Goal: Communication & Community: Answer question/provide support

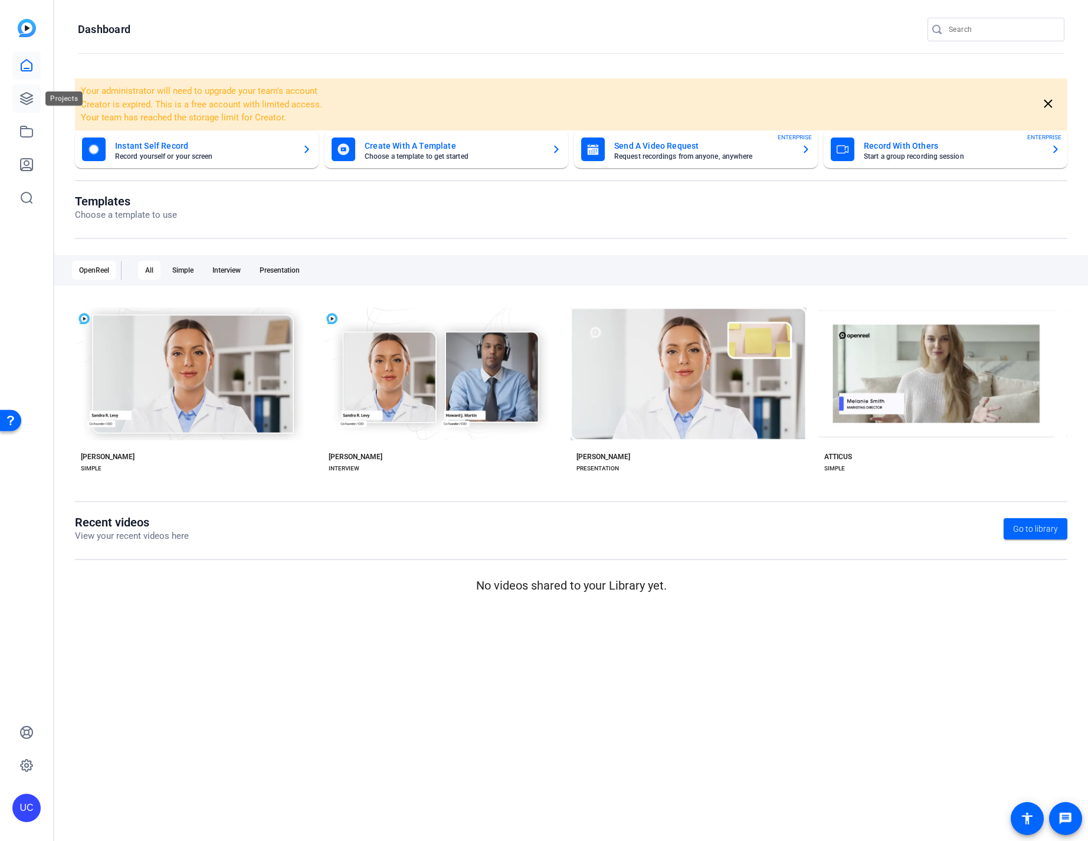
click at [25, 95] on icon at bounding box center [26, 98] width 14 height 14
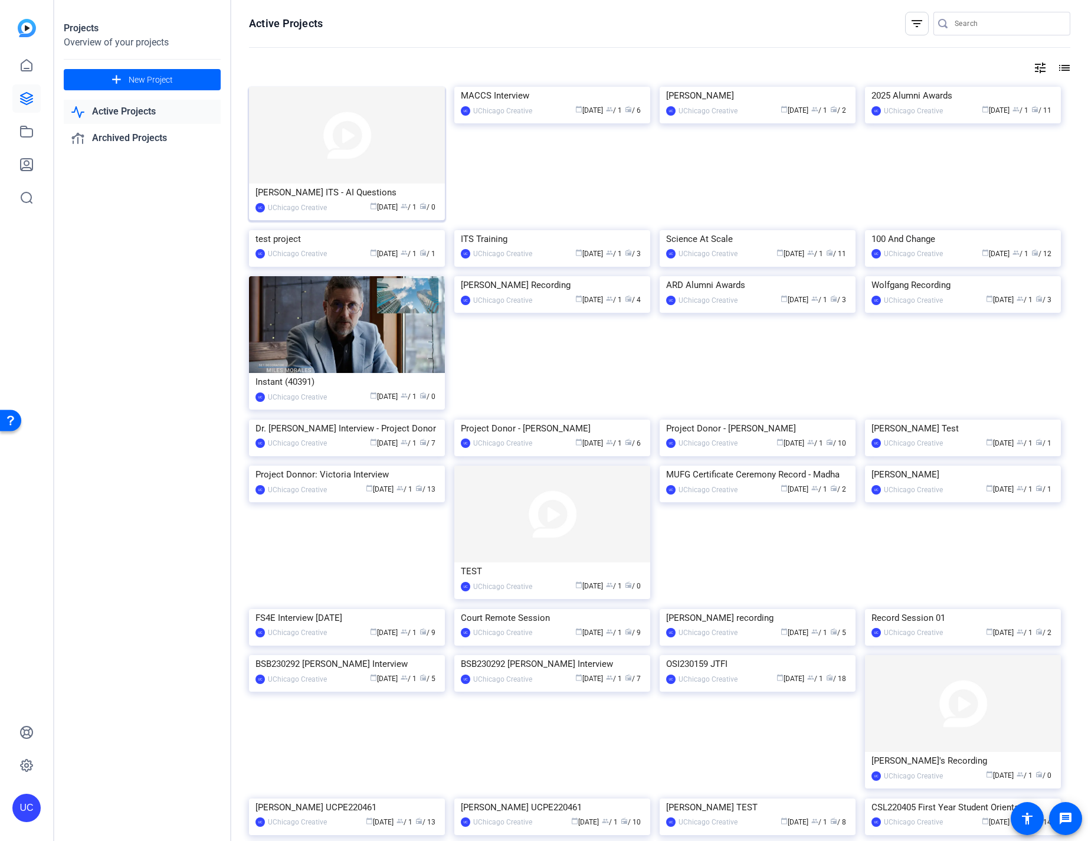
click at [362, 159] on img at bounding box center [347, 135] width 196 height 97
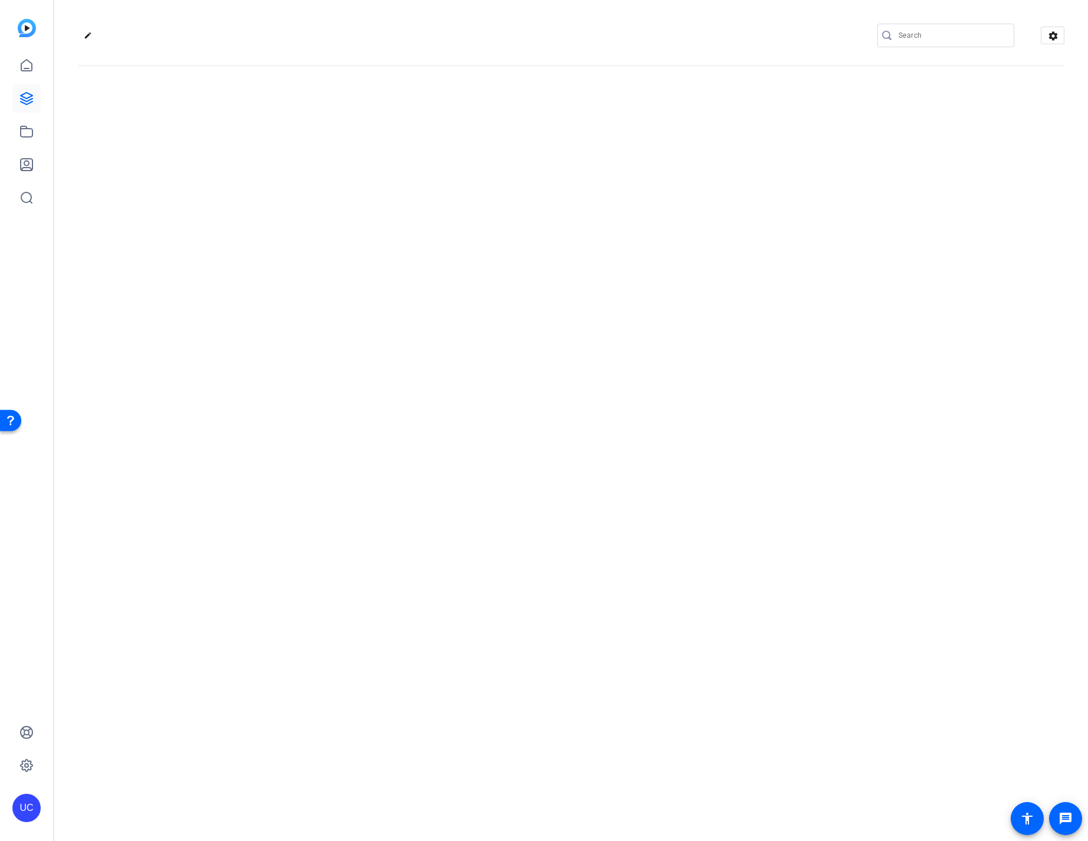
click at [362, 159] on div "edit settings" at bounding box center [571, 420] width 1034 height 841
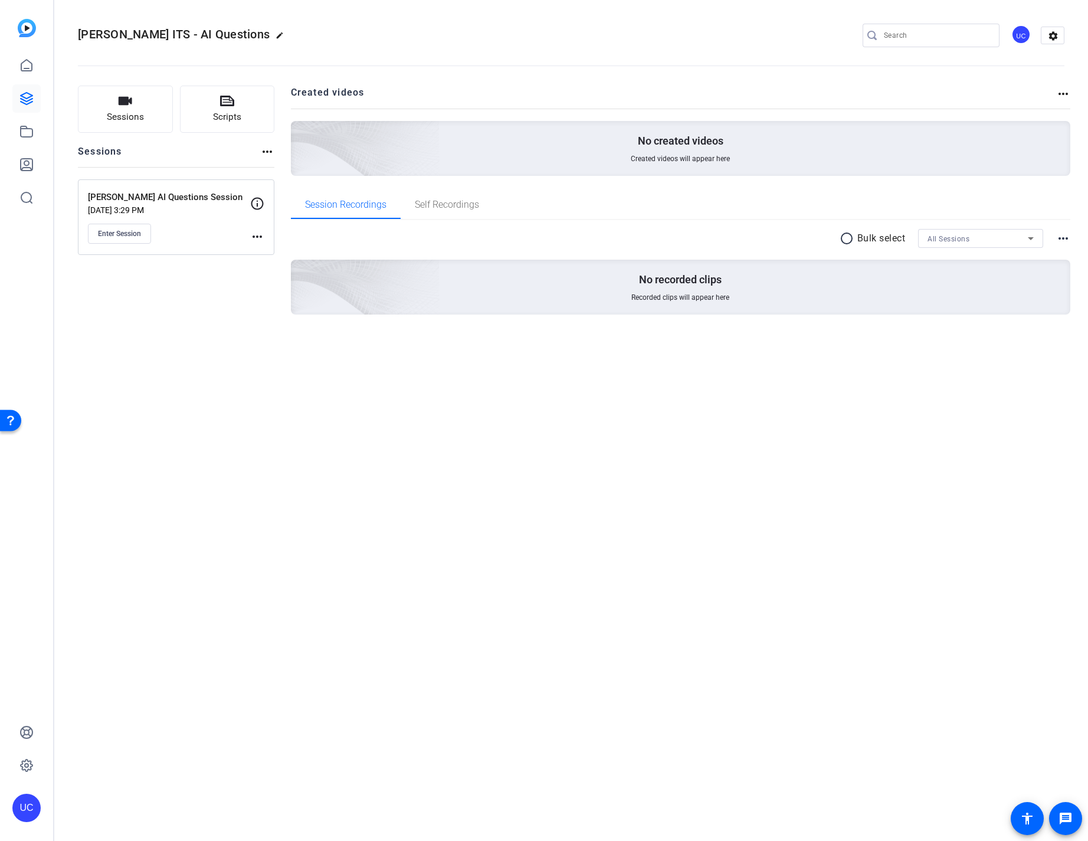
click at [228, 331] on div "Sessions Scripts Sessions more_horiz Kemal AI Questions Session Oct 02, 2025 @ …" at bounding box center [176, 219] width 197 height 267
click at [130, 232] on span "Enter Session" at bounding box center [119, 233] width 43 height 9
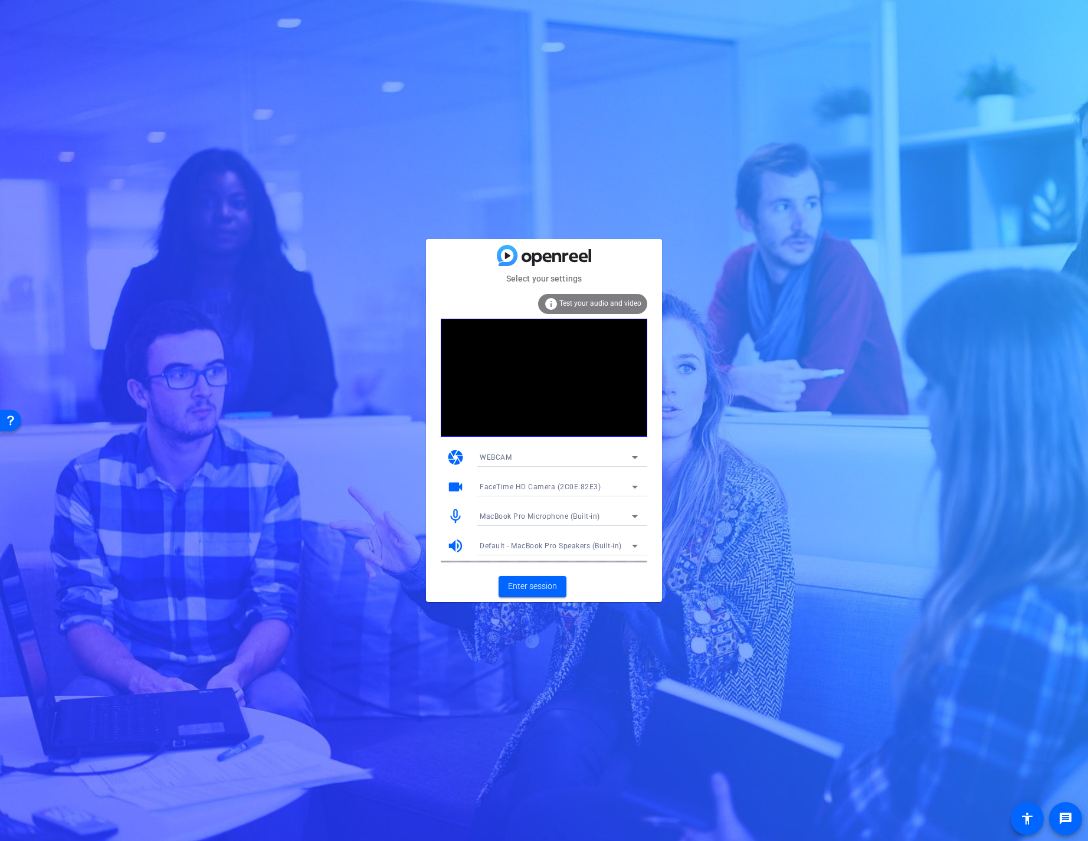
click at [567, 454] on div "WEBCAM" at bounding box center [556, 457] width 152 height 15
click at [563, 459] on div at bounding box center [544, 420] width 1088 height 841
click at [538, 587] on span "Enter session" at bounding box center [532, 586] width 49 height 12
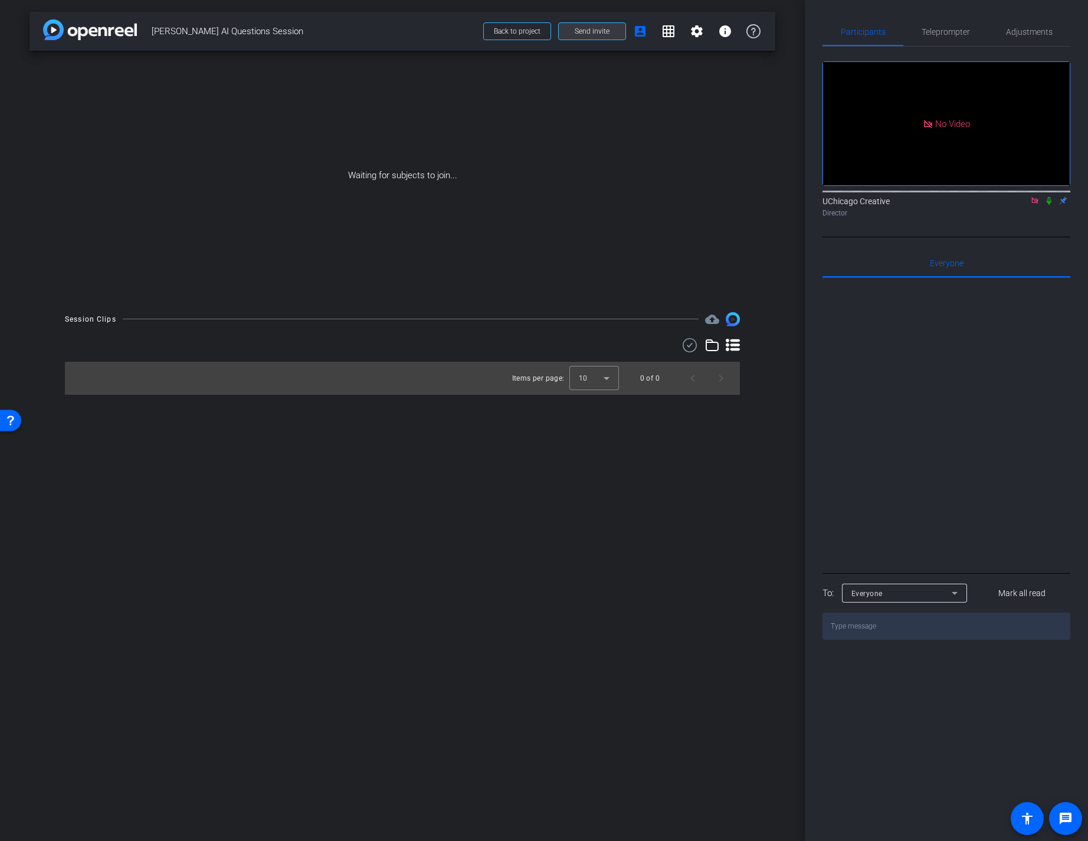
click at [594, 31] on span "Send invite" at bounding box center [592, 31] width 35 height 9
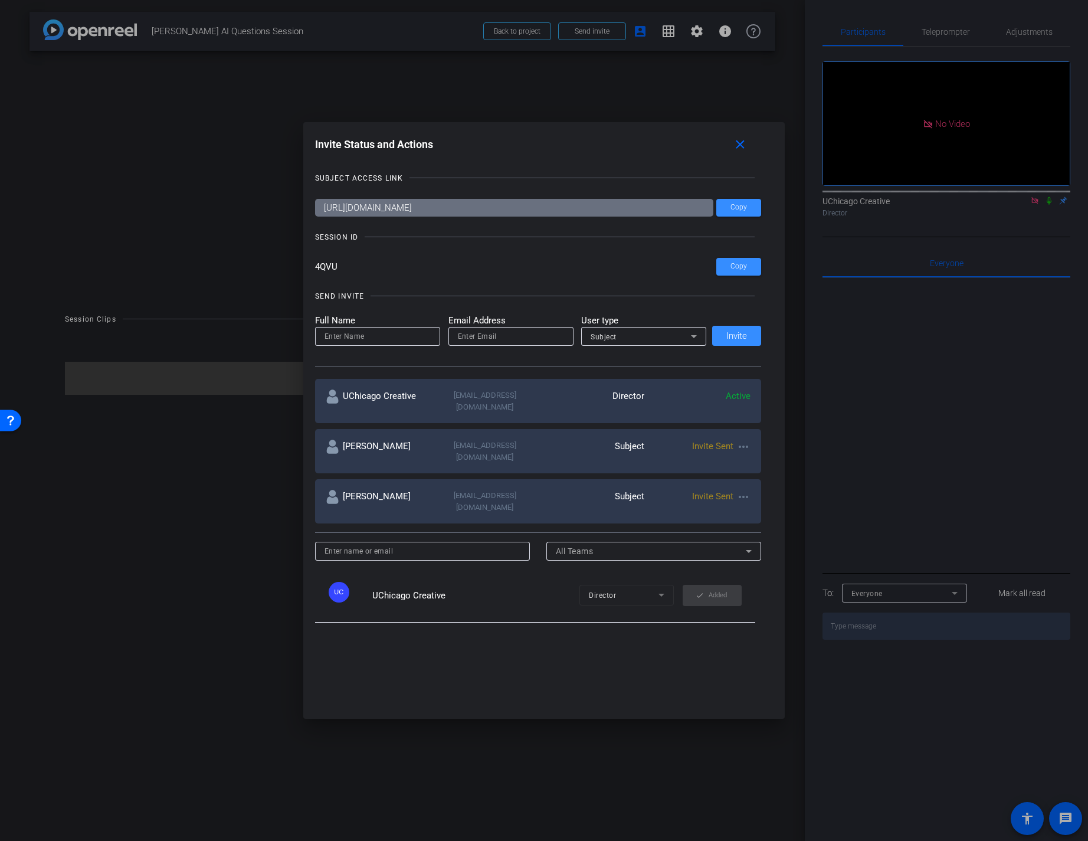
click at [744, 490] on mat-icon "more_horiz" at bounding box center [744, 497] width 14 height 14
click at [761, 514] on span "Re-Send Invite" at bounding box center [787, 512] width 89 height 14
click at [1078, 25] on div "× Success Invitation mail sent again Successfully" at bounding box center [992, 36] width 177 height 58
click at [599, 33] on div at bounding box center [544, 420] width 1088 height 841
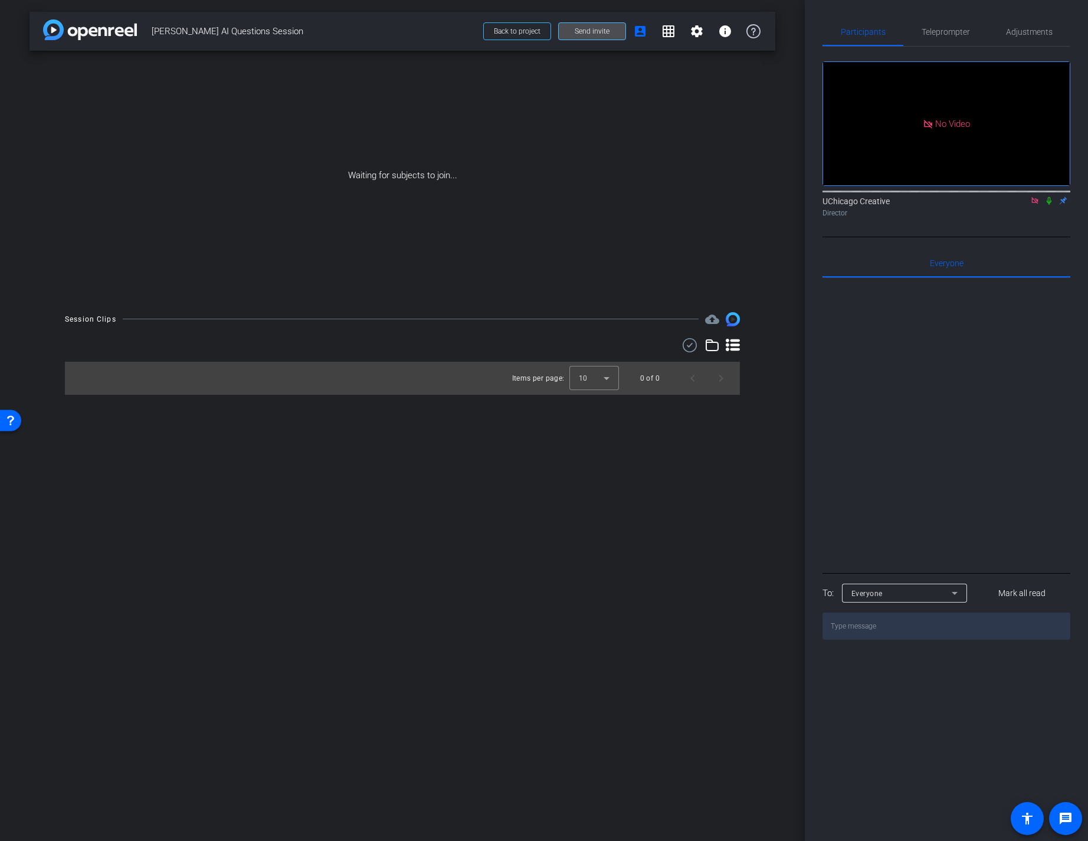
click at [590, 34] on span "Send invite" at bounding box center [592, 31] width 35 height 9
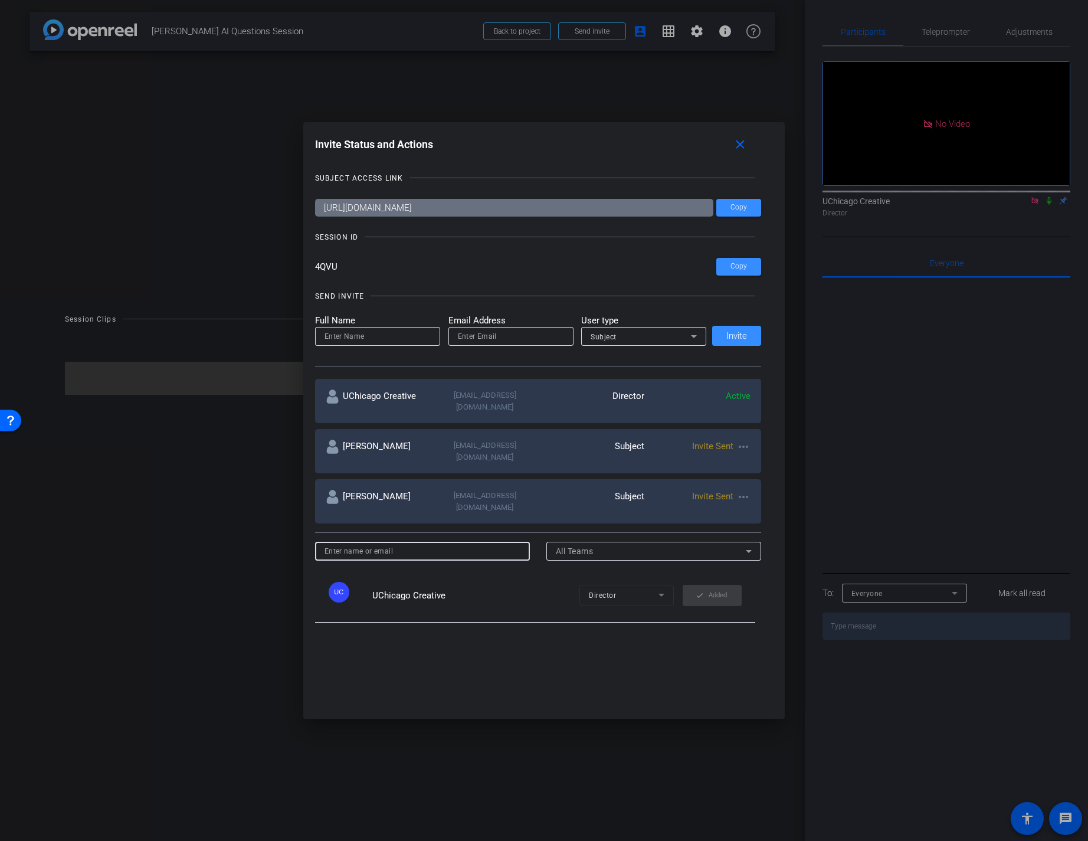
click at [410, 544] on input at bounding box center [423, 551] width 197 height 14
drag, startPoint x: 414, startPoint y: 528, endPoint x: 303, endPoint y: 526, distance: 111.0
click at [303, 526] on div "Invite Status and Actions close SUBJECT ACCESS LINK [URL][DOMAIN_NAME] Copy SES…" at bounding box center [544, 420] width 482 height 597
type input "[EMAIL_ADDRESS][DOMAIN_NAME]"
click at [502, 629] on div "No users found" at bounding box center [538, 683] width 447 height 230
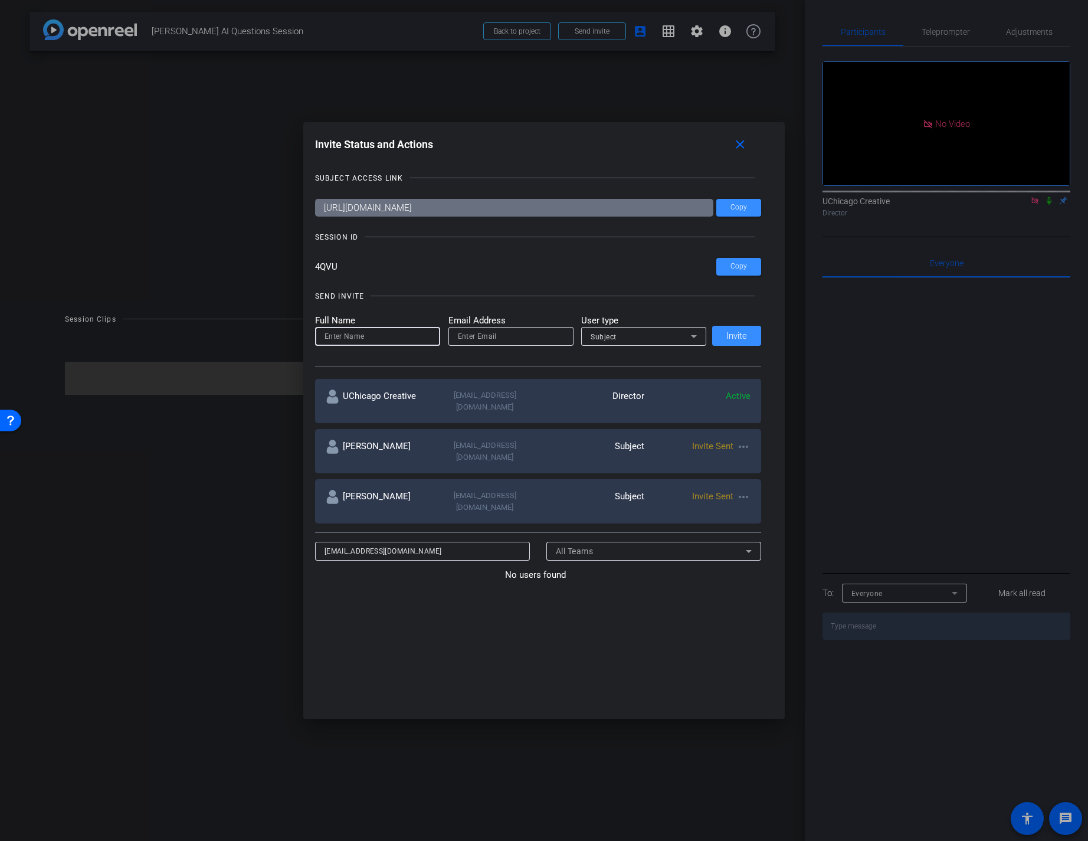
click at [384, 338] on input at bounding box center [378, 336] width 106 height 14
type input "[PERSON_NAME]"
type input "[EMAIL_ADDRESS][DOMAIN_NAME]"
click at [650, 333] on div "Subject" at bounding box center [641, 336] width 100 height 15
click at [642, 364] on mat-option "Collaborator" at bounding box center [640, 360] width 125 height 19
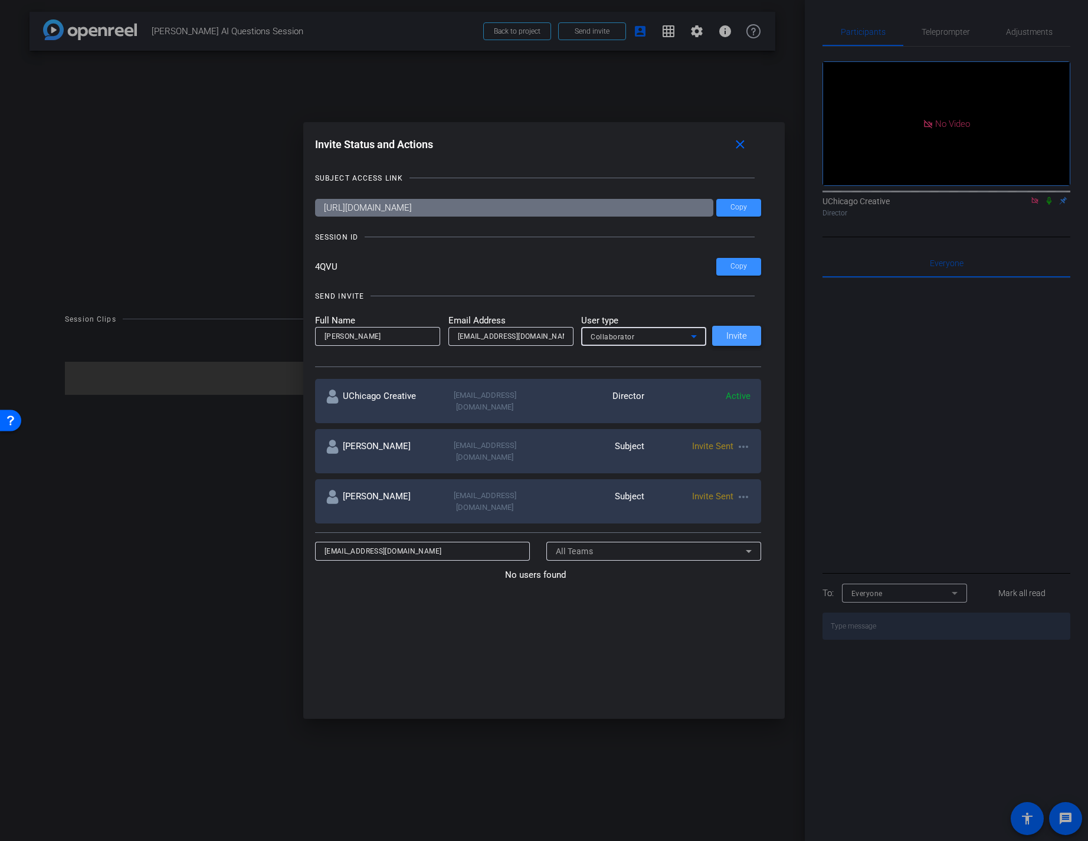
click at [734, 337] on span "Invite" at bounding box center [737, 336] width 21 height 9
click at [748, 140] on mat-icon "close" at bounding box center [740, 145] width 15 height 15
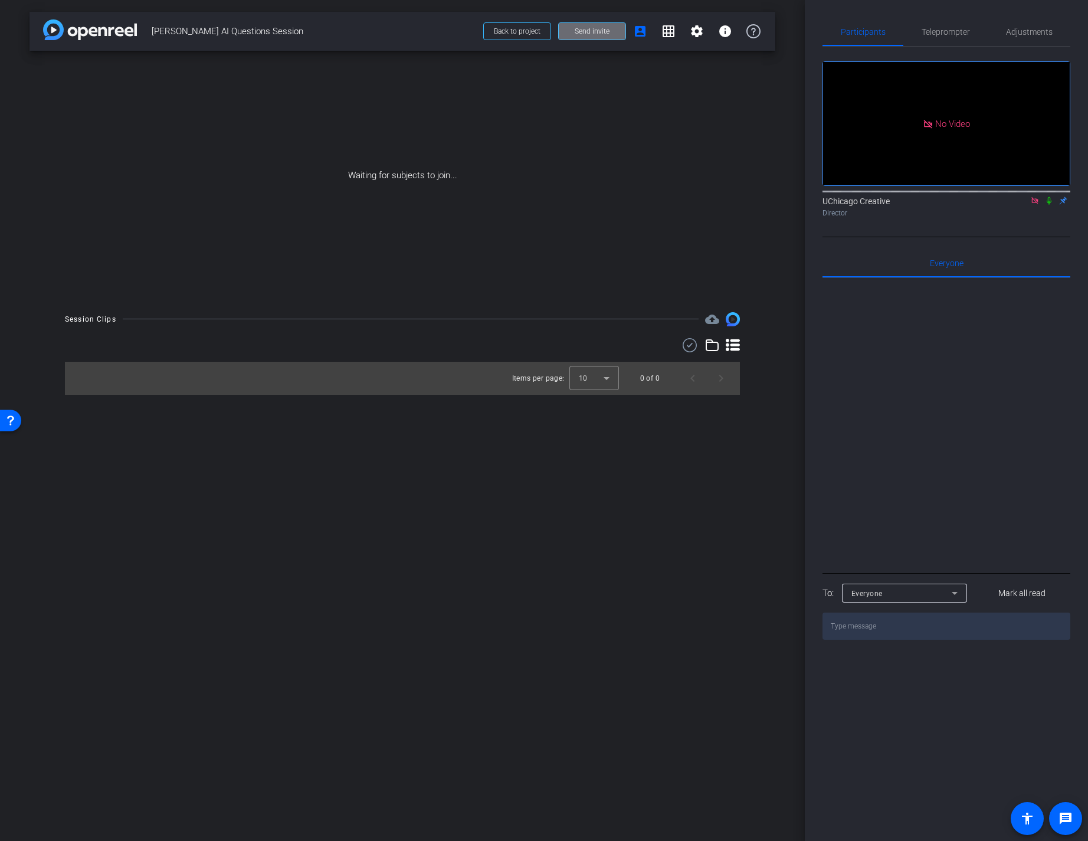
click at [590, 32] on span "Send invite" at bounding box center [592, 31] width 35 height 9
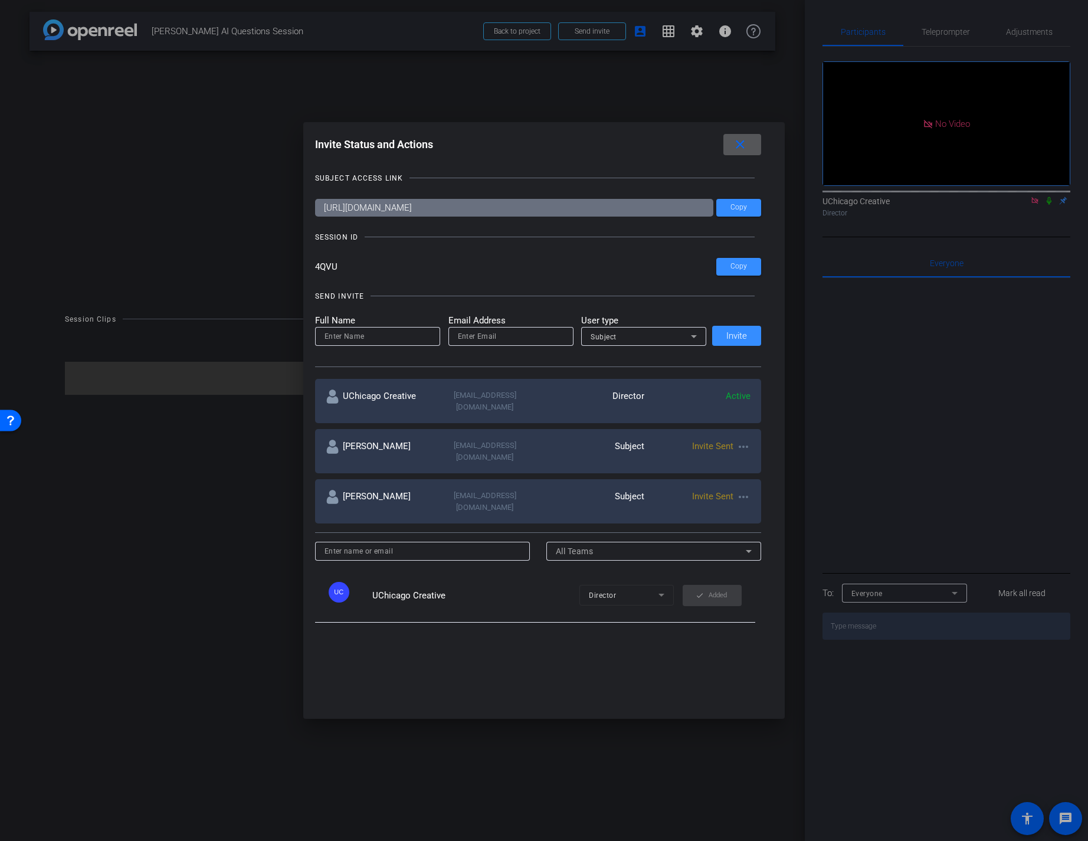
click at [737, 490] on mat-icon "more_horiz" at bounding box center [744, 497] width 14 height 14
click at [748, 495] on span "Remove Immediately" at bounding box center [787, 497] width 89 height 14
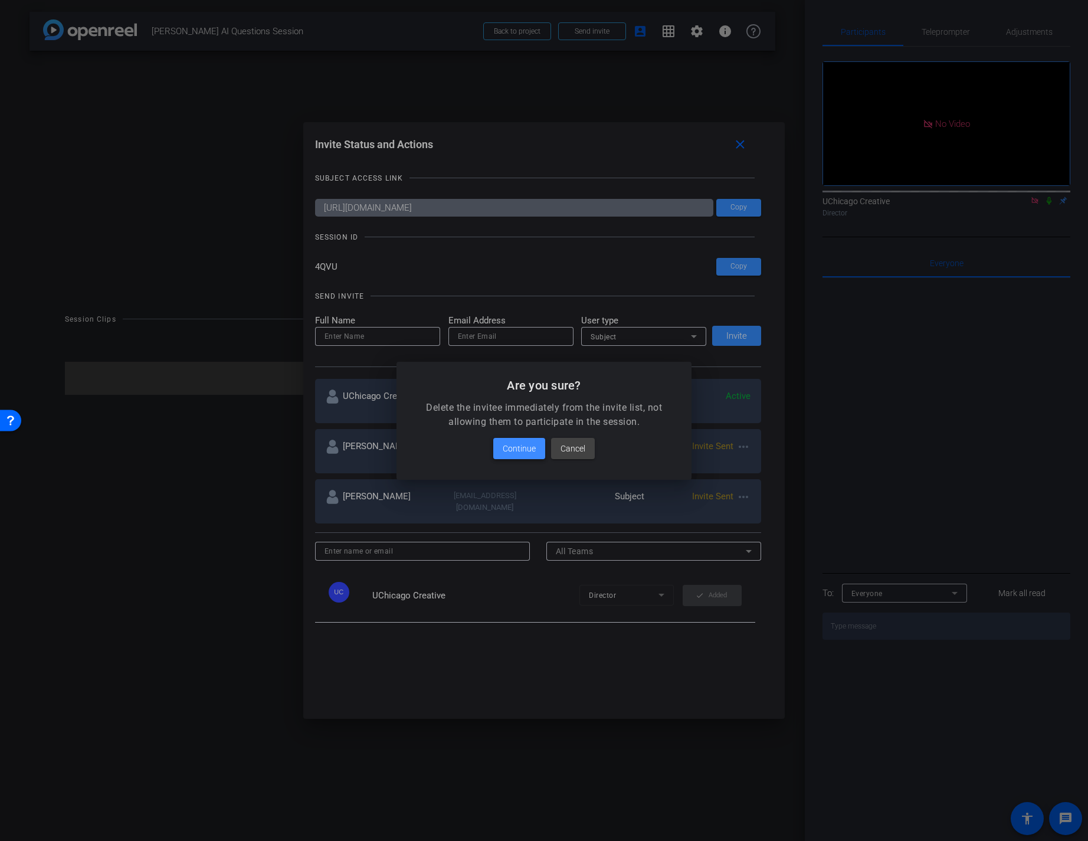
click at [518, 447] on span "Continue" at bounding box center [519, 448] width 33 height 14
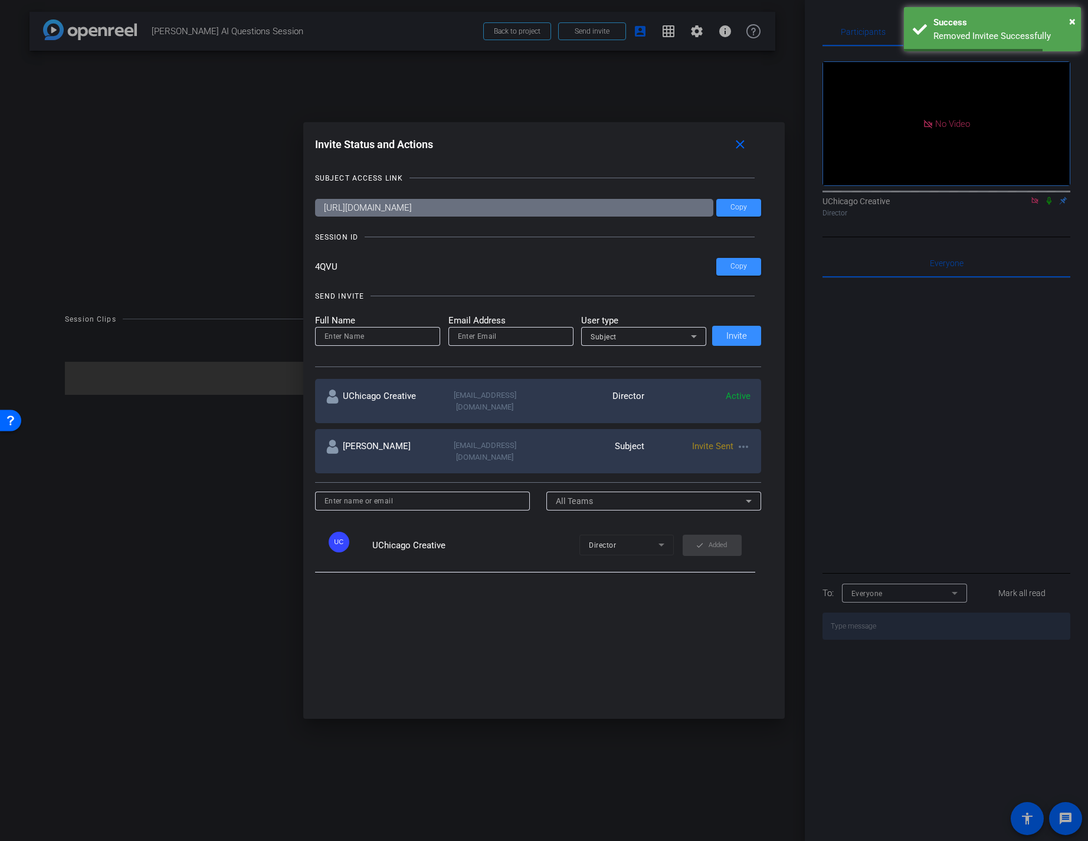
click at [741, 440] on mat-icon "more_horiz" at bounding box center [744, 447] width 14 height 14
click at [746, 460] on span "Remove Immediately" at bounding box center [787, 456] width 89 height 14
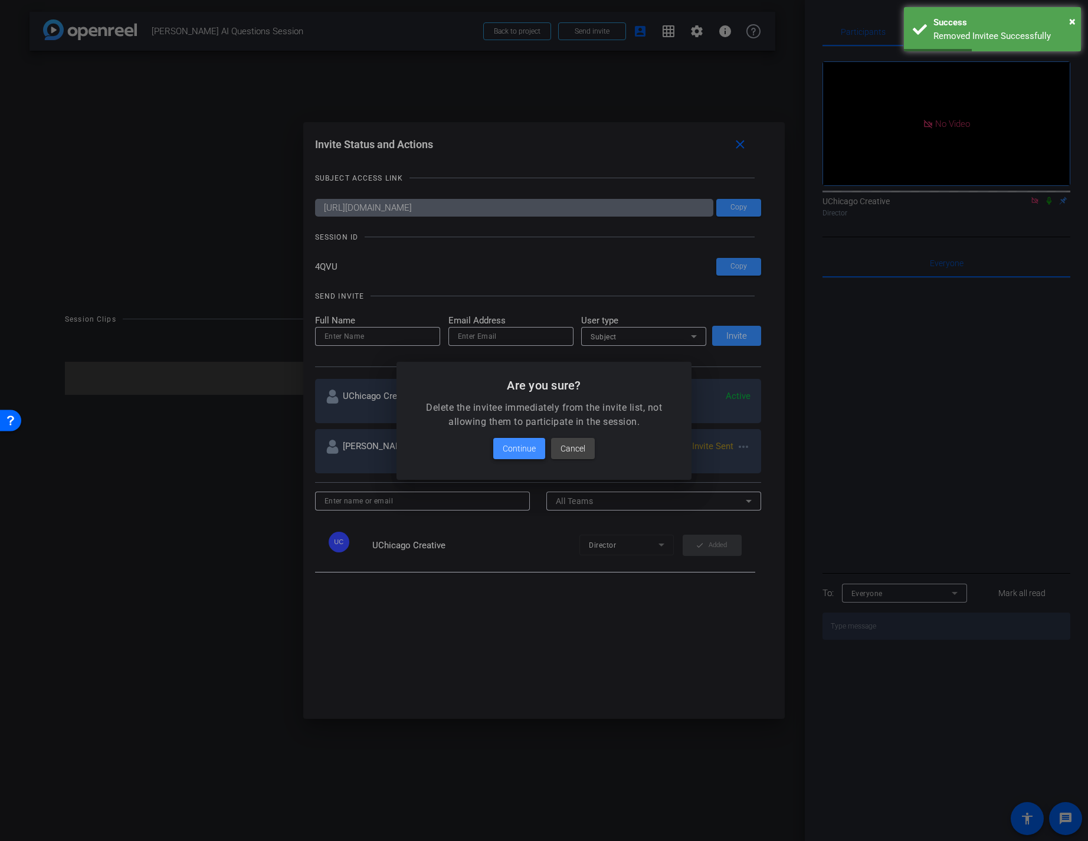
click at [506, 451] on span "Continue" at bounding box center [519, 448] width 33 height 14
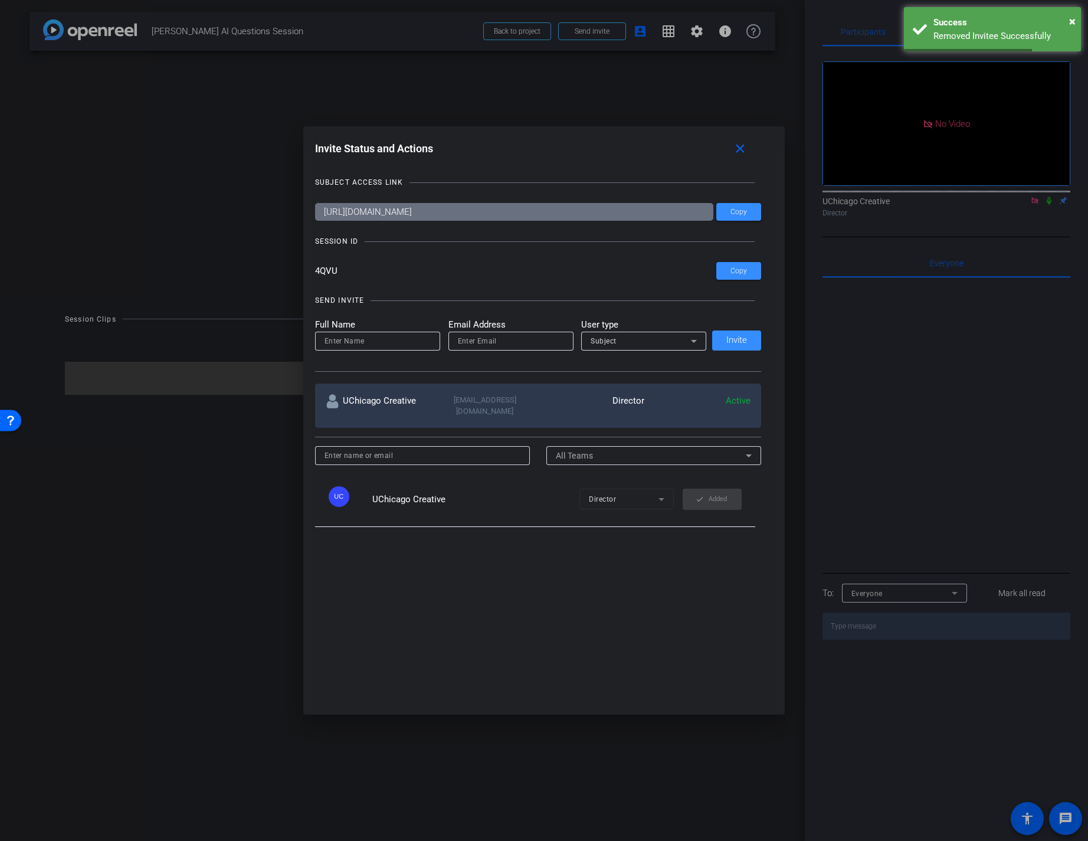
click at [382, 348] on input at bounding box center [378, 341] width 106 height 14
type input "[PERSON_NAME]"
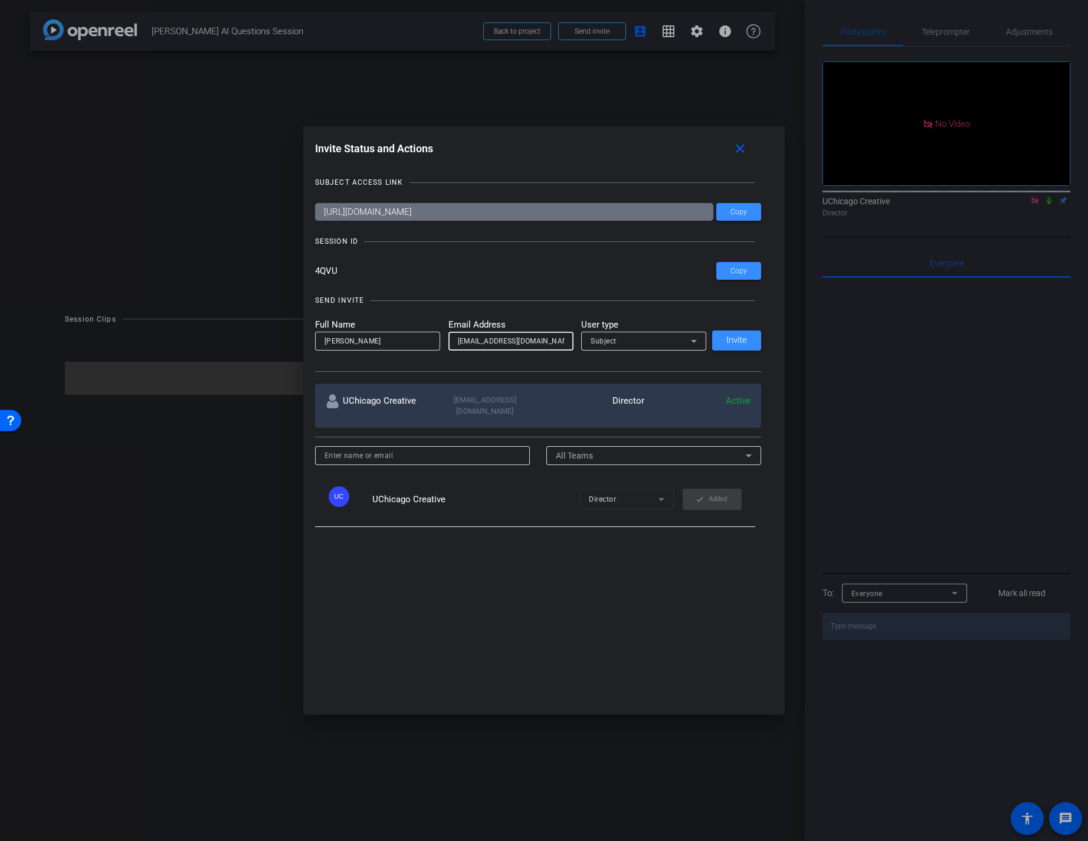
type input "[EMAIL_ADDRESS][DOMAIN_NAME]"
click at [649, 342] on div "Subject" at bounding box center [641, 340] width 100 height 15
click at [636, 366] on mat-option "Collaborator" at bounding box center [643, 368] width 125 height 19
click at [739, 345] on span "Invite" at bounding box center [737, 340] width 21 height 9
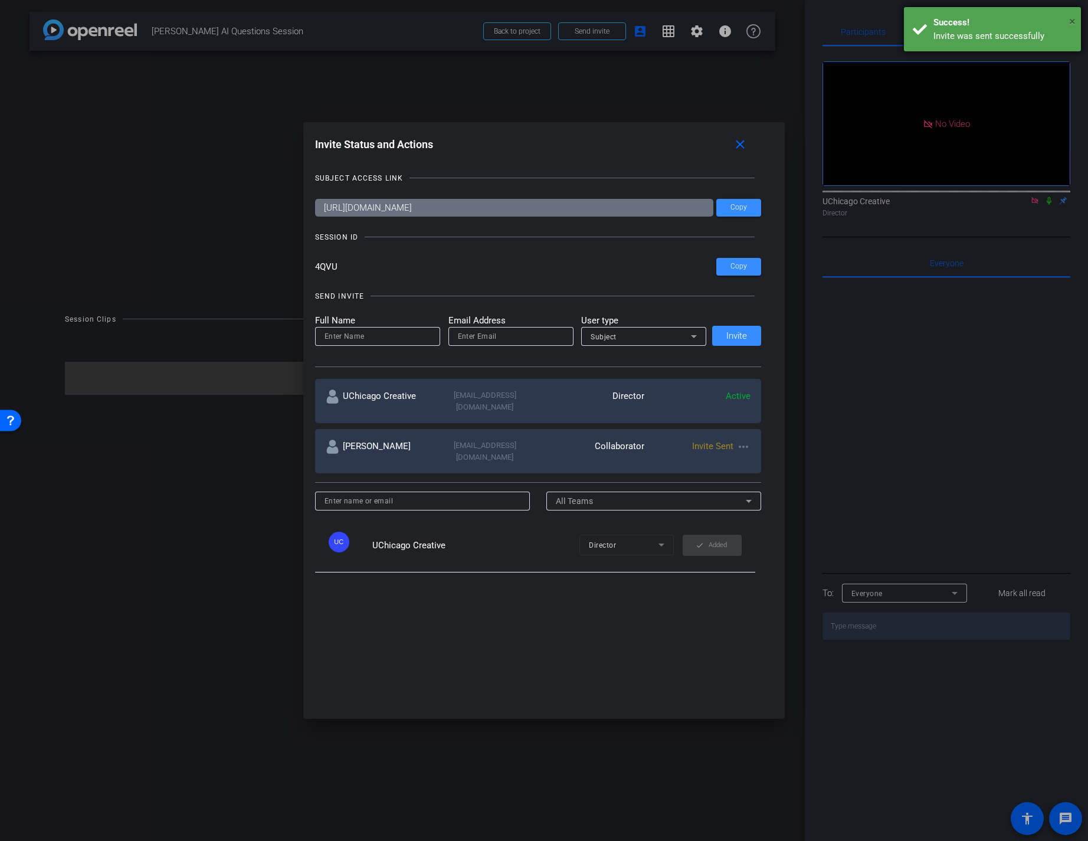
click at [1072, 18] on span "×" at bounding box center [1072, 21] width 6 height 14
click at [747, 147] on mat-icon "close" at bounding box center [740, 145] width 15 height 15
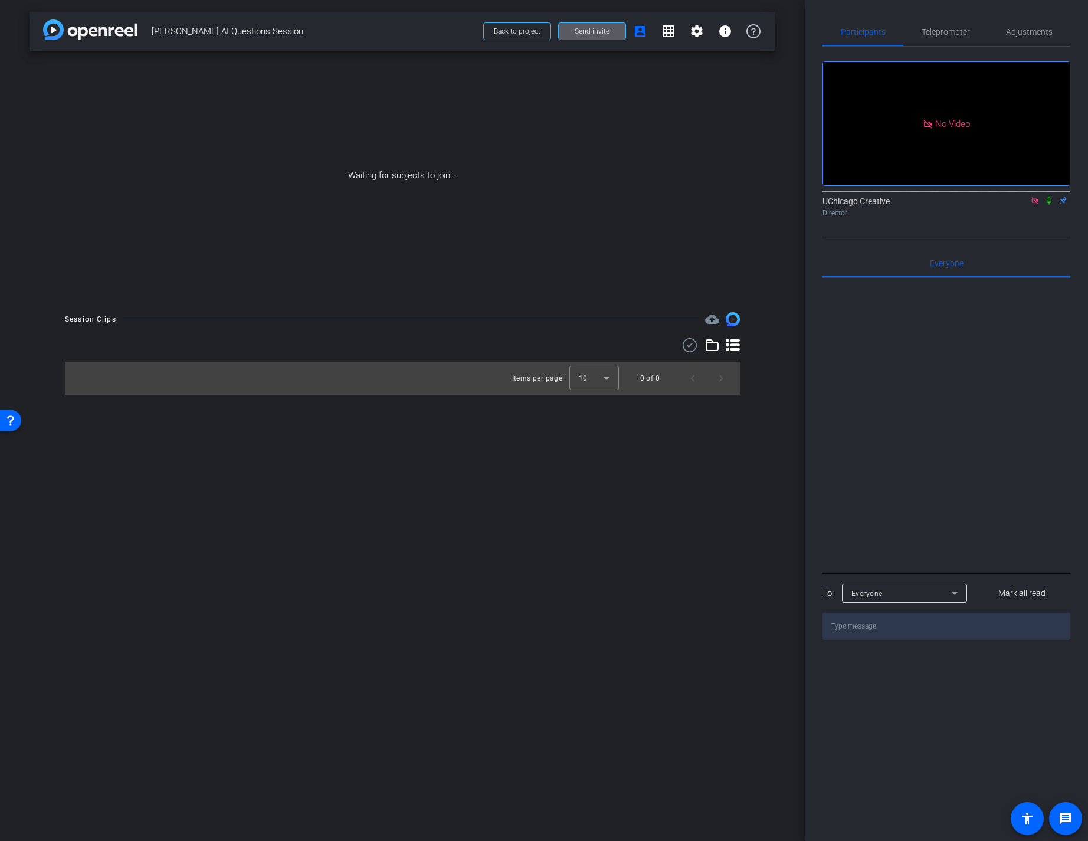
click at [1051, 205] on icon at bounding box center [1049, 201] width 9 height 8
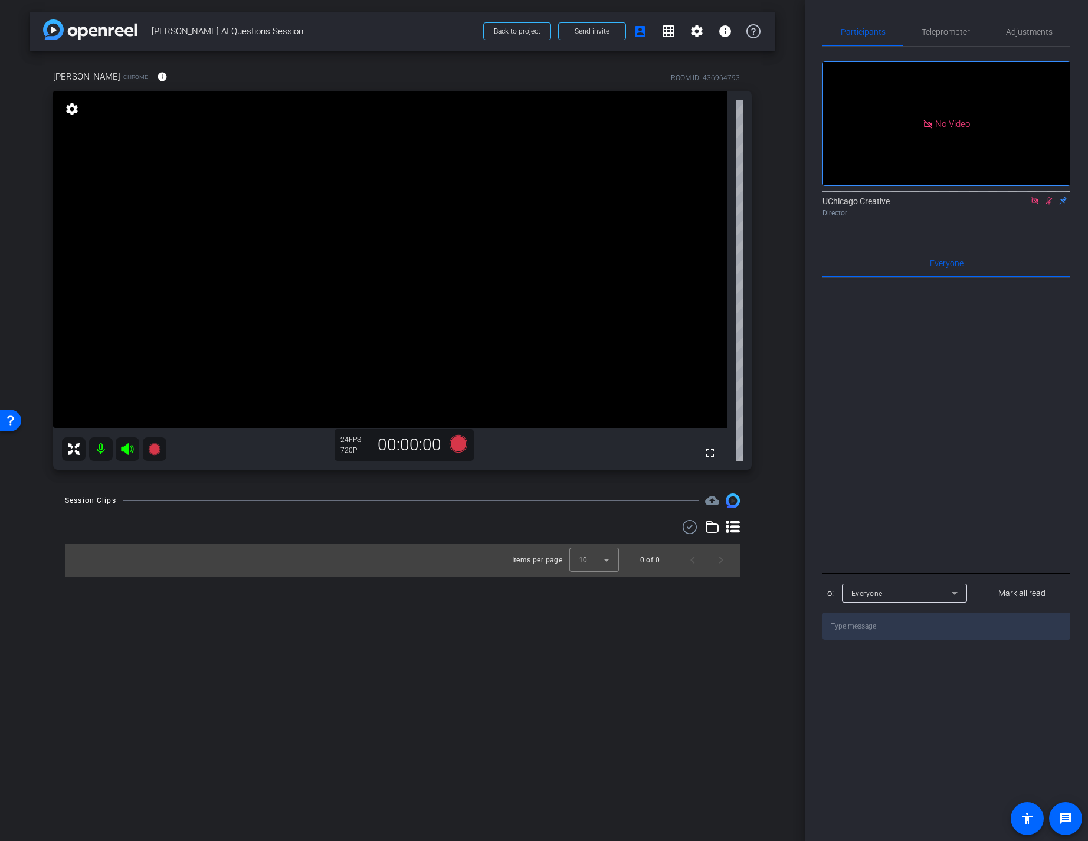
click at [1039, 205] on icon at bounding box center [1035, 201] width 9 height 8
click at [1037, 205] on icon at bounding box center [1035, 201] width 9 height 8
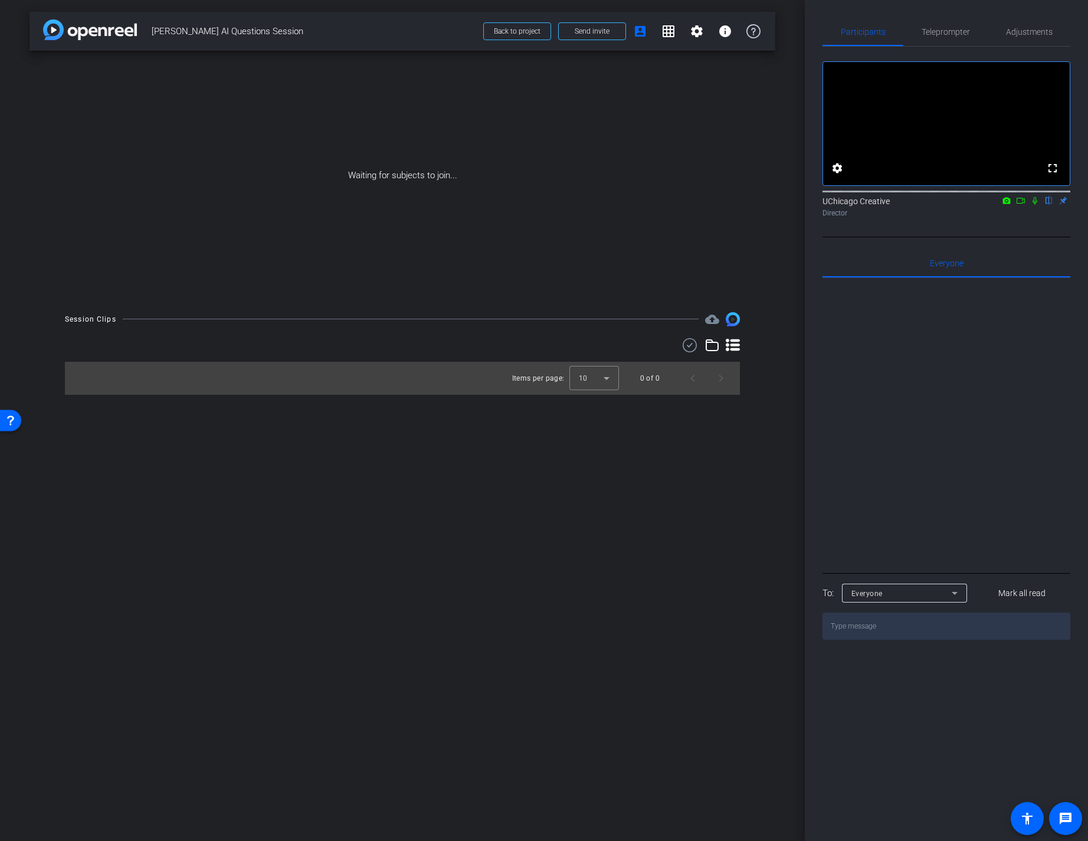
click at [1022, 205] on icon at bounding box center [1020, 201] width 9 height 8
click at [1051, 205] on icon at bounding box center [1049, 201] width 5 height 8
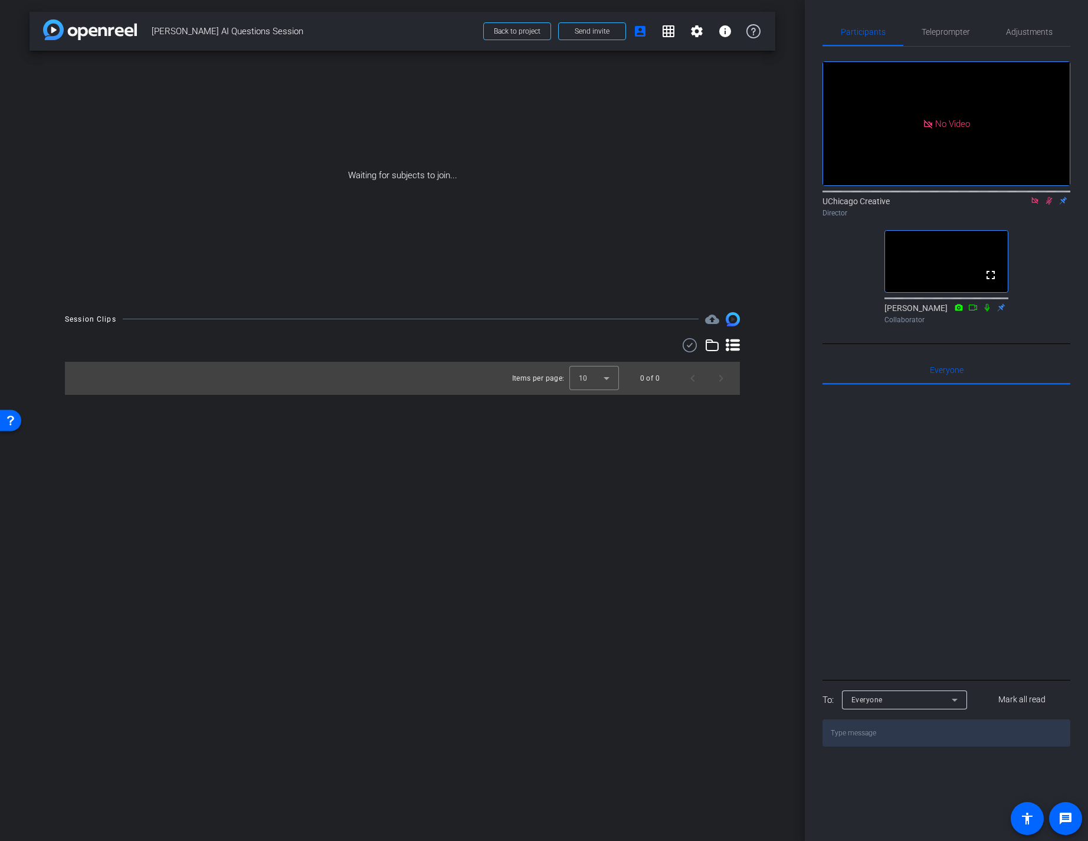
click at [1051, 205] on icon at bounding box center [1049, 201] width 9 height 8
click at [596, 34] on span "Send invite" at bounding box center [592, 31] width 35 height 9
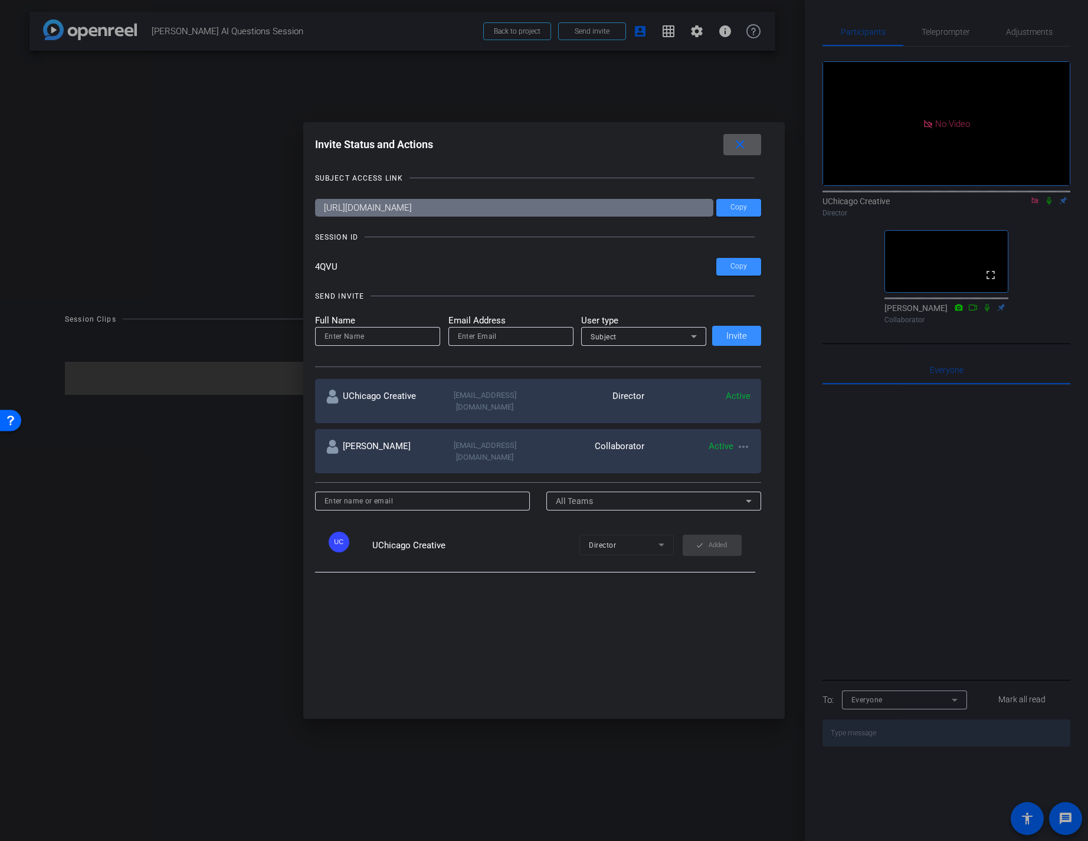
click at [362, 327] on div at bounding box center [378, 336] width 106 height 19
type input "[PERSON_NAME]"
click at [520, 339] on input "email" at bounding box center [511, 336] width 106 height 14
paste input "mailto:[EMAIL_ADDRESS][DOMAIN_NAME]"
drag, startPoint x: 479, startPoint y: 336, endPoint x: 432, endPoint y: 333, distance: 46.7
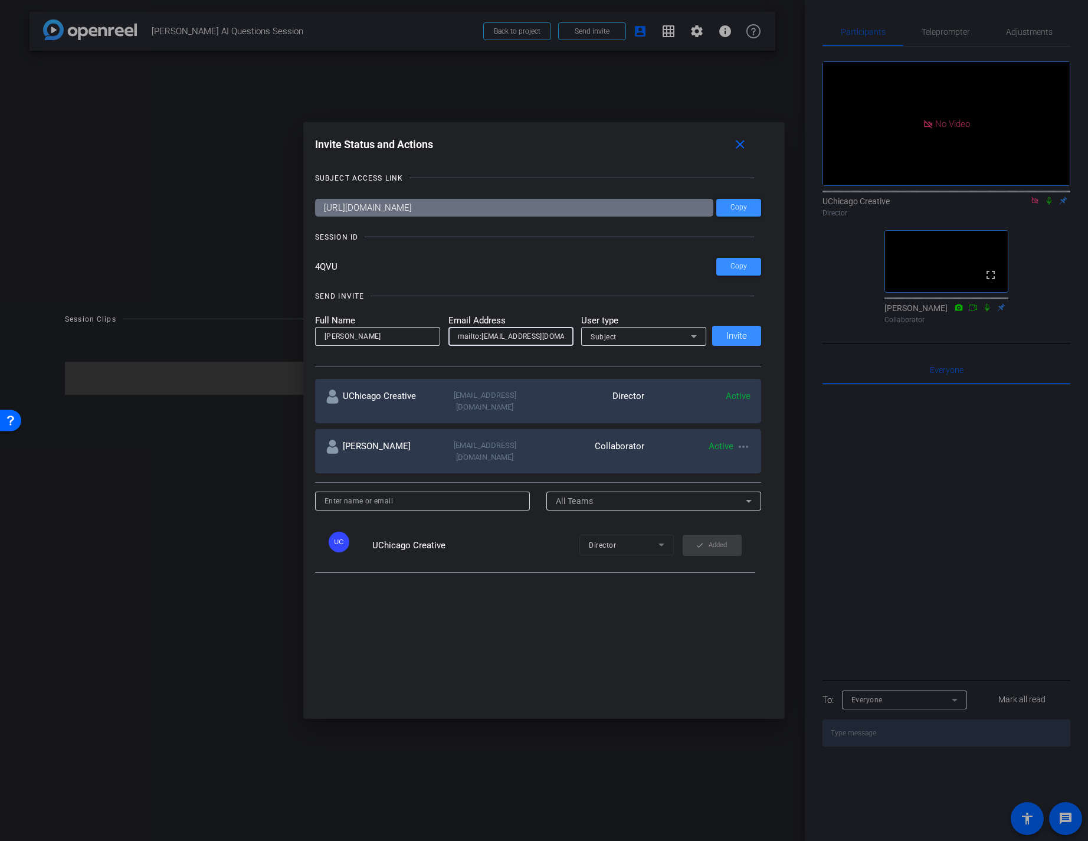
click at [432, 333] on form "Full Name [PERSON_NAME] Email Address mailto:[EMAIL_ADDRESS][DOMAIN_NAME] User …" at bounding box center [511, 330] width 392 height 32
type input "[EMAIL_ADDRESS][DOMAIN_NAME]"
click at [738, 335] on span "Invite" at bounding box center [737, 336] width 21 height 9
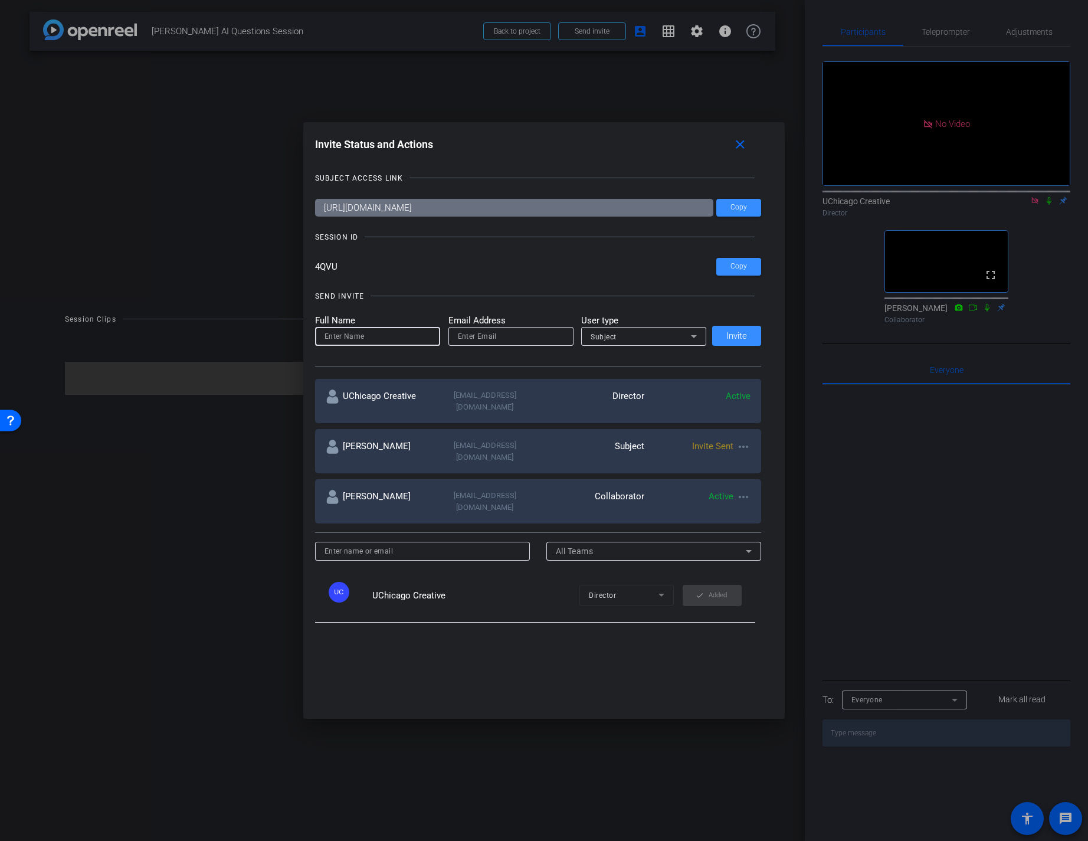
click at [378, 336] on input at bounding box center [378, 336] width 106 height 14
type input "[PERSON_NAME]"
click at [504, 336] on input "email" at bounding box center [511, 336] width 106 height 14
paste input "[PERSON_NAME][EMAIL_ADDRESS][PERSON_NAME][DOMAIN_NAME]"
drag, startPoint x: 473, startPoint y: 336, endPoint x: 433, endPoint y: 334, distance: 40.2
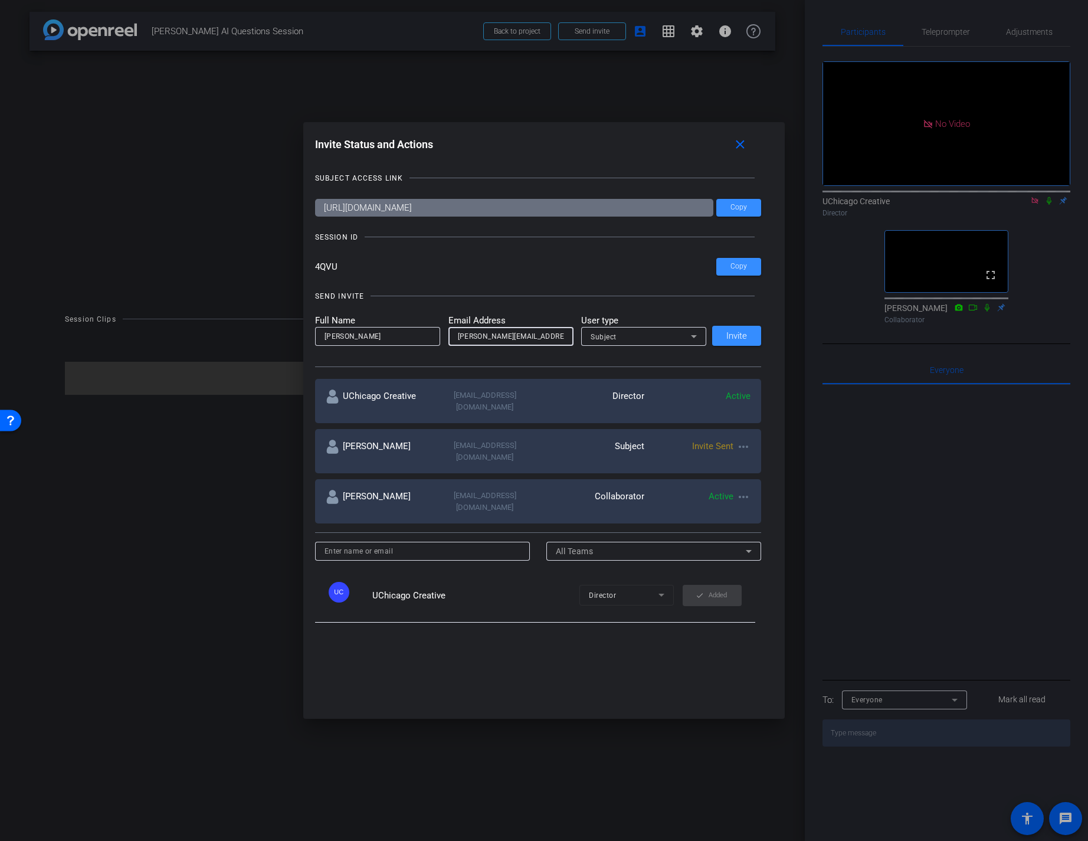
click at [433, 334] on form "Full Name [PERSON_NAME] Address [PERSON_NAME][EMAIL_ADDRESS][PERSON_NAME][DOMAI…" at bounding box center [511, 330] width 392 height 32
type input "[PERSON_NAME][EMAIL_ADDRESS][DOMAIN_NAME]"
click at [735, 335] on span "Invite" at bounding box center [737, 336] width 21 height 9
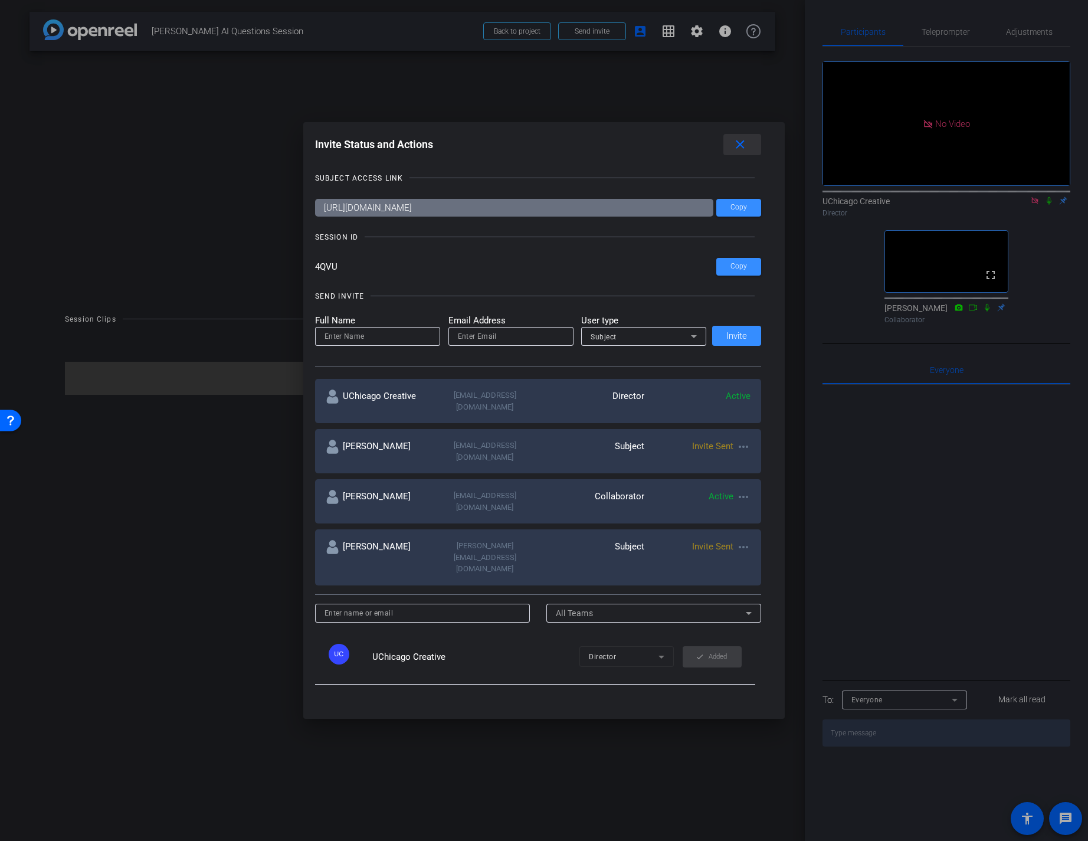
click at [752, 142] on span at bounding box center [743, 144] width 38 height 28
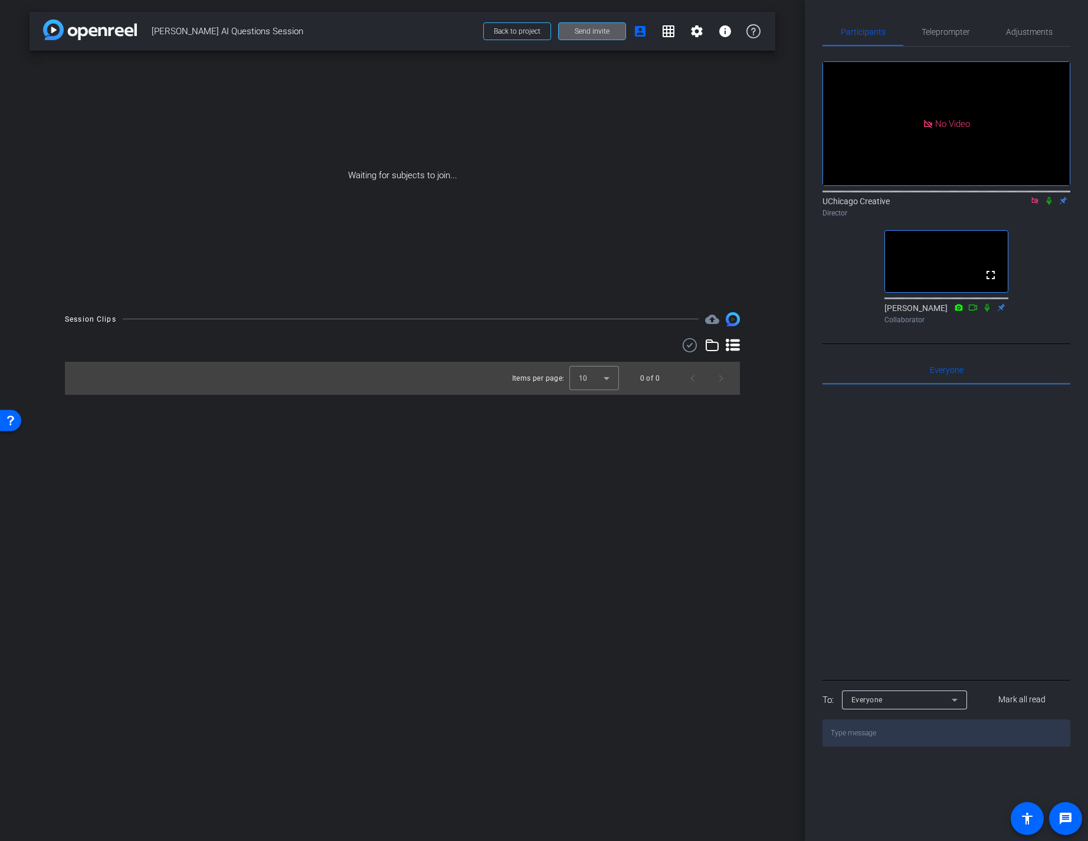
click at [1050, 205] on icon at bounding box center [1049, 201] width 5 height 8
click at [1049, 205] on icon at bounding box center [1049, 201] width 9 height 8
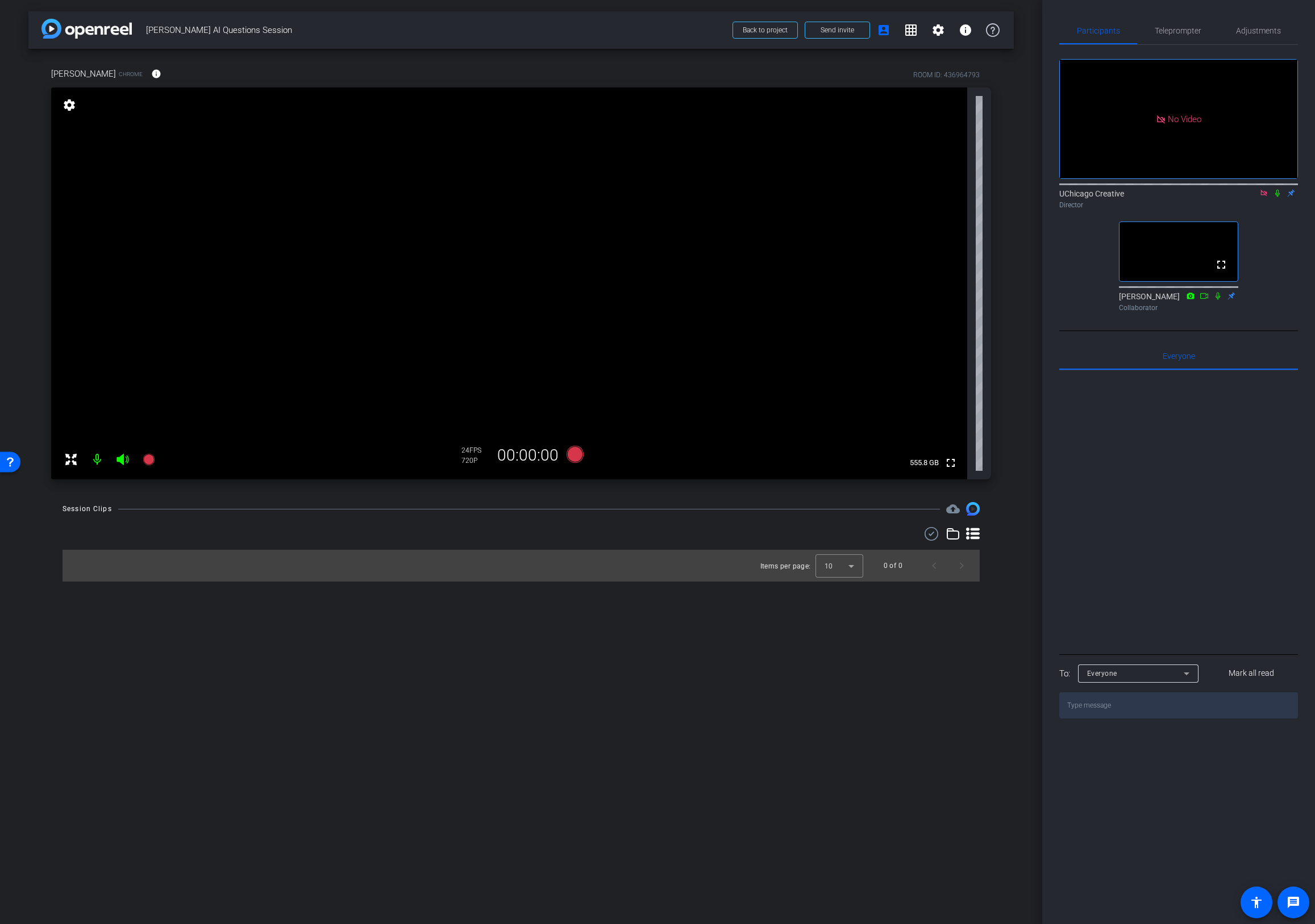
click at [1047, 197] on icon at bounding box center [1263, 193] width 9 height 8
click at [1047, 197] on icon at bounding box center [1250, 193] width 9 height 8
click at [1047, 30] on span "Teleprompter" at bounding box center [1177, 31] width 46 height 8
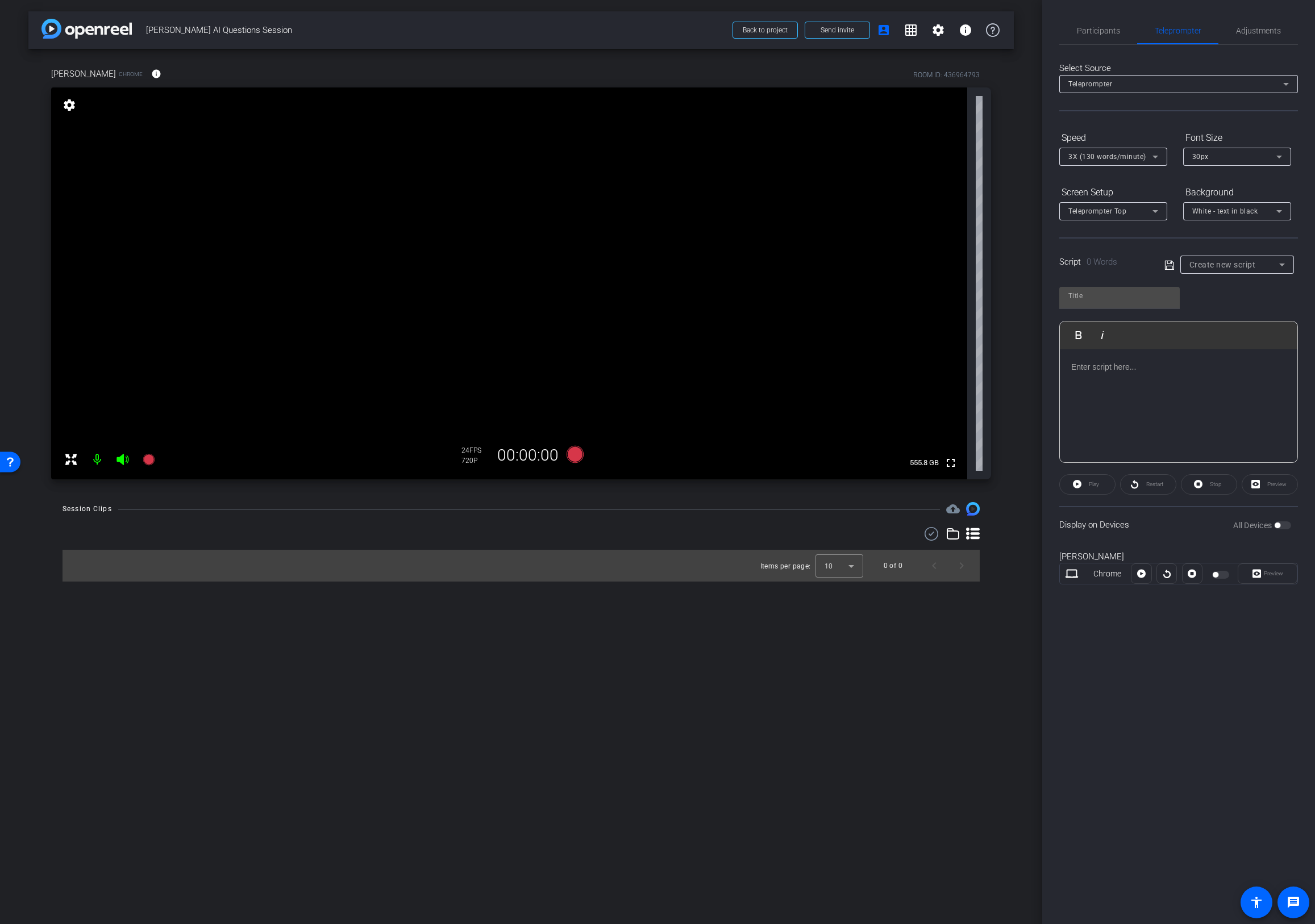
click at [1047, 575] on div at bounding box center [1222, 575] width 19 height 8
click at [1047, 574] on div at bounding box center [1222, 575] width 19 height 8
click at [1047, 521] on div "Display on Devices All Devices" at bounding box center [1178, 525] width 239 height 37
click at [1047, 262] on span "Create new script" at bounding box center [1222, 264] width 66 height 9
click at [1047, 303] on mat-option "test" at bounding box center [1237, 305] width 114 height 18
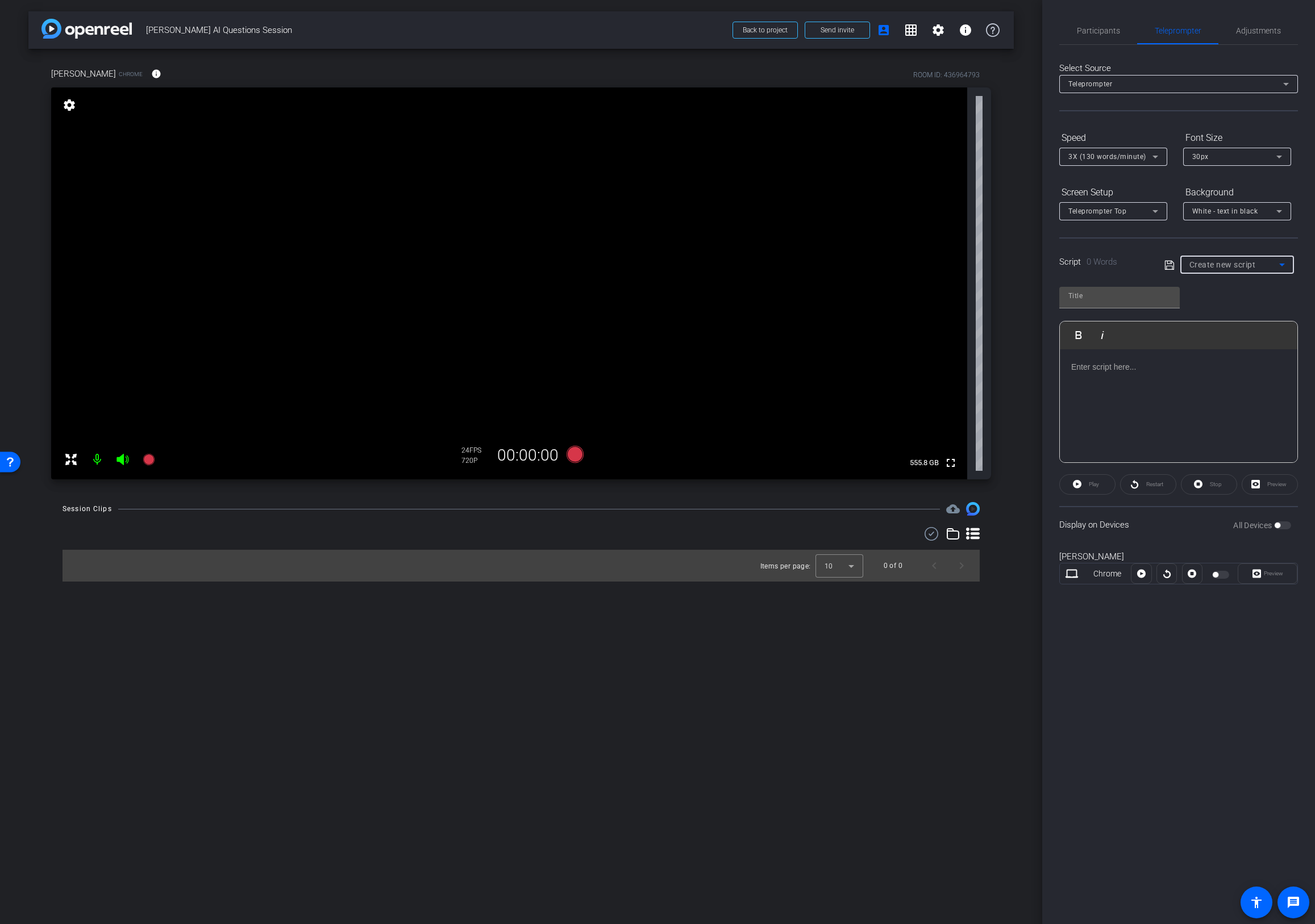
type input "test"
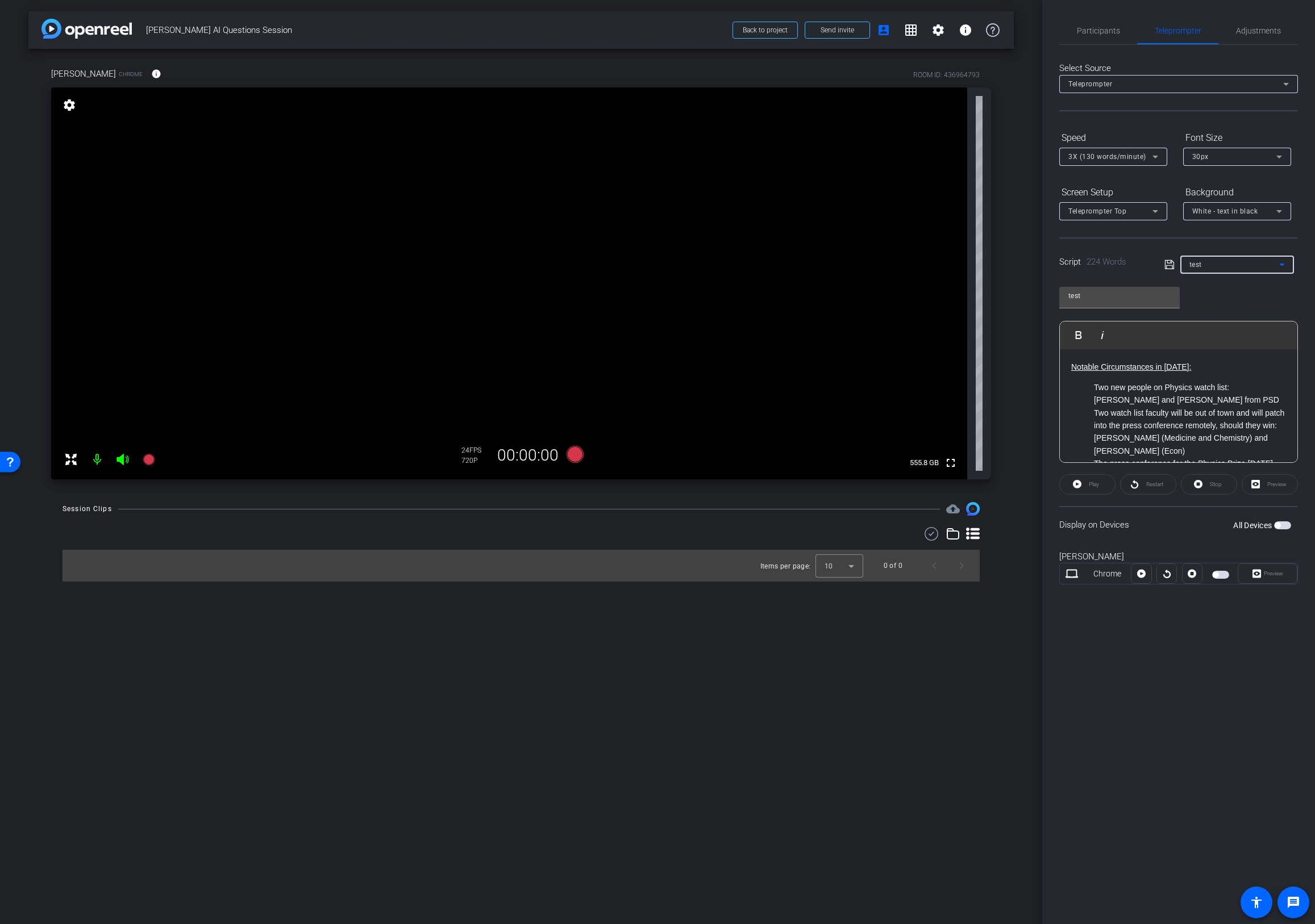
click at [1047, 526] on span "button" at bounding box center [1277, 526] width 6 height 6
click at [1047, 575] on span "Preview" at bounding box center [1274, 574] width 19 height 6
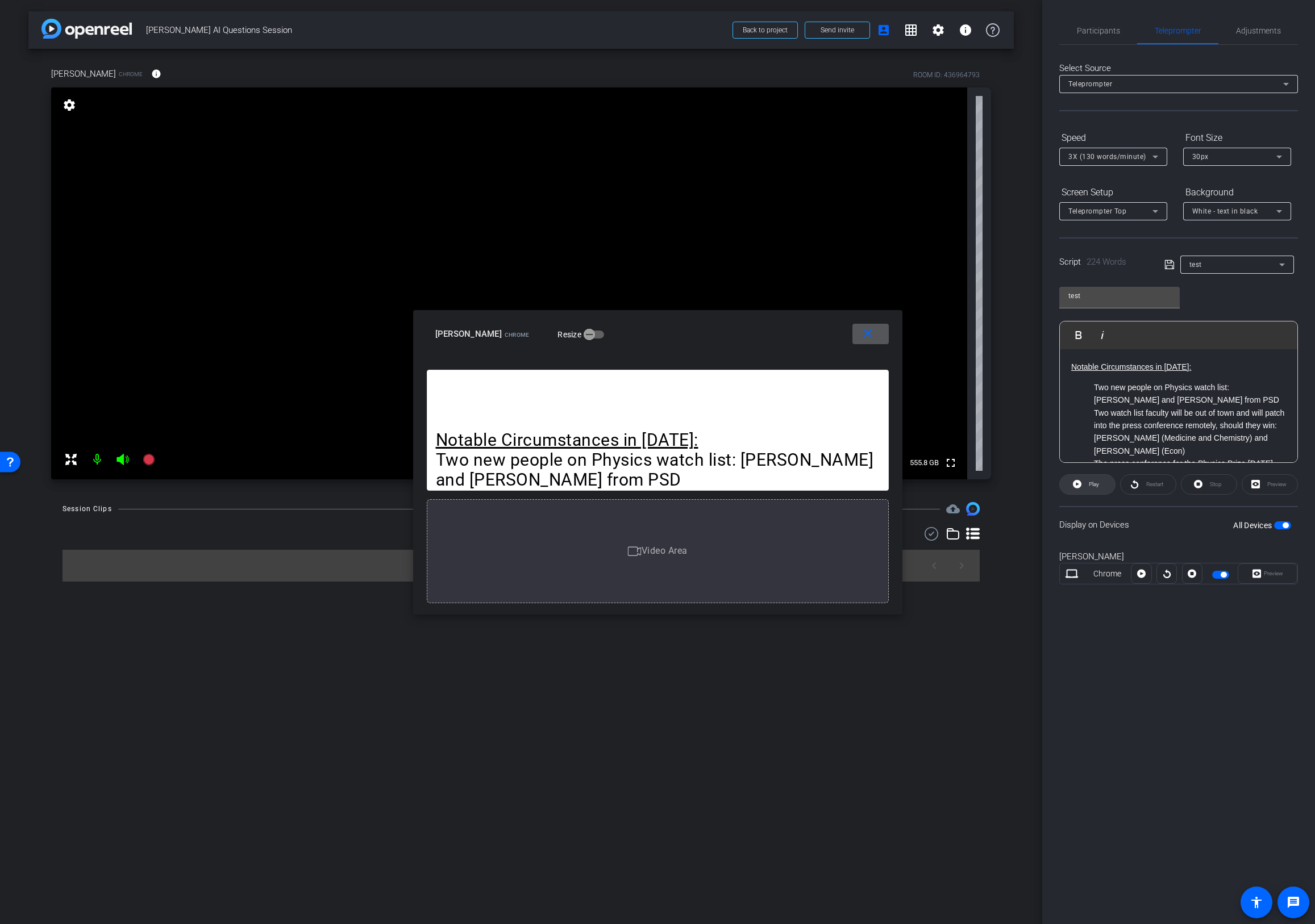
click at [1047, 484] on span "Play" at bounding box center [1094, 484] width 11 height 6
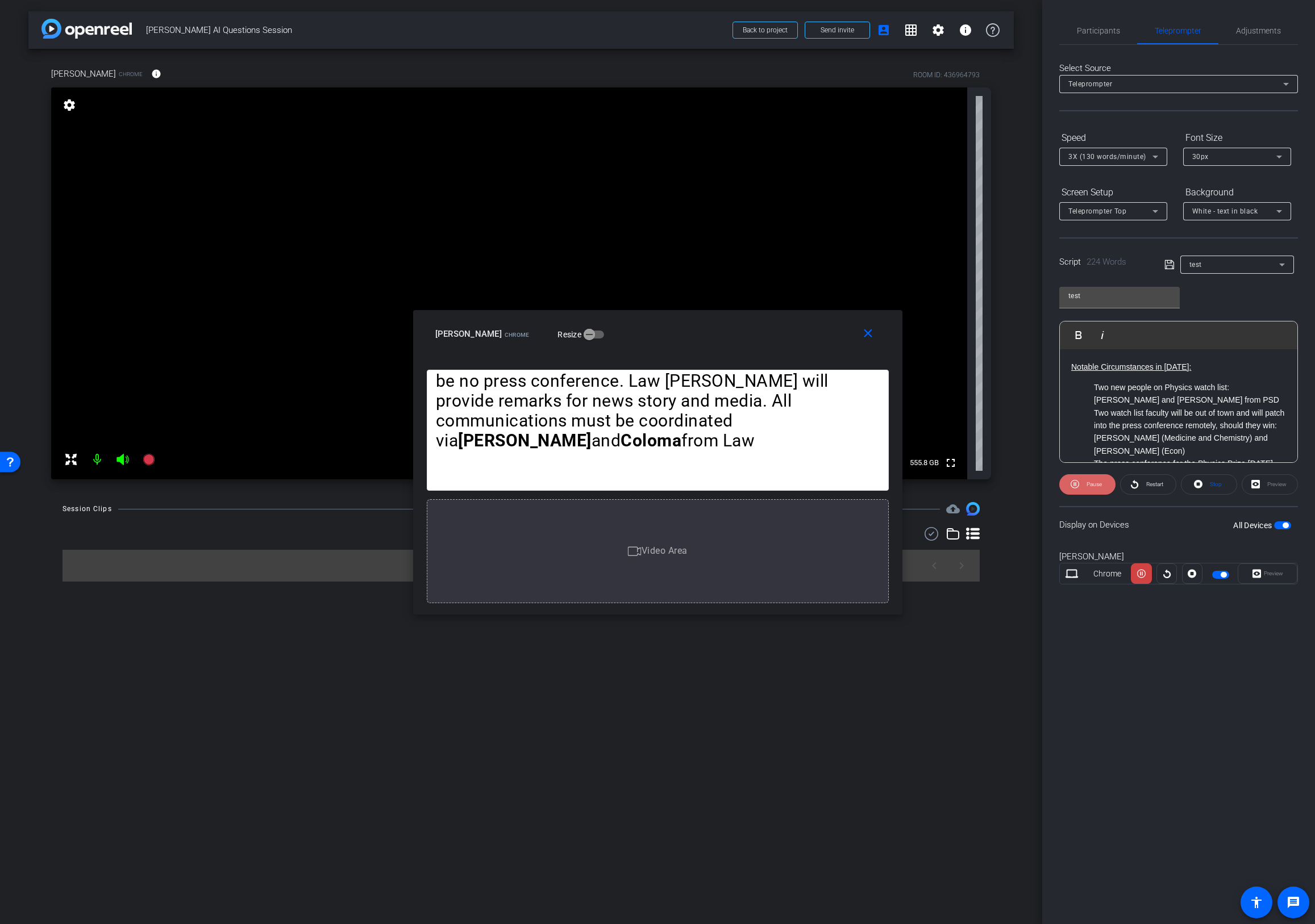
click at [1047, 486] on span "Pause" at bounding box center [1095, 484] width 15 height 6
click at [1047, 486] on span "Play" at bounding box center [1094, 484] width 11 height 6
click at [1047, 486] on span "Pause" at bounding box center [1095, 484] width 15 height 6
click at [1047, 483] on span "Restart" at bounding box center [1154, 484] width 17 height 6
click at [1047, 487] on span "Pause" at bounding box center [1093, 484] width 18 height 16
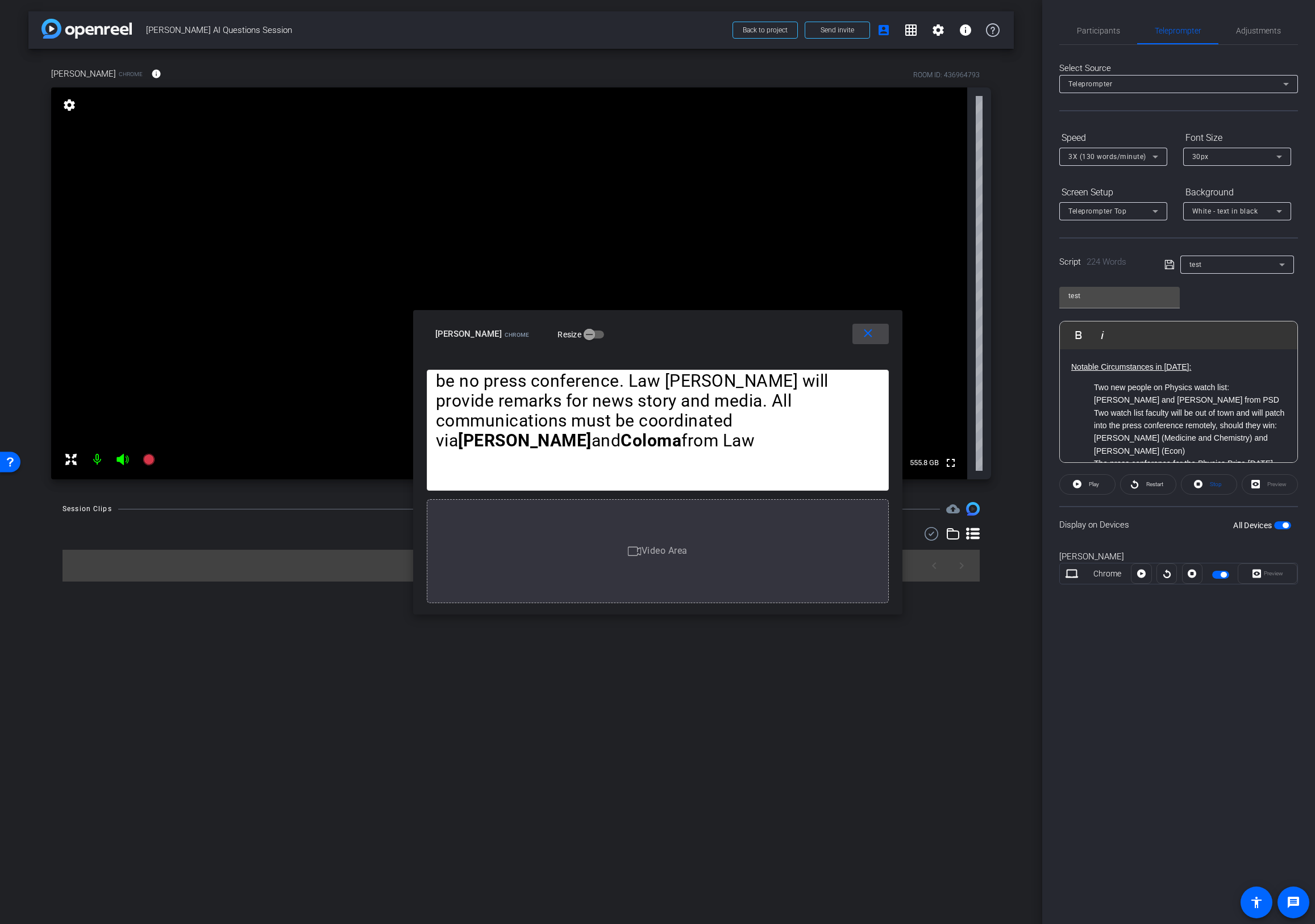
click at [866, 336] on mat-icon "close" at bounding box center [867, 333] width 14 height 14
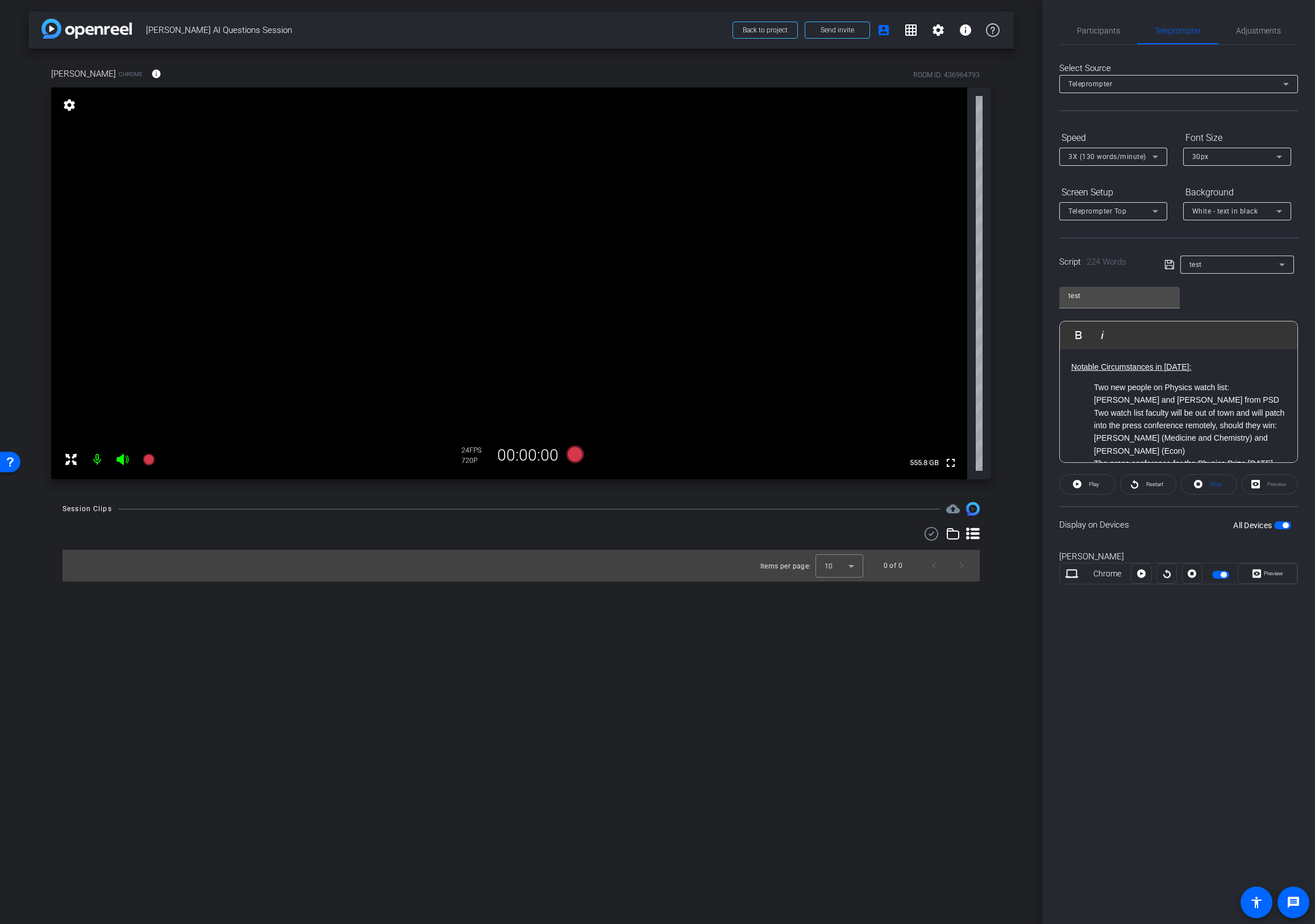
click at [1047, 526] on span "button" at bounding box center [1285, 526] width 6 height 6
click at [1047, 525] on span "button" at bounding box center [1282, 526] width 17 height 8
click at [1047, 484] on span "Play" at bounding box center [1094, 484] width 11 height 6
click at [1047, 213] on div "Teleprompter Top" at bounding box center [1110, 211] width 84 height 14
click at [1047, 270] on span "Teleprompter Bottom" at bounding box center [1104, 270] width 71 height 13
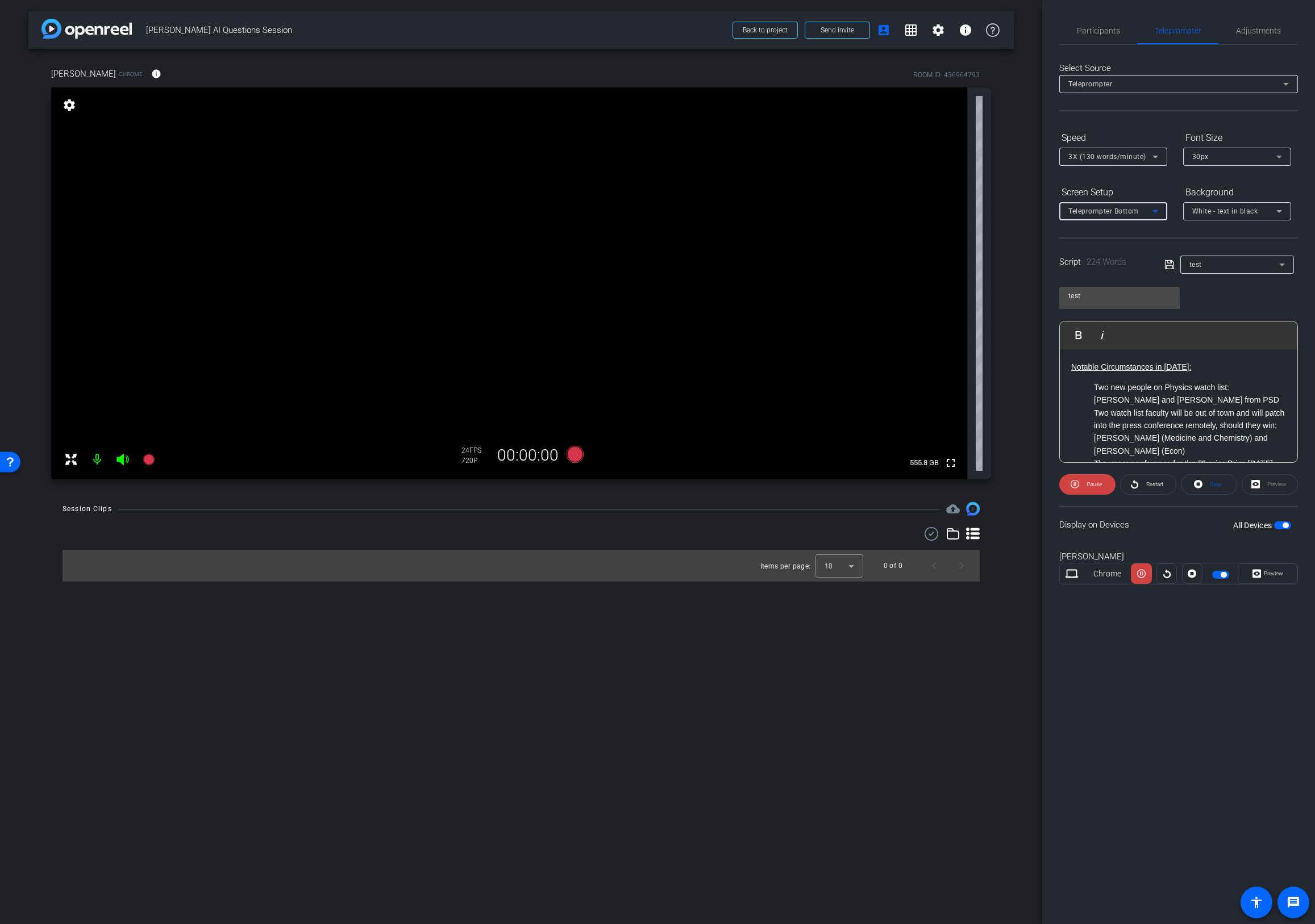
click at [1047, 216] on div "Teleprompter Bottom" at bounding box center [1110, 211] width 84 height 14
click at [1047, 302] on span "Teleprompter Left" at bounding box center [1098, 307] width 61 height 13
click at [1047, 216] on div "Teleprompter Left" at bounding box center [1110, 211] width 84 height 14
click at [1047, 282] on span "Teleprompter Right" at bounding box center [1100, 289] width 64 height 13
click at [1047, 211] on div "Teleprompter Right" at bounding box center [1110, 211] width 84 height 14
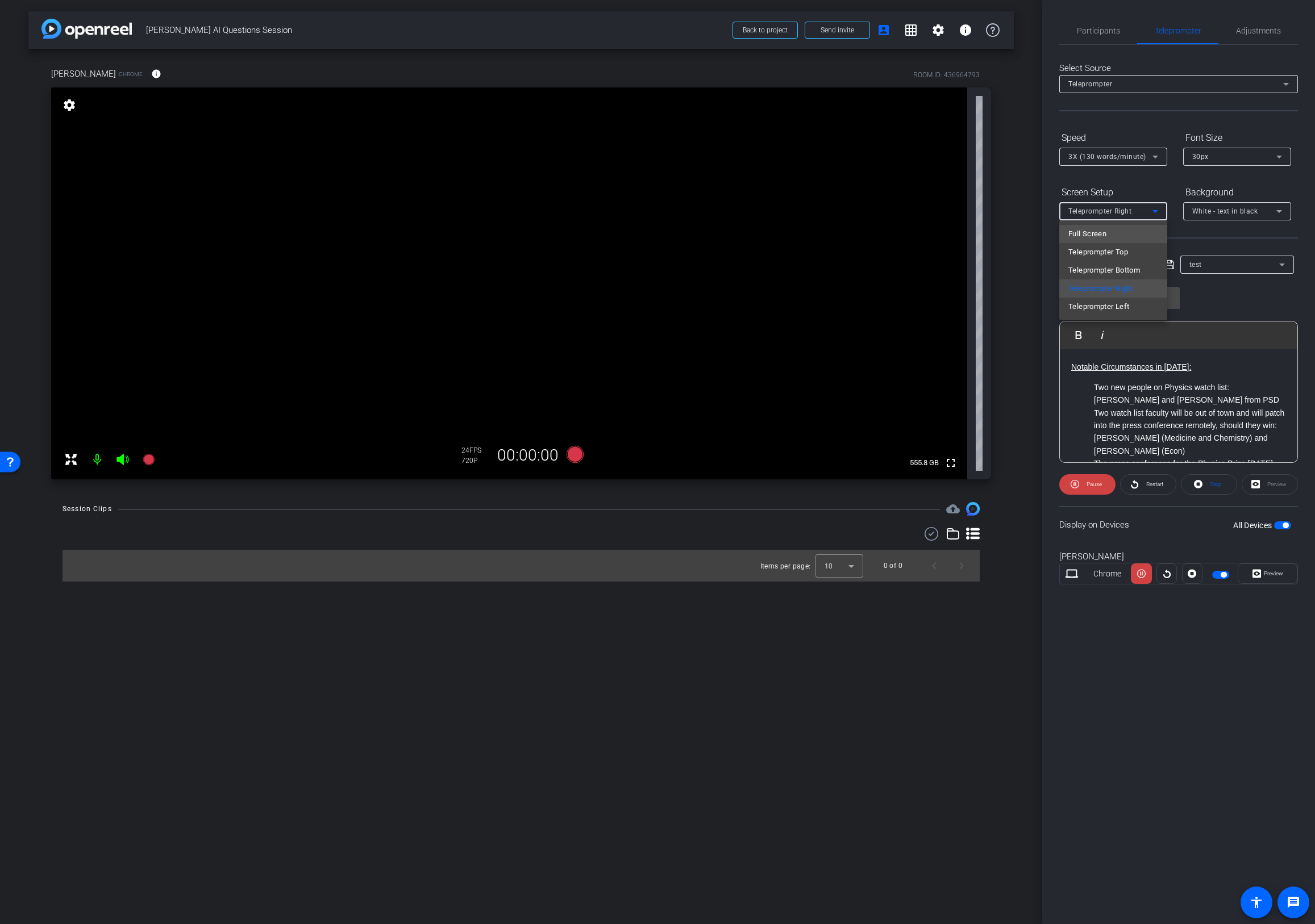
click at [1047, 238] on mat-option "Full Screen" at bounding box center [1113, 234] width 108 height 18
click at [1047, 211] on div "Full Screen" at bounding box center [1110, 211] width 84 height 14
click at [1047, 182] on div at bounding box center [658, 462] width 1315 height 924
click at [1047, 30] on span "Participants" at bounding box center [1097, 31] width 43 height 8
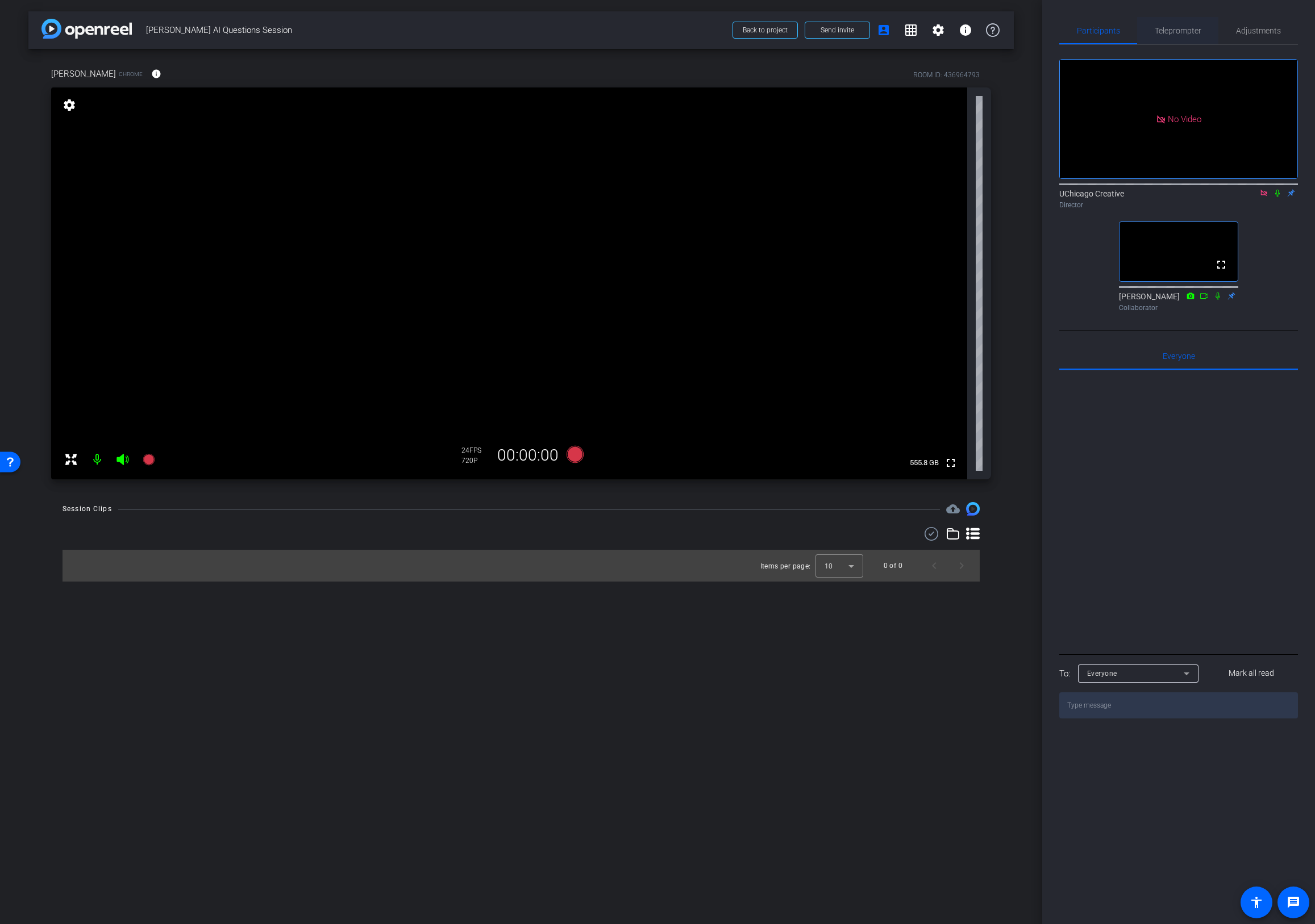
click at [1047, 33] on span "Teleprompter" at bounding box center [1177, 31] width 46 height 8
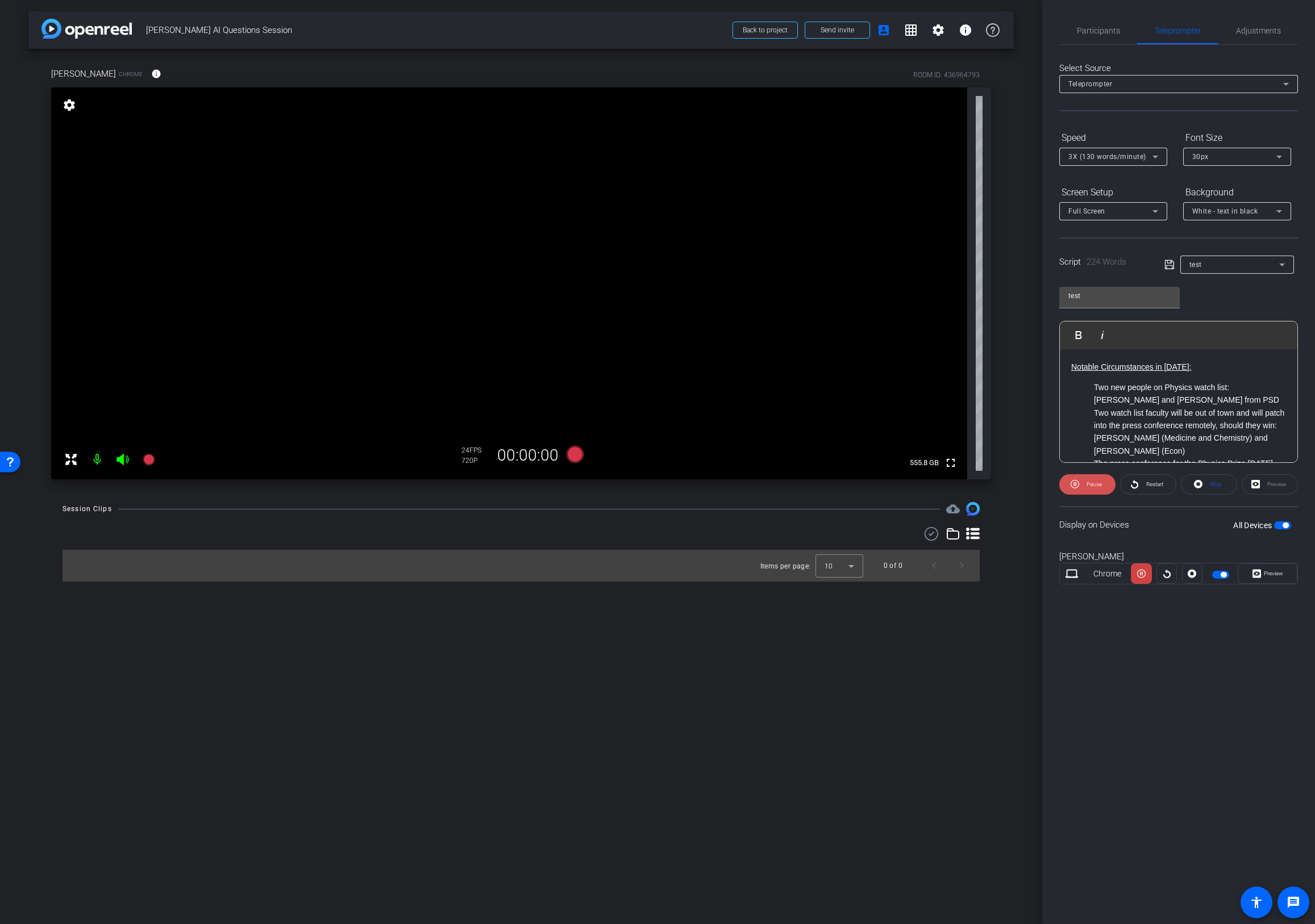
click at [1047, 484] on span "Pause" at bounding box center [1095, 484] width 15 height 6
click at [1047, 525] on span "button" at bounding box center [1282, 526] width 17 height 8
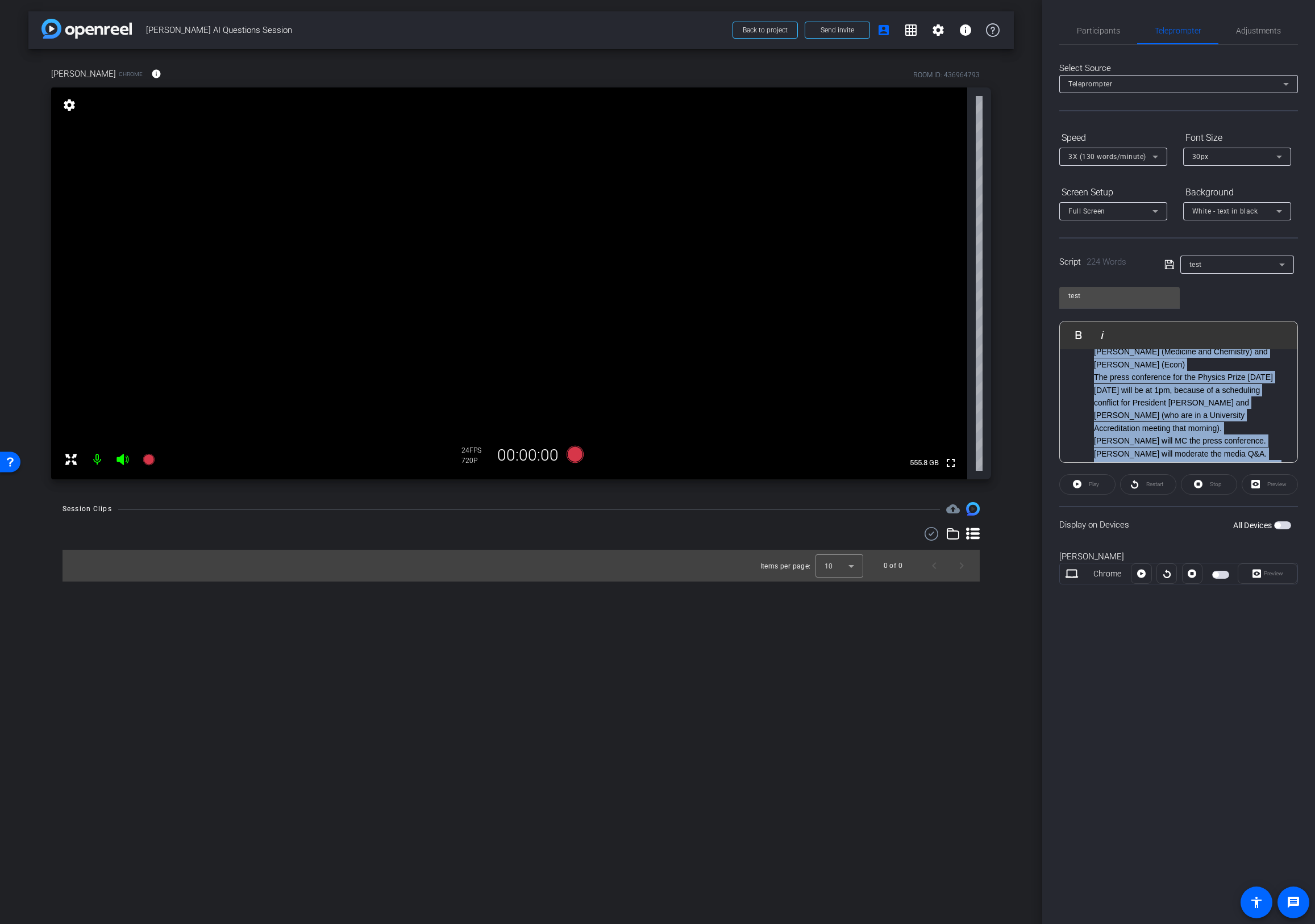
scroll to position [307, 0]
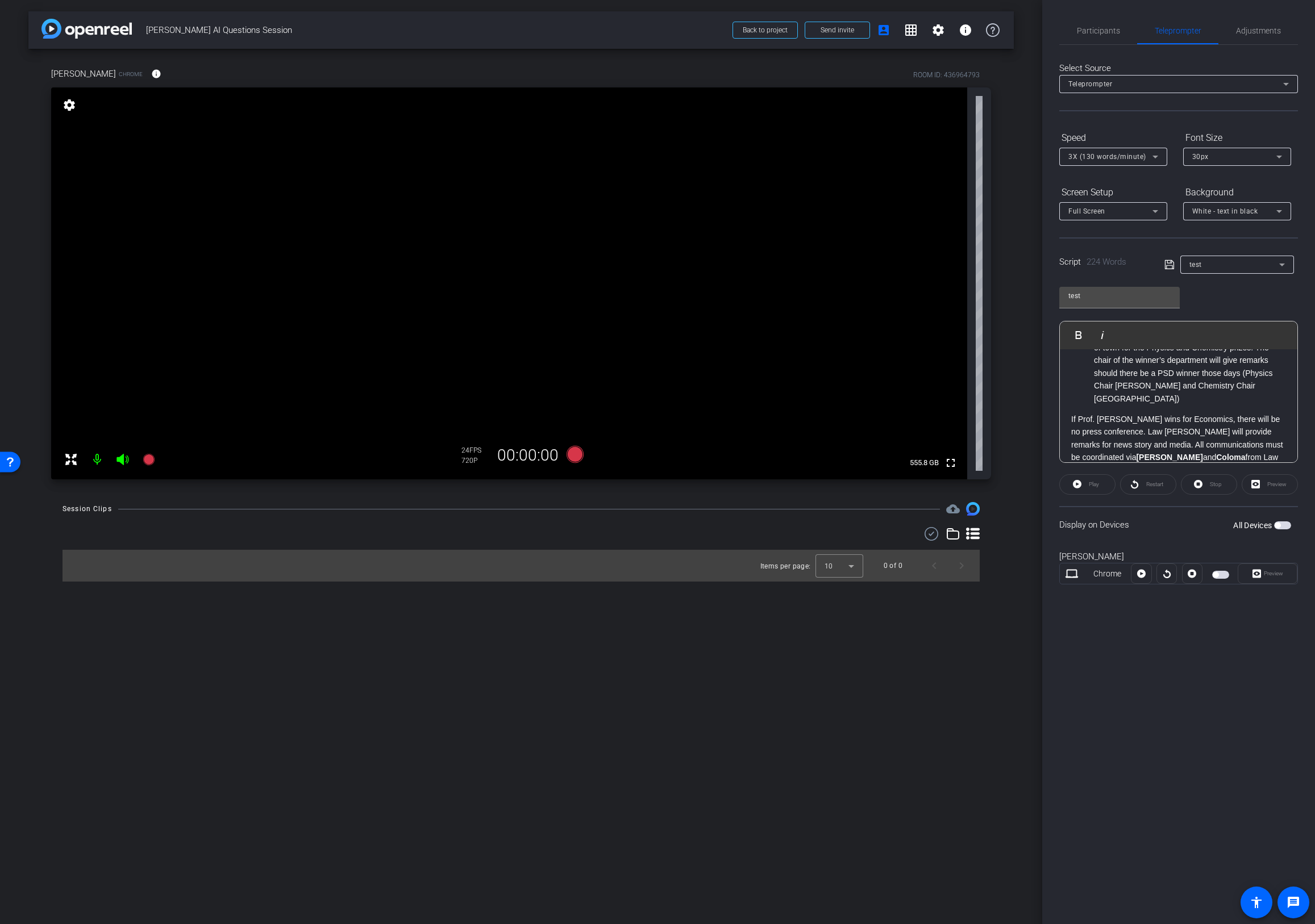
drag, startPoint x: 1070, startPoint y: 368, endPoint x: 1248, endPoint y: 515, distance: 230.9
click at [1047, 515] on openreel-capture-teleprompter "Speed 3X (130 words/minute) Font Size 30px Screen Setup Full Screen Background …" at bounding box center [1178, 366] width 239 height 476
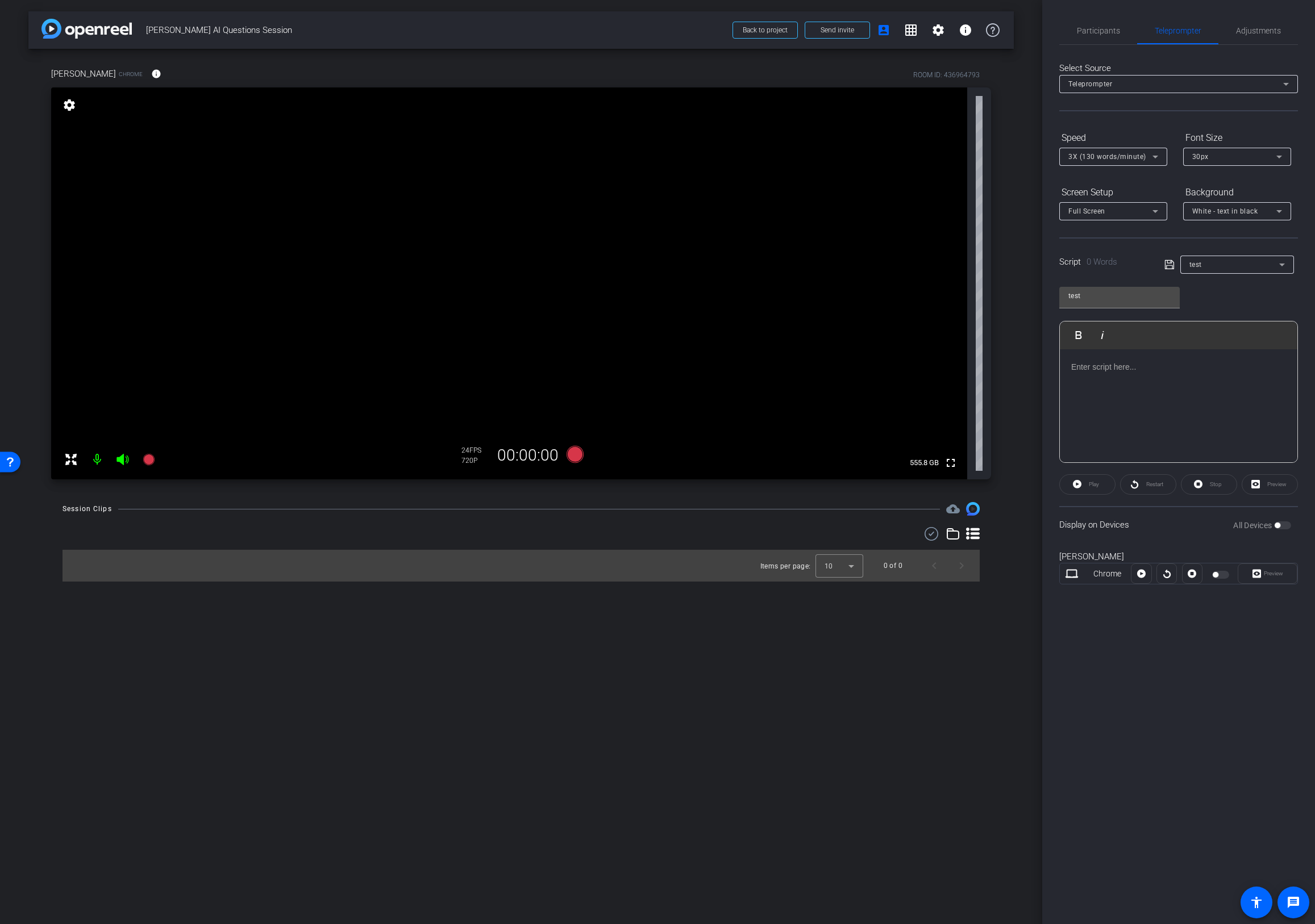
click at [1047, 266] on div "test" at bounding box center [1233, 264] width 90 height 14
click at [1047, 286] on span "Create new script" at bounding box center [1219, 288] width 60 height 13
click at [1047, 296] on input "text" at bounding box center [1120, 295] width 102 height 13
type input "Script"
click at [1047, 308] on div "Script Play Play from this location Play Selected Play and display the selected…" at bounding box center [1178, 371] width 239 height 185
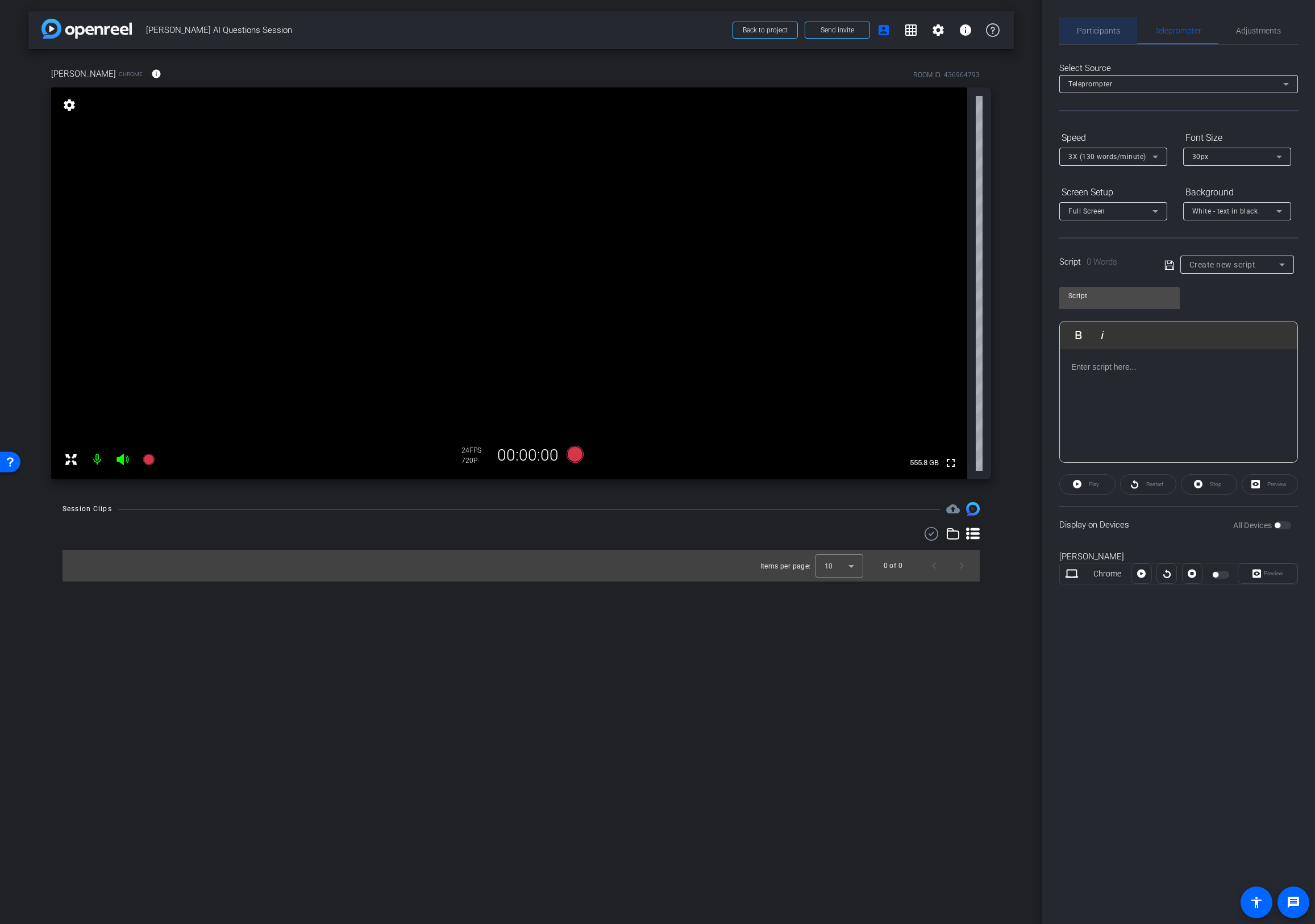
click at [1047, 33] on span "Participants" at bounding box center [1097, 31] width 43 height 8
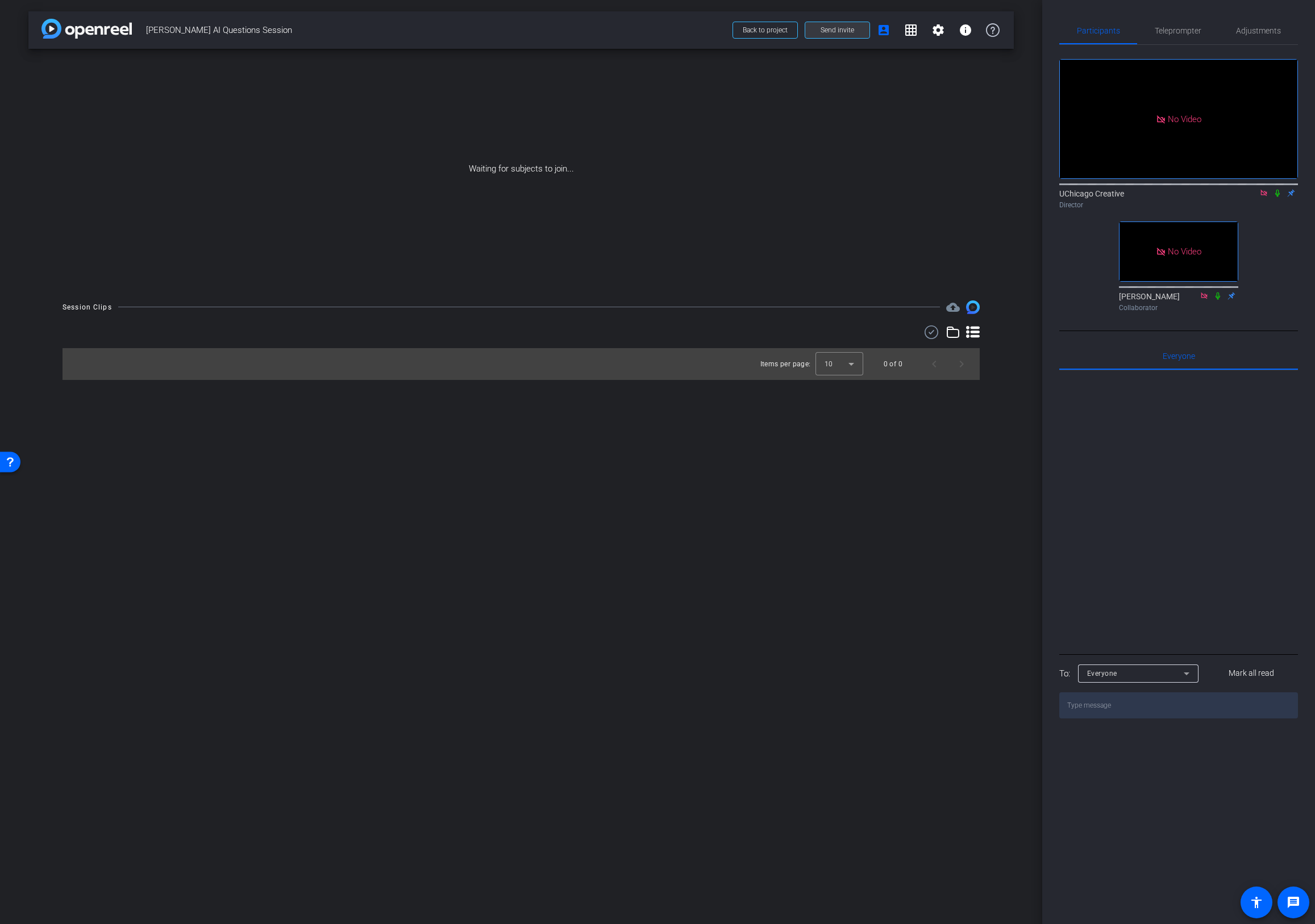
click at [839, 31] on span "Send invite" at bounding box center [837, 30] width 34 height 9
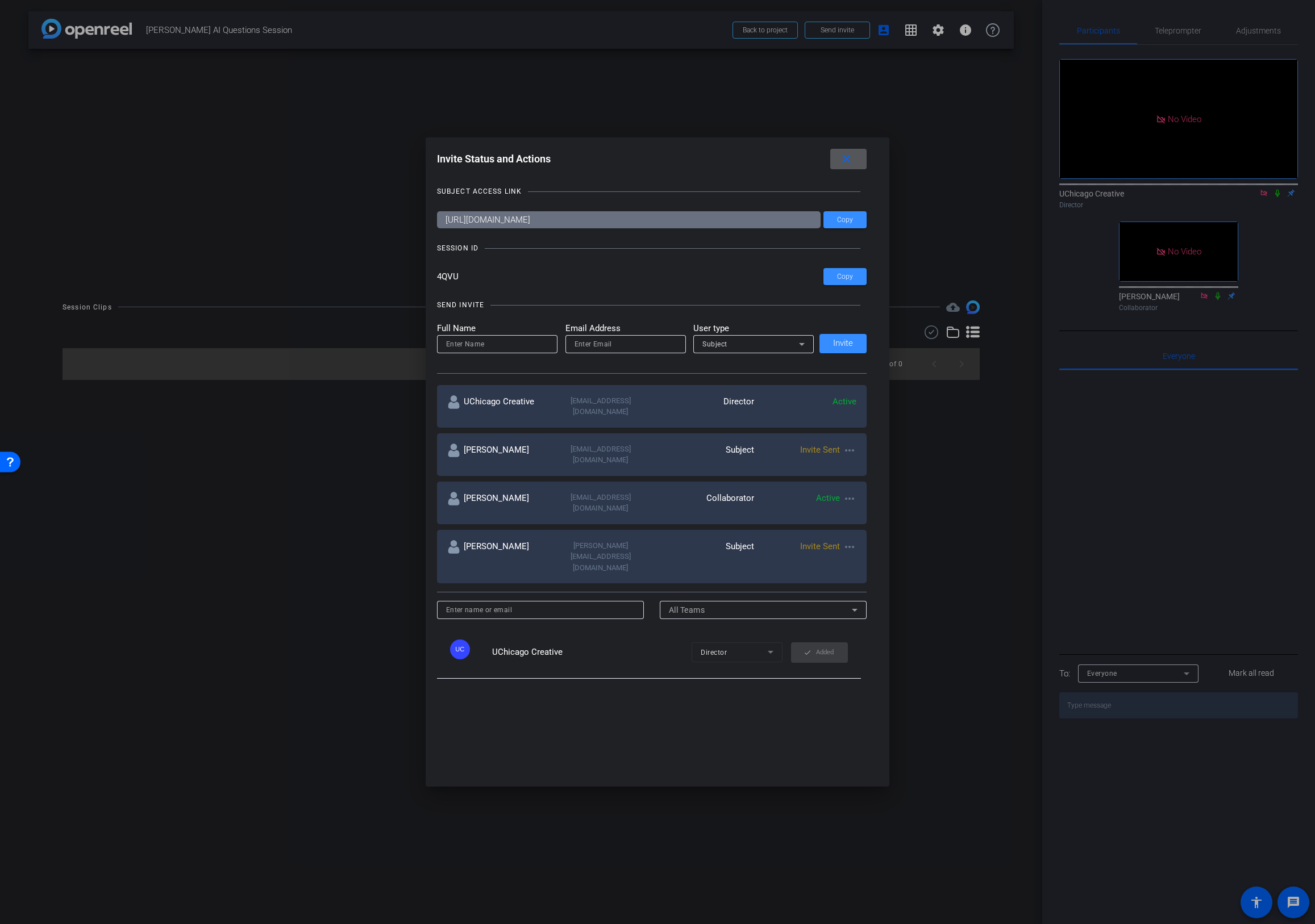
click at [848, 444] on mat-icon "more_horiz" at bounding box center [849, 450] width 13 height 13
click at [862, 485] on span "Update and Re-Send Invite" at bounding box center [891, 487] width 86 height 13
type input "[PERSON_NAME]"
type input "[EMAIL_ADDRESS][DOMAIN_NAME]"
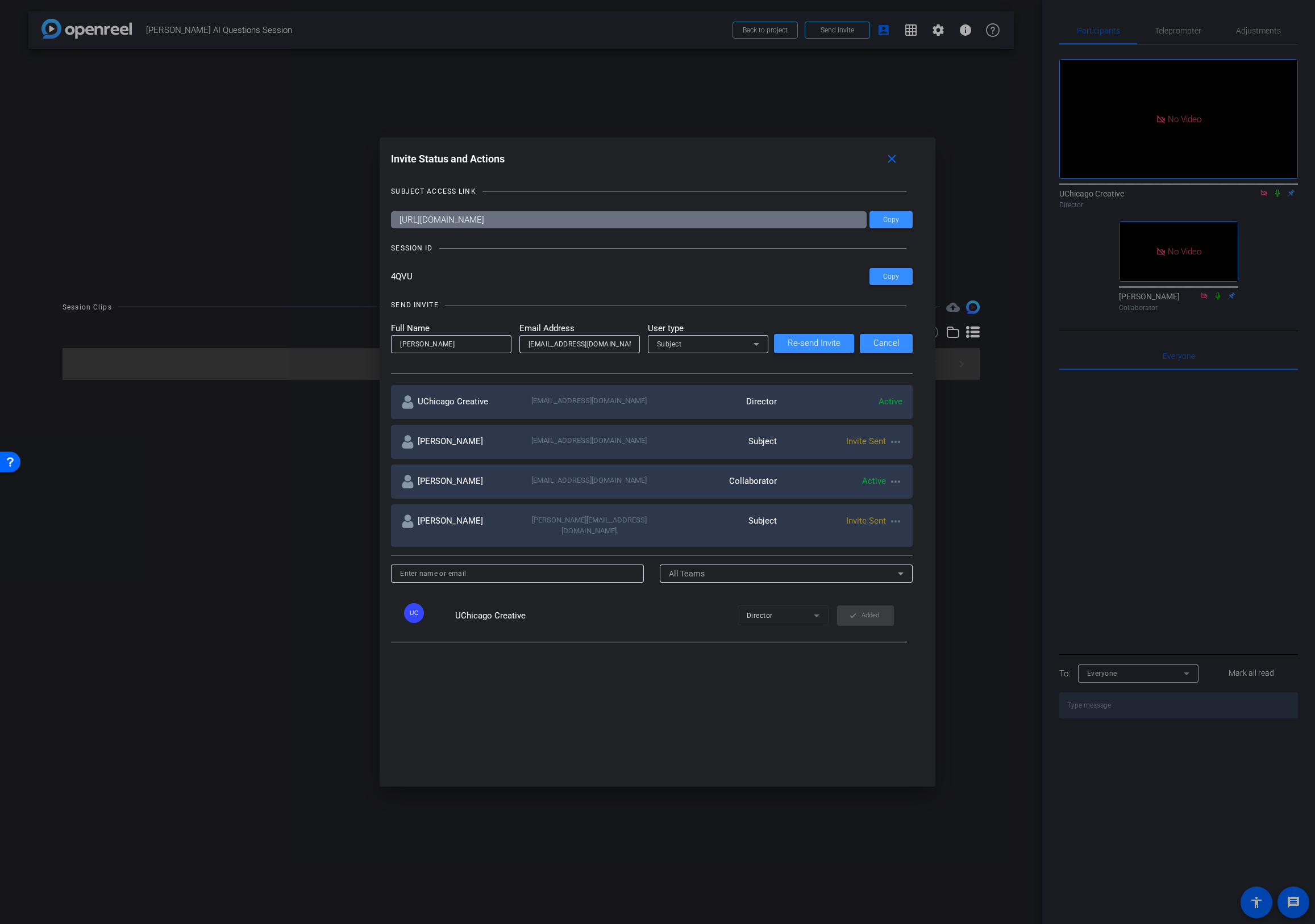
click at [706, 344] on div "Subject" at bounding box center [705, 344] width 96 height 14
click at [700, 371] on mat-option "Collaborator" at bounding box center [705, 367] width 120 height 18
click at [812, 345] on span "Re-send Invite" at bounding box center [813, 343] width 53 height 9
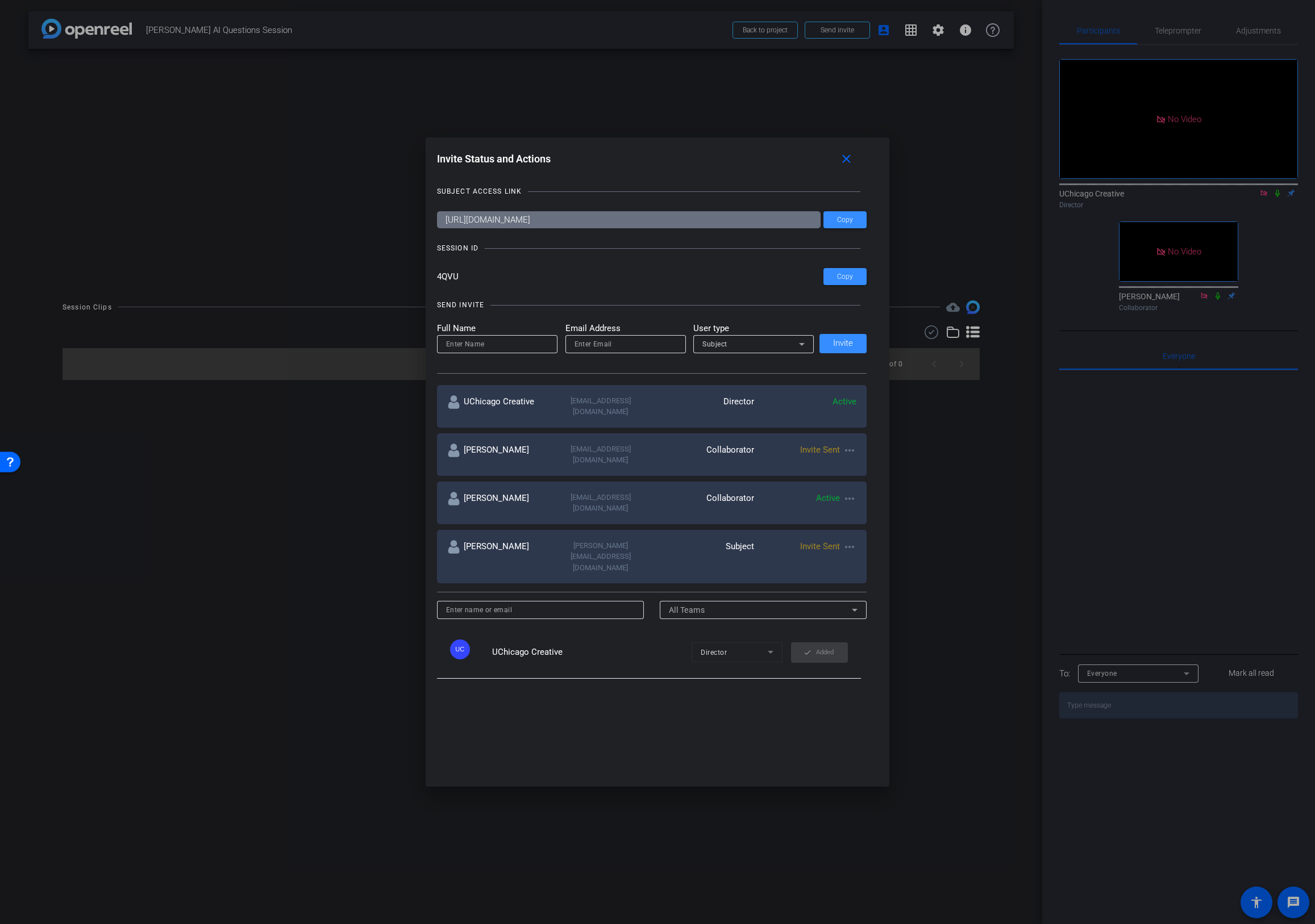
click at [1047, 27] on div at bounding box center [658, 462] width 1315 height 924
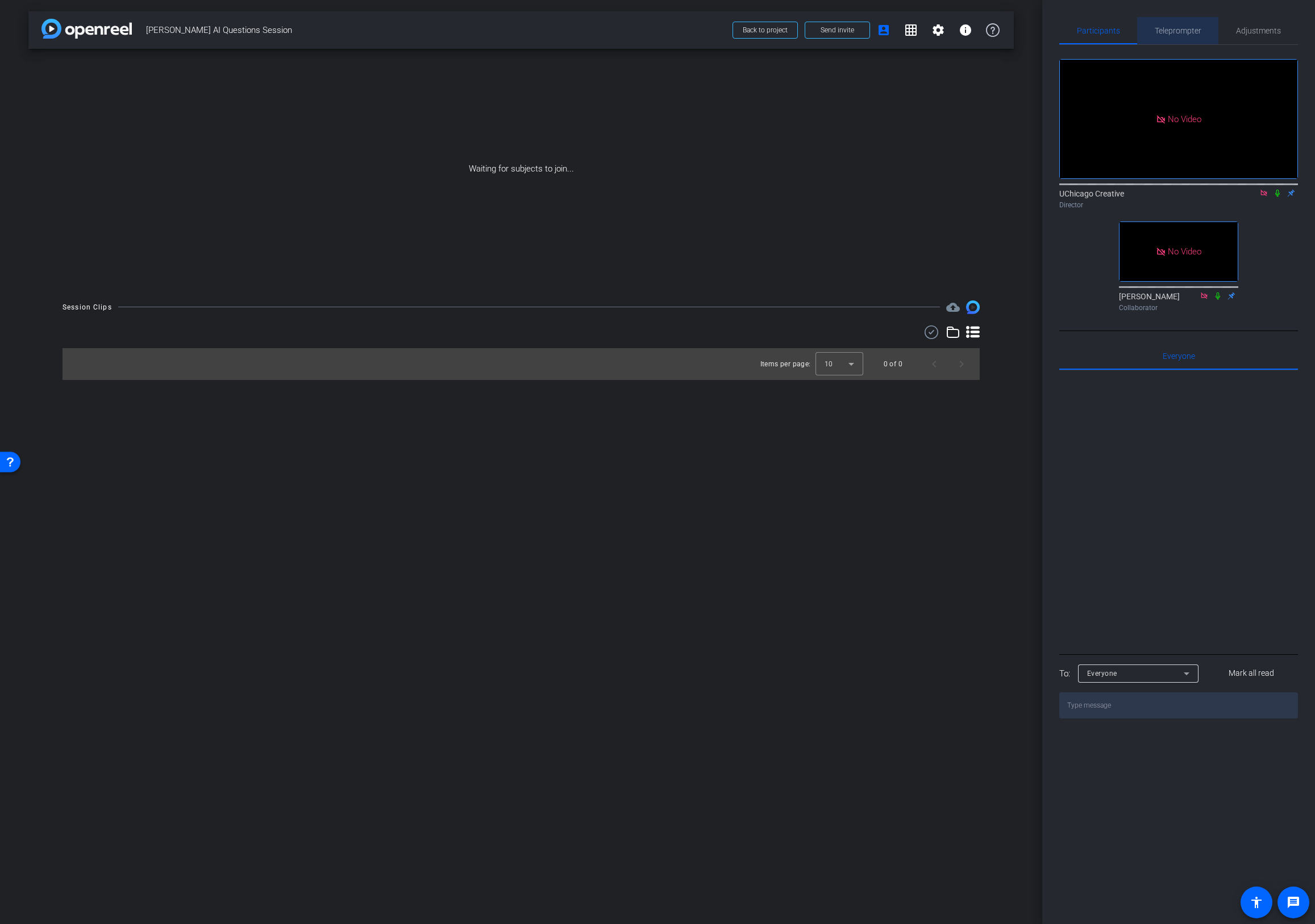
click at [1047, 34] on span "Teleprompter" at bounding box center [1177, 31] width 46 height 8
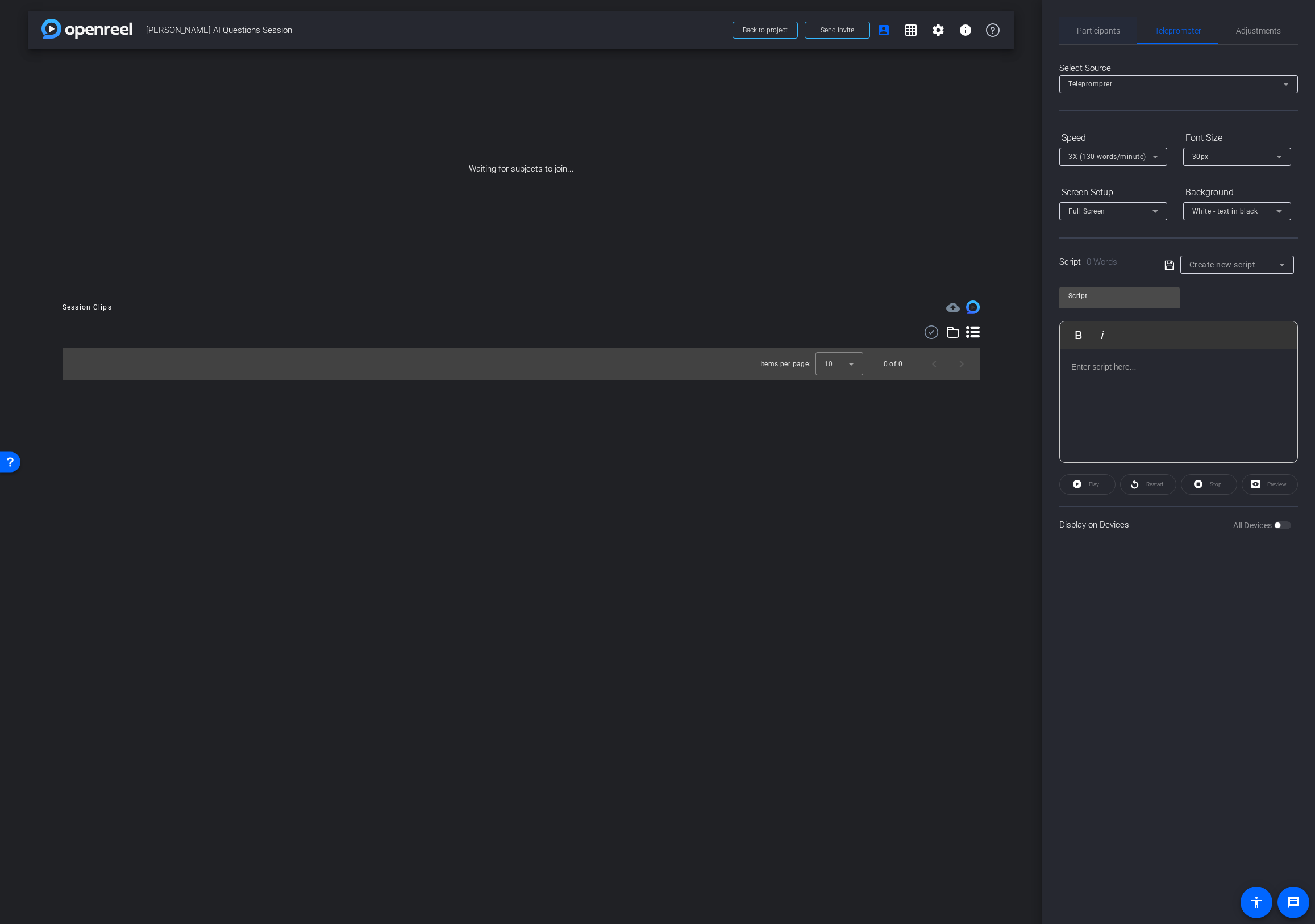
click at [1047, 34] on span "Participants" at bounding box center [1097, 31] width 43 height 8
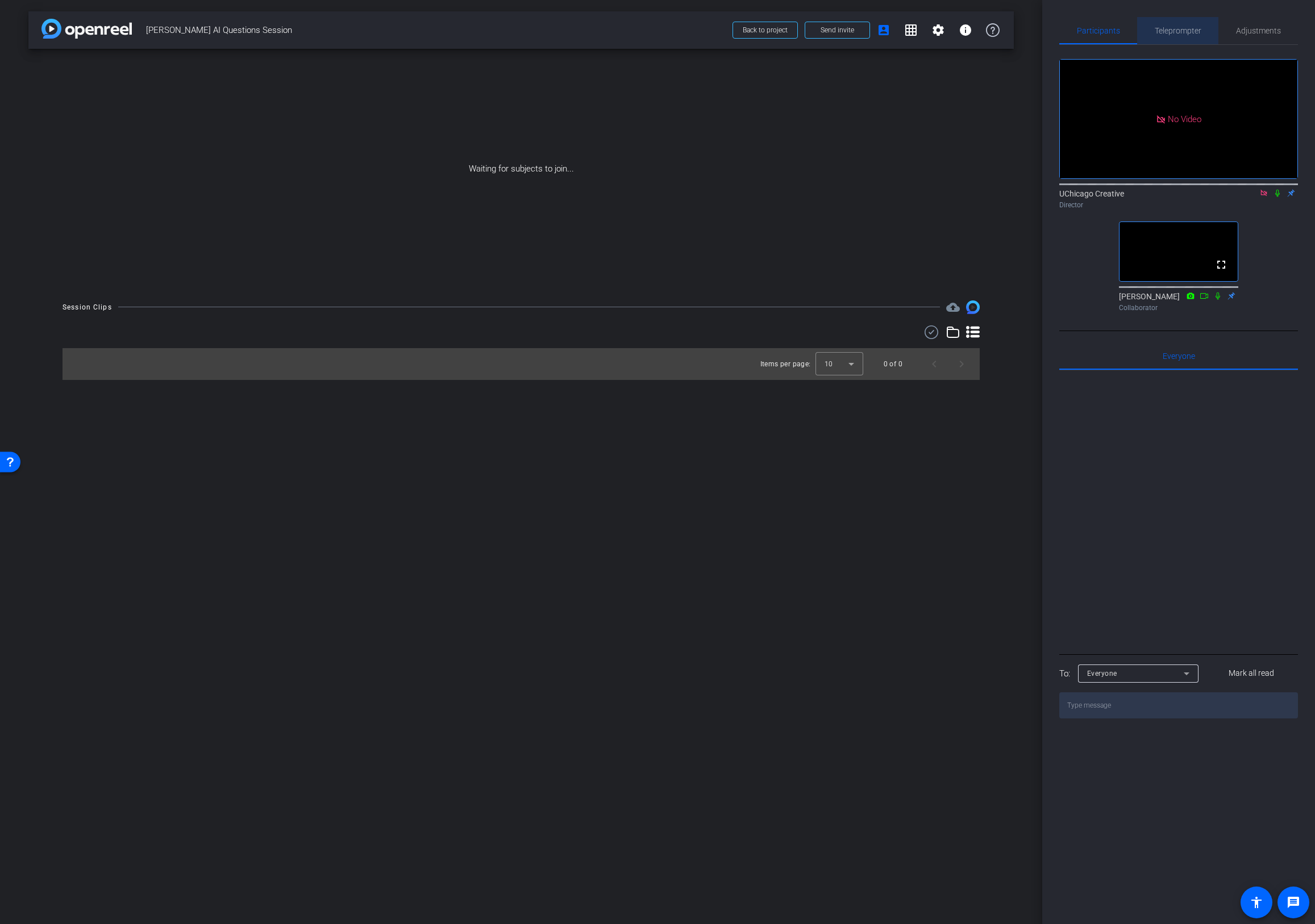
click at [1047, 33] on span "Teleprompter" at bounding box center [1177, 31] width 46 height 8
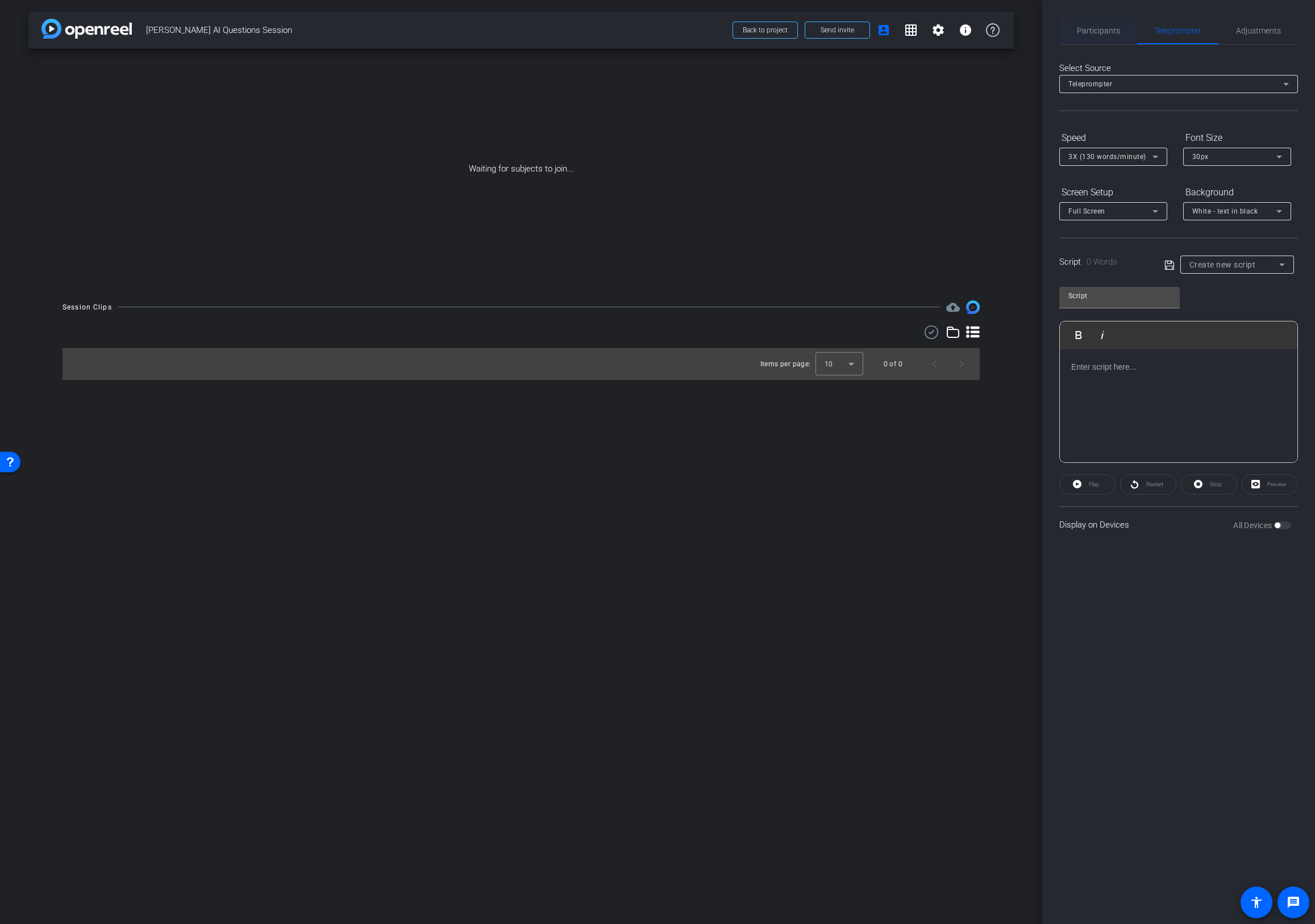
click at [1047, 33] on span "Participants" at bounding box center [1097, 31] width 43 height 8
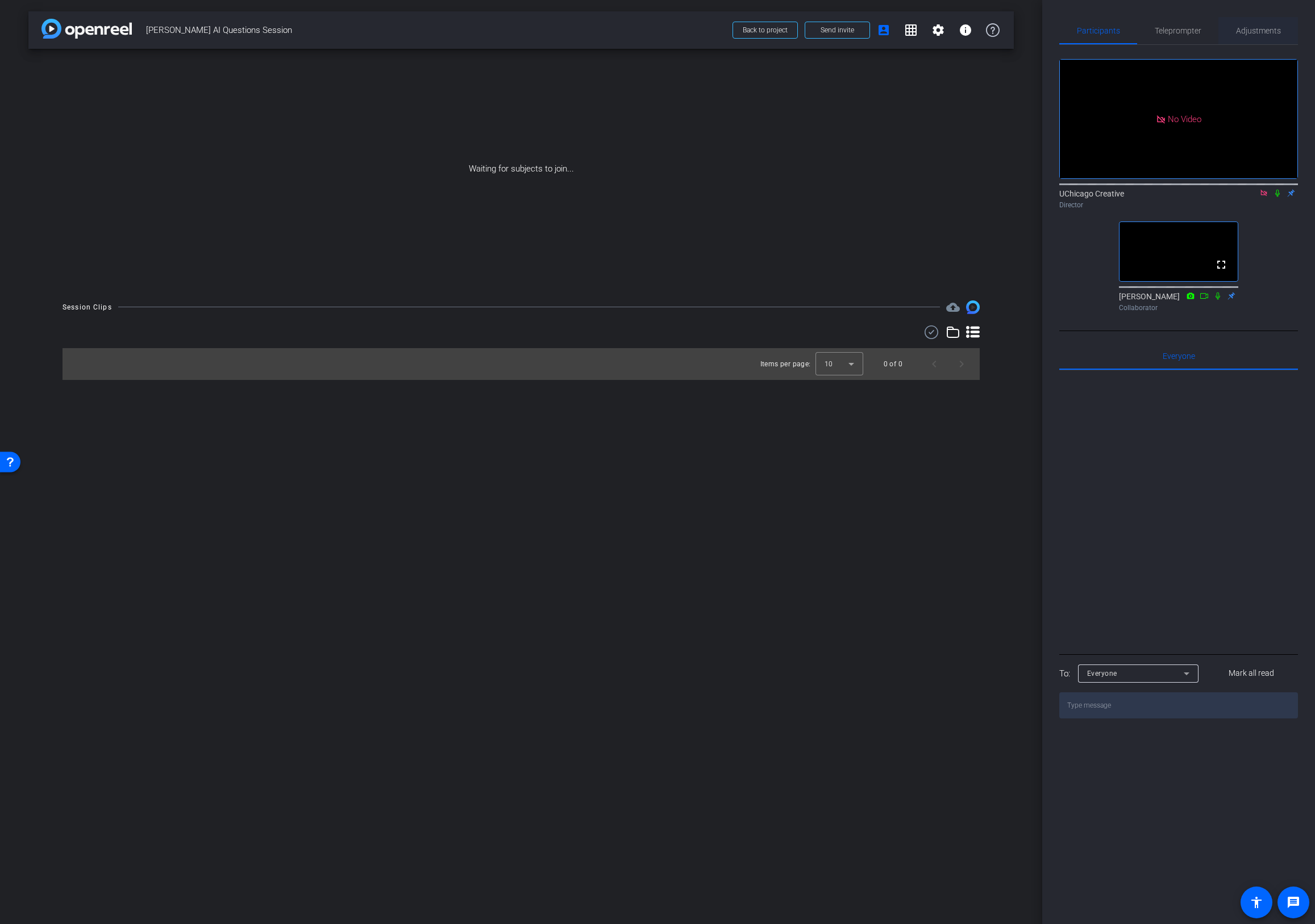
click at [1047, 38] on span "Adjustments" at bounding box center [1258, 31] width 45 height 27
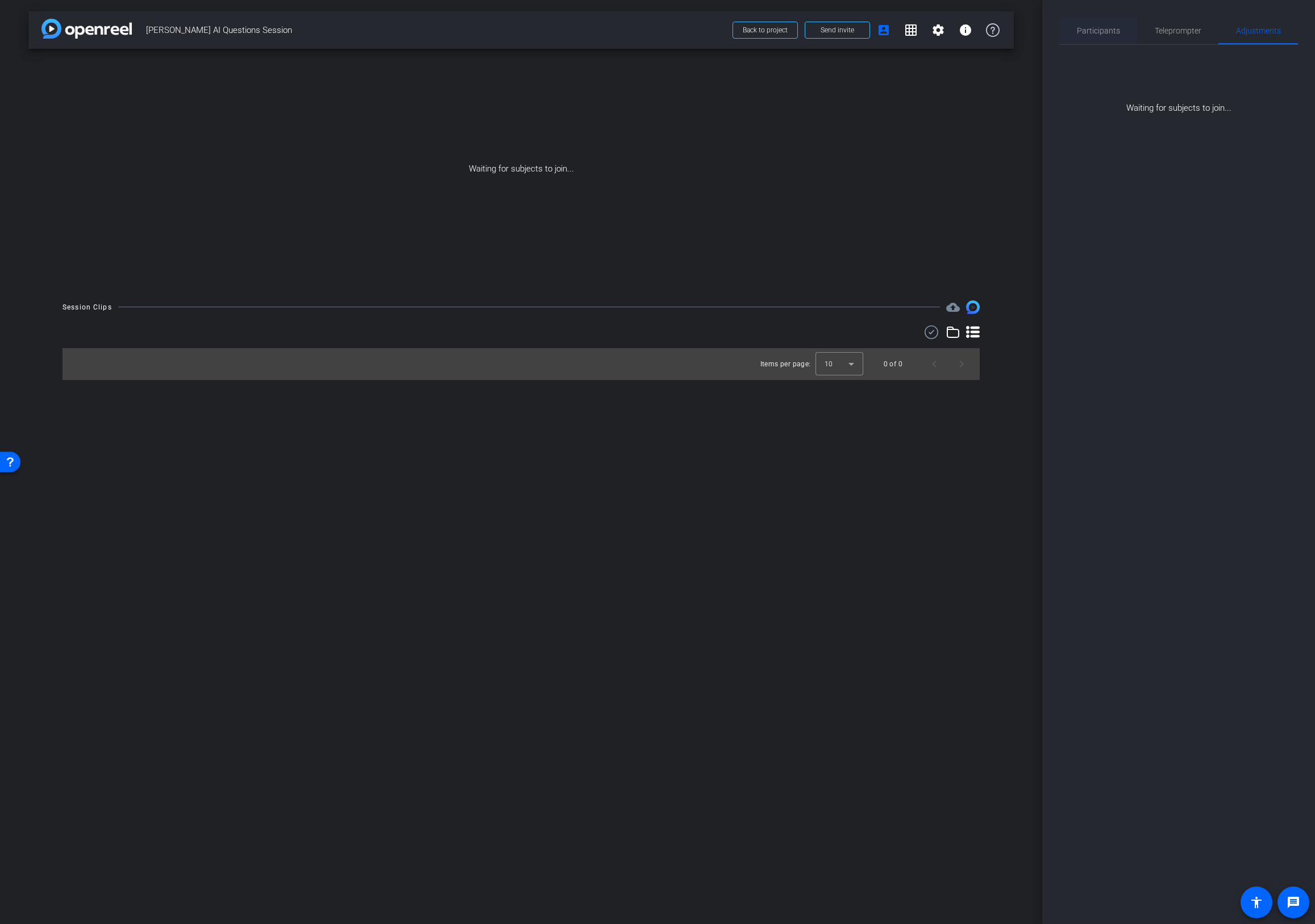
click at [1047, 31] on span "Participants" at bounding box center [1097, 31] width 43 height 8
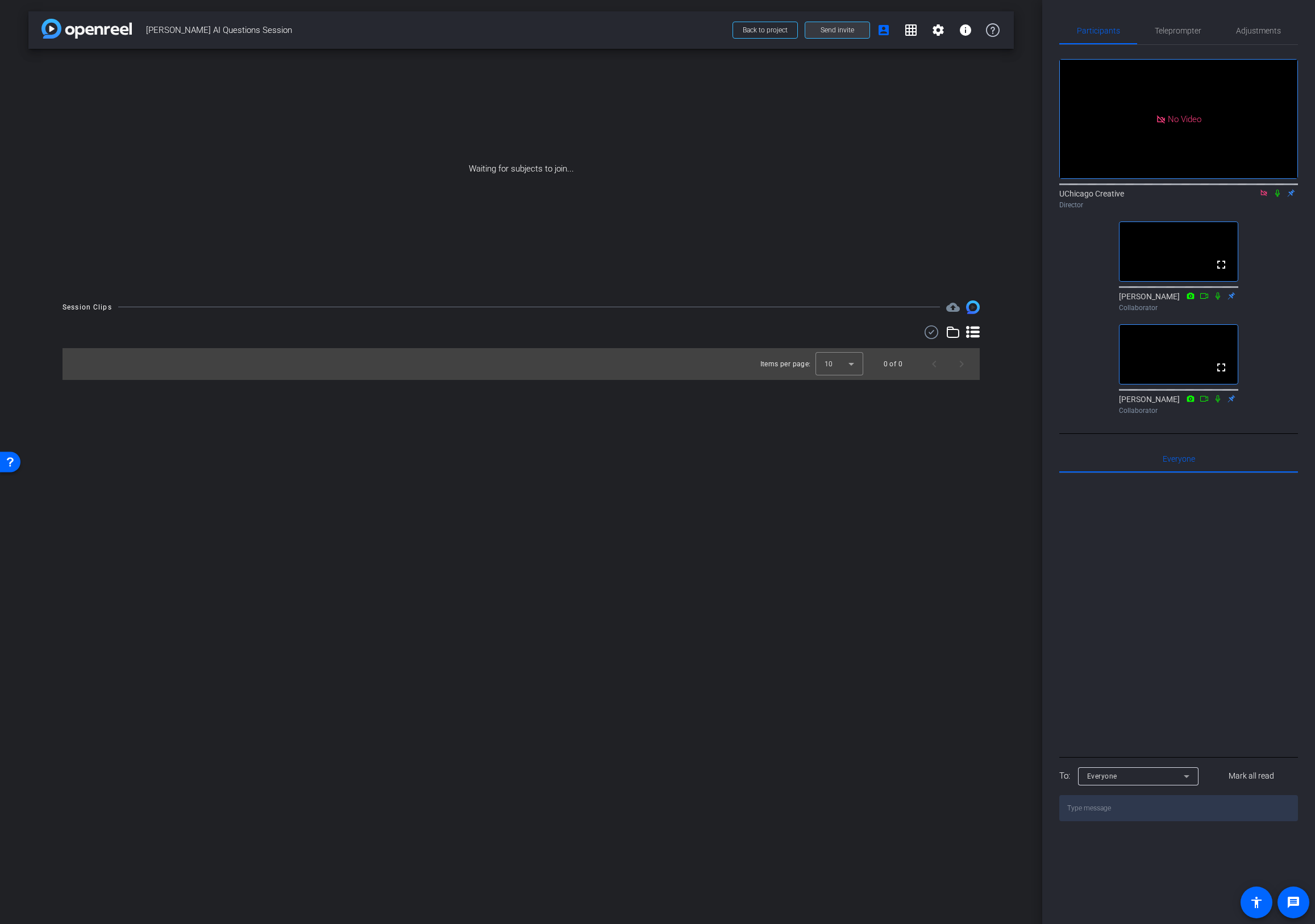
click at [845, 28] on span "Send invite" at bounding box center [837, 30] width 34 height 9
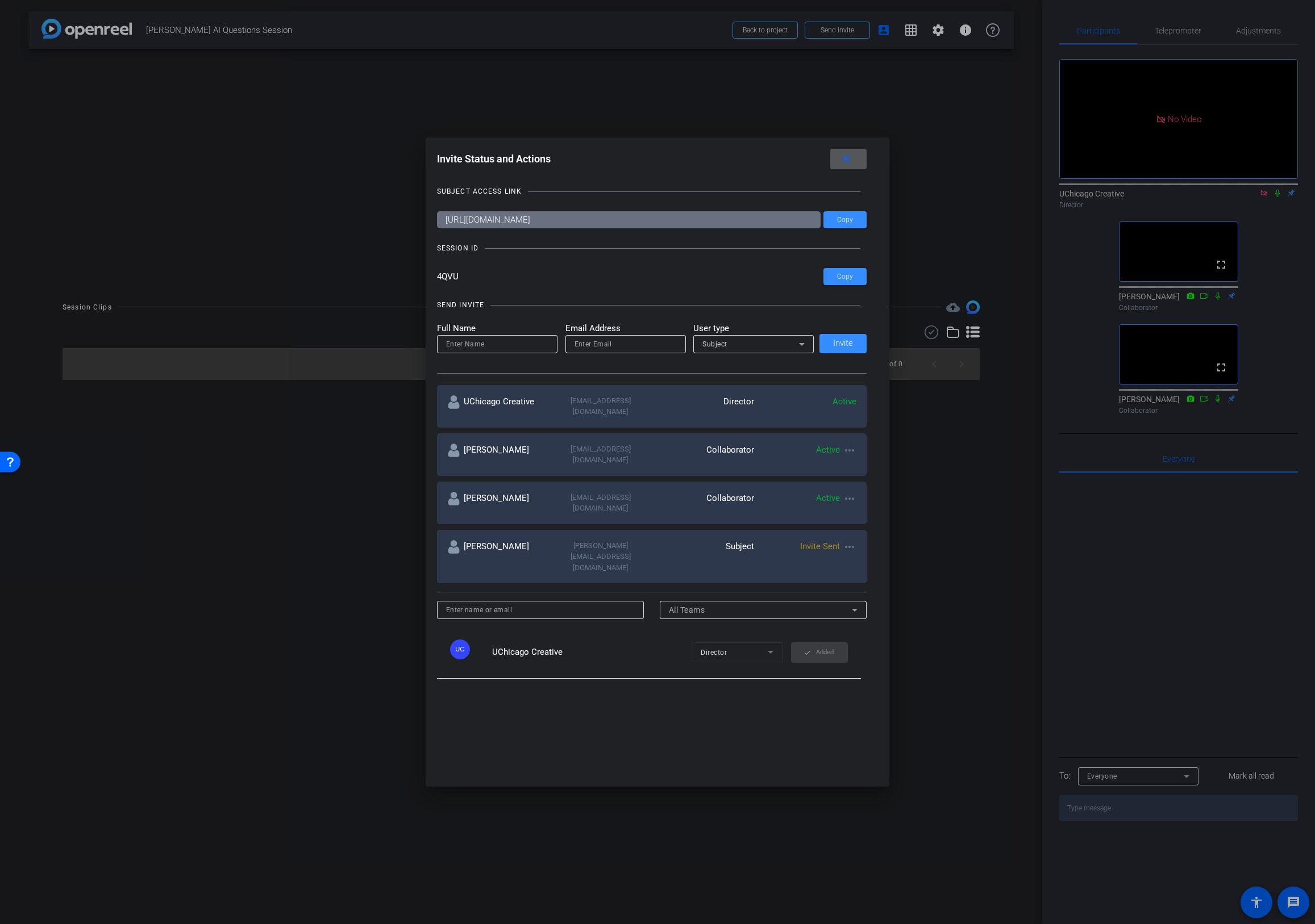
click at [849, 540] on mat-icon "more_horiz" at bounding box center [849, 547] width 13 height 13
click at [880, 567] on span "Update and Re-Send Invite" at bounding box center [891, 568] width 86 height 13
type input "[PERSON_NAME]"
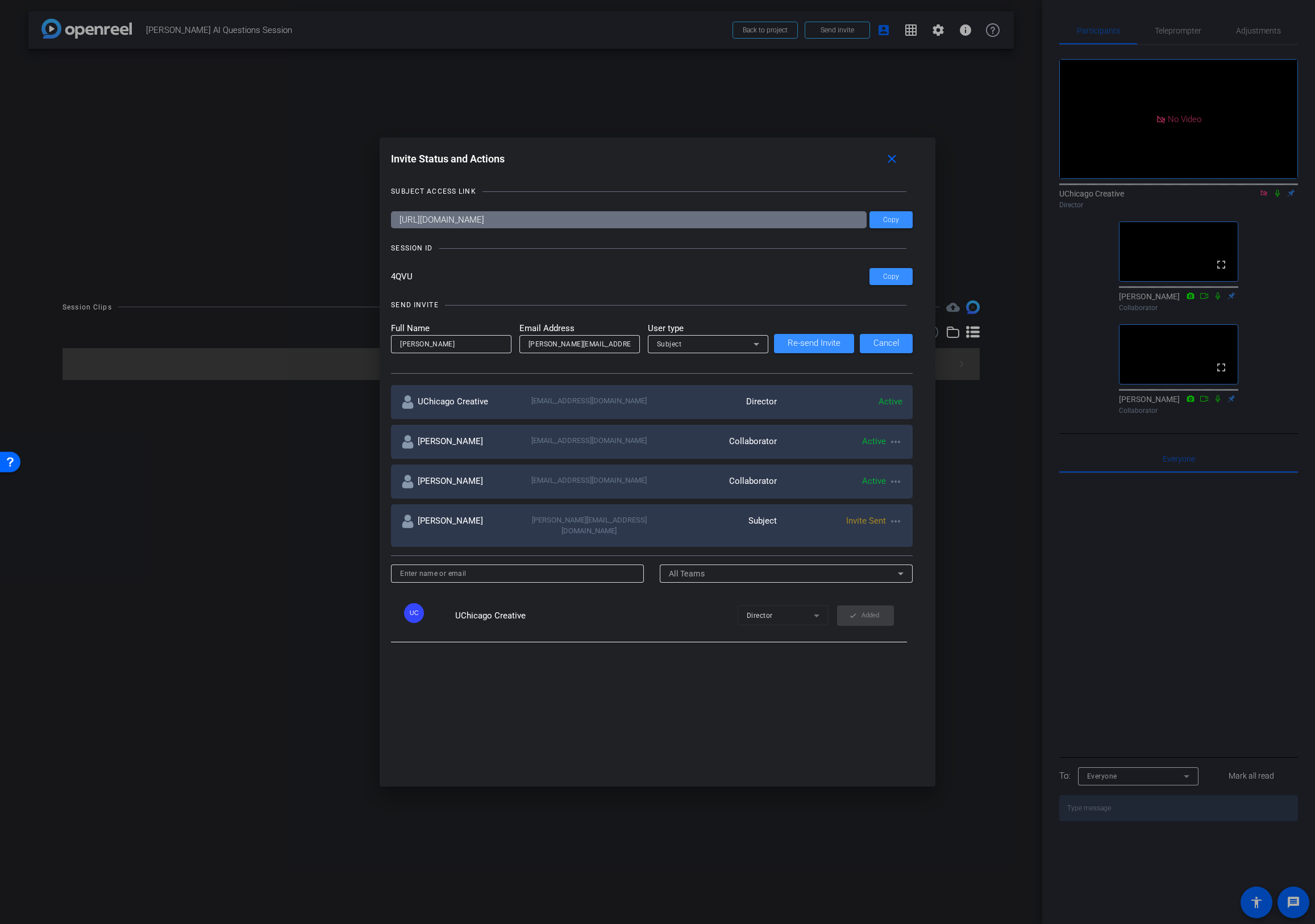
click at [529, 345] on input "[PERSON_NAME][EMAIL_ADDRESS][DOMAIN_NAME]" at bounding box center [580, 345] width 102 height 13
type input "[EMAIL_ADDRESS][DOMAIN_NAME]"
click at [818, 345] on span "Re-send Invite" at bounding box center [813, 343] width 53 height 9
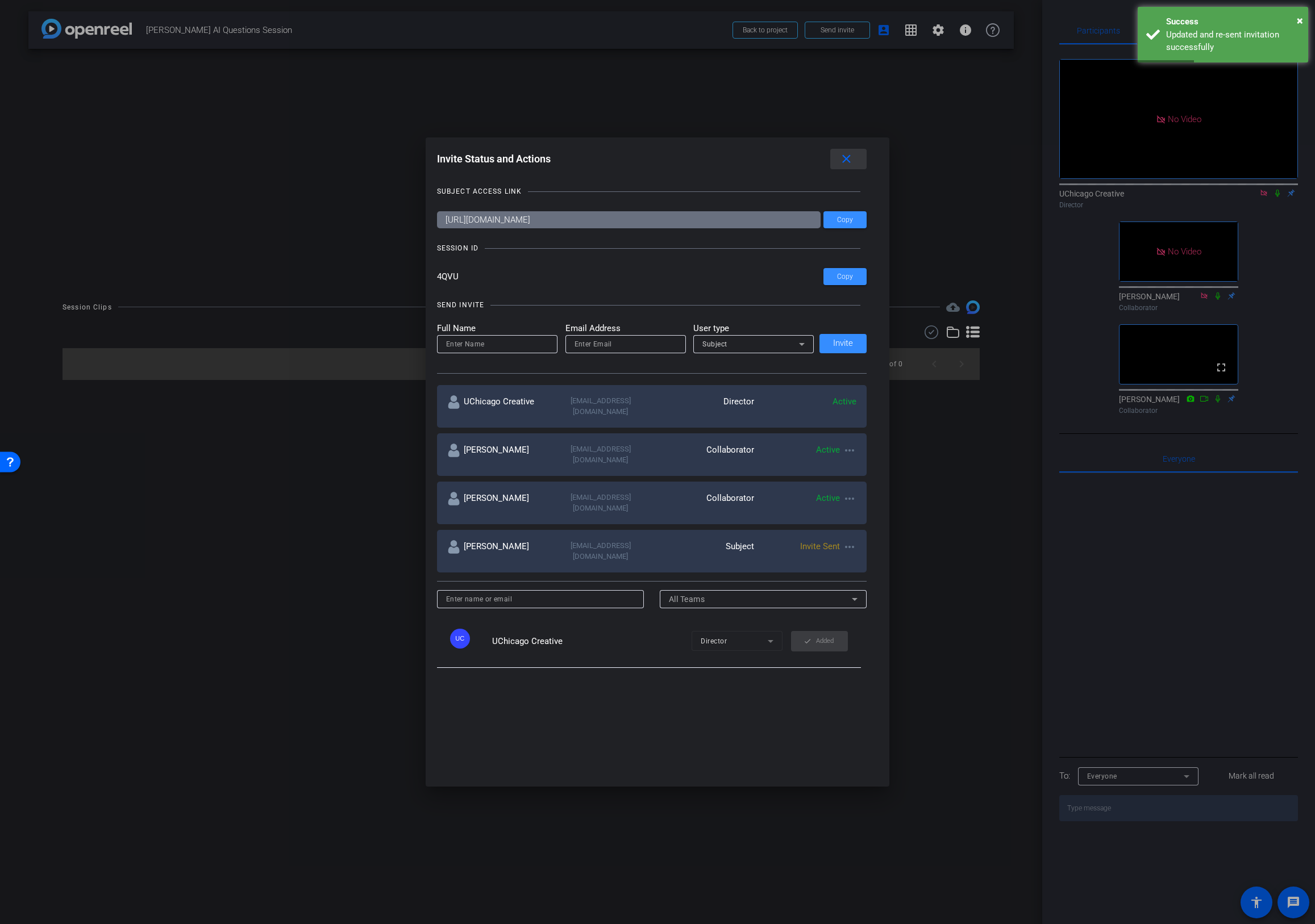
click at [858, 162] on span at bounding box center [848, 159] width 37 height 27
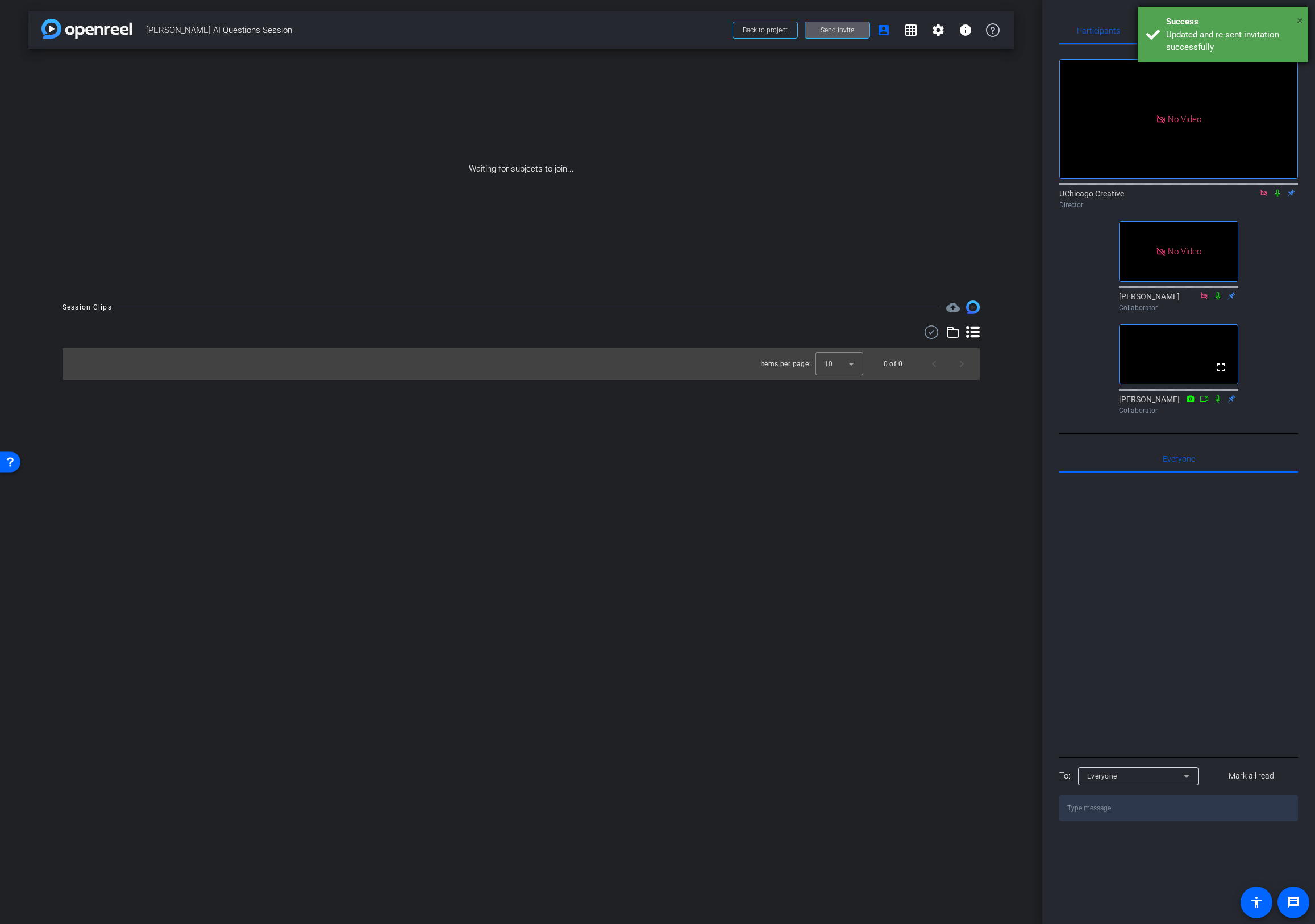
click at [1047, 17] on div "× Success Updated and re-sent invitation successfully" at bounding box center [1223, 35] width 170 height 56
click at [829, 25] on span at bounding box center [837, 30] width 64 height 27
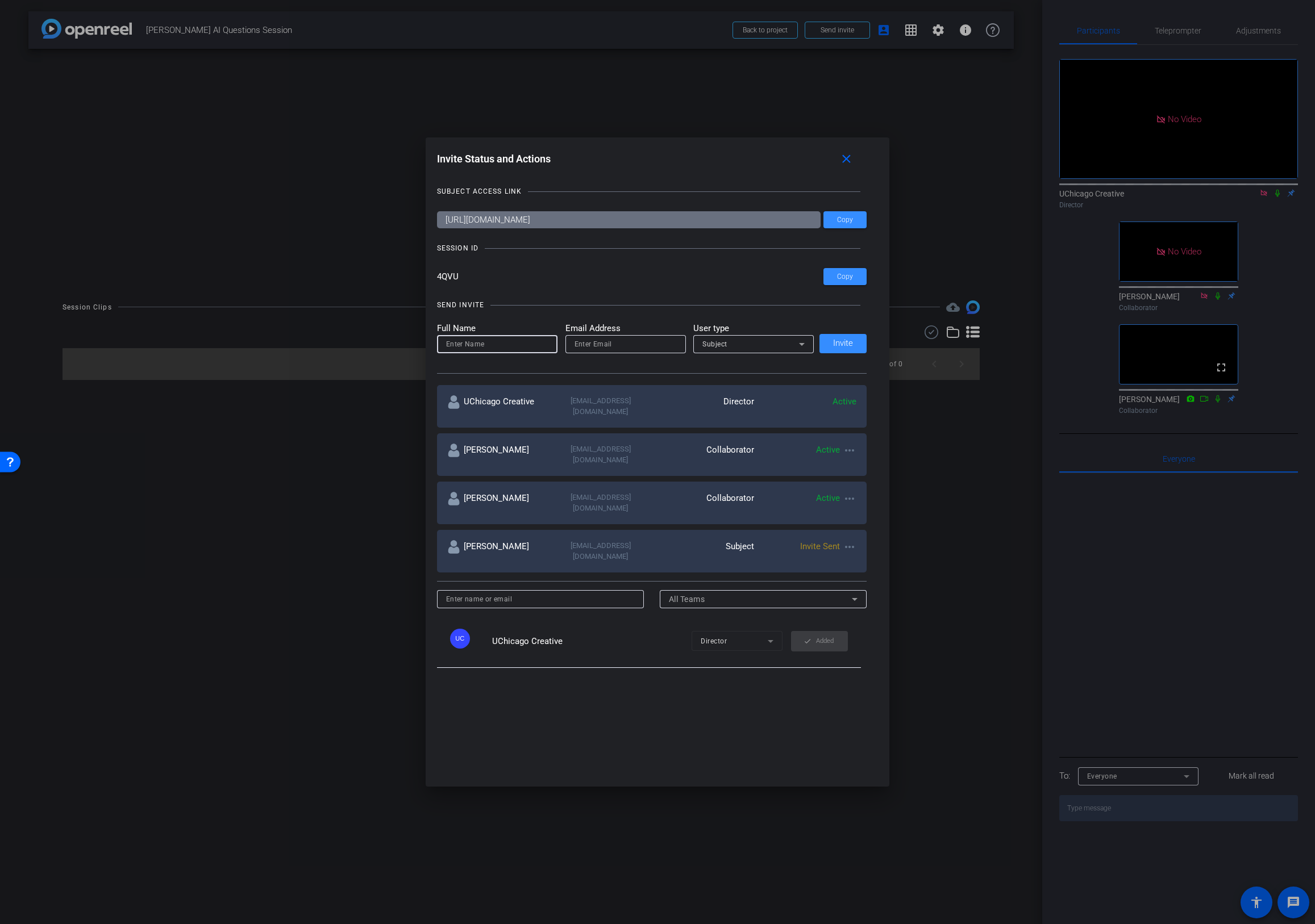
click at [507, 346] on input at bounding box center [497, 345] width 102 height 13
type input "matt"
click at [613, 348] on input "email" at bounding box center [626, 345] width 102 height 13
type input "[PERSON_NAME][EMAIL_ADDRESS][PERSON_NAME][DOMAIN_NAME]"
click at [839, 341] on span "Invite" at bounding box center [842, 343] width 20 height 9
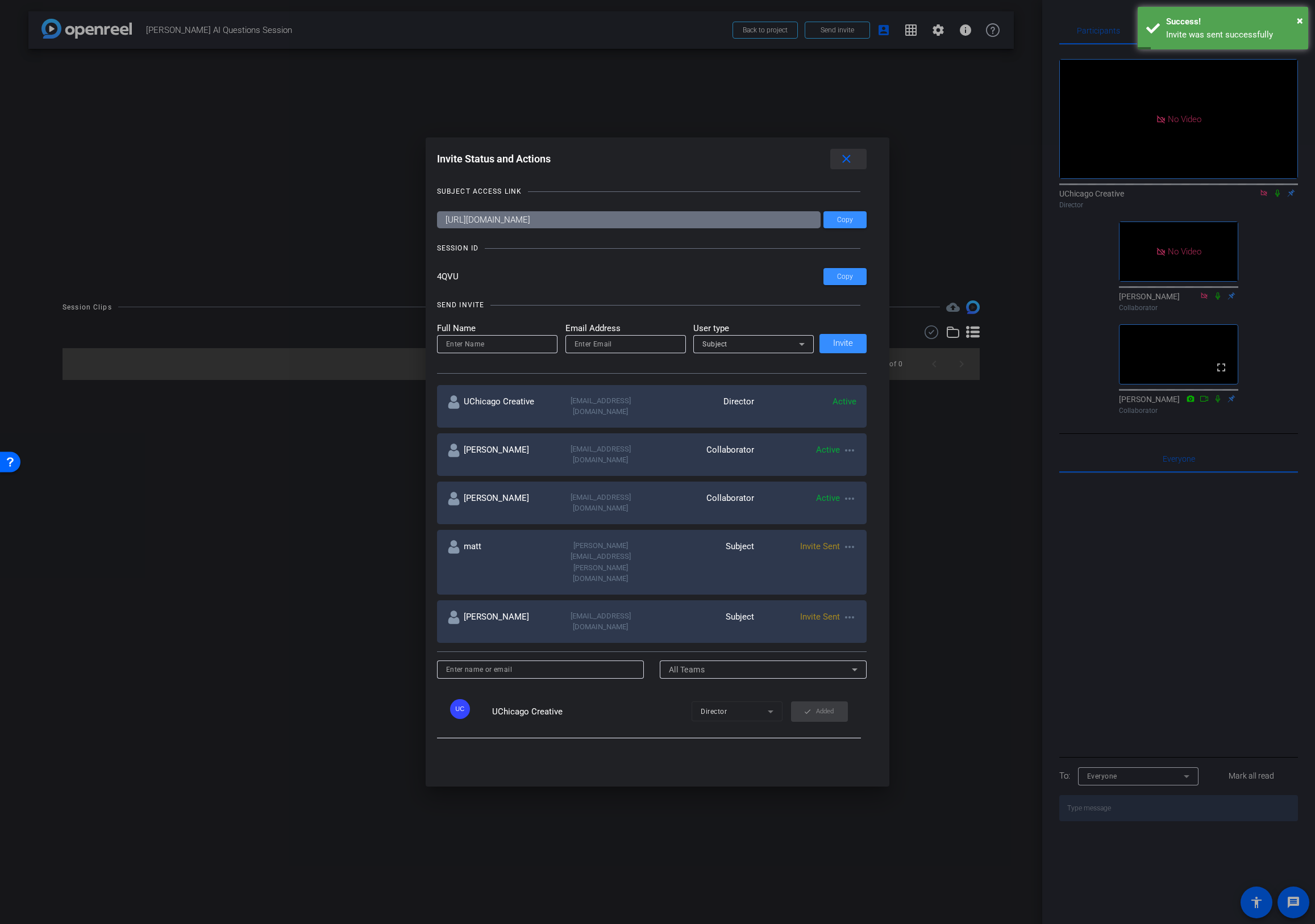
click at [848, 160] on mat-icon "close" at bounding box center [846, 159] width 14 height 14
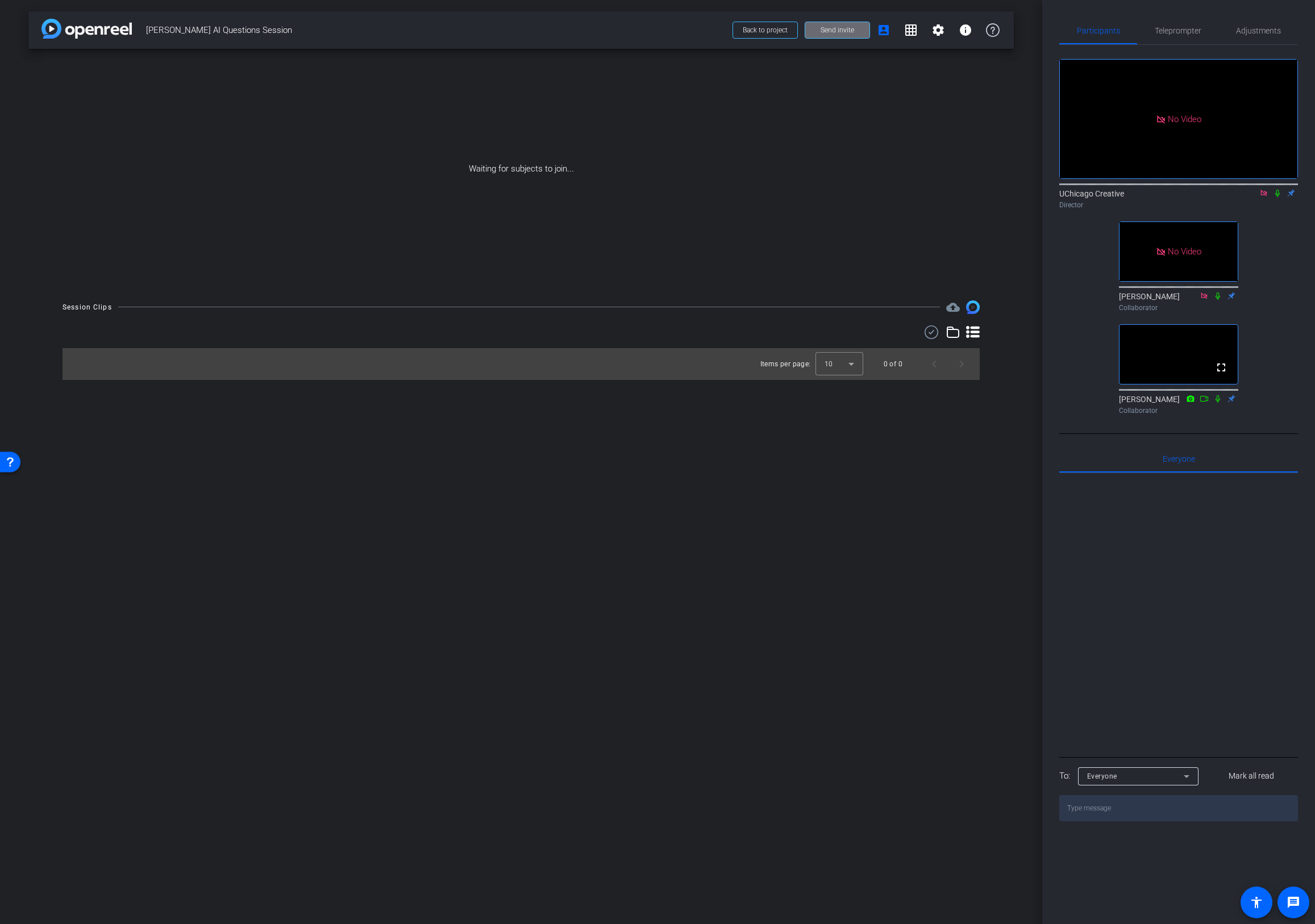
click at [827, 31] on span "Send invite" at bounding box center [837, 30] width 34 height 9
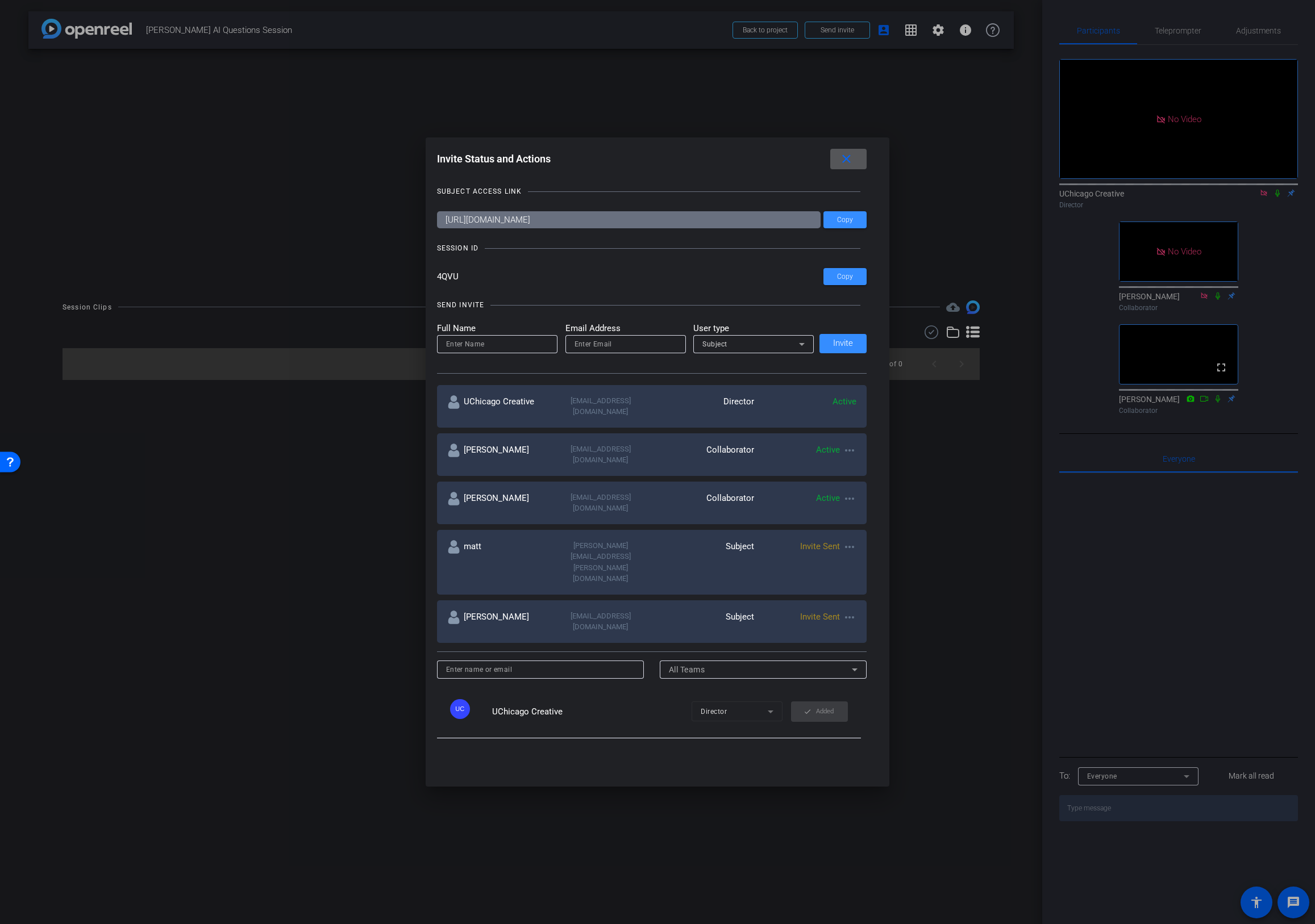
click at [506, 348] on input at bounding box center [497, 345] width 102 height 13
type input "matt"
type input "[PERSON_NAME]"
click at [847, 159] on mat-icon "close" at bounding box center [846, 159] width 14 height 14
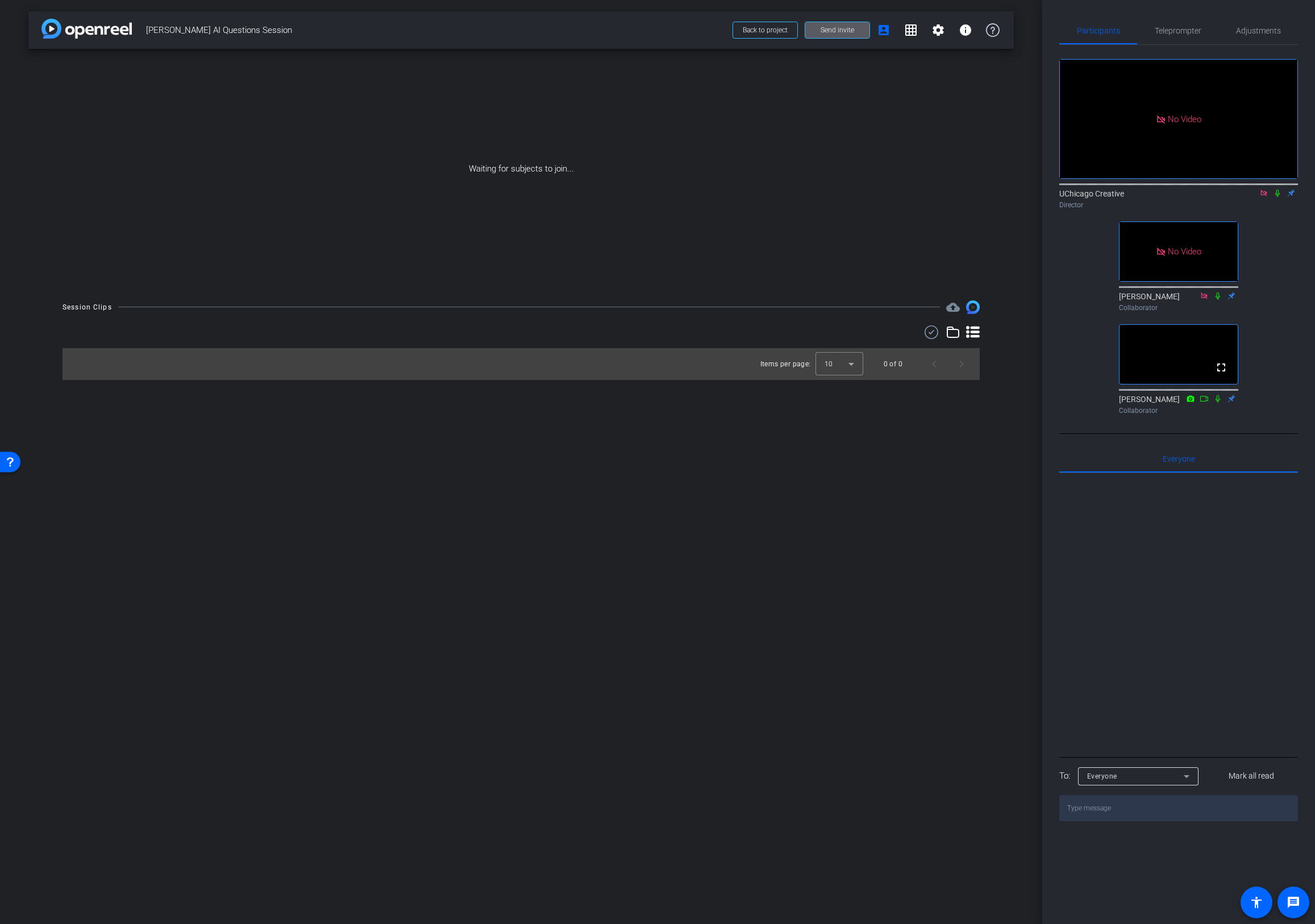
click at [837, 26] on span "Send invite" at bounding box center [837, 30] width 34 height 9
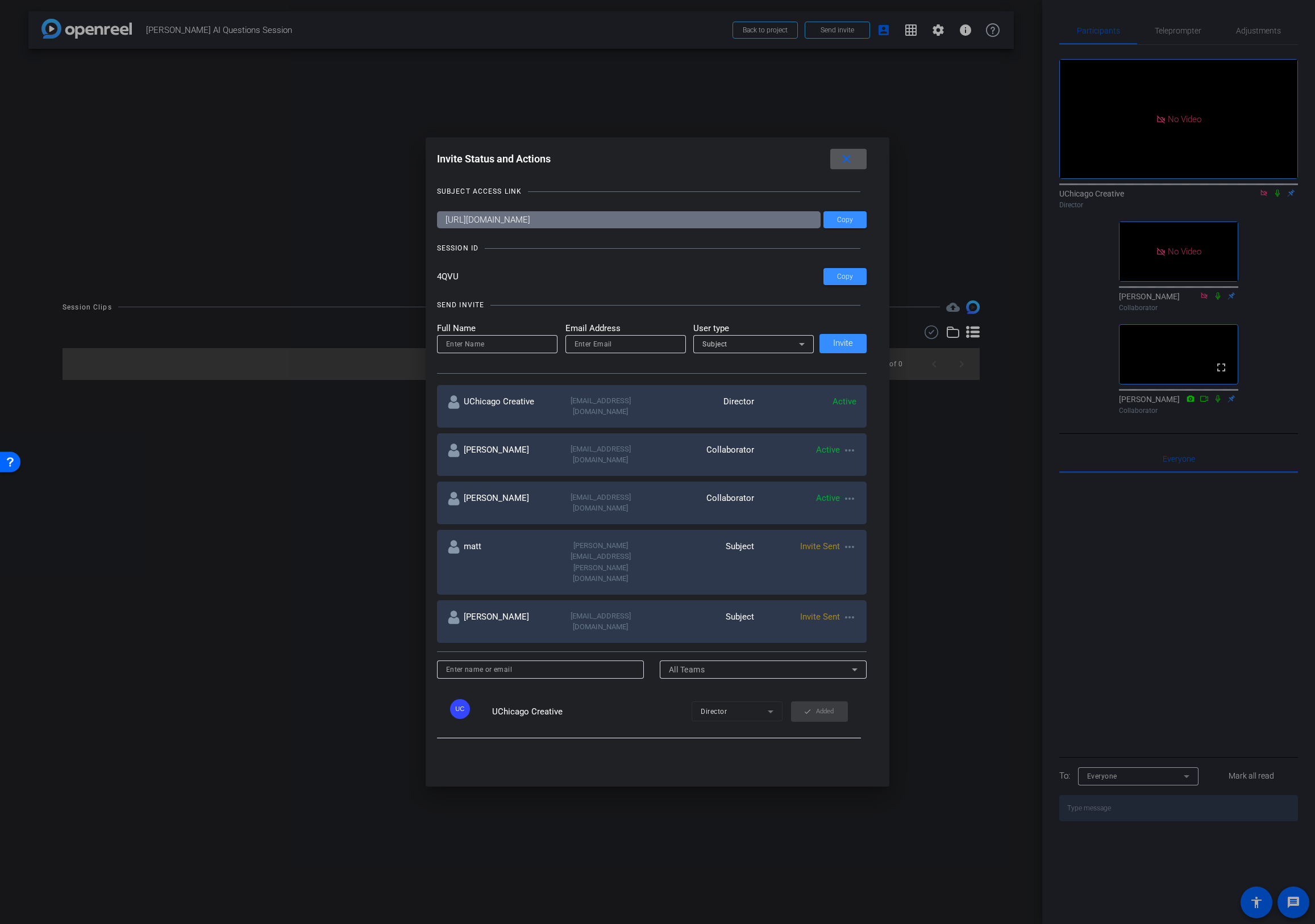
click at [849, 162] on mat-icon "close" at bounding box center [846, 159] width 14 height 14
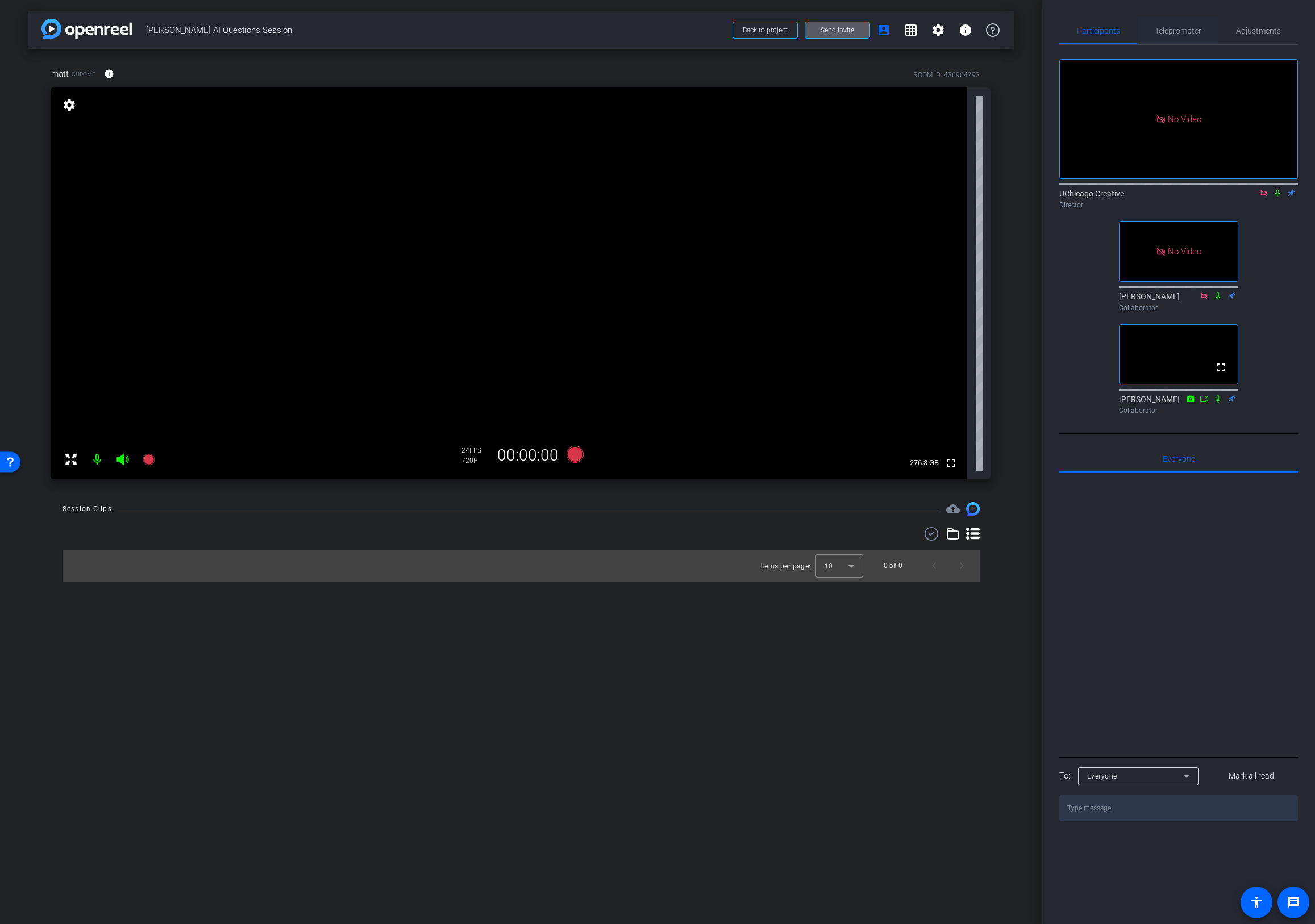
click at [1047, 31] on span "Teleprompter" at bounding box center [1177, 31] width 46 height 8
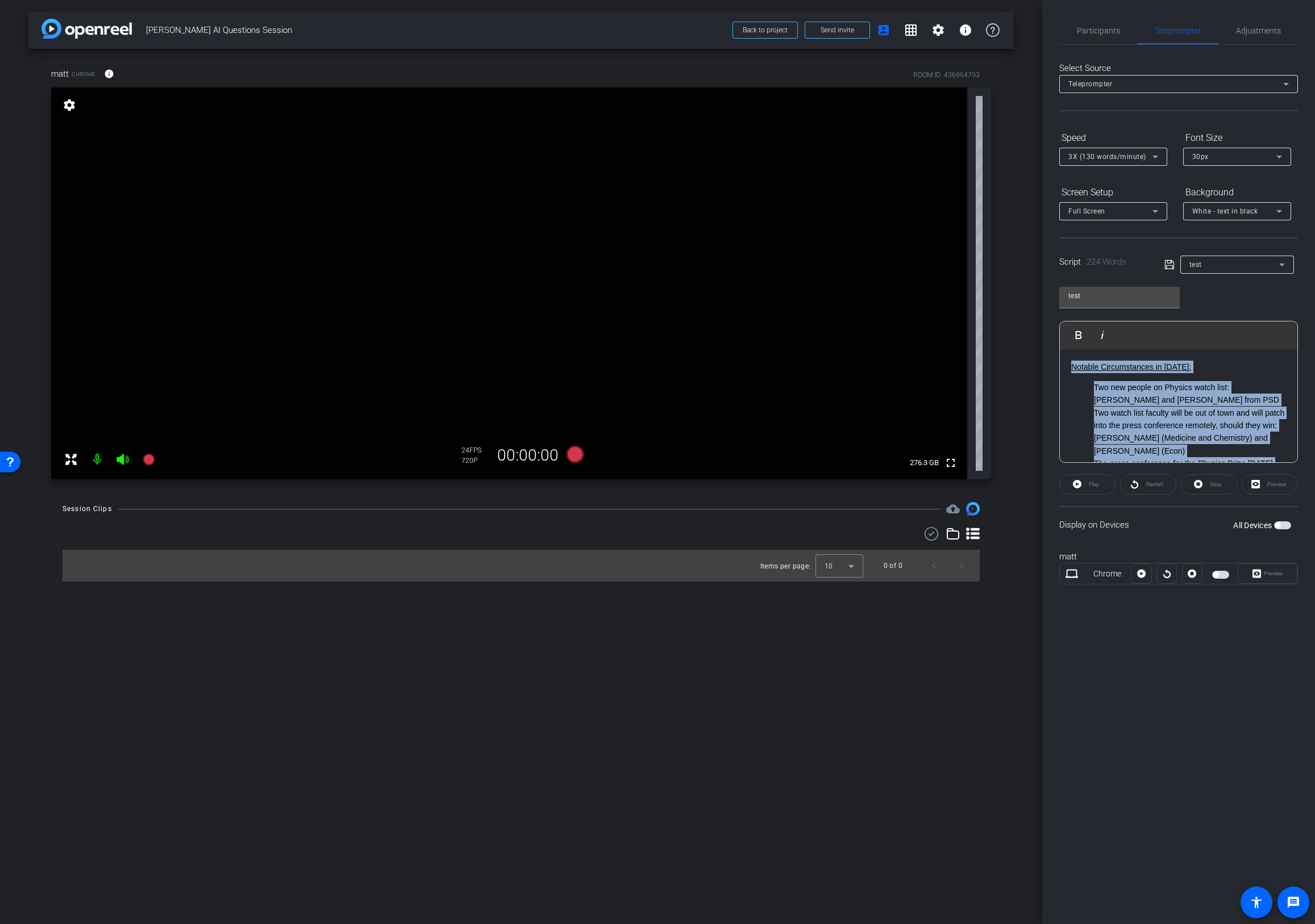
scroll to position [307, 0]
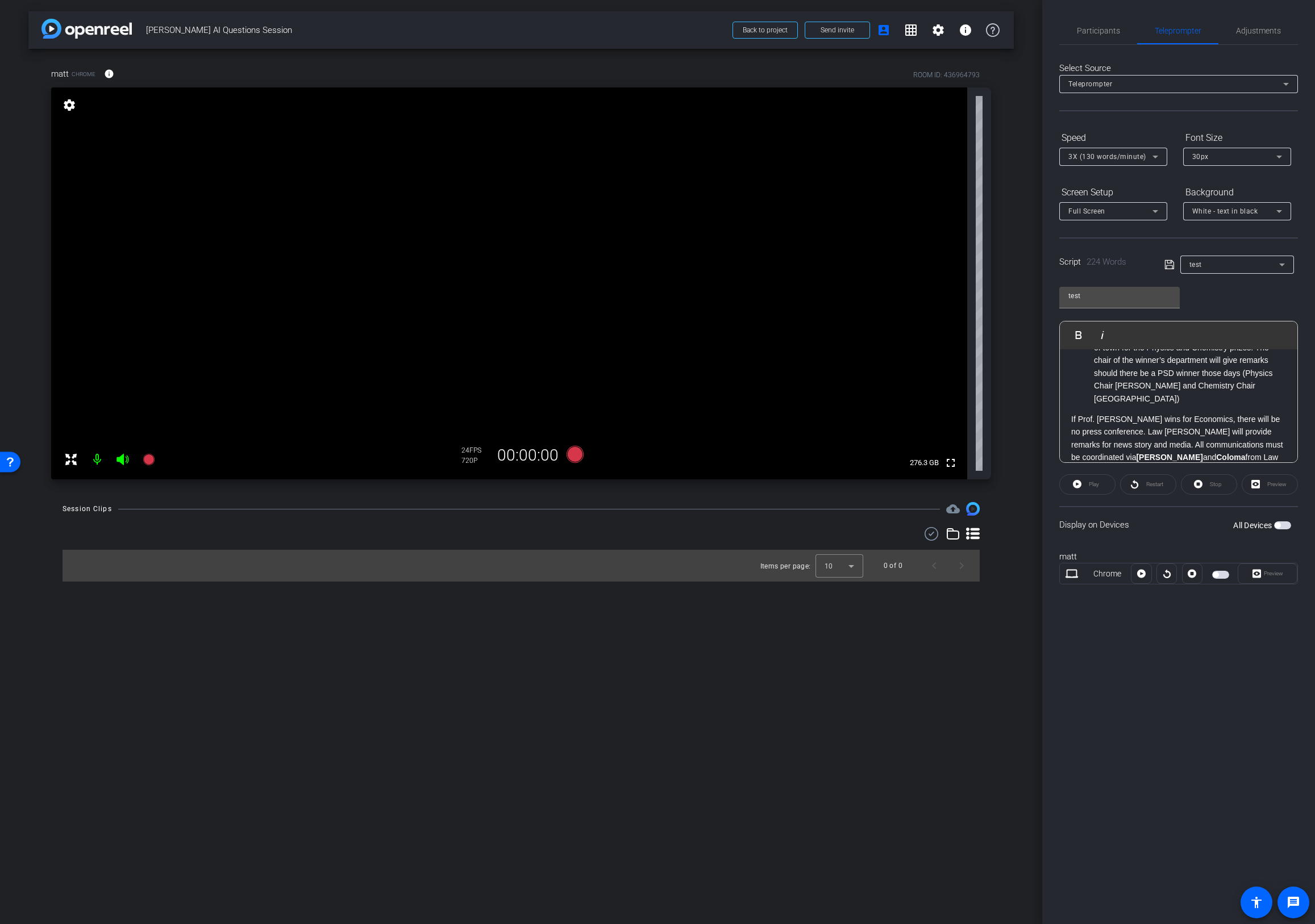
drag, startPoint x: 1069, startPoint y: 366, endPoint x: 1249, endPoint y: 611, distance: 304.0
click at [1047, 611] on div "Participants Teleprompter Adjustments UChicago Creative Director [PERSON_NAME] …" at bounding box center [1177, 462] width 272 height 924
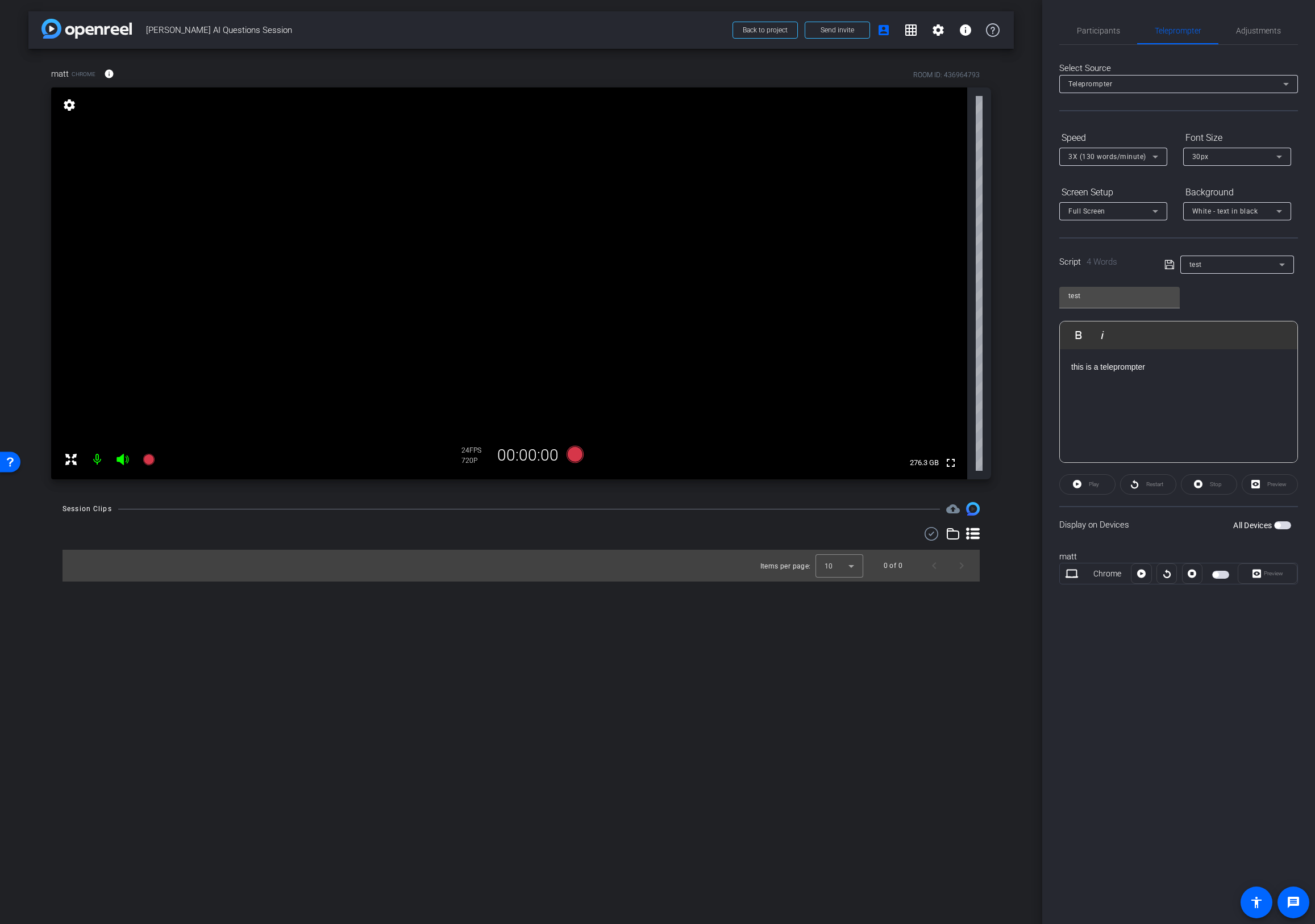
click at [1047, 526] on span "button" at bounding box center [1282, 526] width 17 height 8
click at [1047, 486] on span "Play" at bounding box center [1094, 484] width 11 height 6
click at [1047, 525] on span "button" at bounding box center [1285, 526] width 6 height 6
click at [1047, 35] on span "Participants" at bounding box center [1097, 31] width 43 height 8
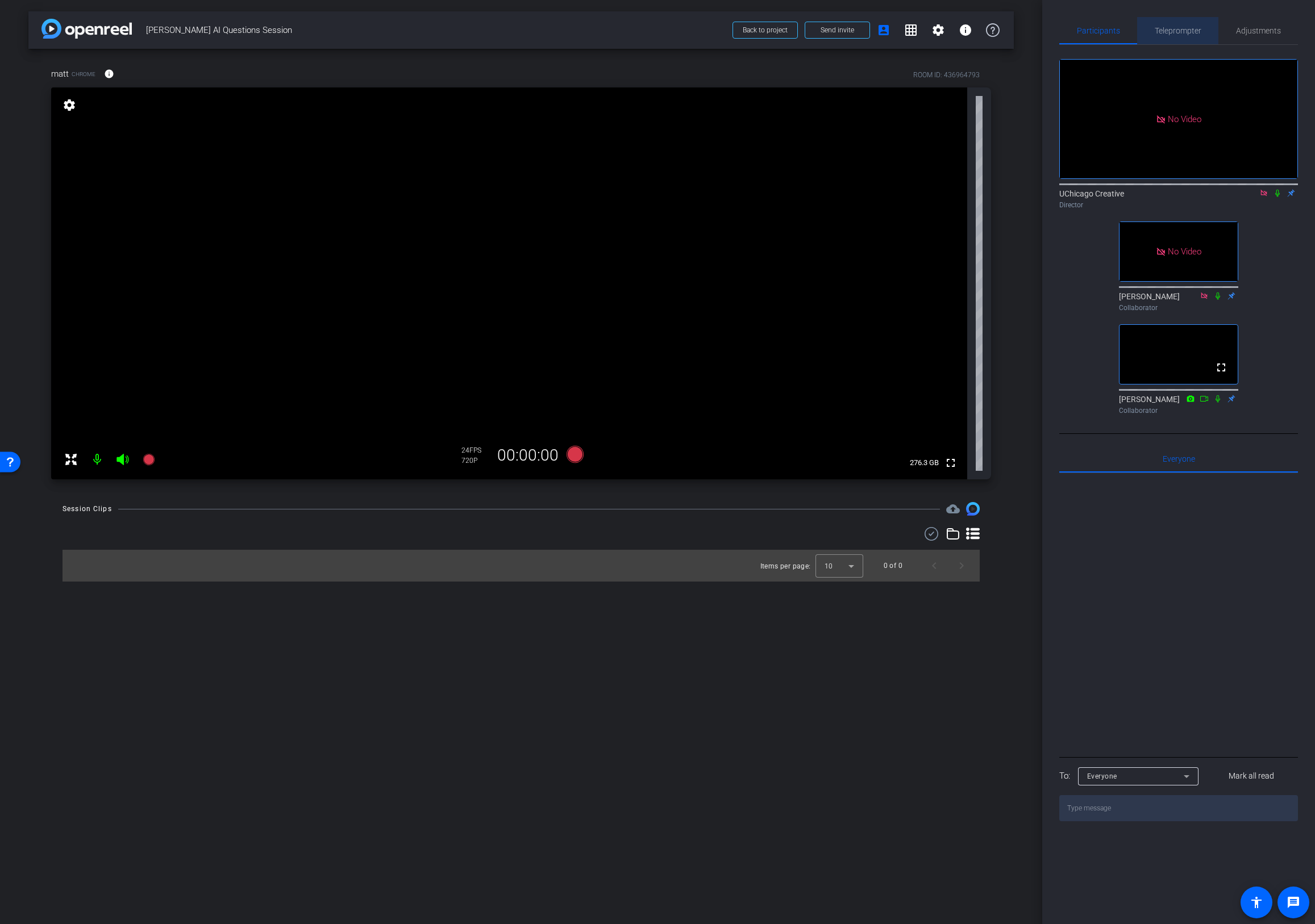
click at [1047, 36] on span "Teleprompter" at bounding box center [1177, 31] width 46 height 27
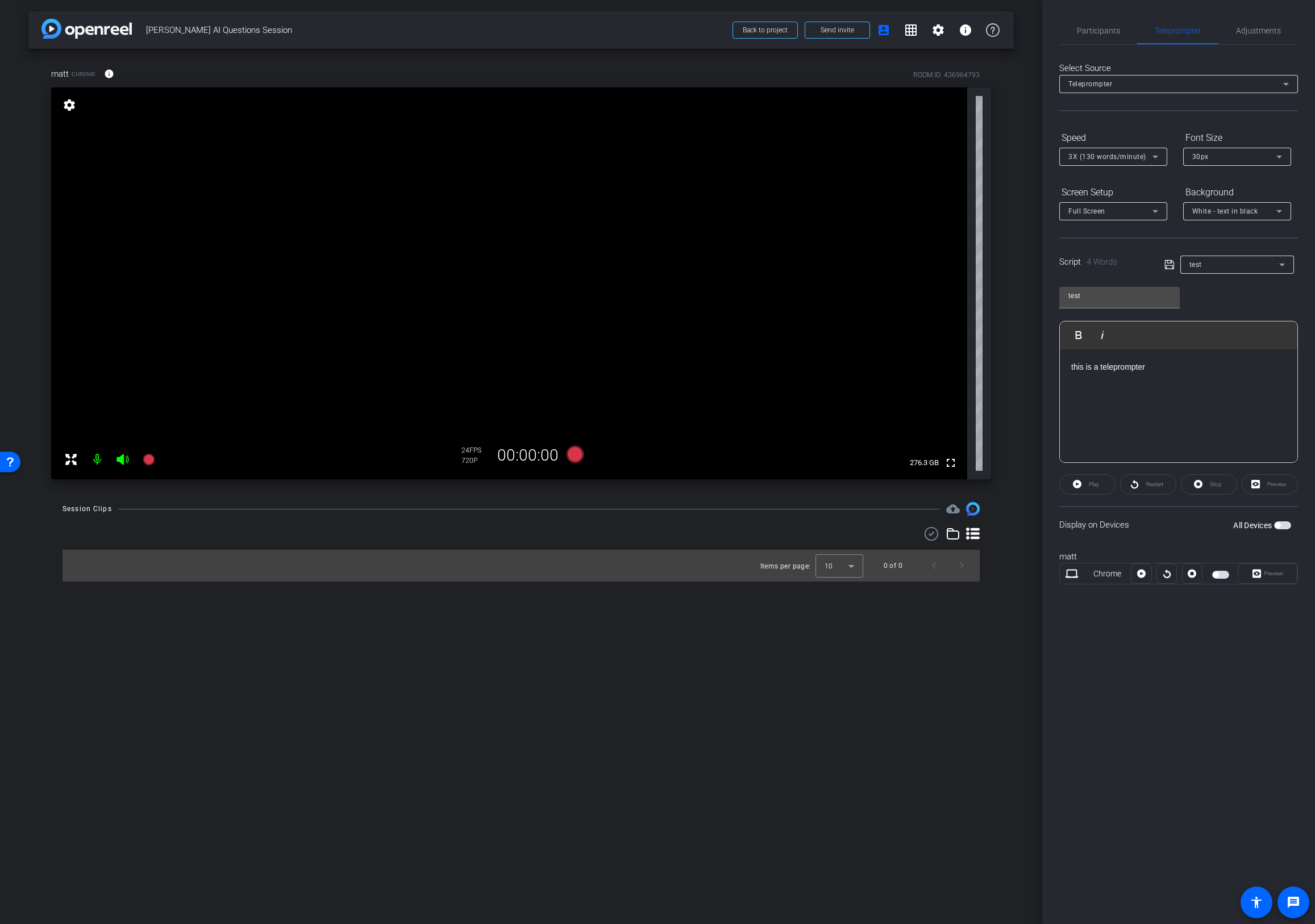
click at [1047, 267] on div "test" at bounding box center [1233, 264] width 90 height 14
click at [1047, 284] on span "Create new script" at bounding box center [1219, 288] width 60 height 13
click at [1047, 297] on input "text" at bounding box center [1120, 295] width 102 height 13
click at [1047, 295] on input "text" at bounding box center [1120, 295] width 102 height 13
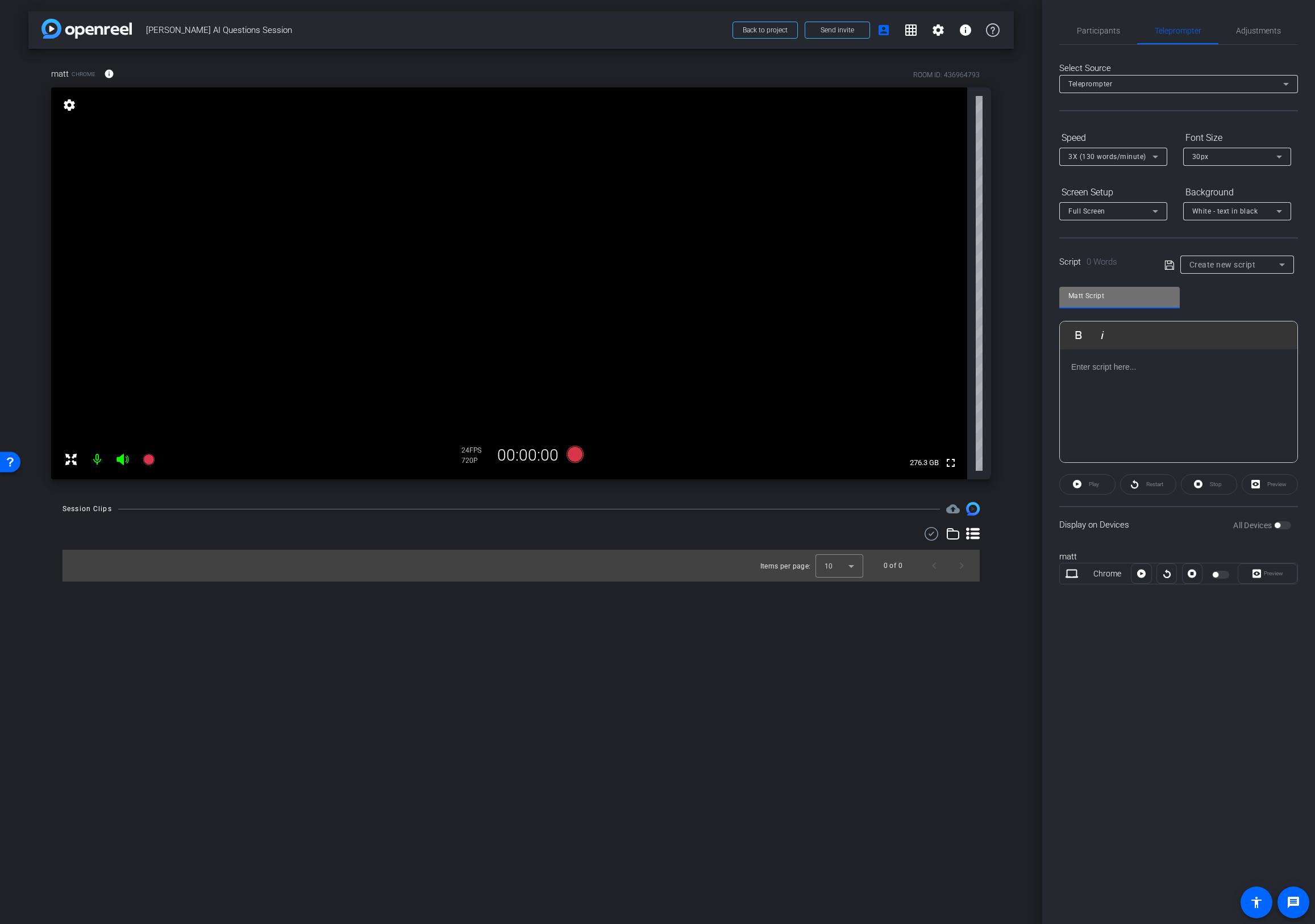
type input "Matt Script"
click at [1047, 300] on div "Matt Script Play Play from this location Play Selected Play and display the sel…" at bounding box center [1178, 371] width 239 height 185
click at [578, 454] on icon at bounding box center [575, 454] width 17 height 17
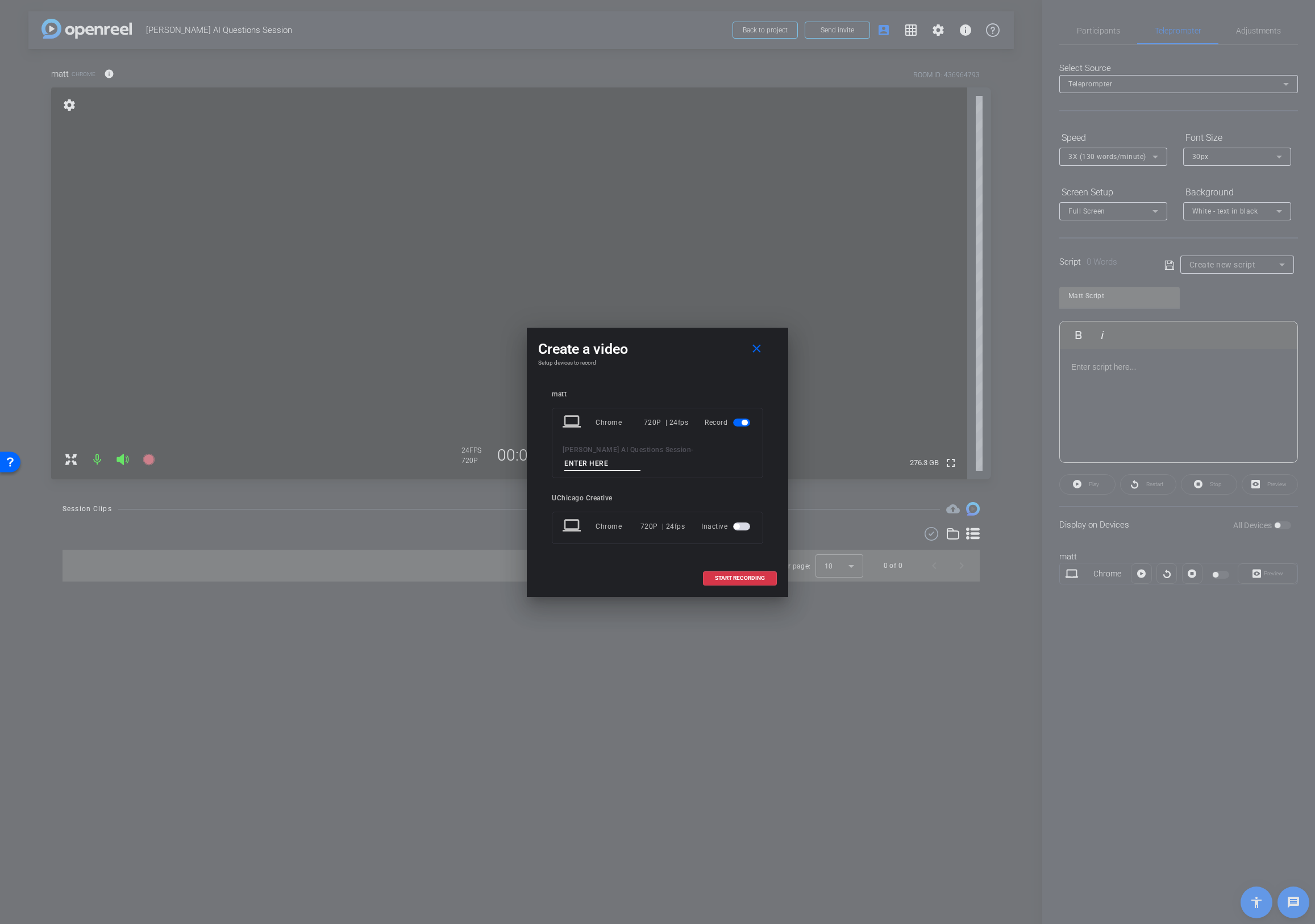
click at [640, 457] on input at bounding box center [602, 464] width 76 height 14
type input "test"
click at [741, 576] on span "START RECORDING" at bounding box center [740, 578] width 50 height 6
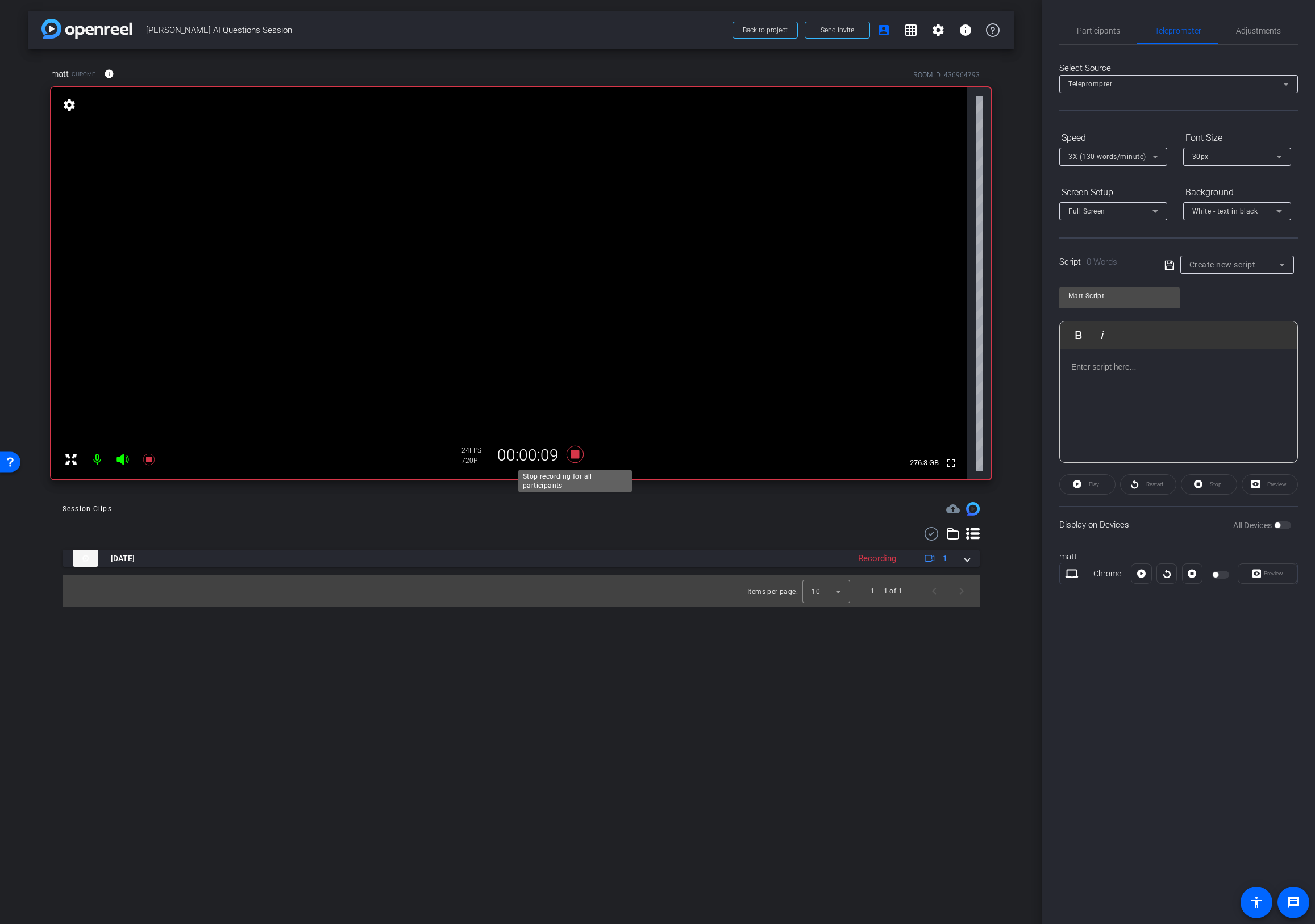
click at [578, 451] on icon at bounding box center [575, 454] width 17 height 17
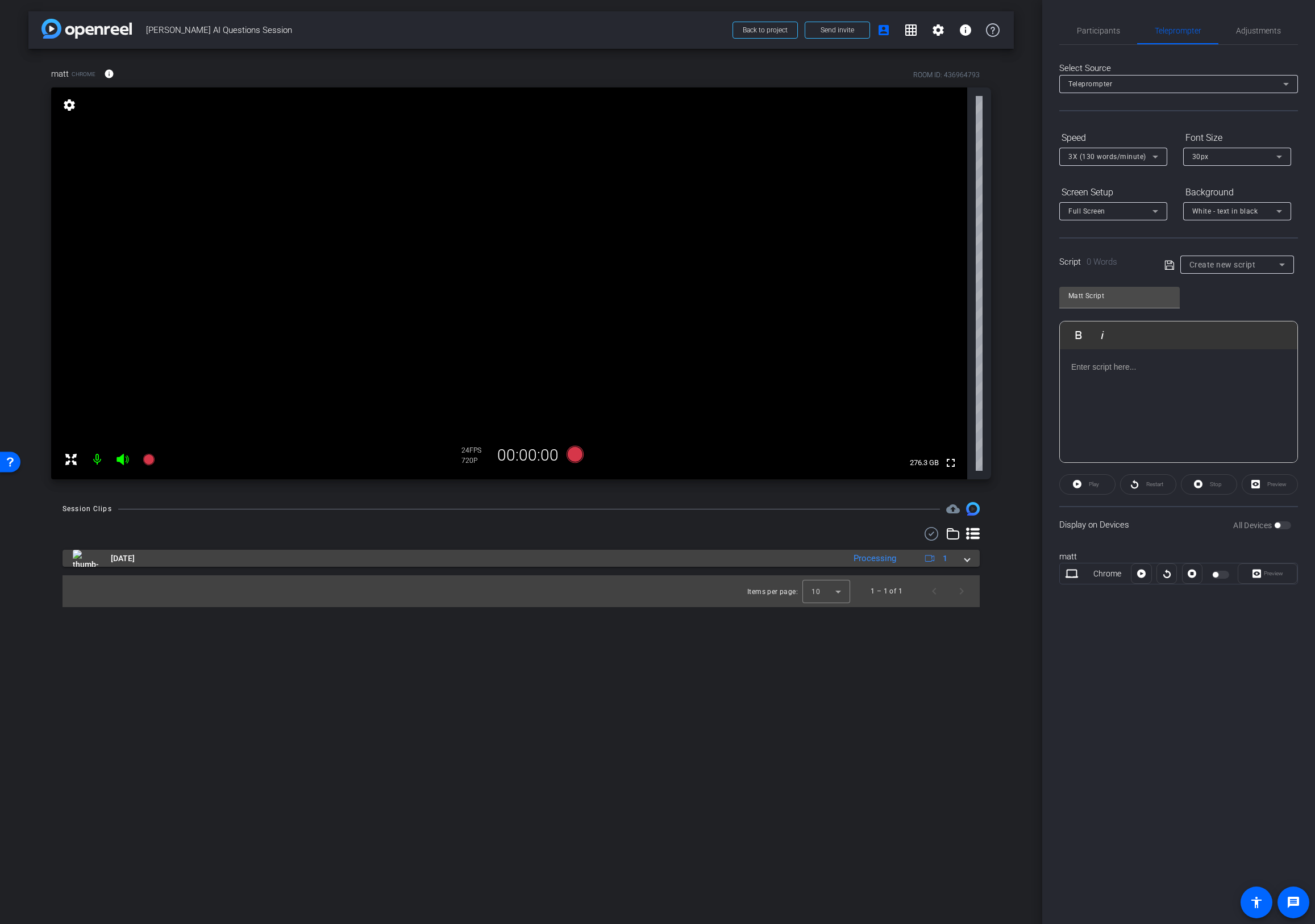
click at [971, 557] on mat-expansion-panel-header "[DATE] Processing 1" at bounding box center [521, 558] width 917 height 17
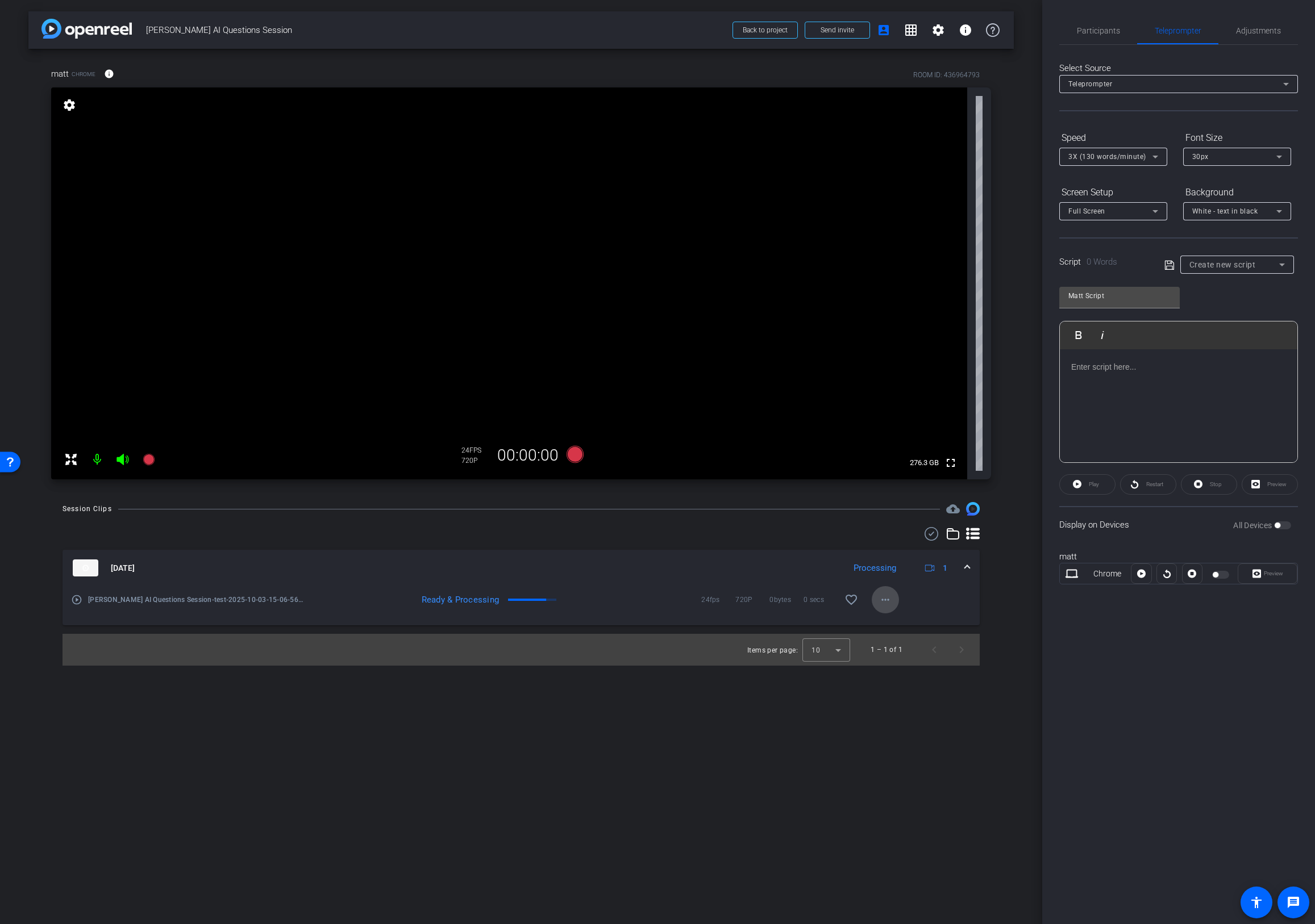
click at [890, 599] on mat-icon "more_horiz" at bounding box center [885, 600] width 13 height 13
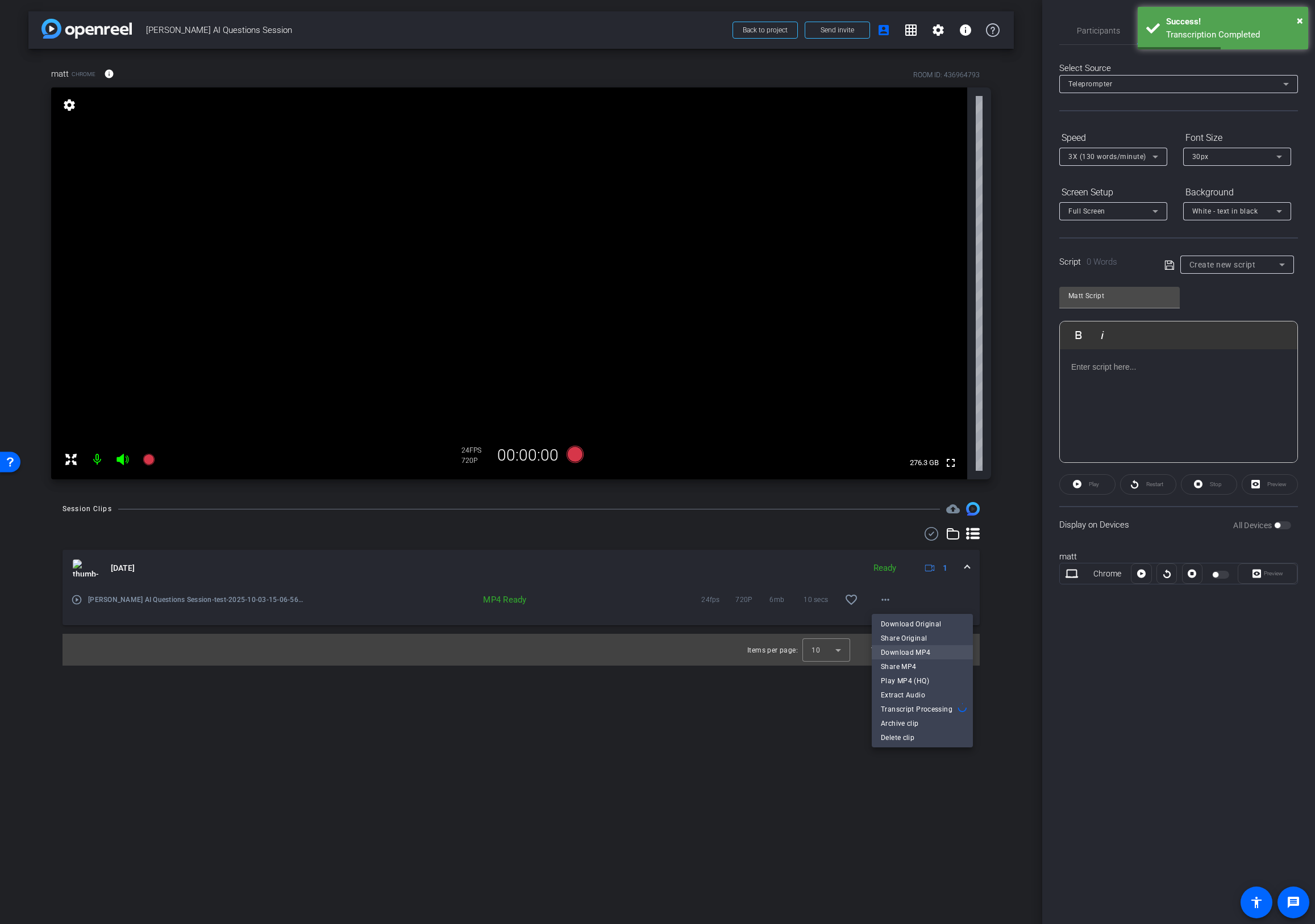
click at [921, 653] on span "Download MP4" at bounding box center [922, 652] width 83 height 13
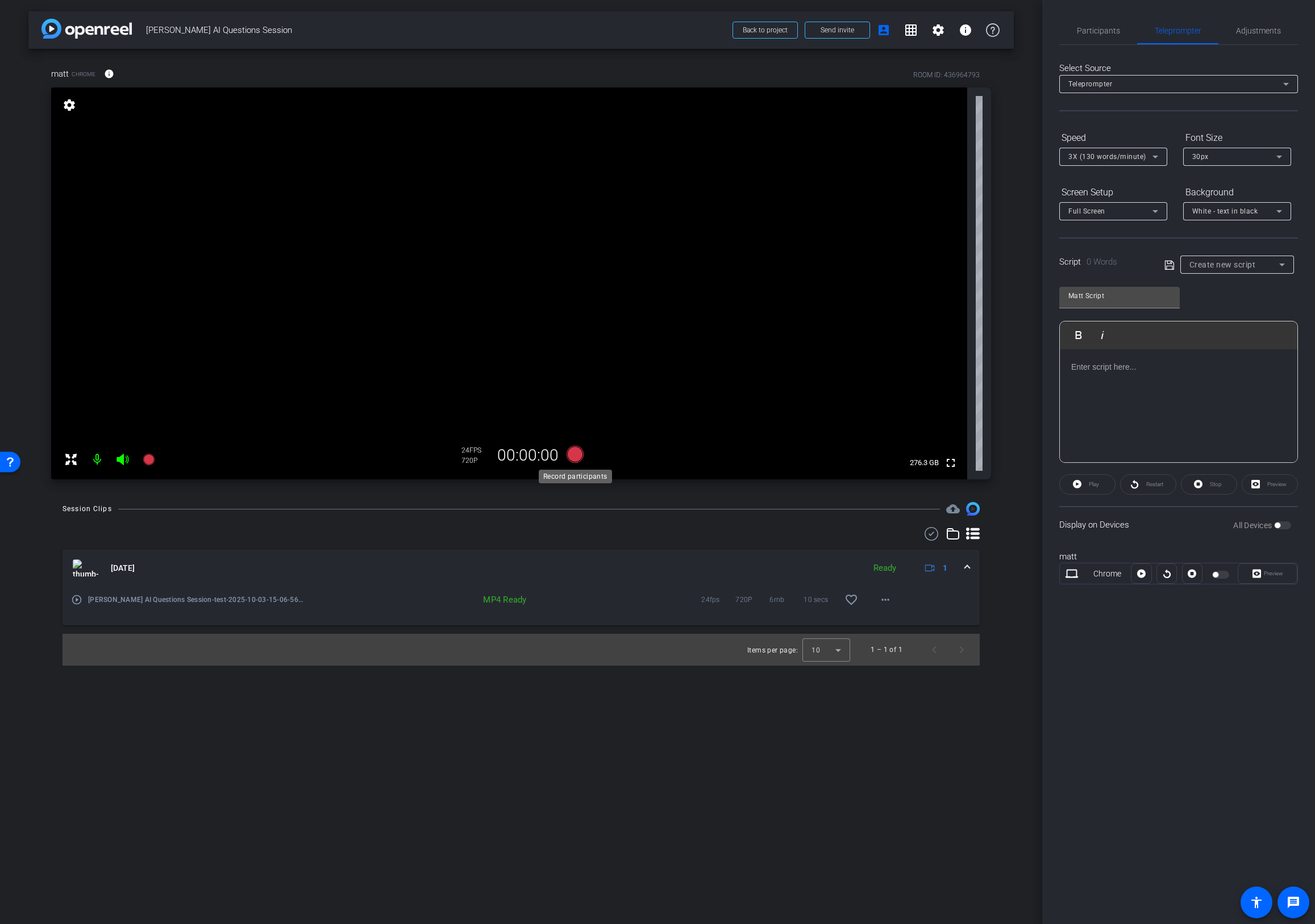
click at [575, 453] on icon at bounding box center [575, 454] width 17 height 17
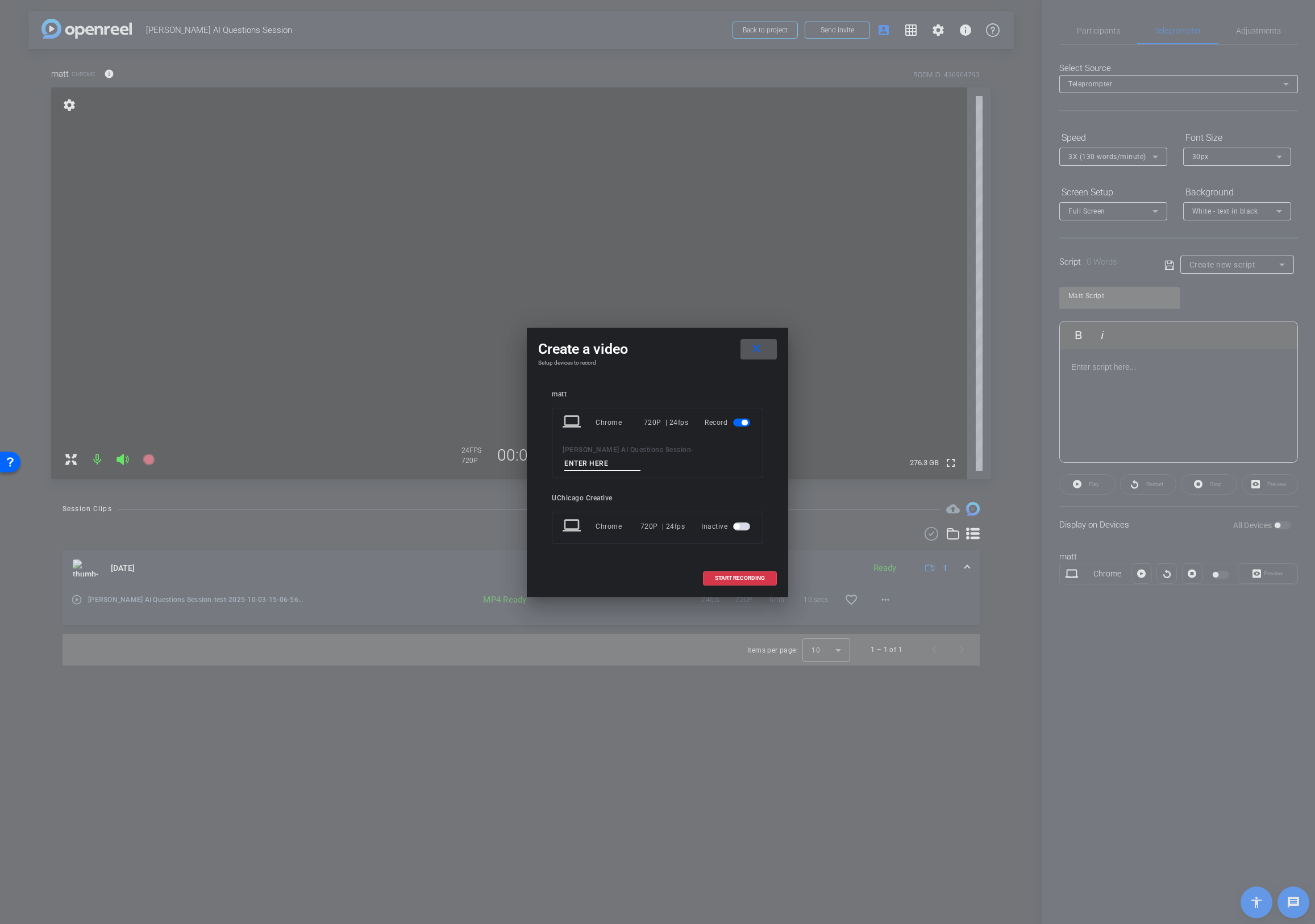
click at [640, 457] on input at bounding box center [602, 464] width 76 height 14
type input "Question 1"
click at [744, 566] on span at bounding box center [740, 578] width 73 height 27
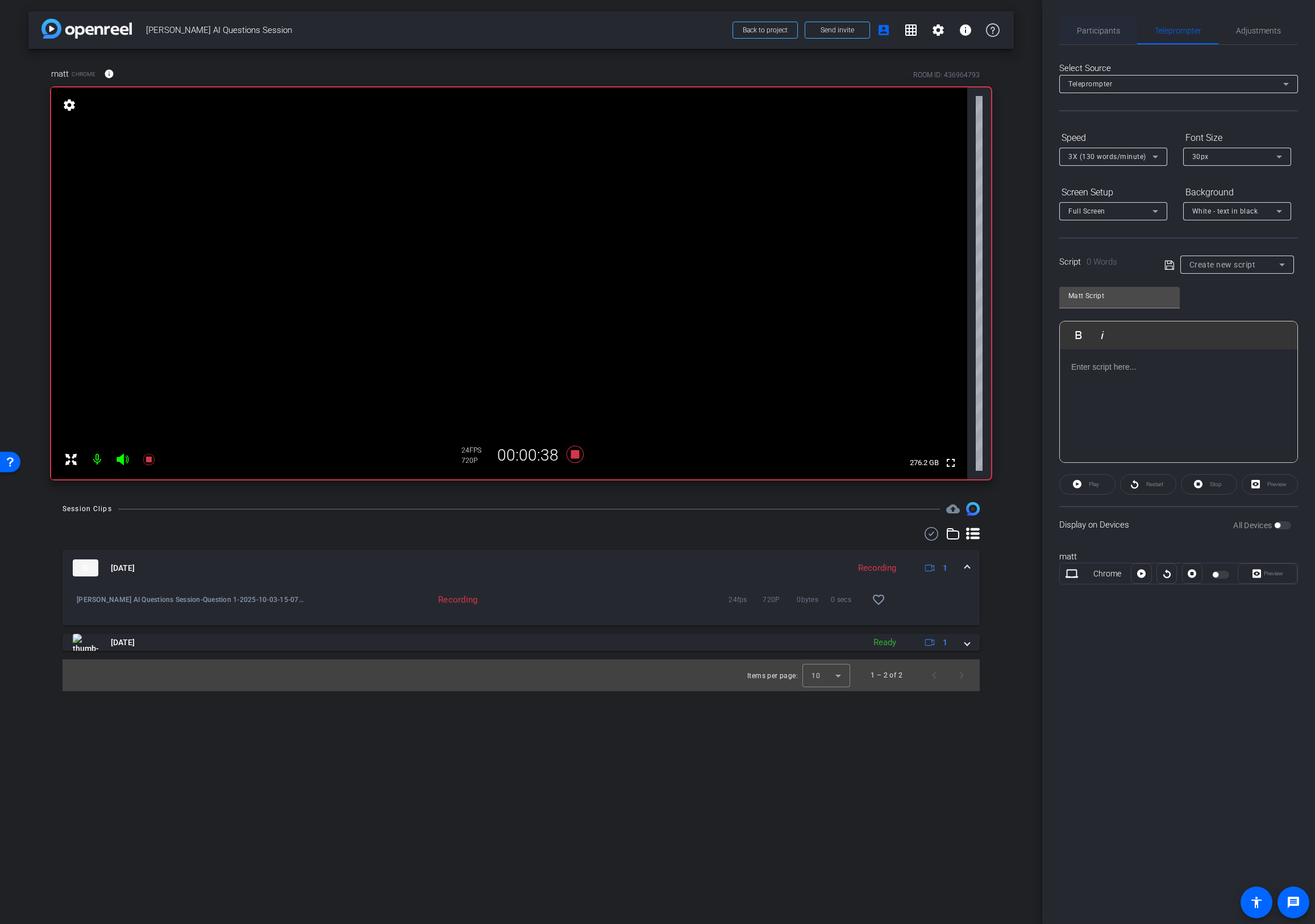
click at [1047, 33] on span "Participants" at bounding box center [1097, 31] width 43 height 8
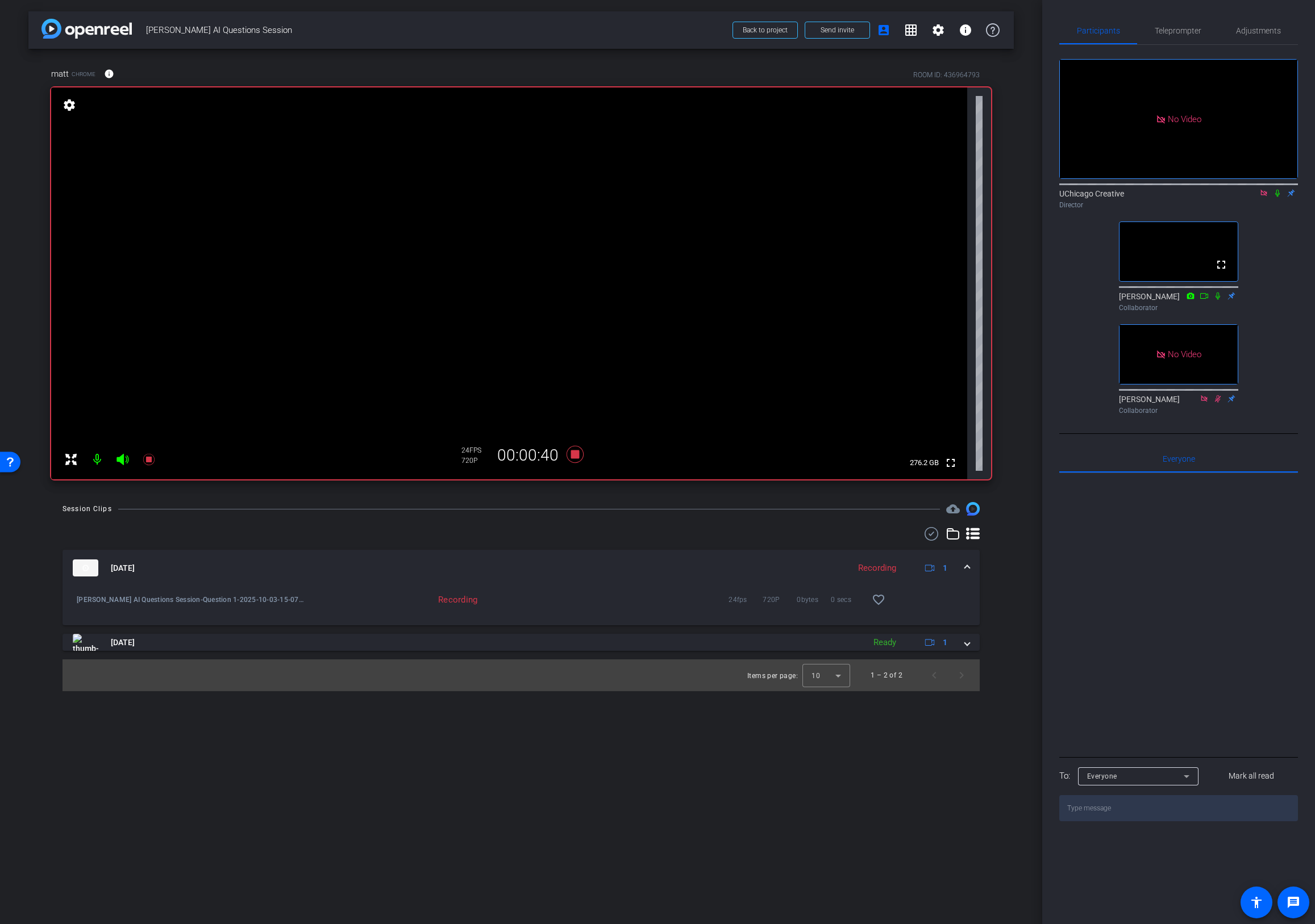
click at [1047, 190] on icon at bounding box center [1276, 193] width 9 height 8
click at [572, 453] on icon at bounding box center [575, 454] width 17 height 17
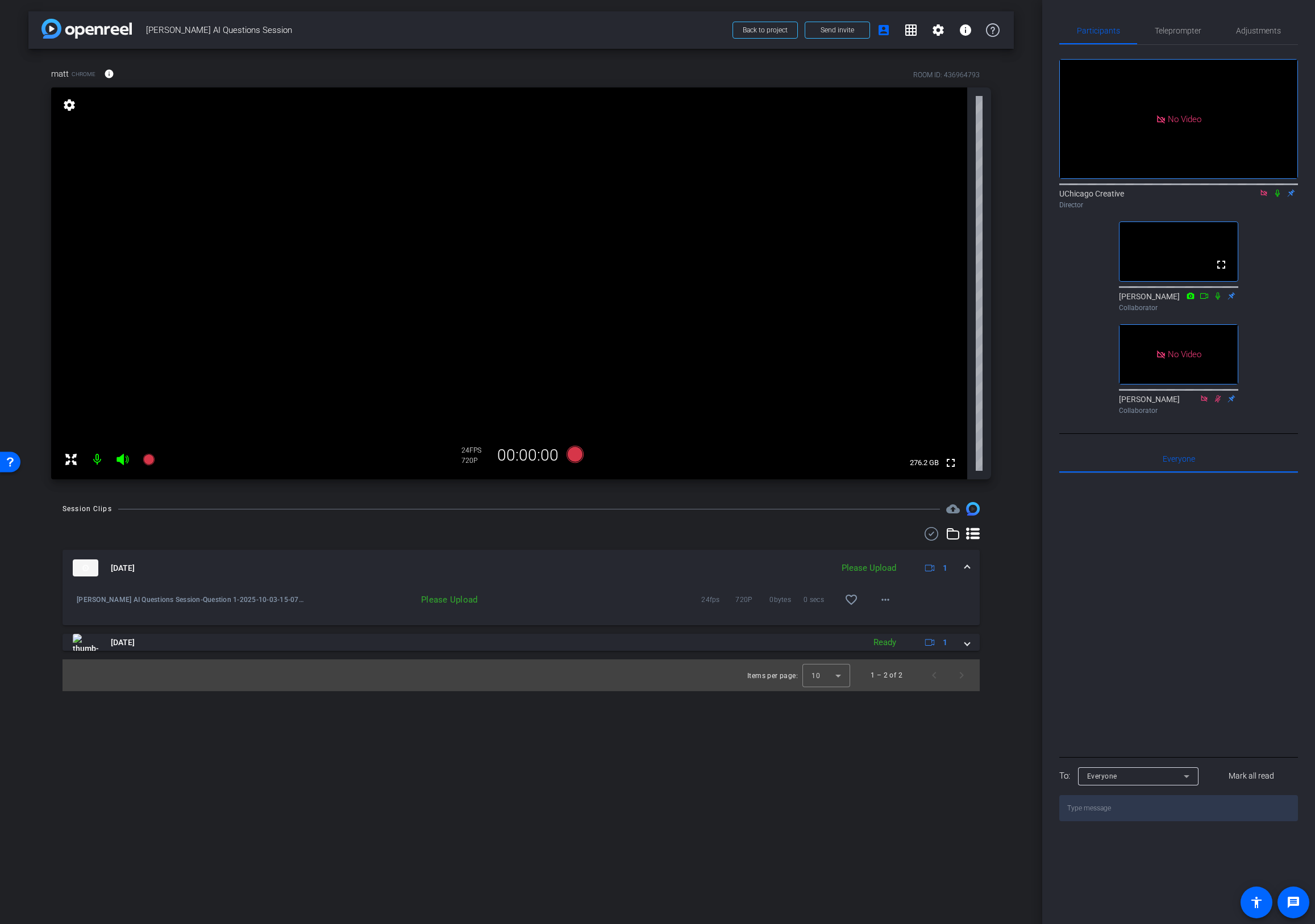
click at [1047, 807] on textarea at bounding box center [1178, 808] width 239 height 26
click at [1047, 715] on div at bounding box center [1178, 614] width 239 height 281
click at [1047, 808] on textarea at bounding box center [1178, 808] width 239 height 26
click at [1047, 694] on div at bounding box center [1178, 614] width 239 height 281
click at [1047, 458] on span "Everyone 0" at bounding box center [1179, 459] width 33 height 8
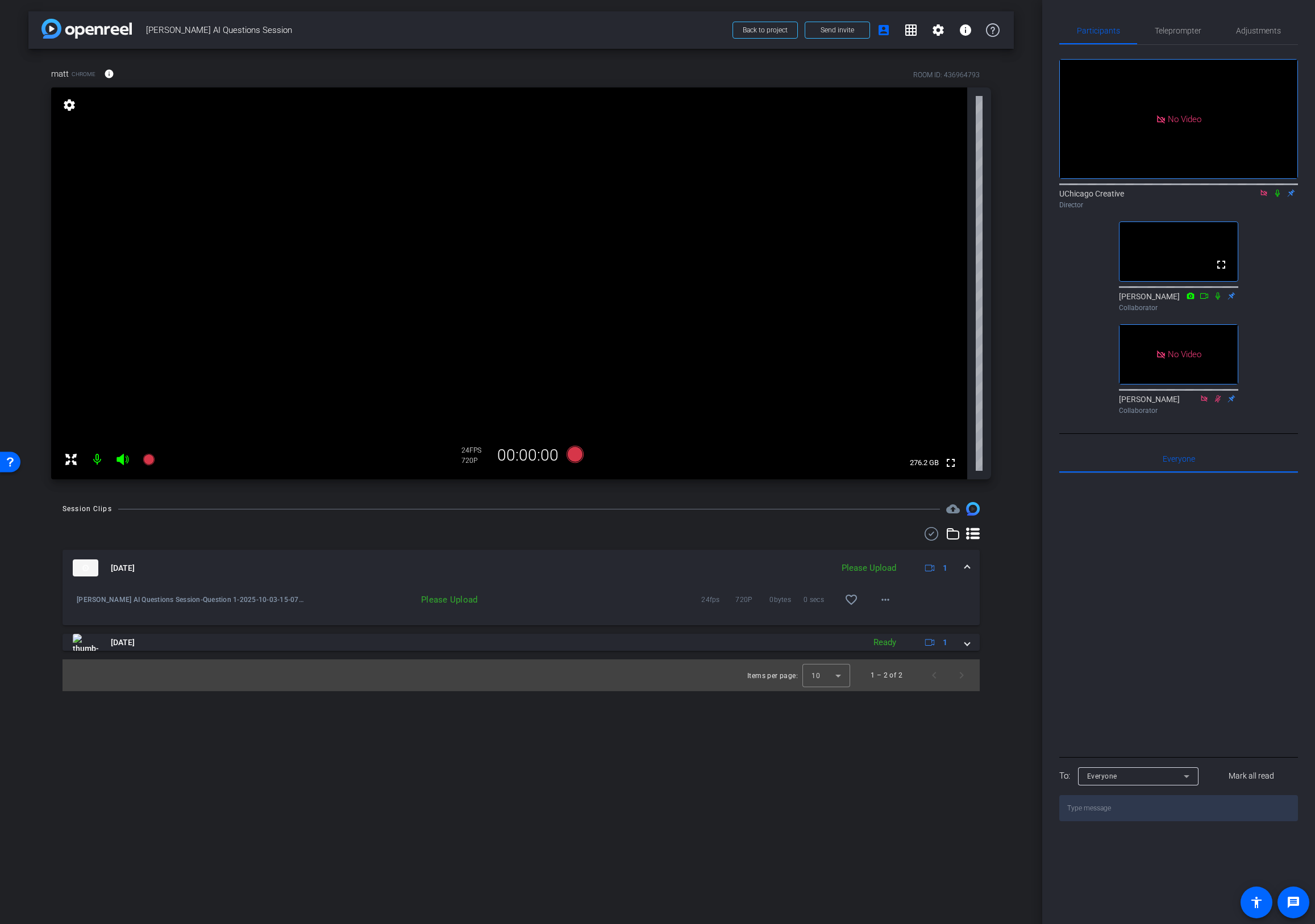
click at [1047, 642] on div at bounding box center [1178, 614] width 239 height 281
click at [1047, 779] on div "Everyone" at bounding box center [1135, 776] width 96 height 14
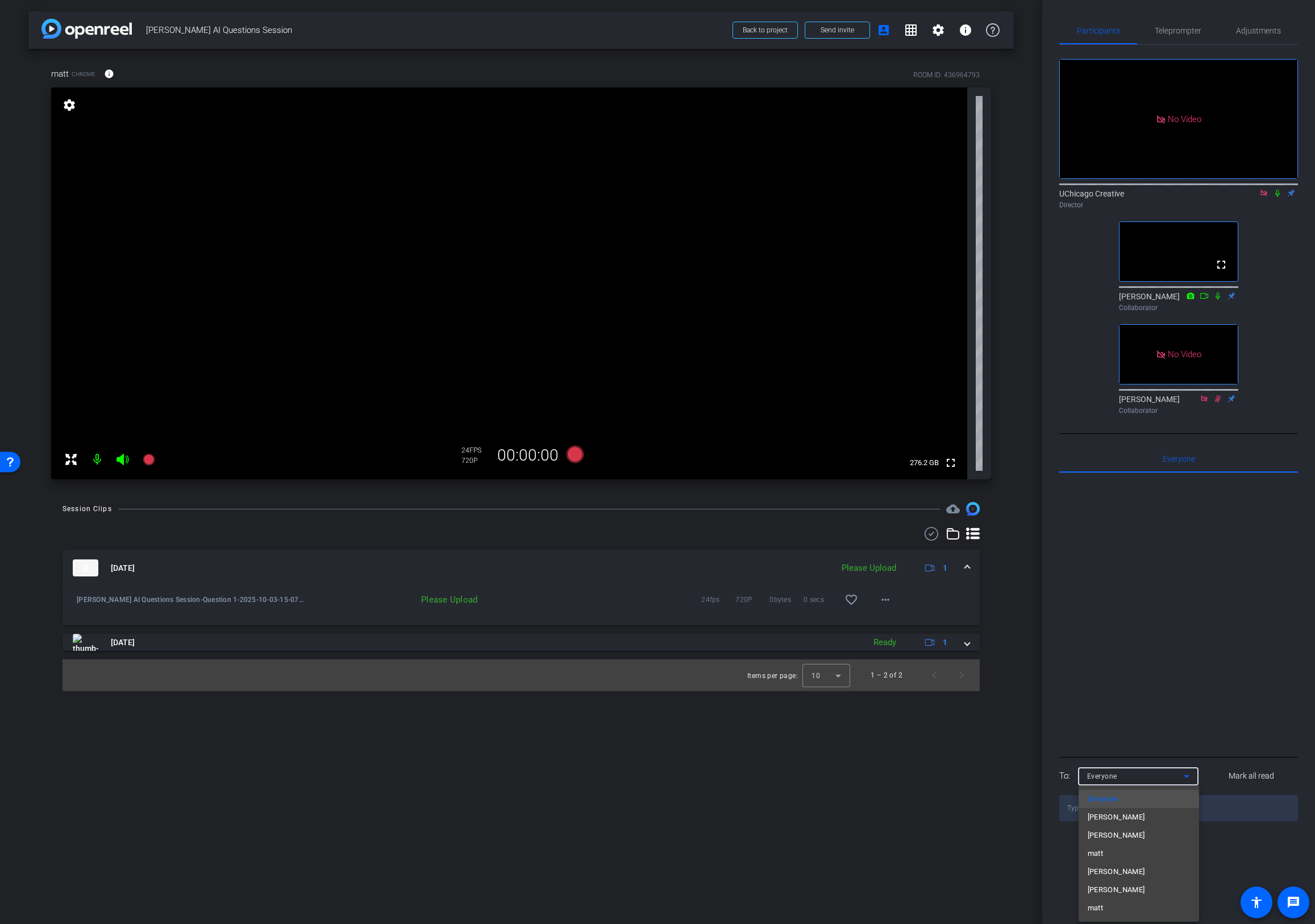
click at [1047, 707] on div at bounding box center [658, 462] width 1315 height 924
click at [1047, 773] on div "Everyone" at bounding box center [1135, 776] width 96 height 14
click at [1047, 713] on div at bounding box center [658, 462] width 1315 height 924
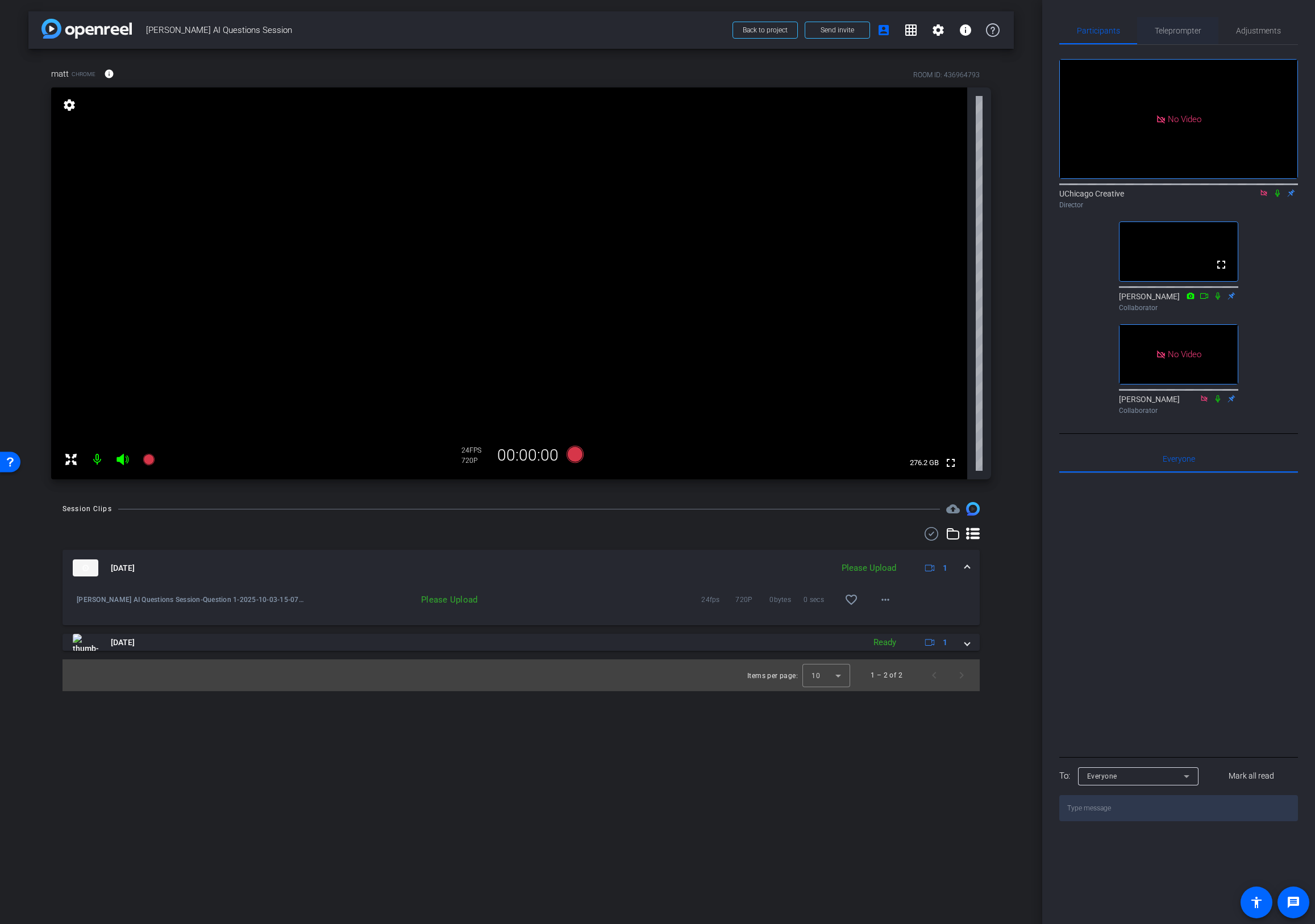
click at [1047, 24] on span "Teleprompter" at bounding box center [1177, 31] width 46 height 27
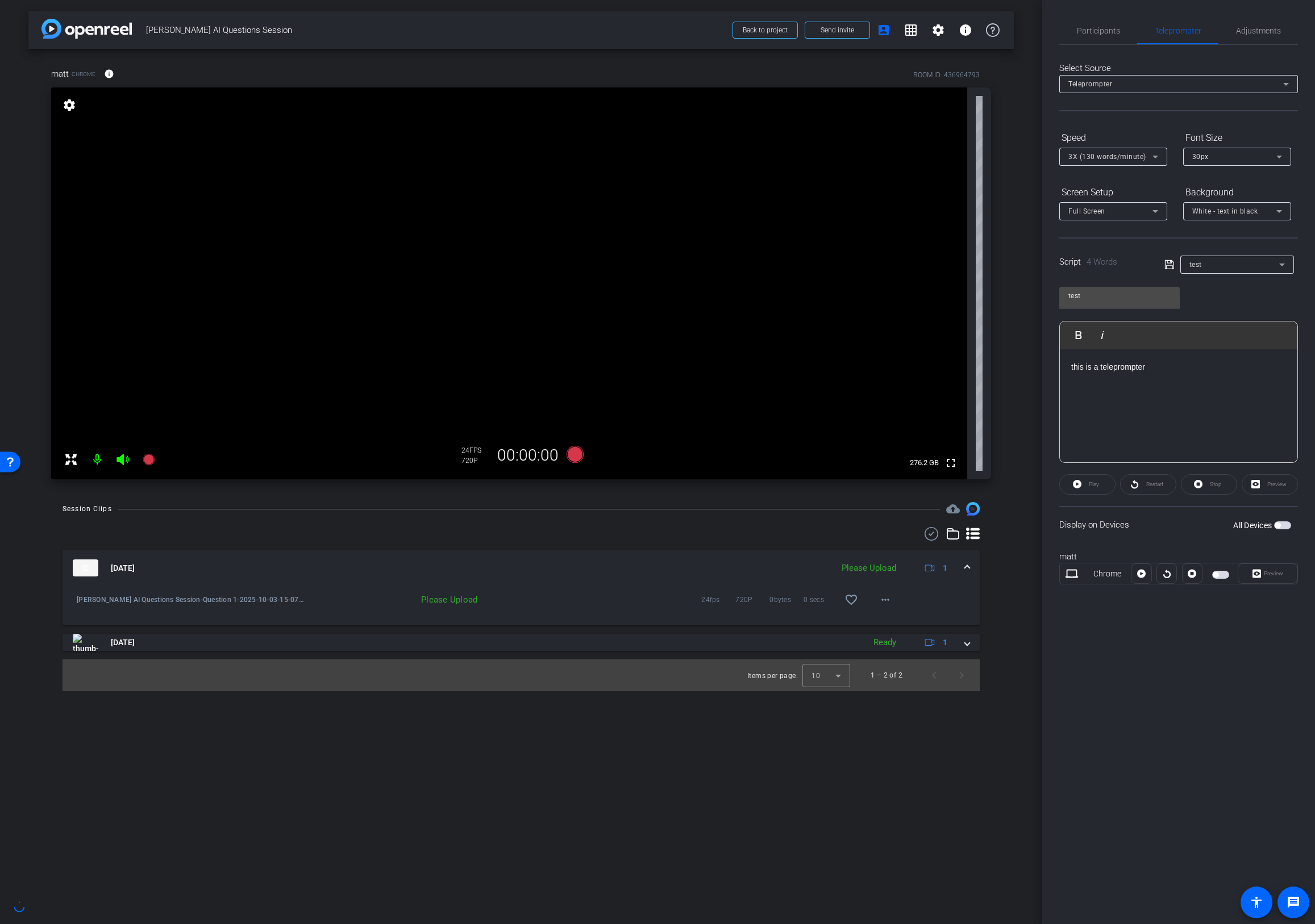
click at [877, 566] on div "Please Upload" at bounding box center [868, 569] width 65 height 13
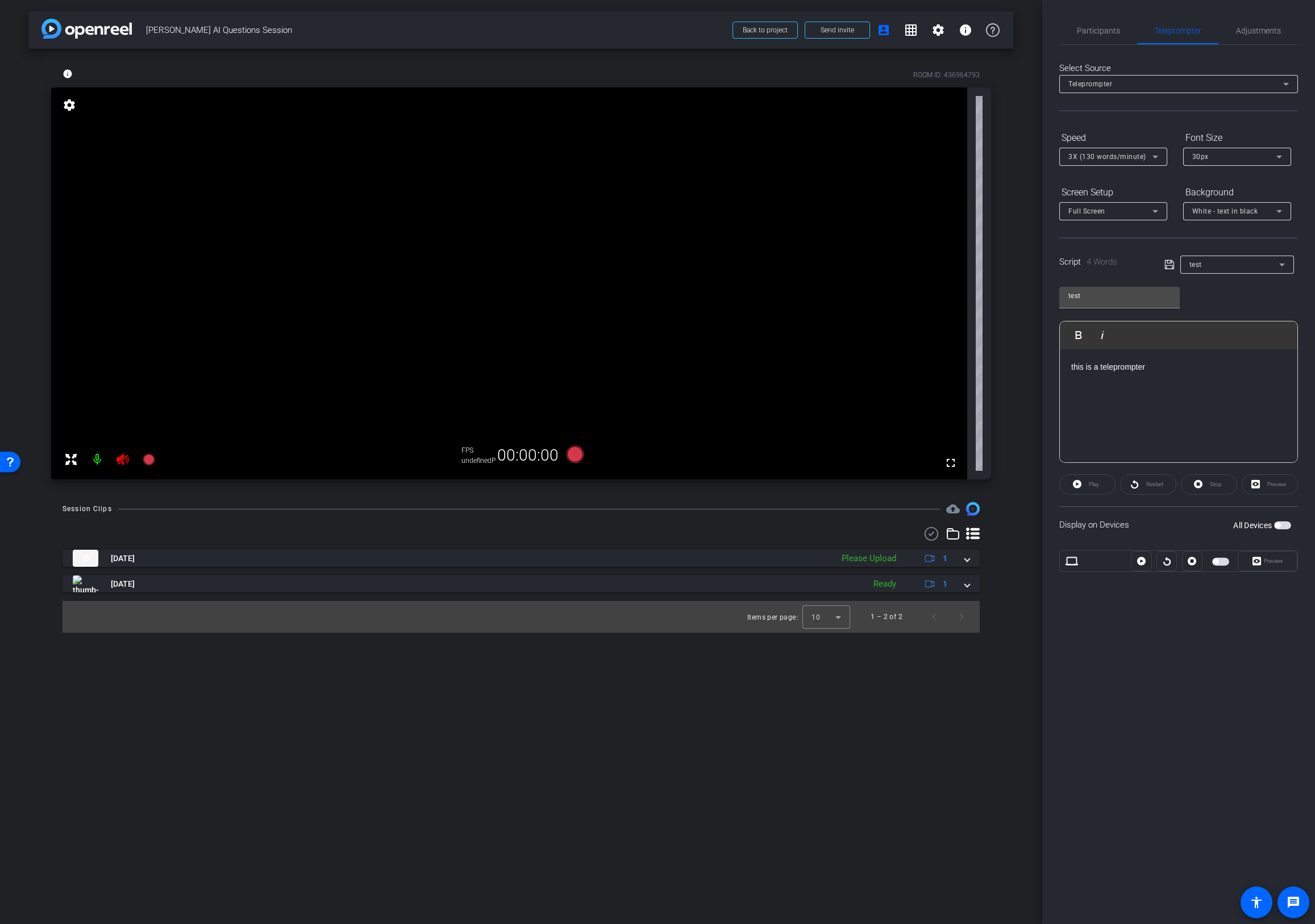
click at [883, 559] on div "arrow_back [PERSON_NAME] AI Questions Session Back to project Send invite accou…" at bounding box center [521, 462] width 1042 height 924
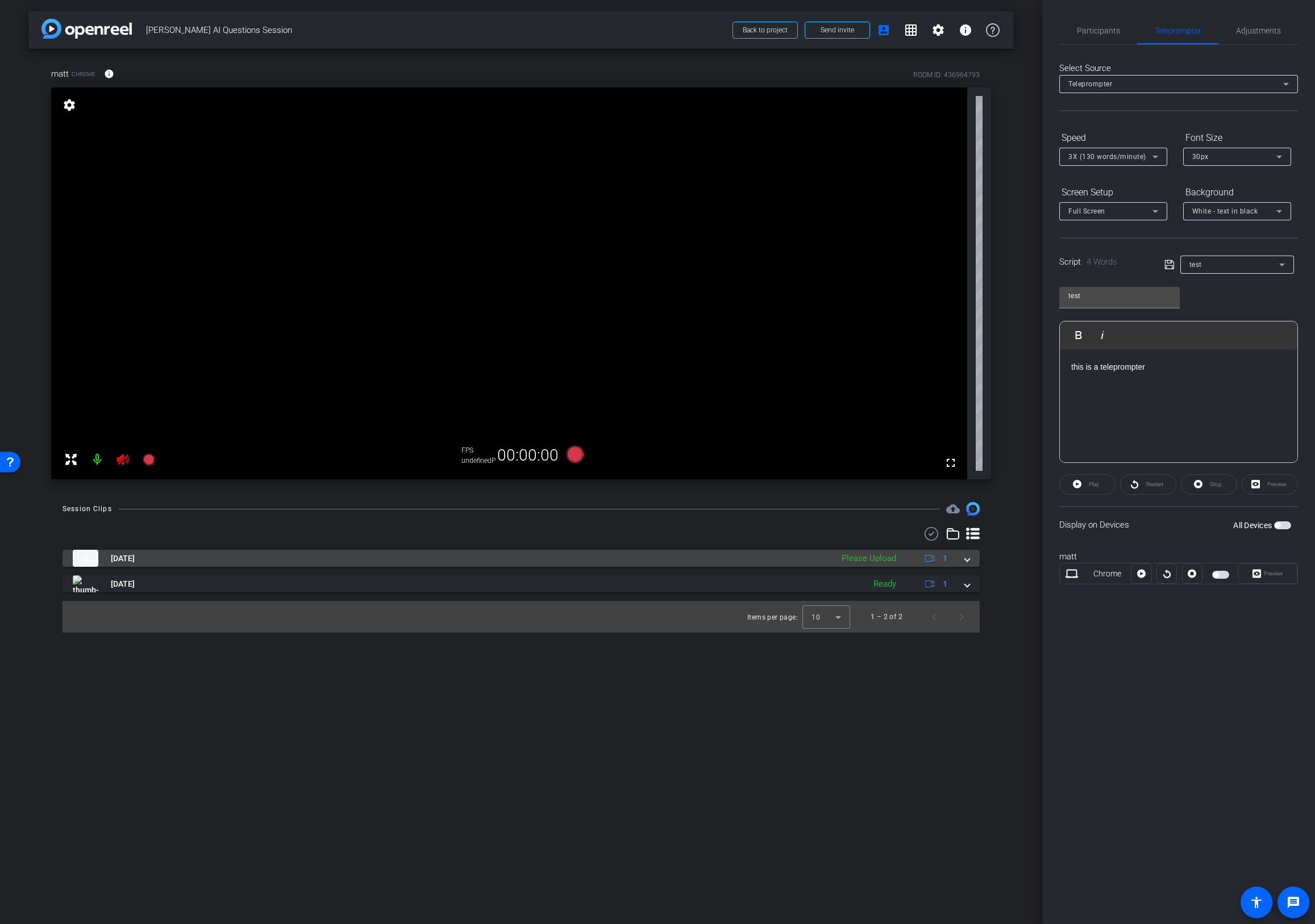
click at [890, 558] on div "Please Upload" at bounding box center [868, 559] width 65 height 13
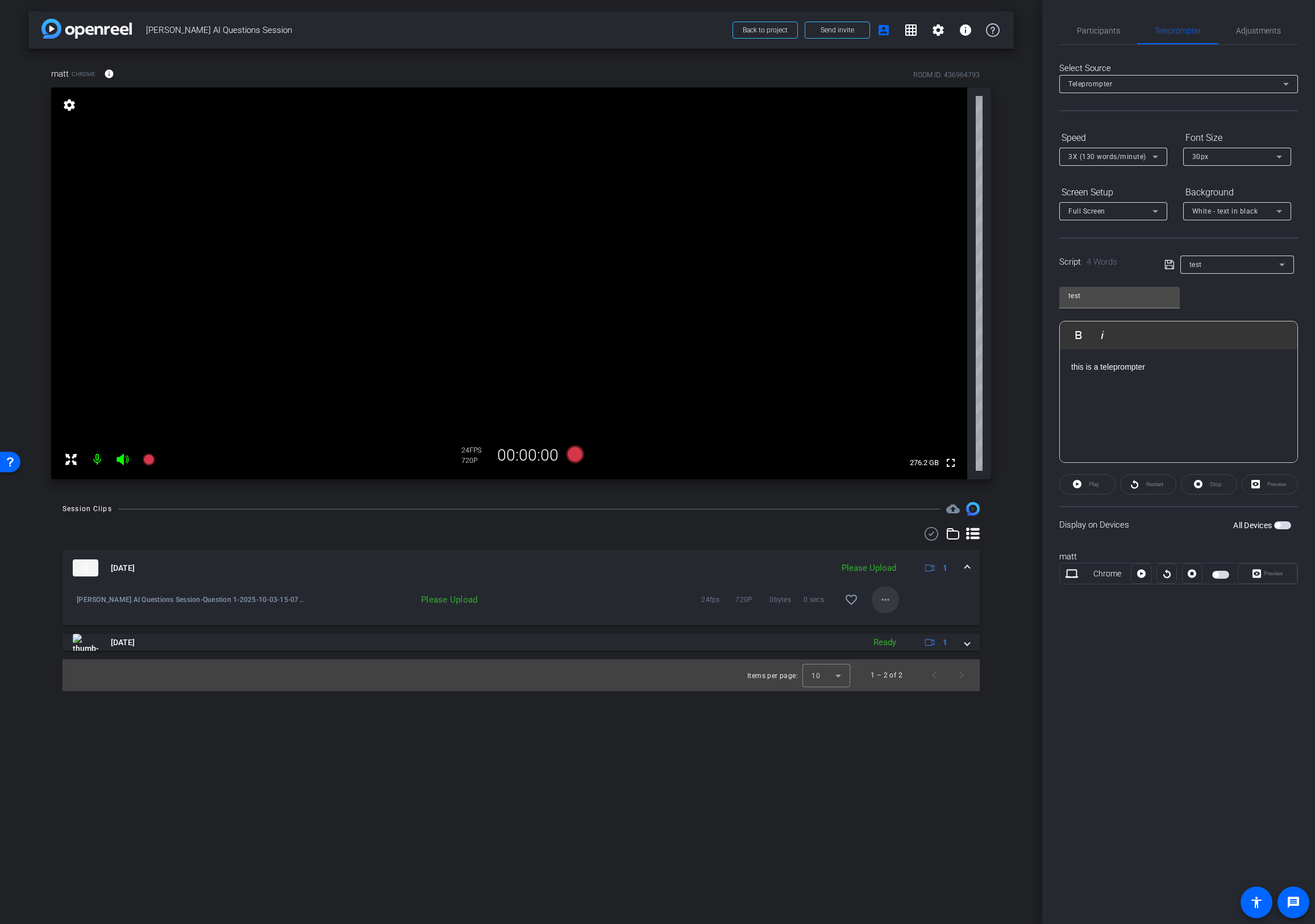
click at [883, 601] on mat-icon "more_horiz" at bounding box center [885, 600] width 13 height 13
click at [890, 626] on span "Upload" at bounding box center [903, 624] width 45 height 13
click at [1047, 20] on div "× Error! Unable to send upload request" at bounding box center [1223, 28] width 170 height 42
click at [886, 596] on mat-icon "more_horiz" at bounding box center [885, 600] width 13 height 13
click at [895, 623] on span "Upload" at bounding box center [903, 624] width 45 height 13
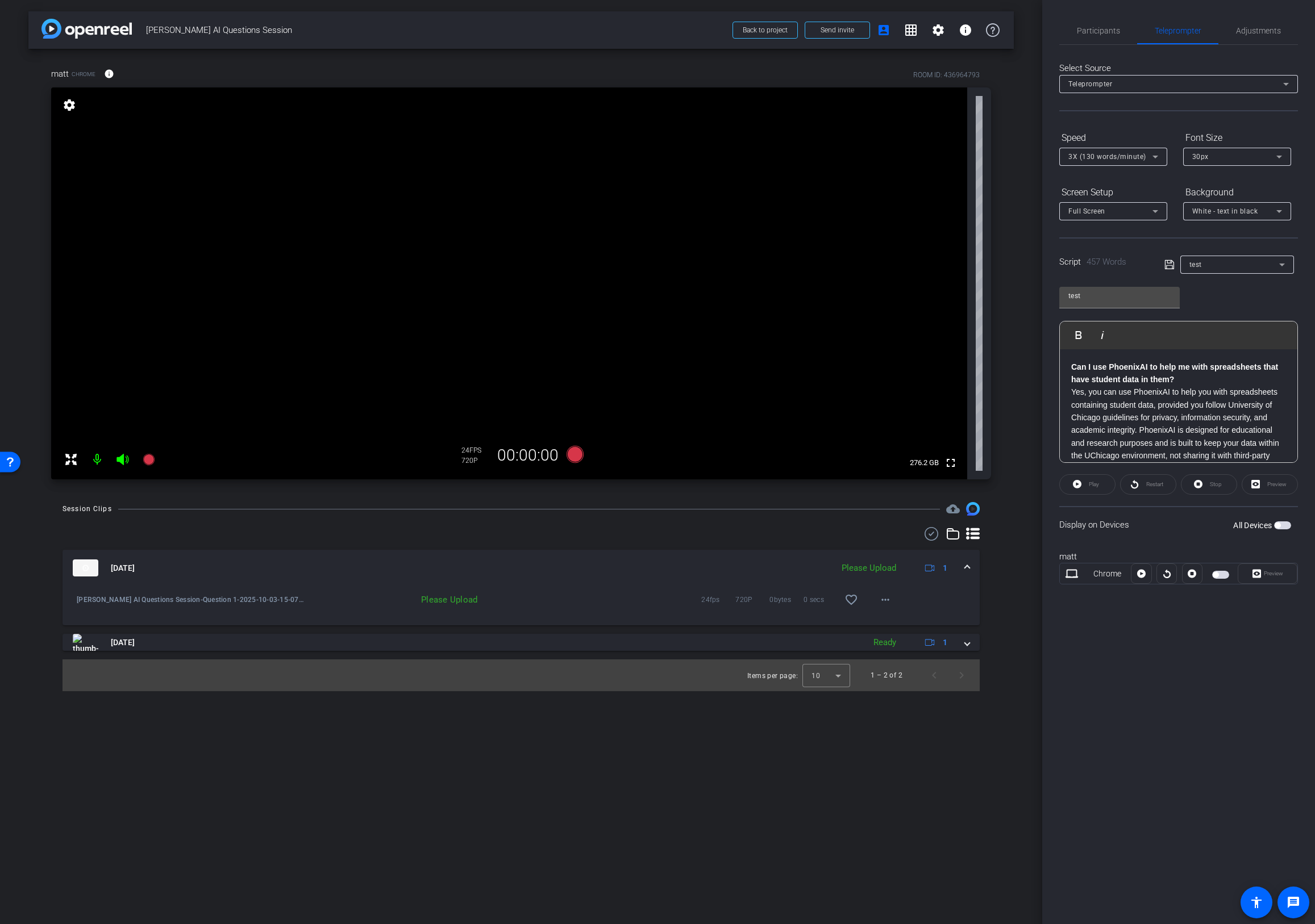
click at [990, 587] on div "Session Clips cloud_upload [DATE] Please Upload 1 [PERSON_NAME] AI Questions Se…" at bounding box center [521, 597] width 985 height 190
click at [1047, 19] on div "× Error! Unable to send upload request" at bounding box center [1223, 28] width 170 height 42
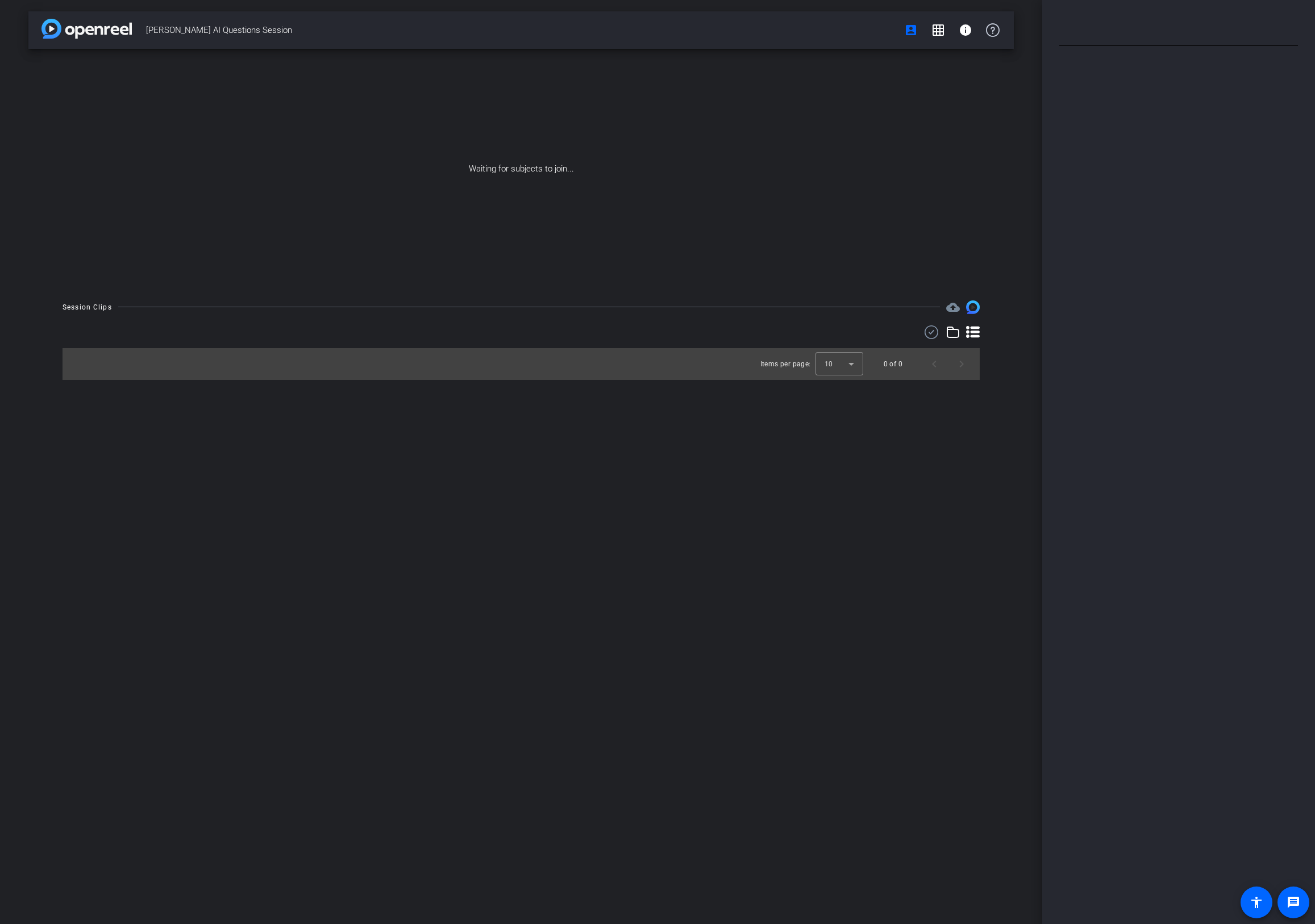
type input "test"
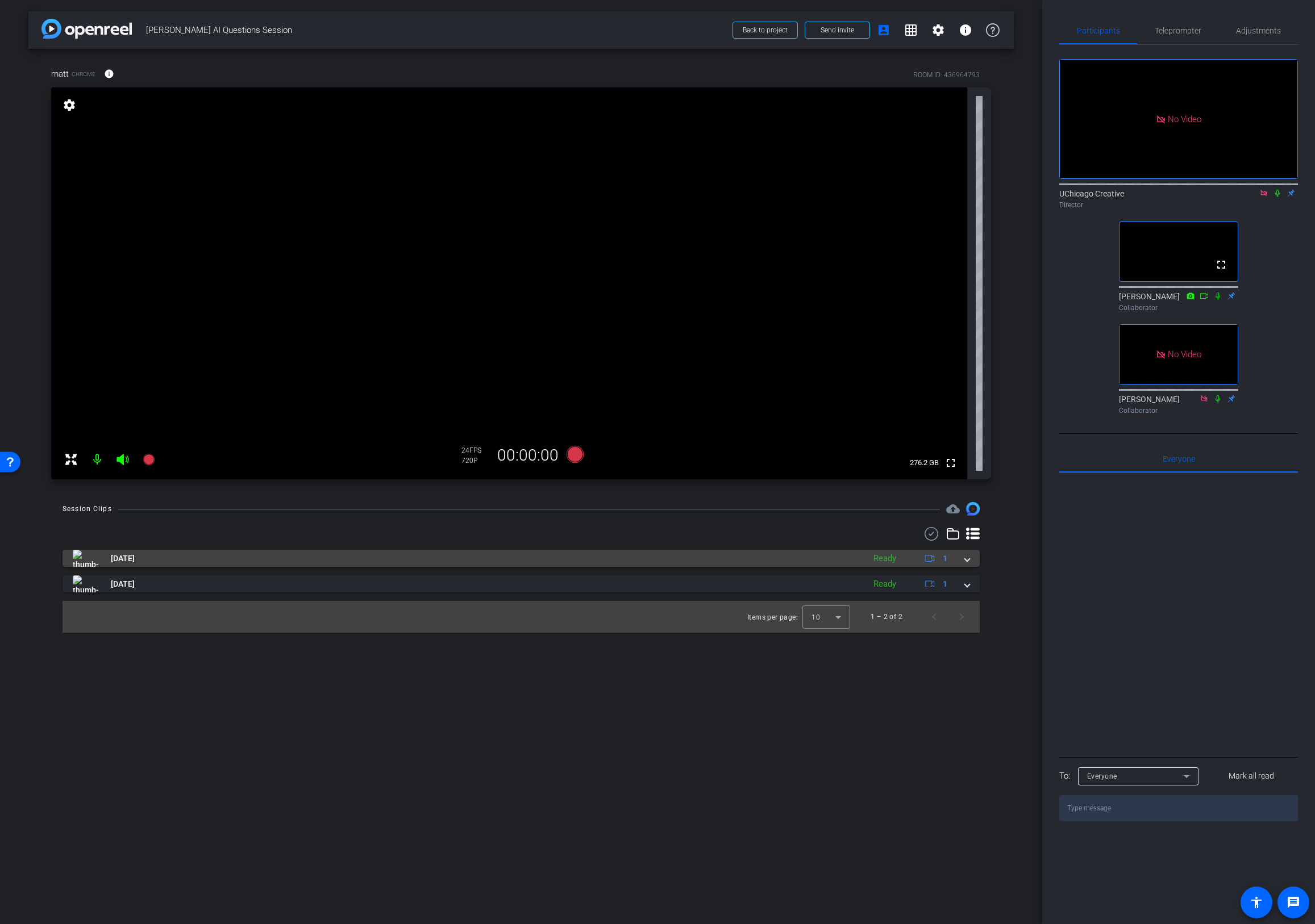
click at [971, 560] on mat-expansion-panel-header "Oct 3, 2025 Ready 1" at bounding box center [521, 558] width 917 height 17
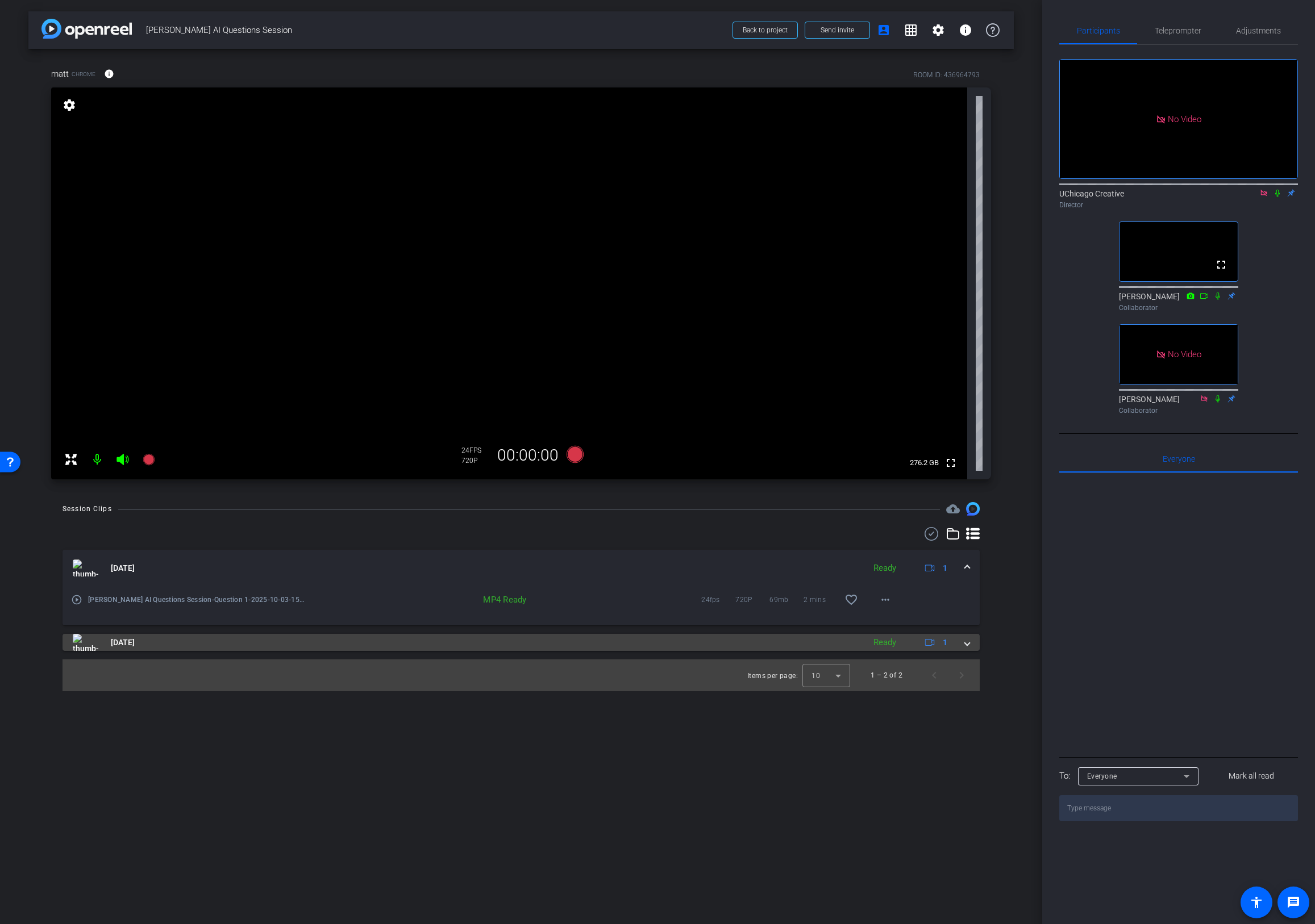
click at [968, 643] on span at bounding box center [967, 643] width 5 height 12
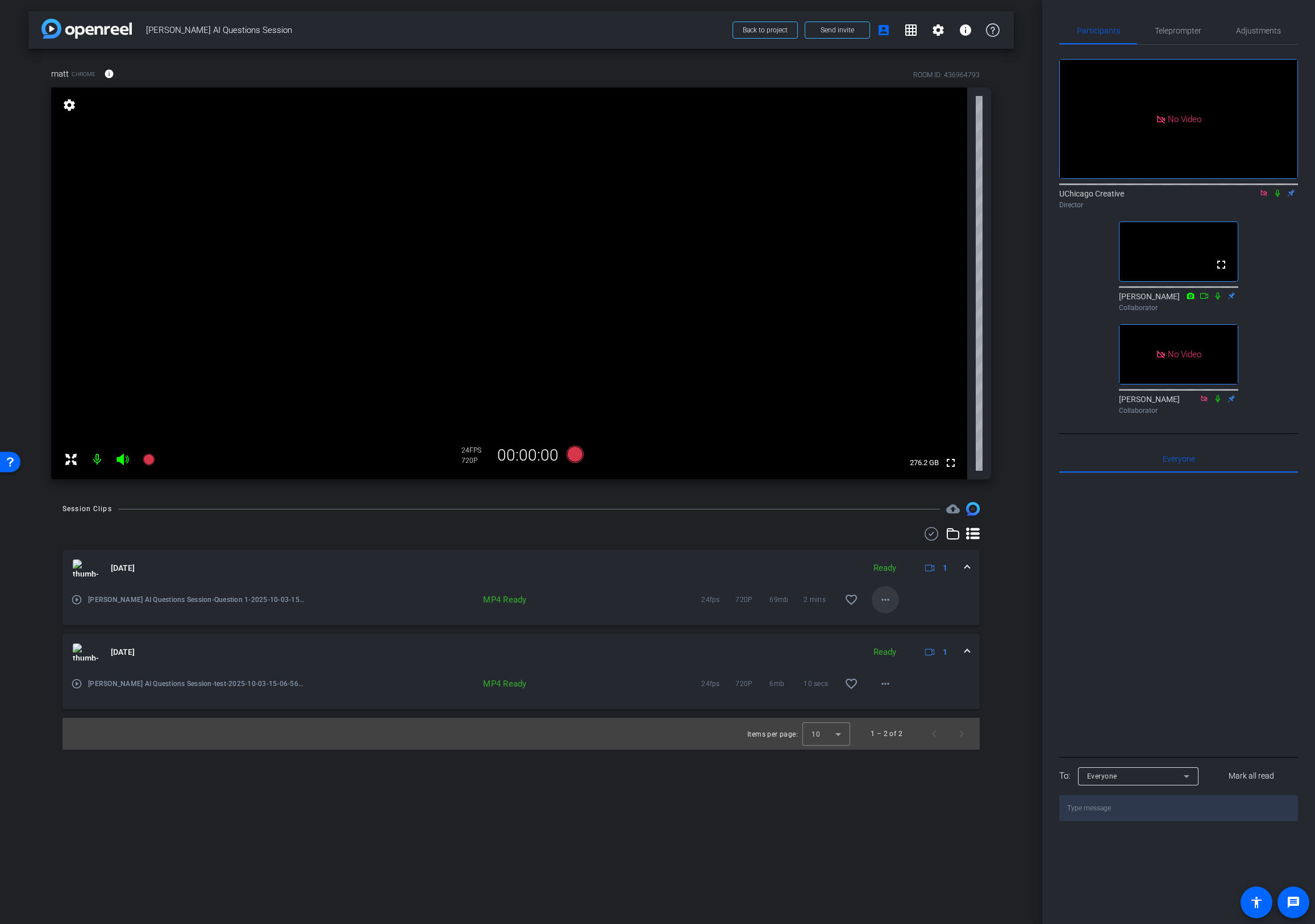
click at [890, 600] on mat-icon "more_horiz" at bounding box center [885, 600] width 13 height 13
click at [1010, 601] on div at bounding box center [658, 462] width 1315 height 924
click at [1172, 29] on span "Teleprompter" at bounding box center [1177, 31] width 46 height 8
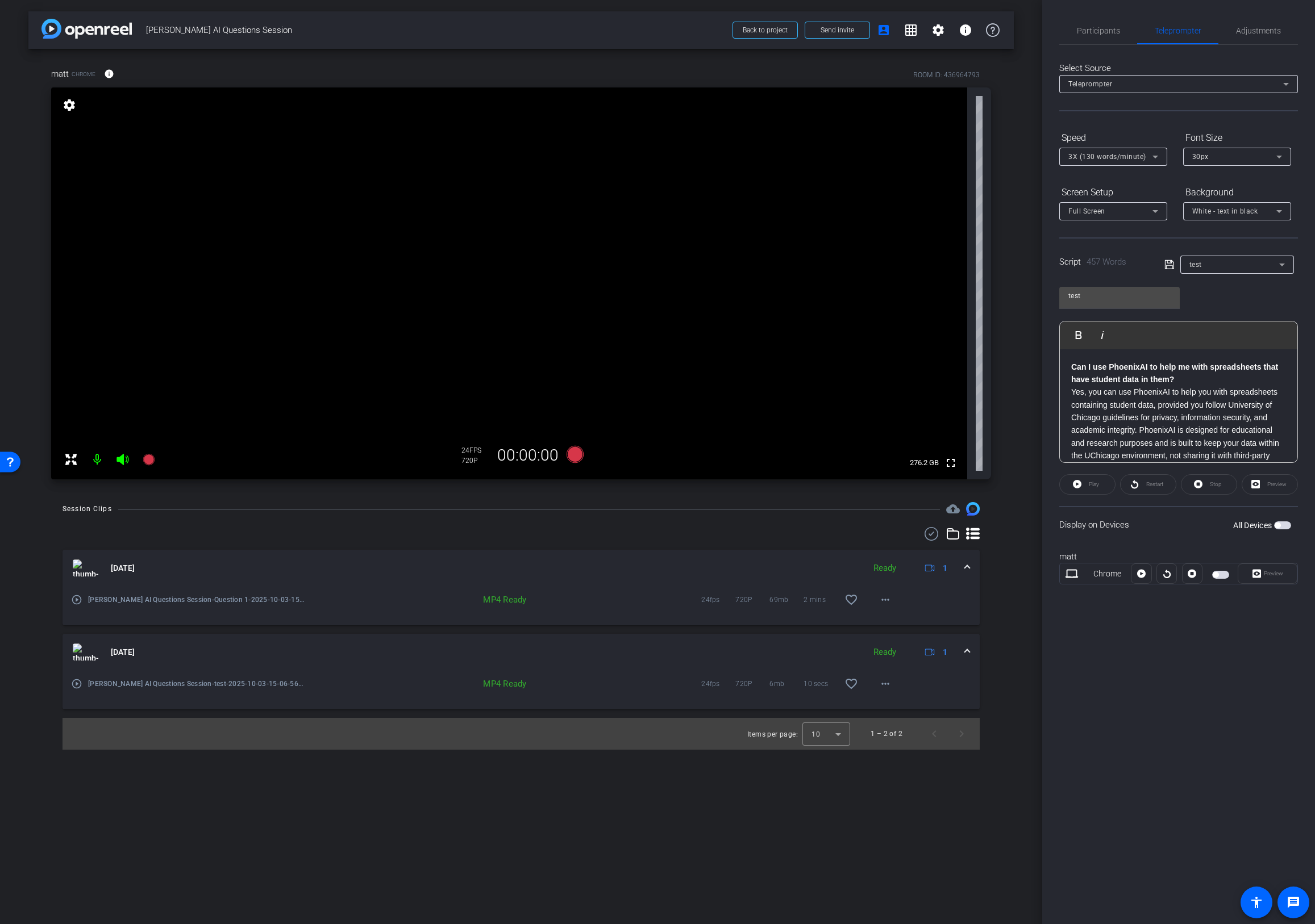
click at [1282, 523] on span "button" at bounding box center [1282, 526] width 17 height 8
click at [1096, 486] on span "Play" at bounding box center [1094, 484] width 11 height 6
click at [1095, 487] on span "Pause" at bounding box center [1095, 484] width 15 height 6
click at [1273, 486] on div "Preview" at bounding box center [1270, 484] width 56 height 20
click at [1260, 486] on div "Preview" at bounding box center [1270, 484] width 56 height 20
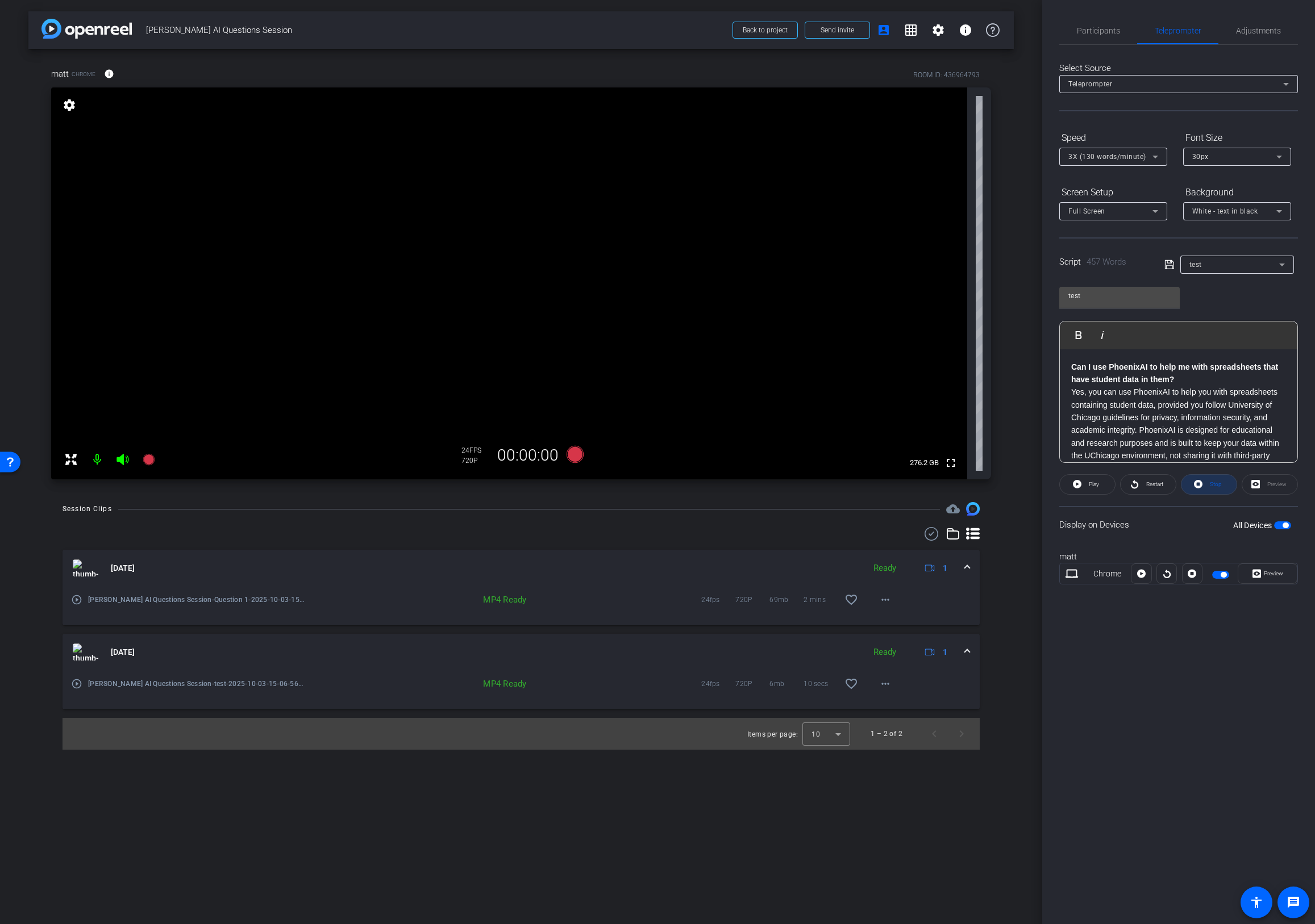
click at [1198, 485] on icon at bounding box center [1198, 484] width 9 height 14
click at [1257, 568] on icon at bounding box center [1256, 574] width 9 height 17
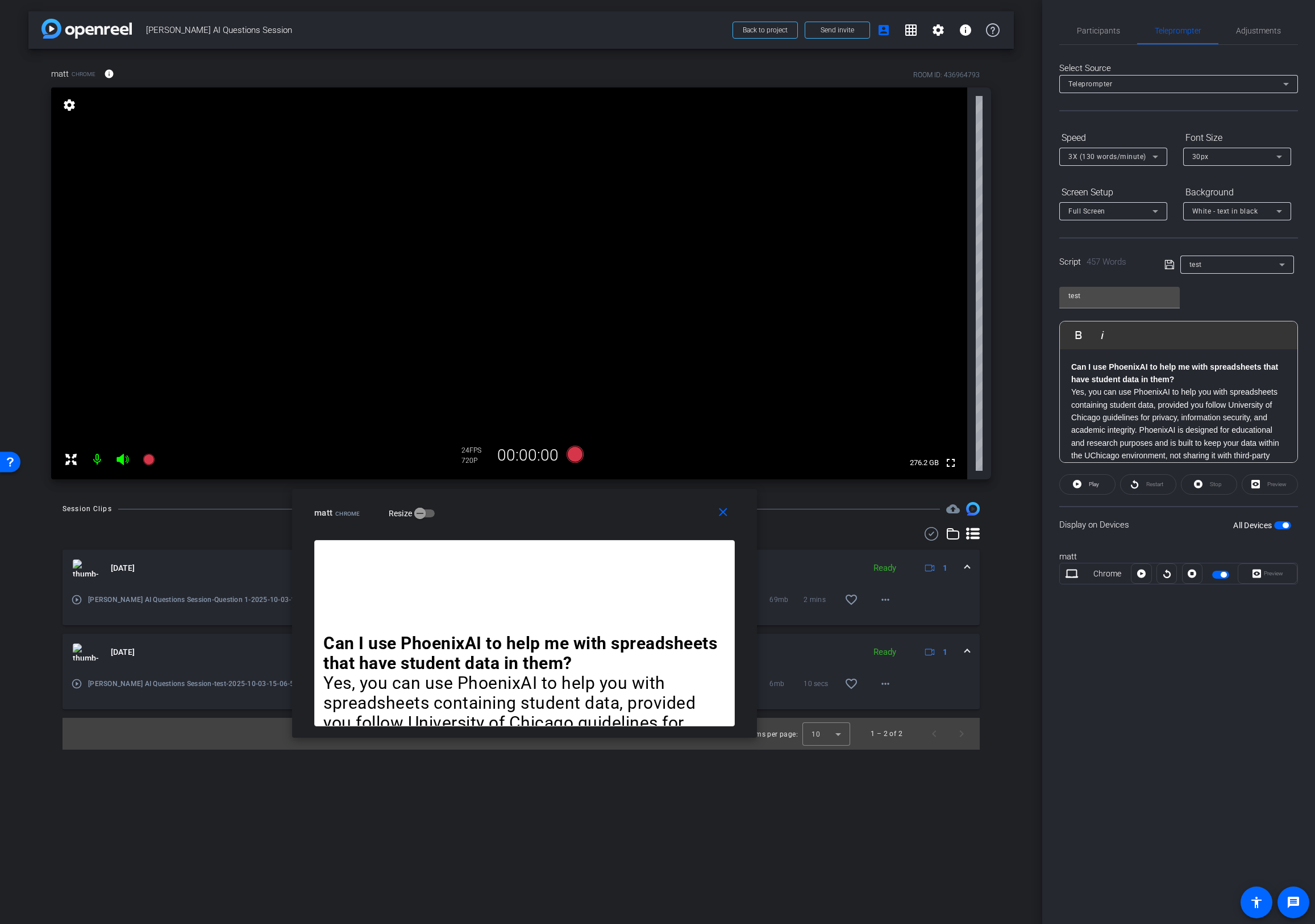
drag, startPoint x: 726, startPoint y: 347, endPoint x: 594, endPoint y: 499, distance: 201.3
click at [594, 499] on div "close matt Chrome Resize" at bounding box center [524, 514] width 465 height 51
click at [578, 453] on icon at bounding box center [575, 454] width 17 height 17
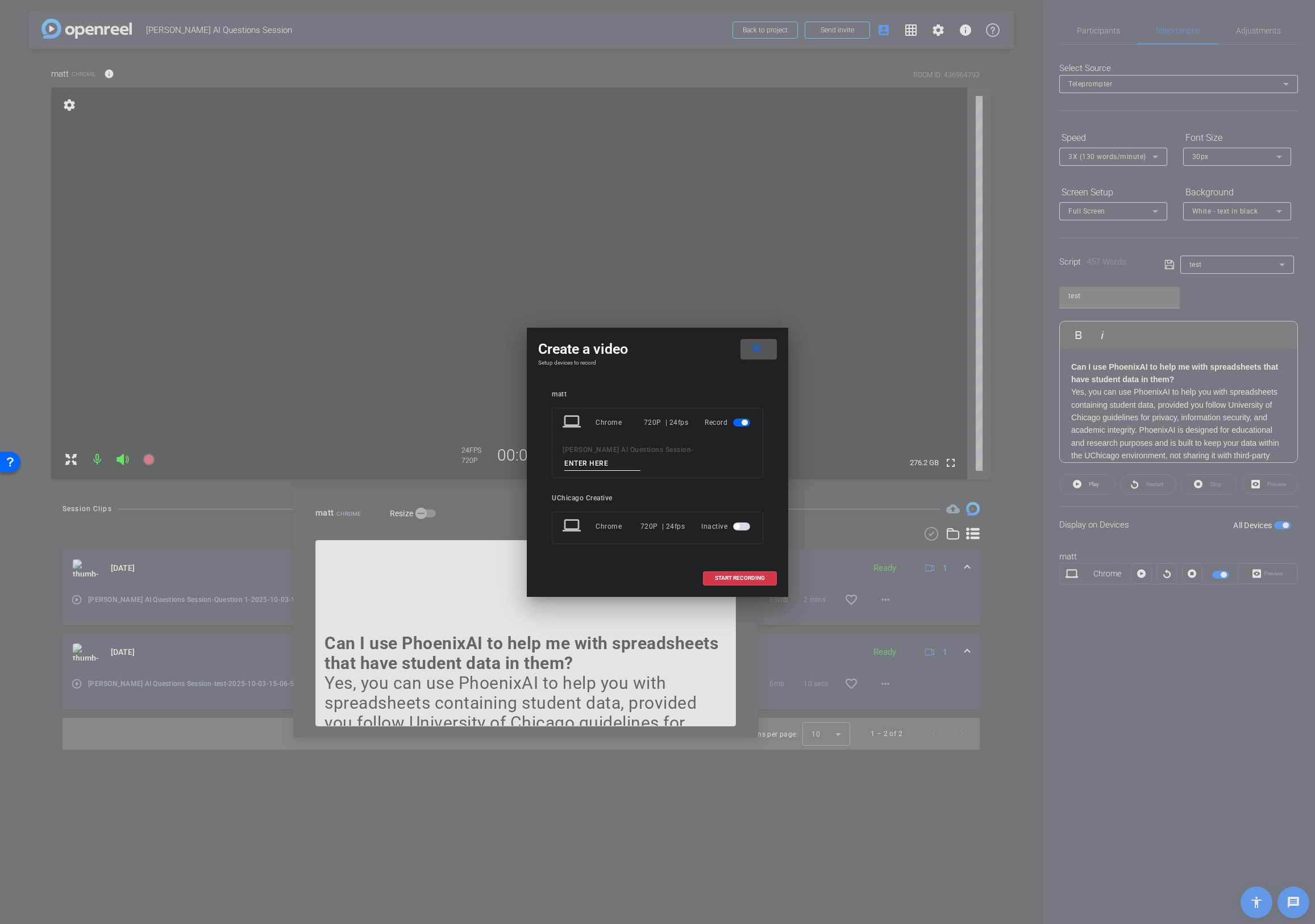
click at [651, 461] on div "Kemal AI Questions Session -" at bounding box center [657, 456] width 190 height 28
click at [640, 457] on input at bounding box center [602, 464] width 76 height 14
type input "question 1 take 2"
click at [745, 576] on span "START RECORDING" at bounding box center [740, 578] width 50 height 6
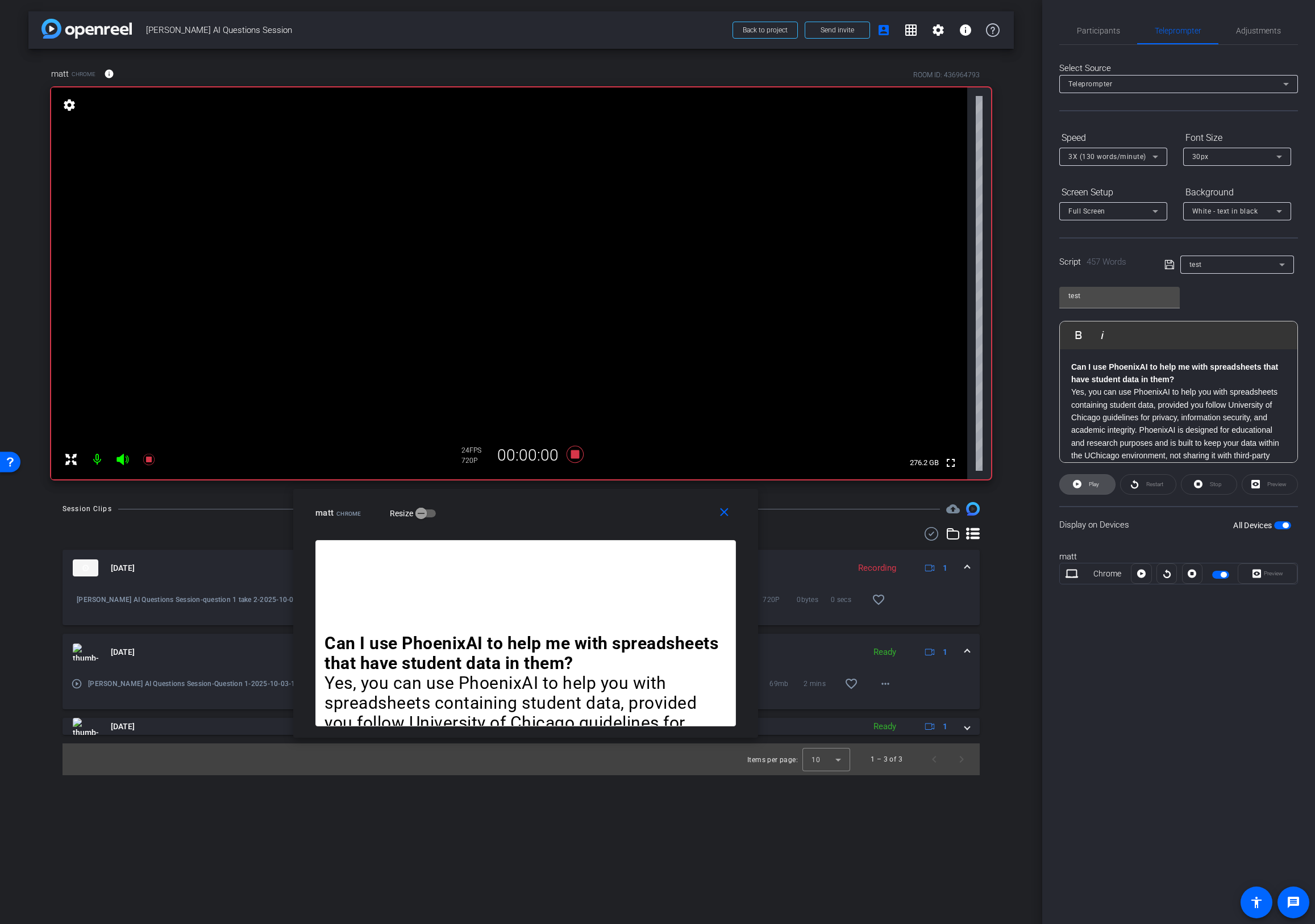
click at [1096, 485] on span "Play" at bounding box center [1094, 484] width 11 height 6
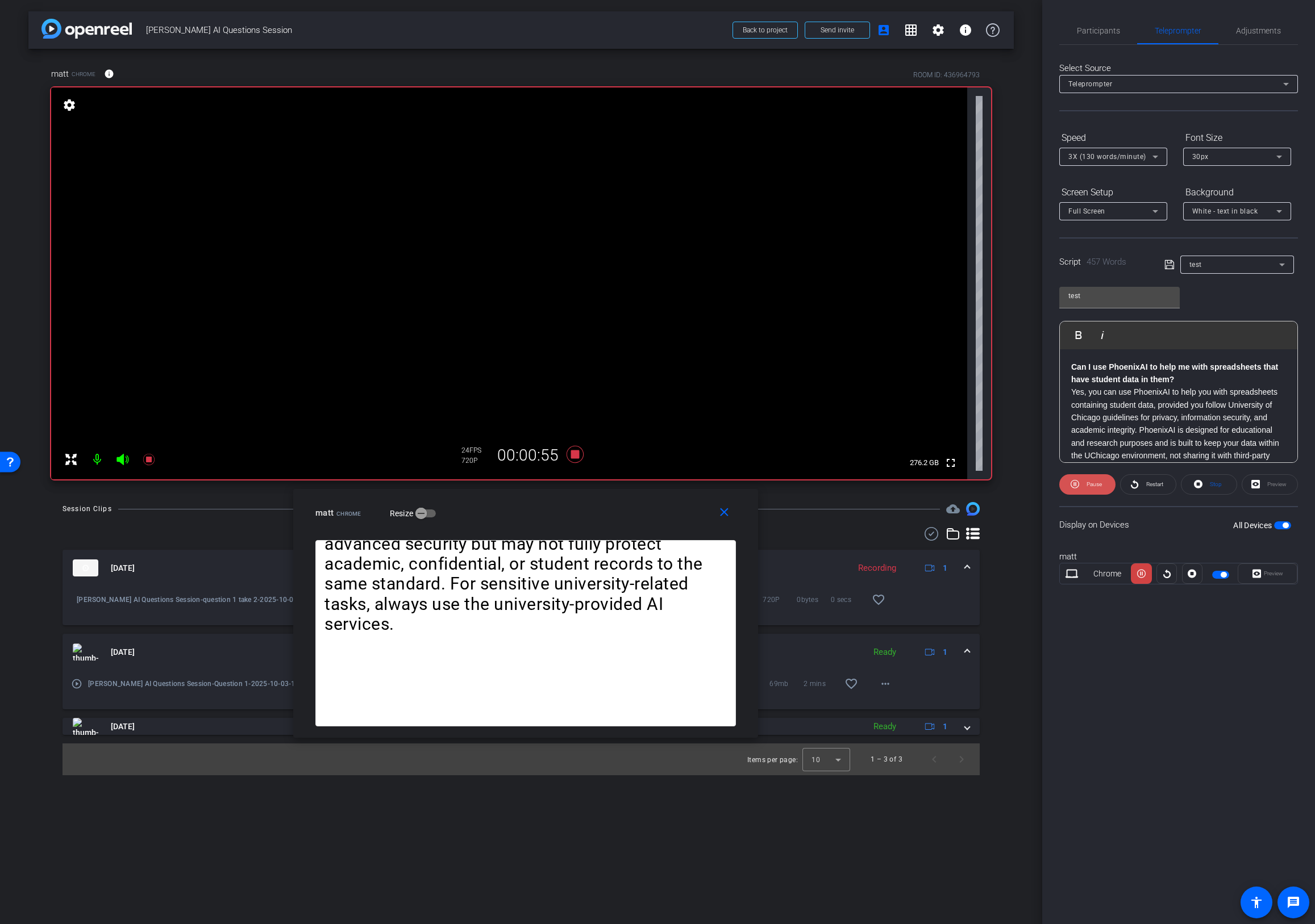
click at [1096, 485] on span "Pause" at bounding box center [1095, 484] width 15 height 6
click at [1096, 485] on span "Play" at bounding box center [1094, 484] width 11 height 6
click at [1096, 485] on span "Pause" at bounding box center [1095, 484] width 15 height 6
click at [581, 454] on icon at bounding box center [575, 454] width 27 height 20
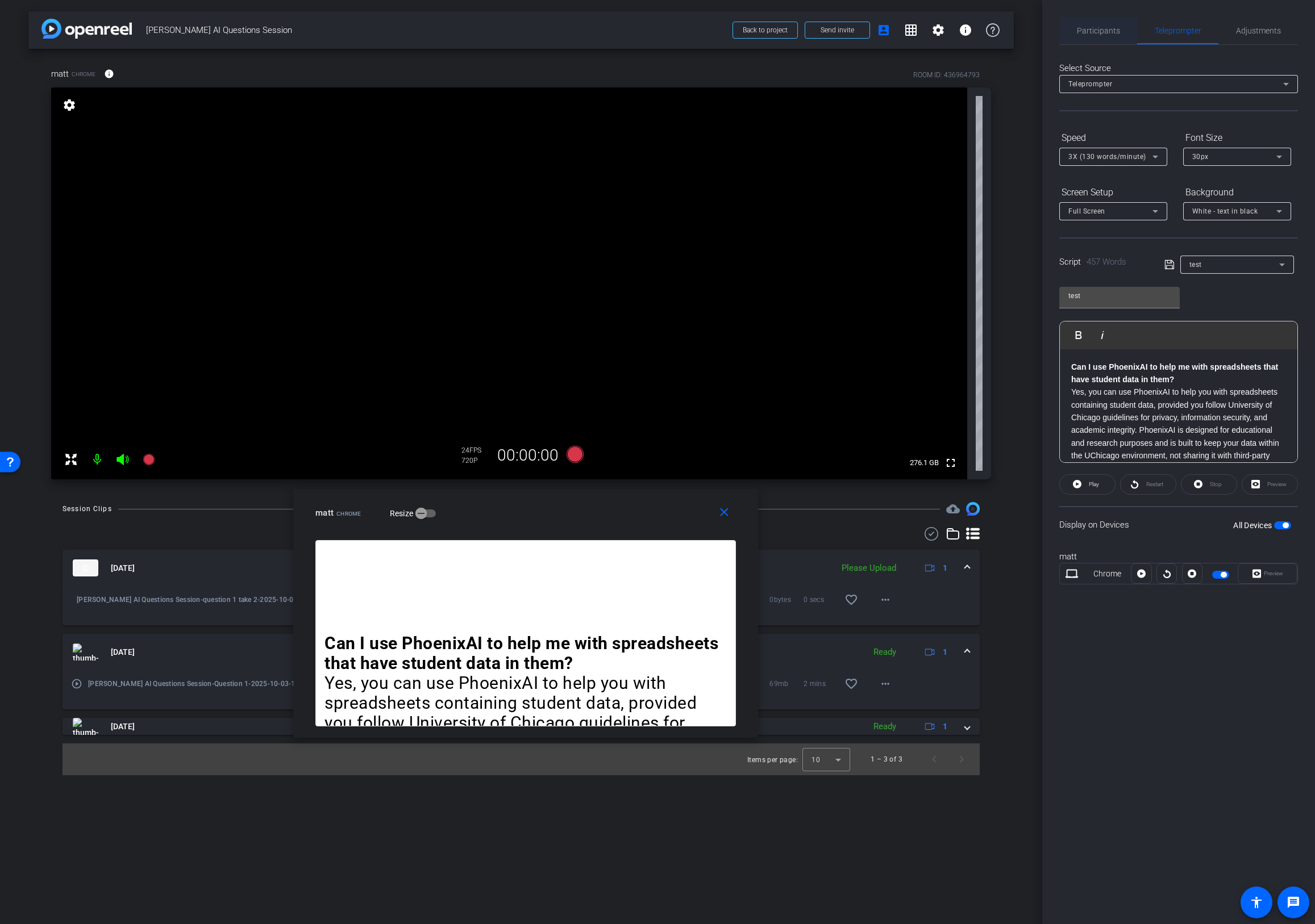
click at [1100, 34] on span "Participants" at bounding box center [1097, 31] width 43 height 8
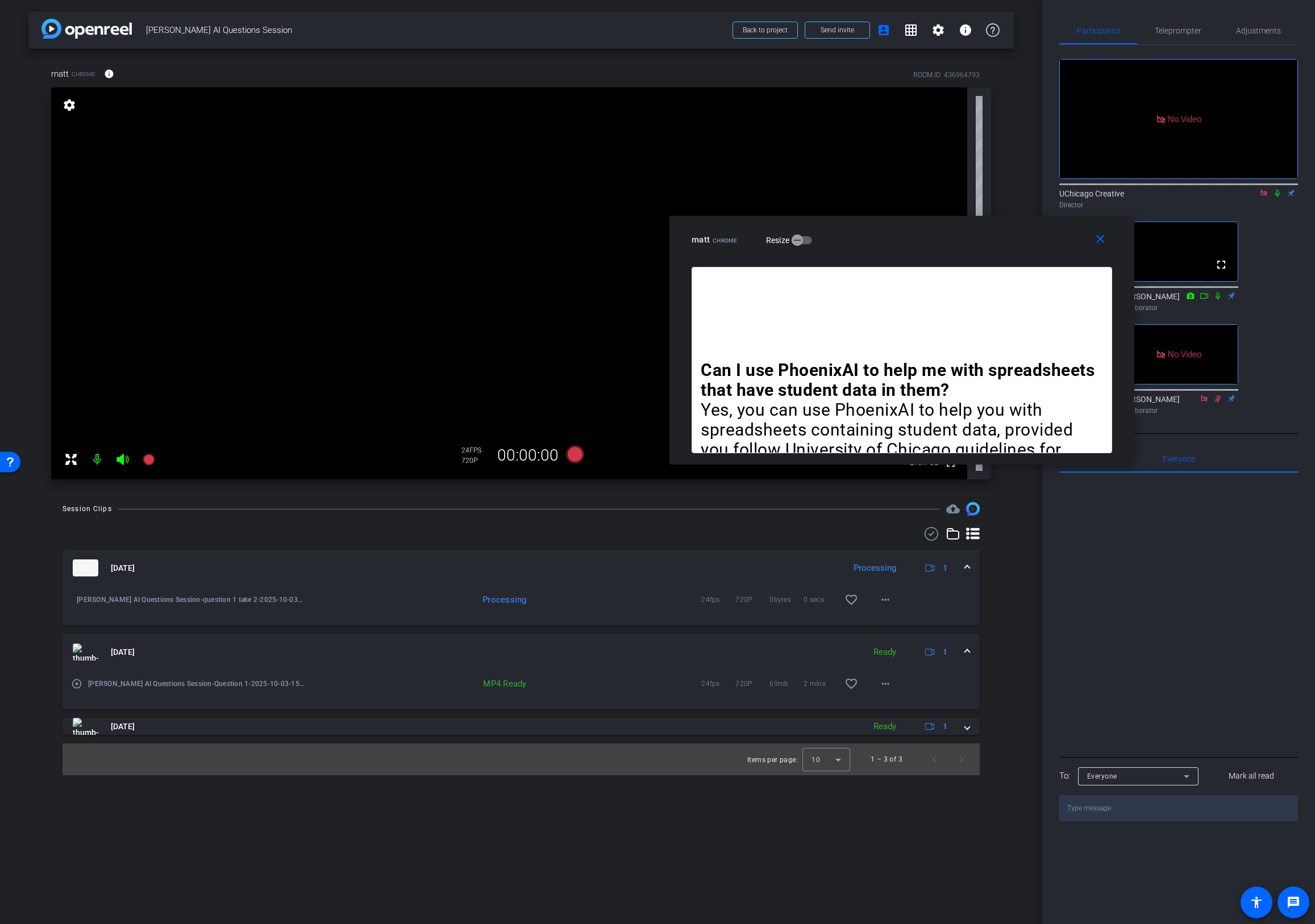
drag, startPoint x: 638, startPoint y: 508, endPoint x: 1012, endPoint y: 234, distance: 463.6
click at [1012, 234] on div "matt Chrome Resize" at bounding box center [906, 239] width 429 height 20
drag, startPoint x: 992, startPoint y: 224, endPoint x: 833, endPoint y: 361, distance: 209.9
click at [833, 267] on div "close matt Chrome Resize" at bounding box center [901, 241] width 465 height 51
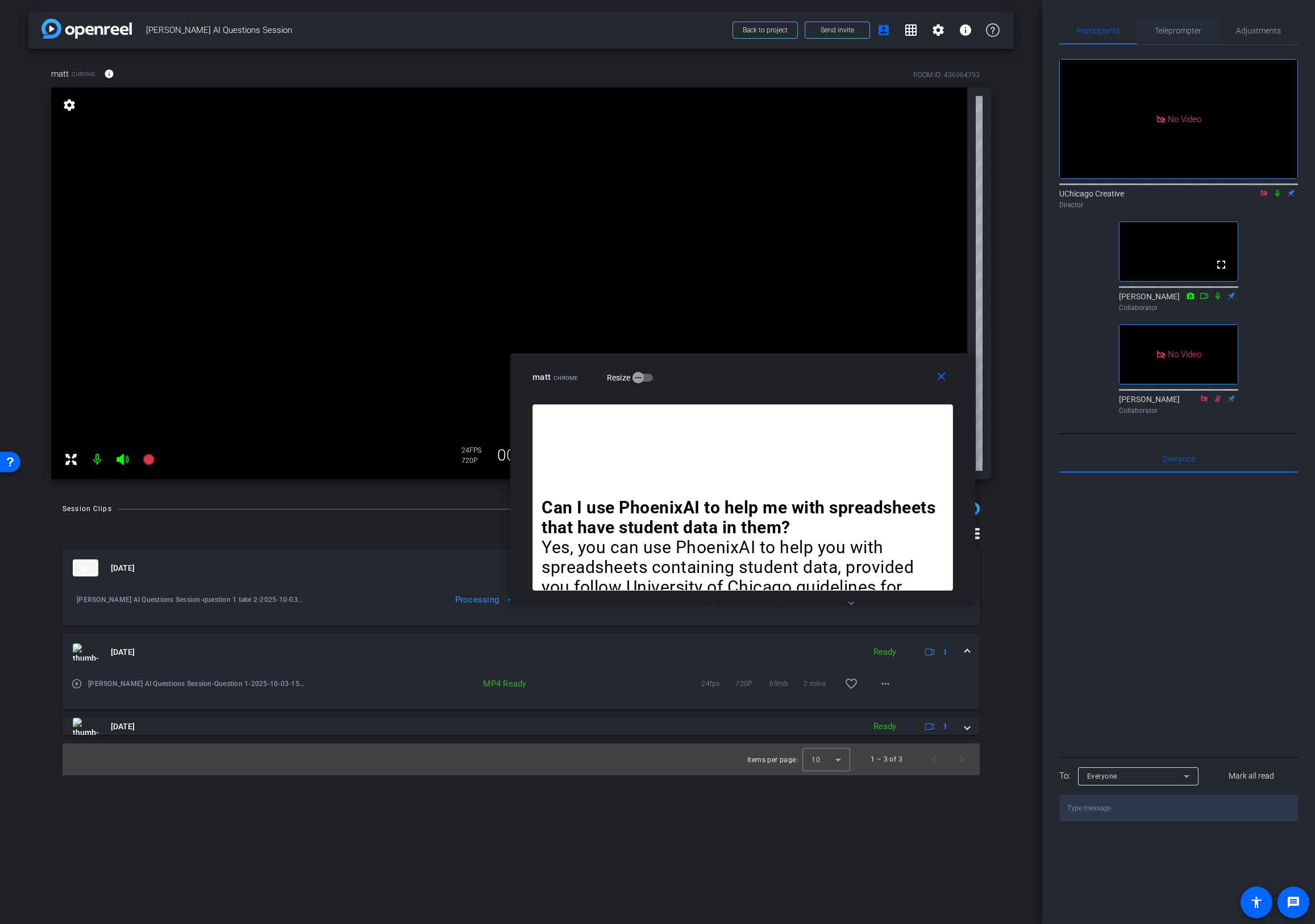
click at [1172, 30] on span "Teleprompter" at bounding box center [1177, 31] width 46 height 8
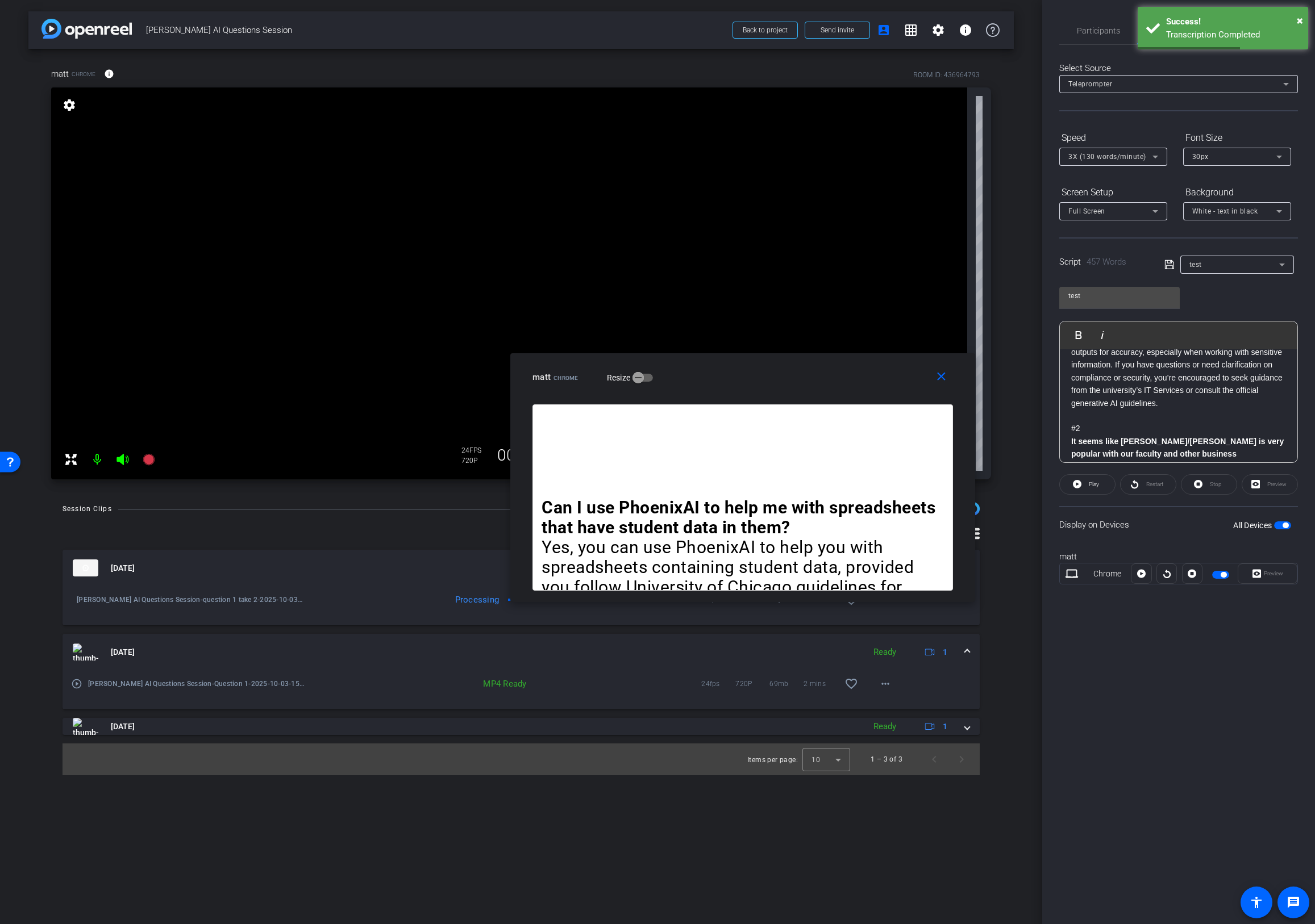
scroll to position [231, 0]
click at [1081, 411] on p "It seems like [PERSON_NAME]/[PERSON_NAME] is very popular with our faculty and …" at bounding box center [1178, 429] width 215 height 64
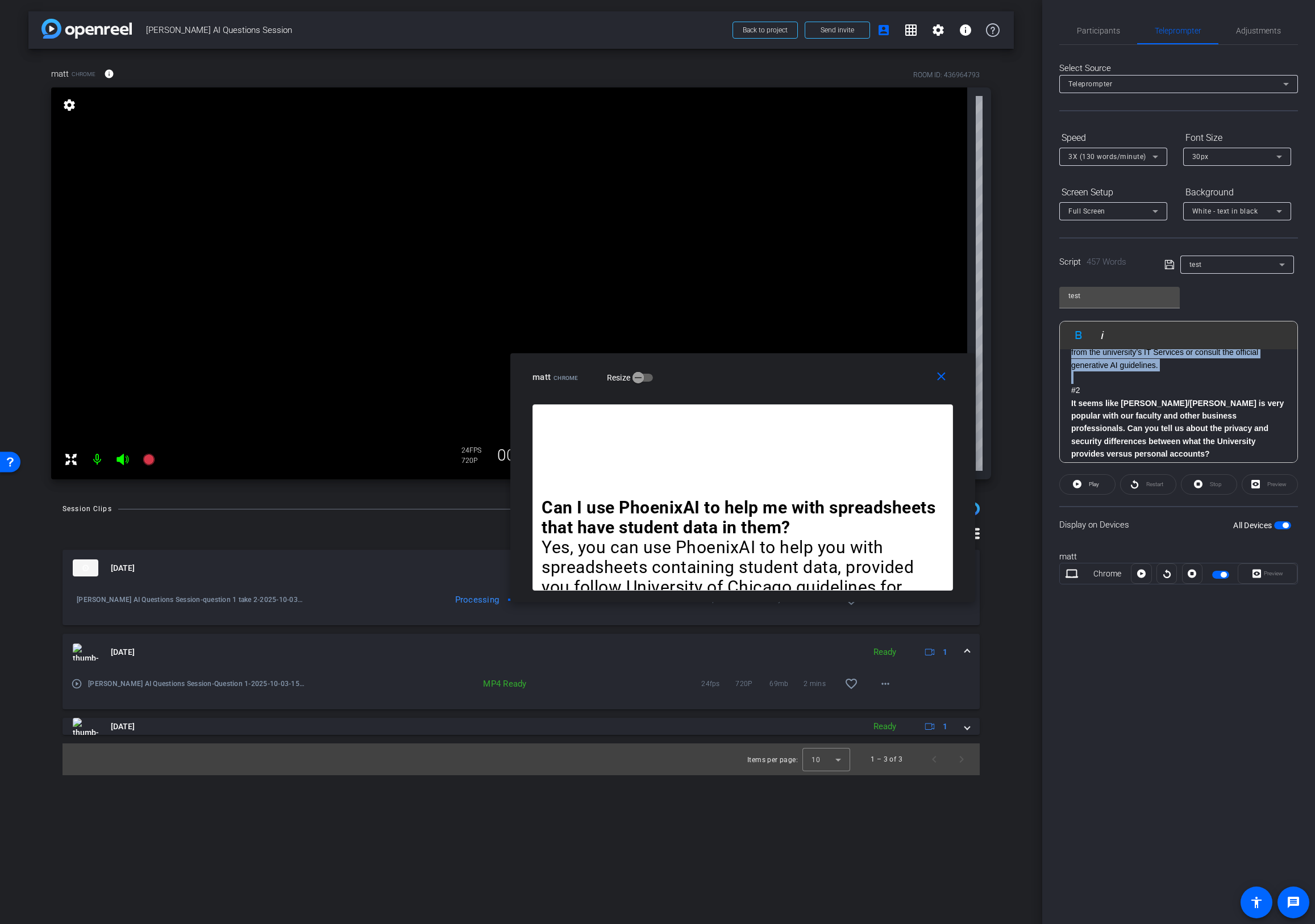
scroll to position [0, 0]
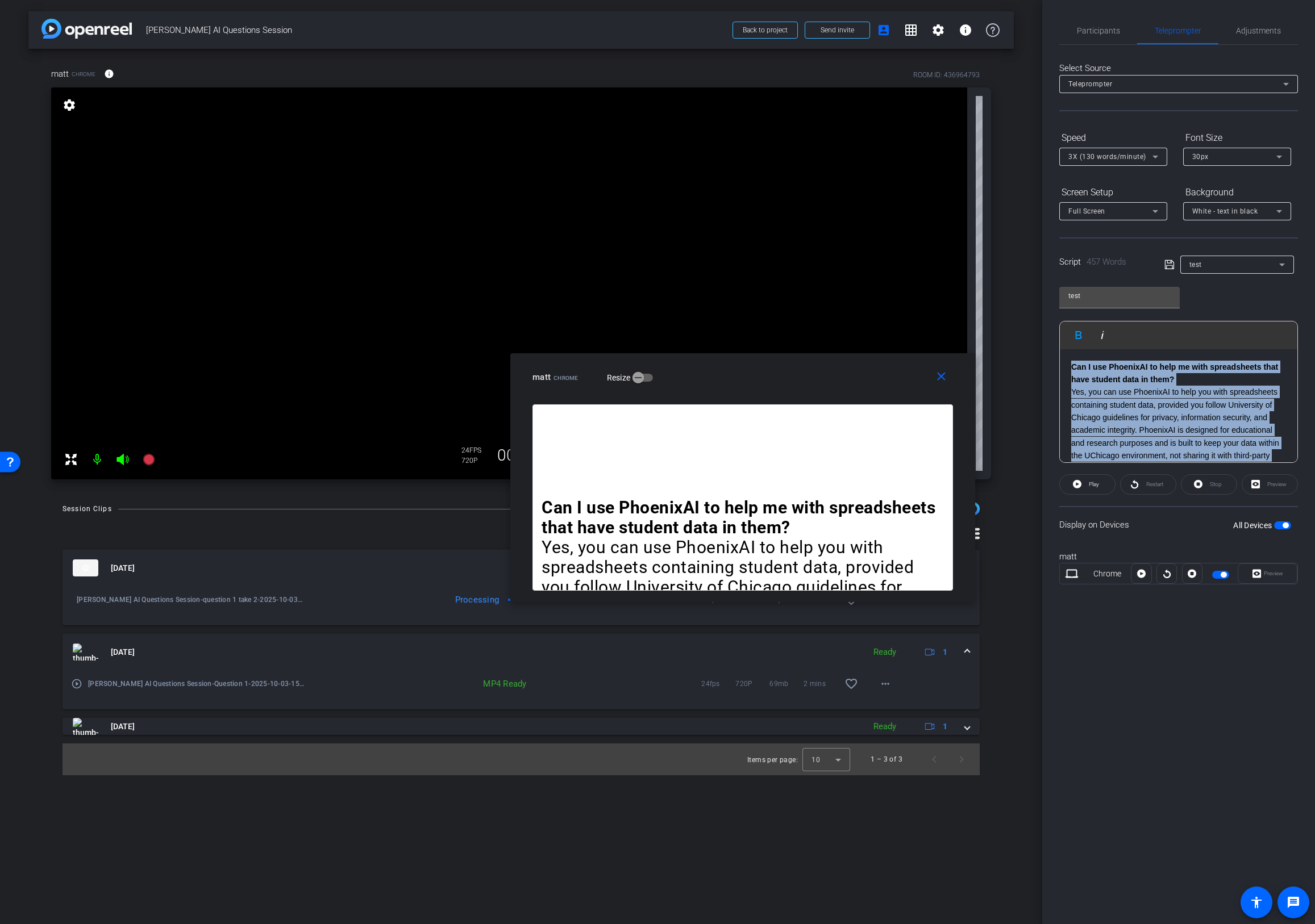
drag, startPoint x: 1070, startPoint y: 389, endPoint x: 1046, endPoint y: 258, distance: 133.2
click at [1046, 258] on div "Participants Teleprompter Adjustments UChicago Creative Director Kemal Collabor…" at bounding box center [1177, 462] width 272 height 924
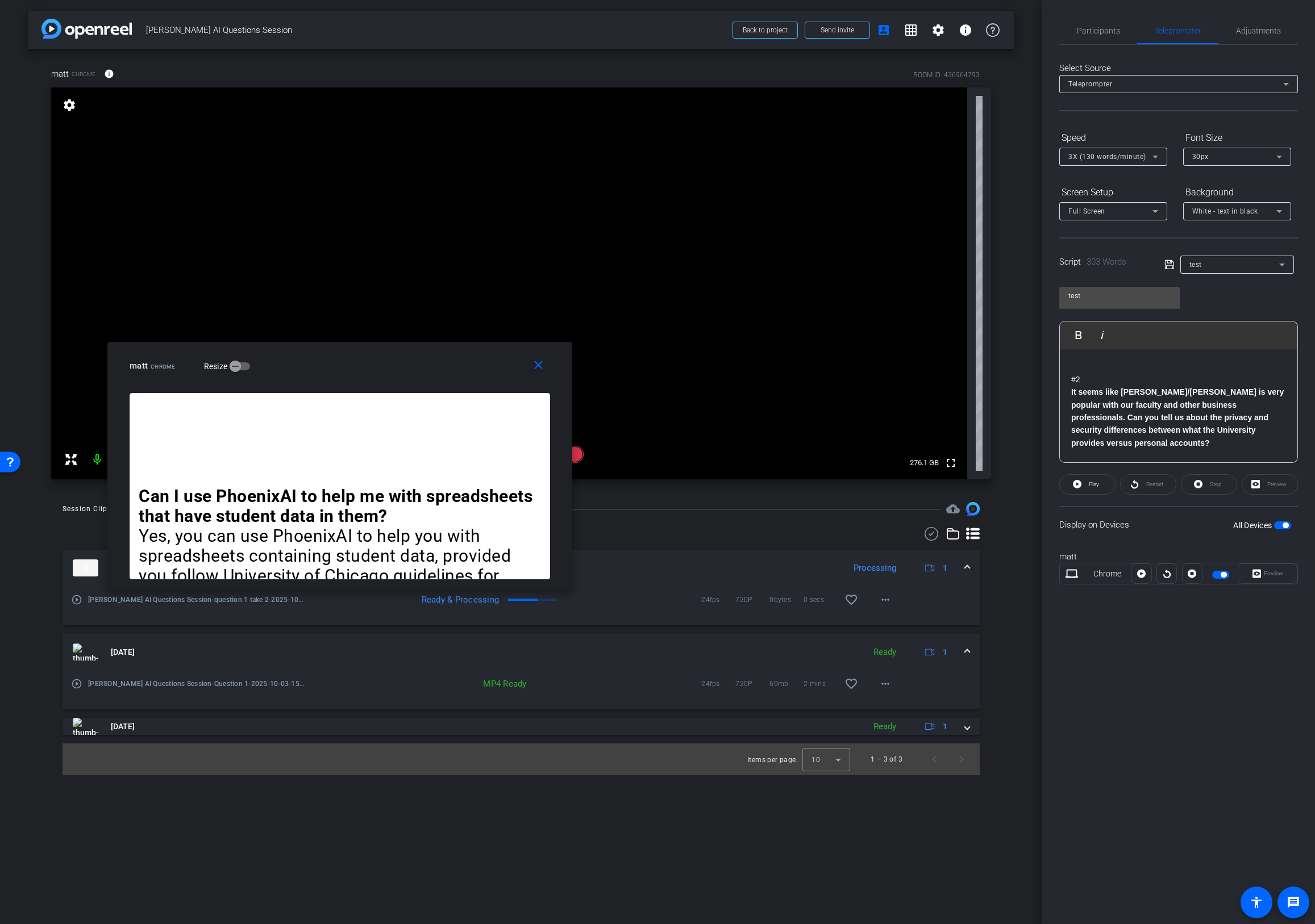
drag, startPoint x: 797, startPoint y: 366, endPoint x: 395, endPoint y: 354, distance: 402.2
click at [395, 354] on div "close matt Chrome Resize" at bounding box center [340, 367] width 465 height 51
click at [545, 368] on span at bounding box center [540, 366] width 37 height 27
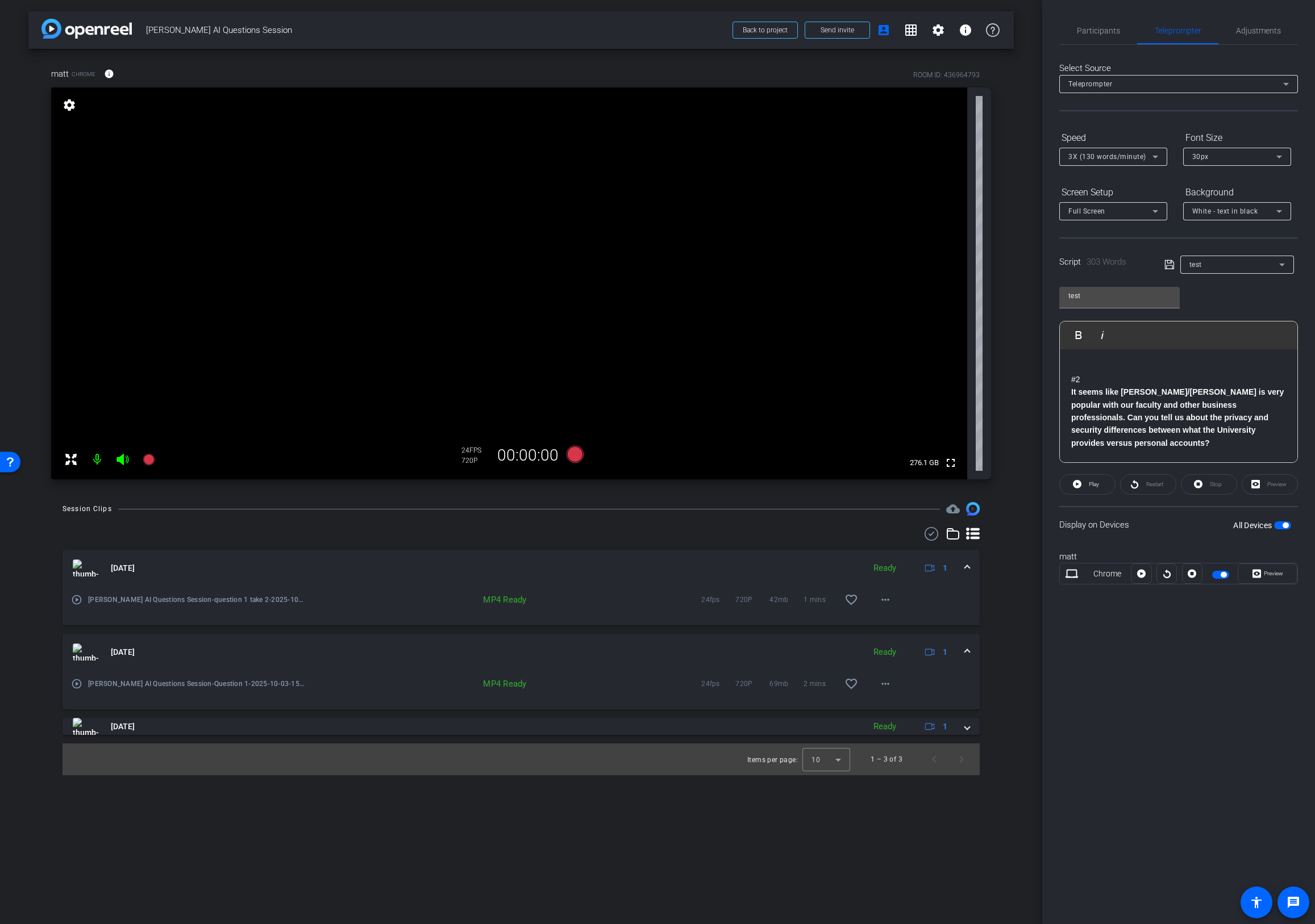
click at [1089, 368] on p at bounding box center [1178, 367] width 215 height 13
click at [1095, 484] on span "Play" at bounding box center [1094, 484] width 11 height 6
click at [1277, 574] on span "Preview" at bounding box center [1274, 574] width 19 height 6
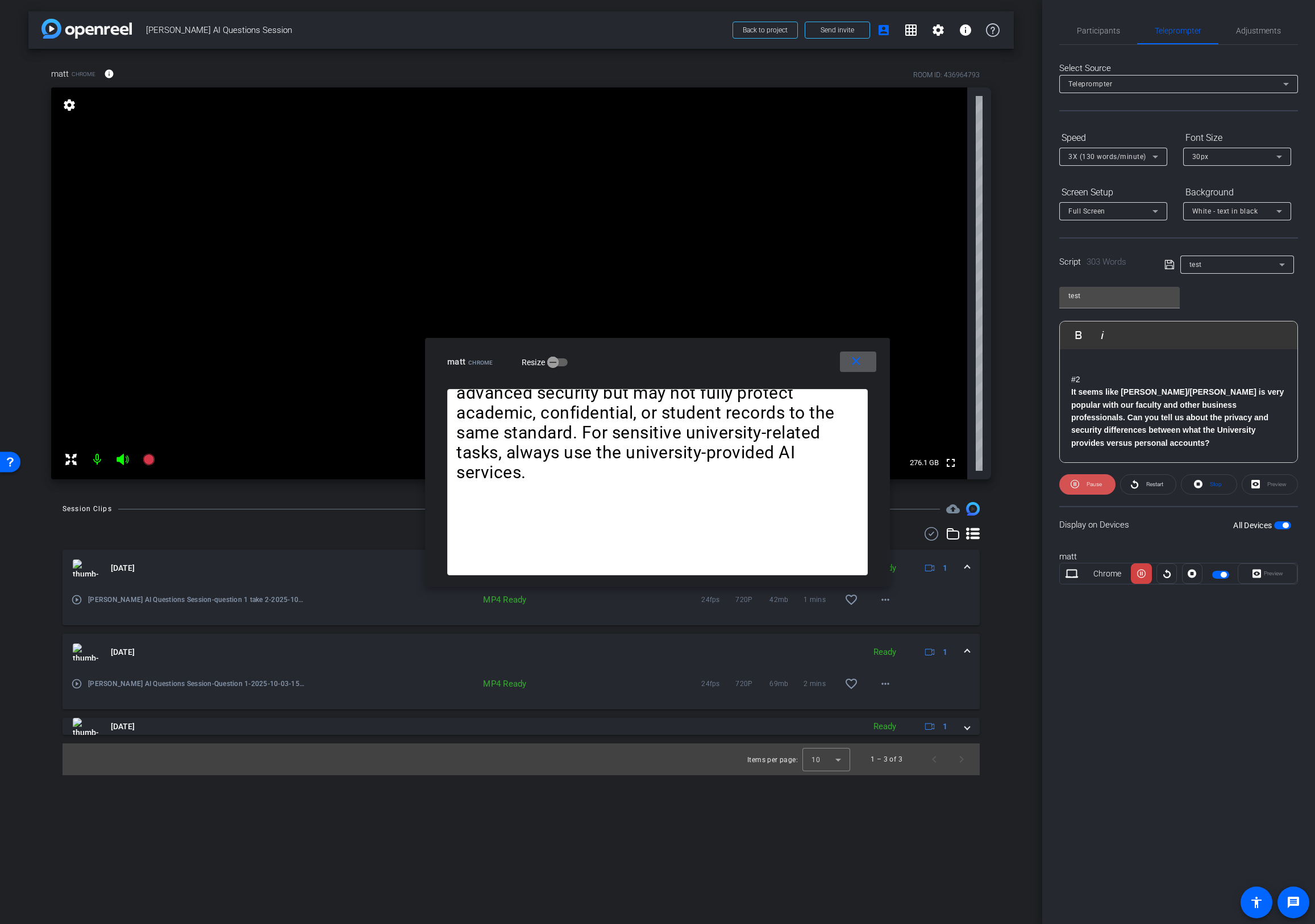
click at [1085, 486] on span "Pause" at bounding box center [1093, 484] width 18 height 16
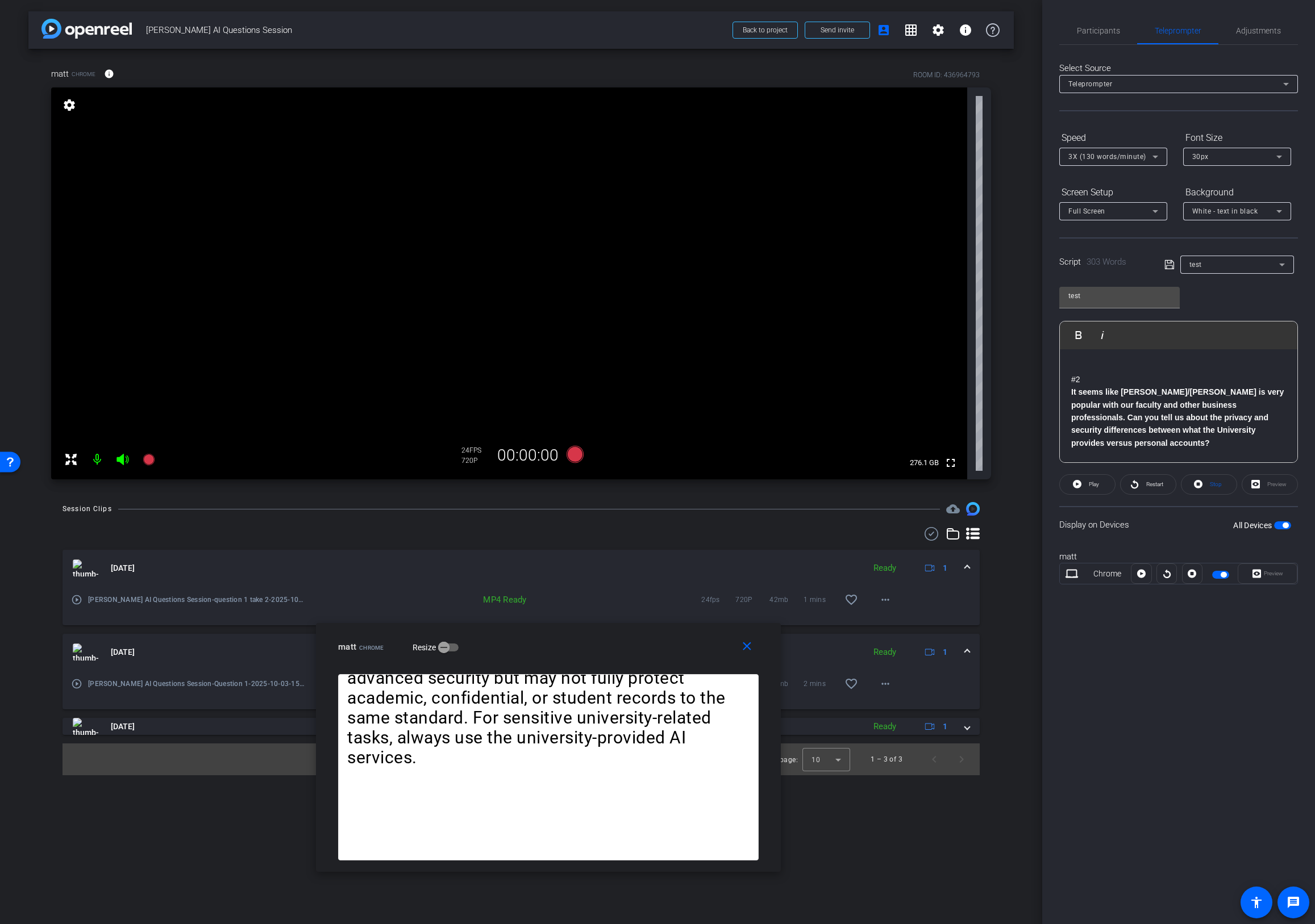
drag, startPoint x: 757, startPoint y: 348, endPoint x: 625, endPoint y: 584, distance: 270.4
click at [645, 631] on div "close matt Chrome Resize" at bounding box center [548, 648] width 465 height 51
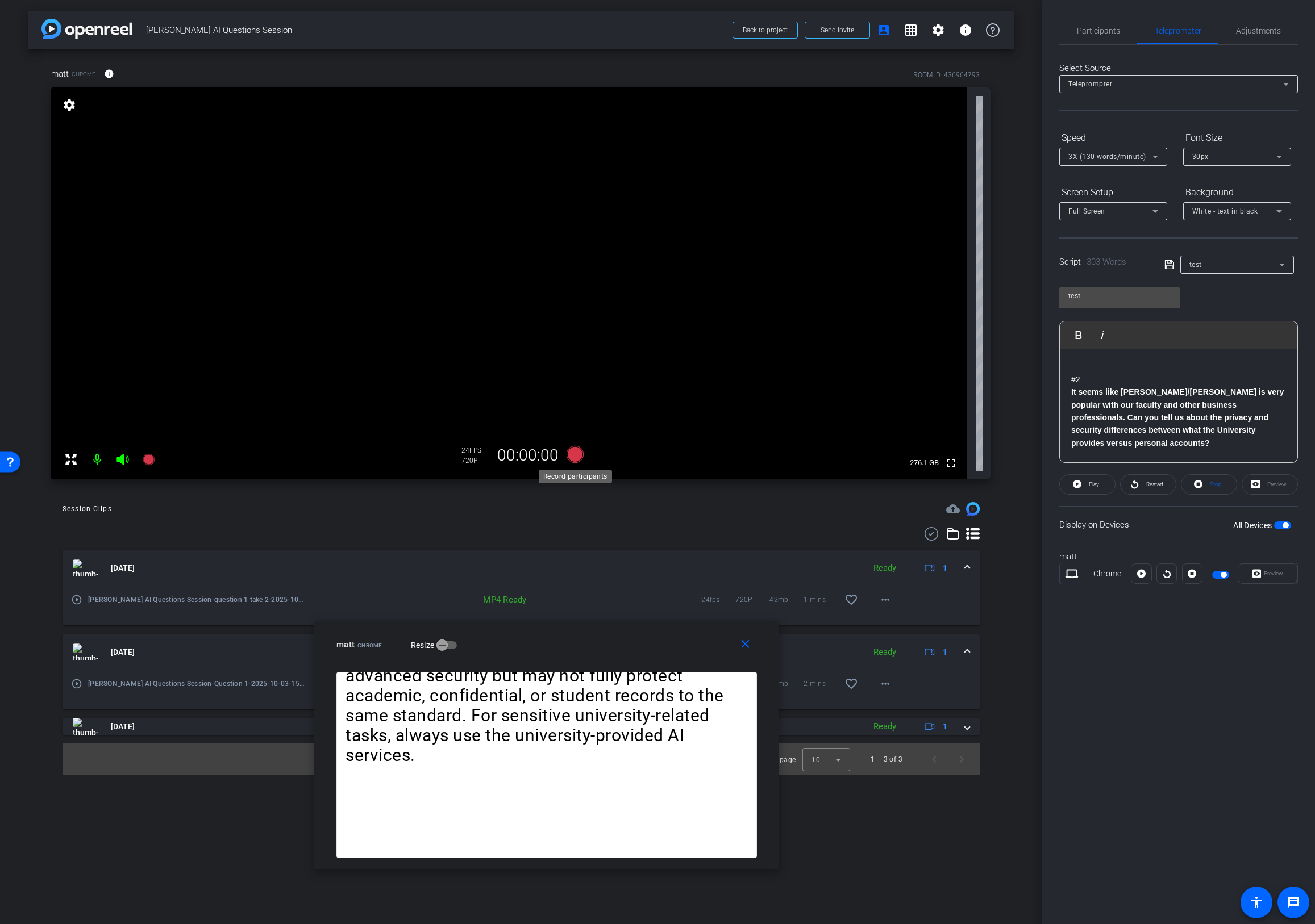
click at [572, 453] on icon at bounding box center [575, 454] width 17 height 17
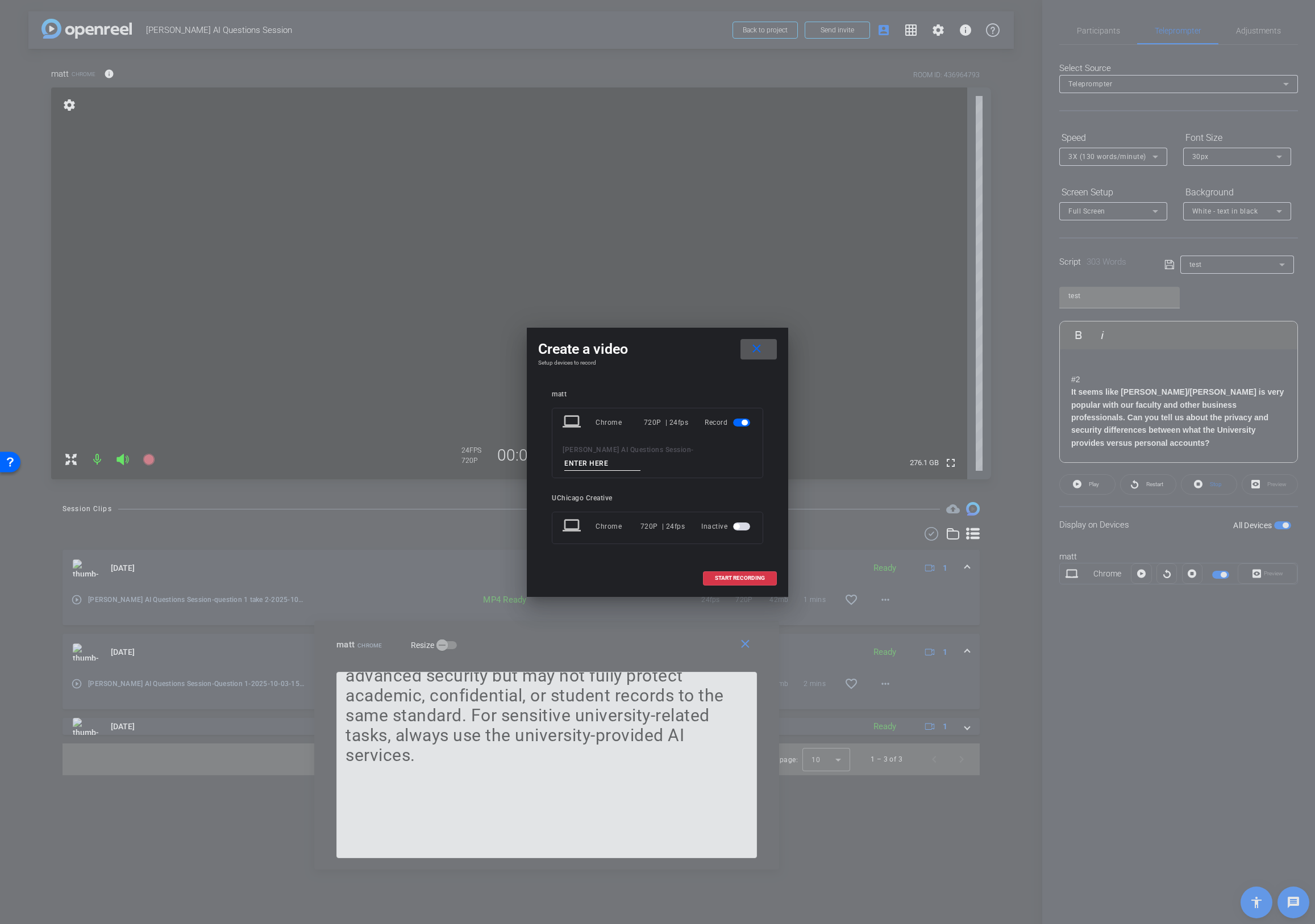
click at [640, 457] on input at bounding box center [602, 464] width 76 height 14
type input "question 2 take 1"
click at [739, 567] on span at bounding box center [740, 578] width 73 height 27
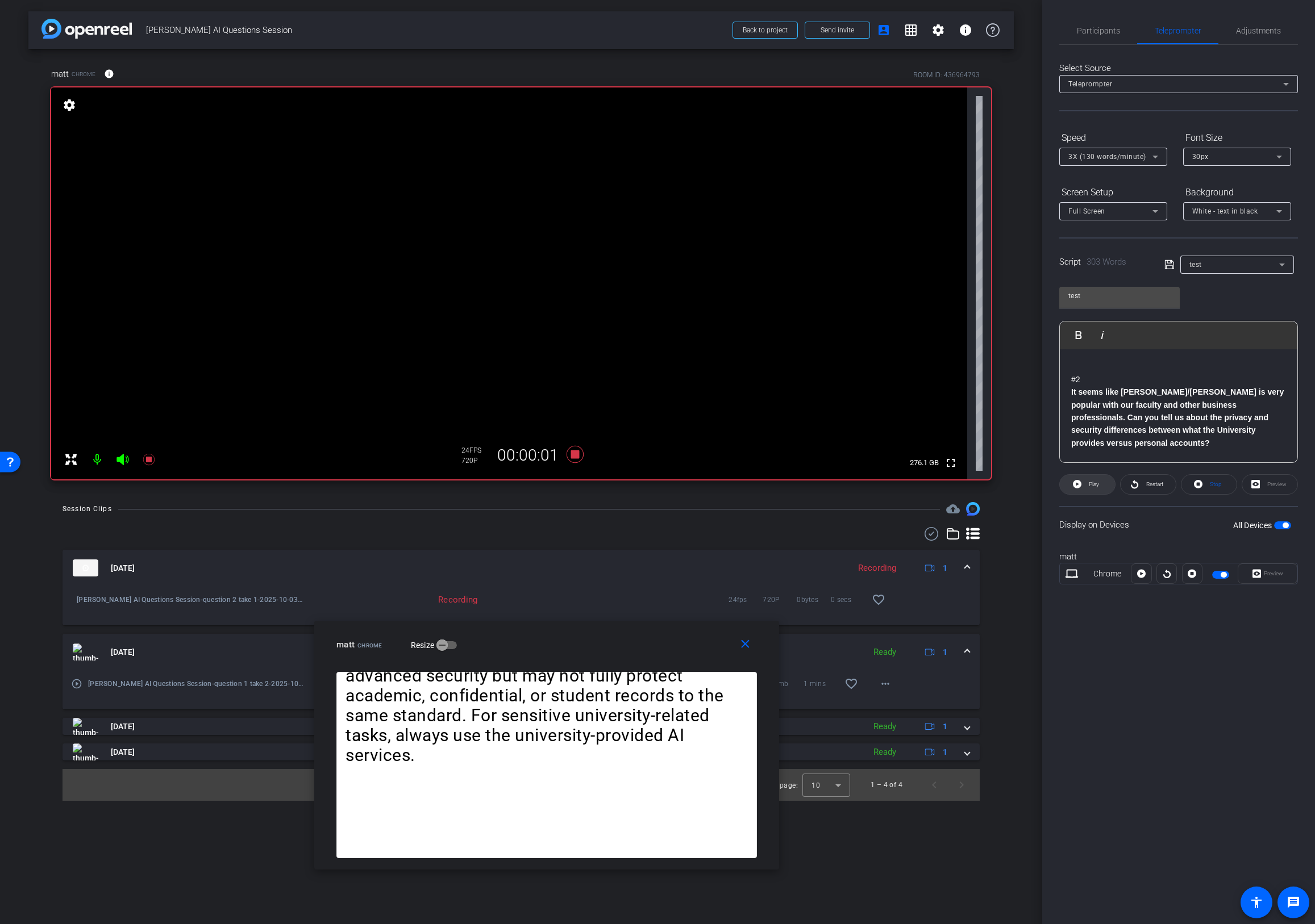
click at [1094, 484] on span "Play" at bounding box center [1094, 484] width 11 height 6
click at [1094, 484] on span "Pause" at bounding box center [1095, 484] width 15 height 6
click at [1094, 484] on span "Play" at bounding box center [1094, 484] width 11 height 6
click at [1094, 484] on span "Pause" at bounding box center [1095, 484] width 15 height 6
click at [1094, 484] on span "Play" at bounding box center [1094, 484] width 11 height 6
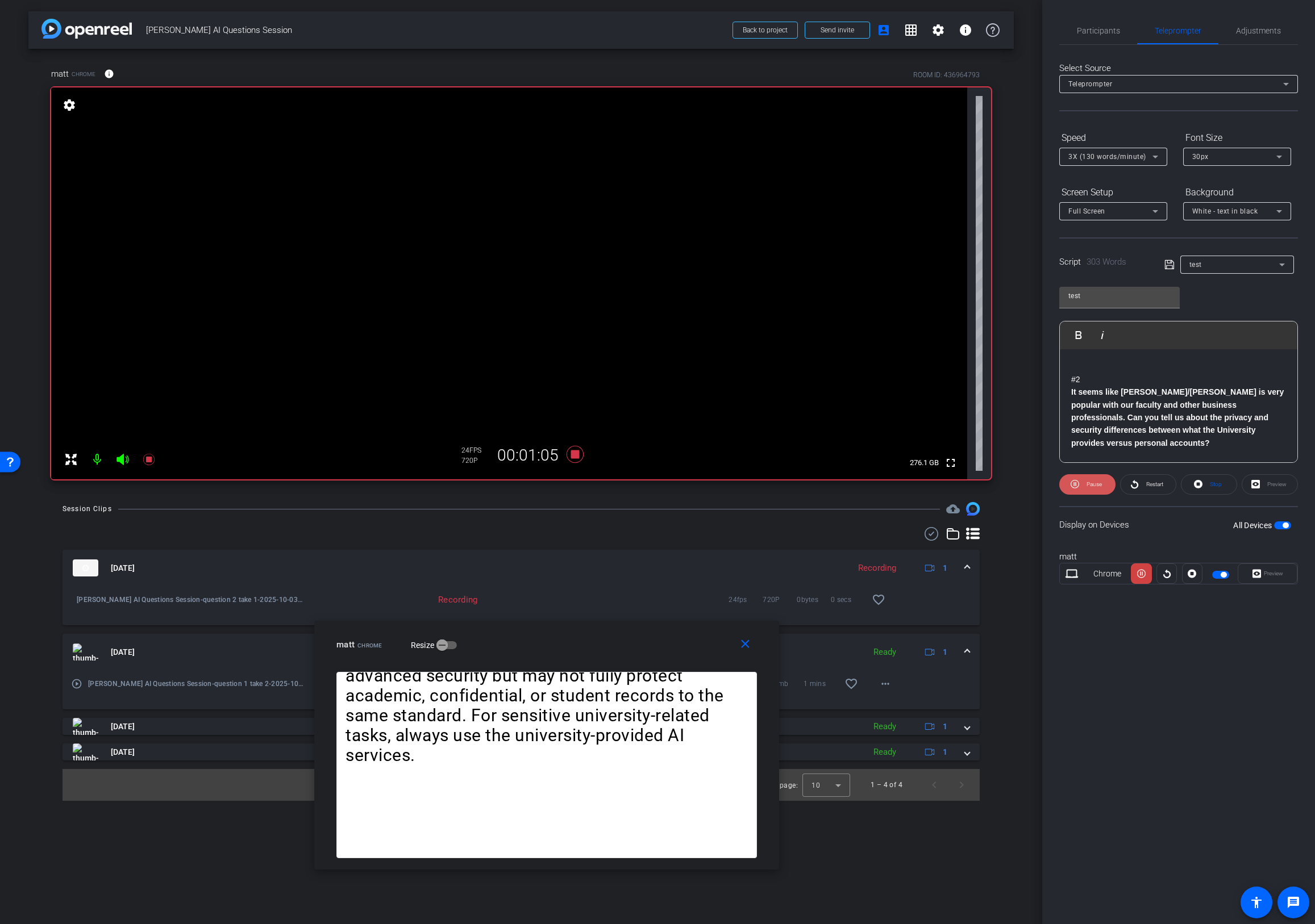
click at [1094, 484] on span "Pause" at bounding box center [1095, 484] width 15 height 6
click at [1094, 484] on span "Play" at bounding box center [1094, 484] width 11 height 6
click at [1094, 484] on span "Pause" at bounding box center [1095, 484] width 15 height 6
click at [1094, 484] on span "Play" at bounding box center [1094, 484] width 11 height 6
click at [1094, 484] on span "Pause" at bounding box center [1095, 484] width 15 height 6
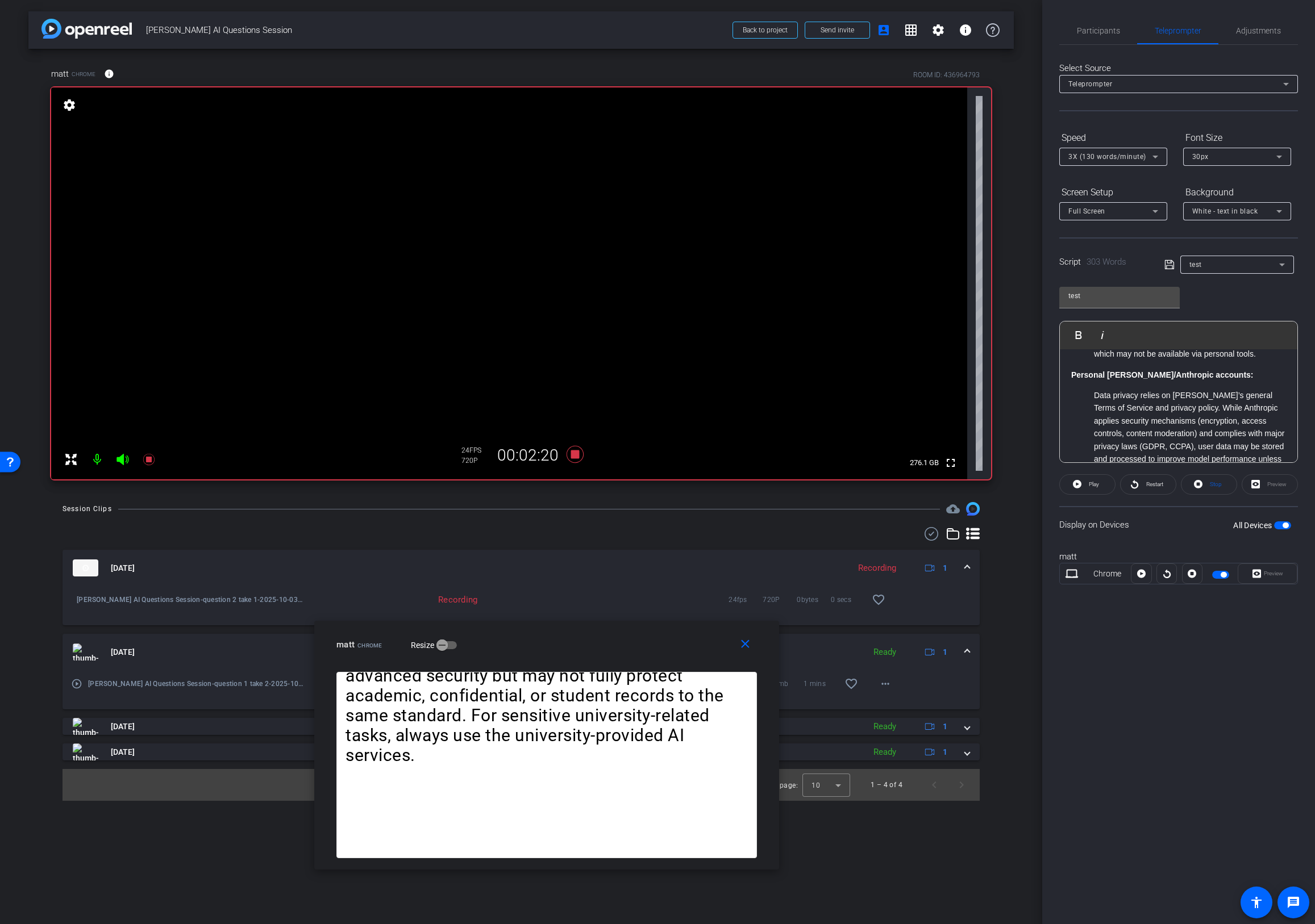
scroll to position [340, 0]
click at [1071, 372] on strong "Personal [PERSON_NAME]/Anthropic accounts:" at bounding box center [1162, 373] width 182 height 9
click at [741, 647] on mat-icon "close" at bounding box center [745, 644] width 14 height 14
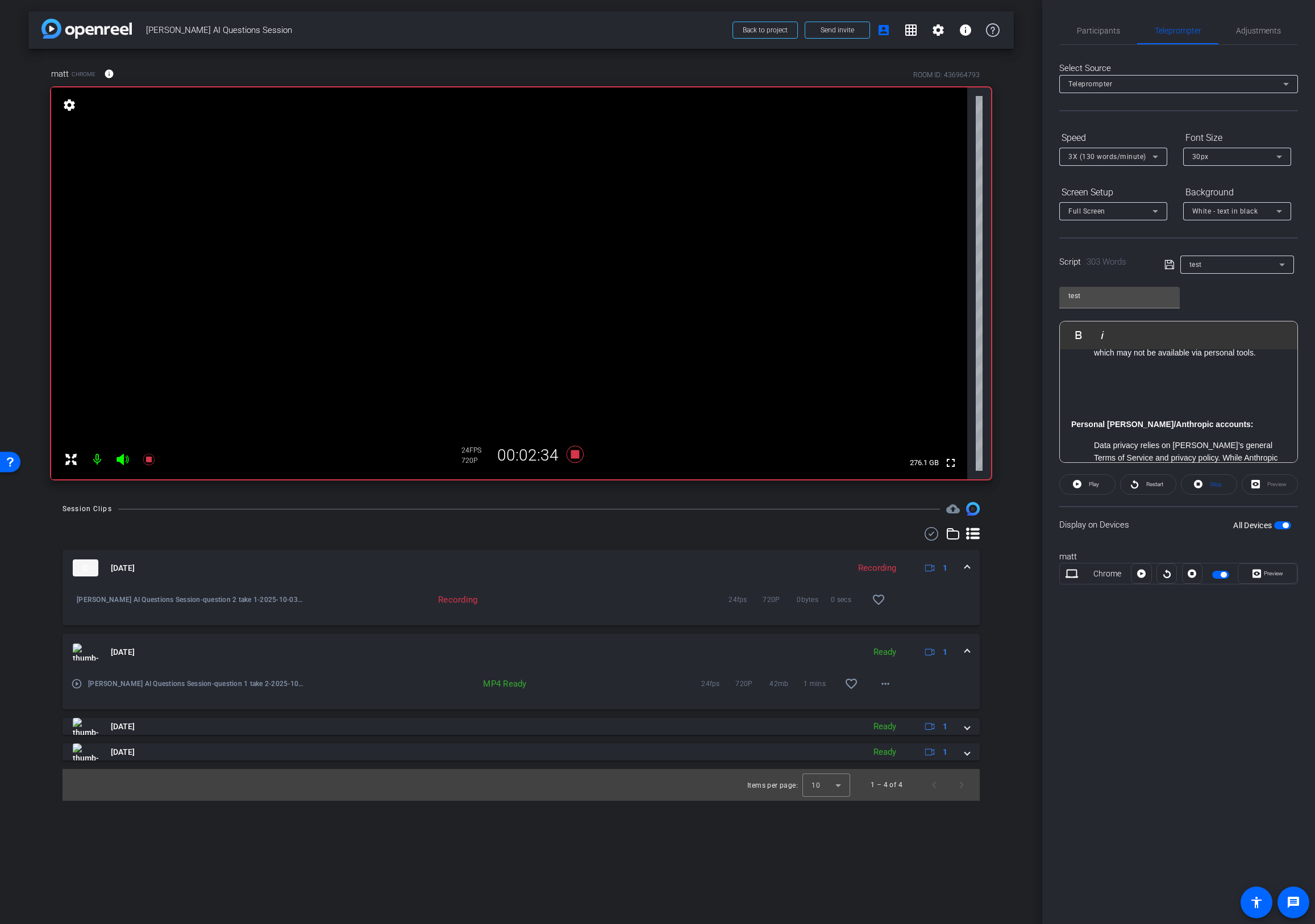
click at [1071, 424] on strong "Personal [PERSON_NAME]/Anthropic accounts:" at bounding box center [1162, 424] width 182 height 9
click at [1082, 332] on span "Play" at bounding box center [1085, 335] width 17 height 10
click at [1280, 575] on span "Preview" at bounding box center [1274, 574] width 19 height 6
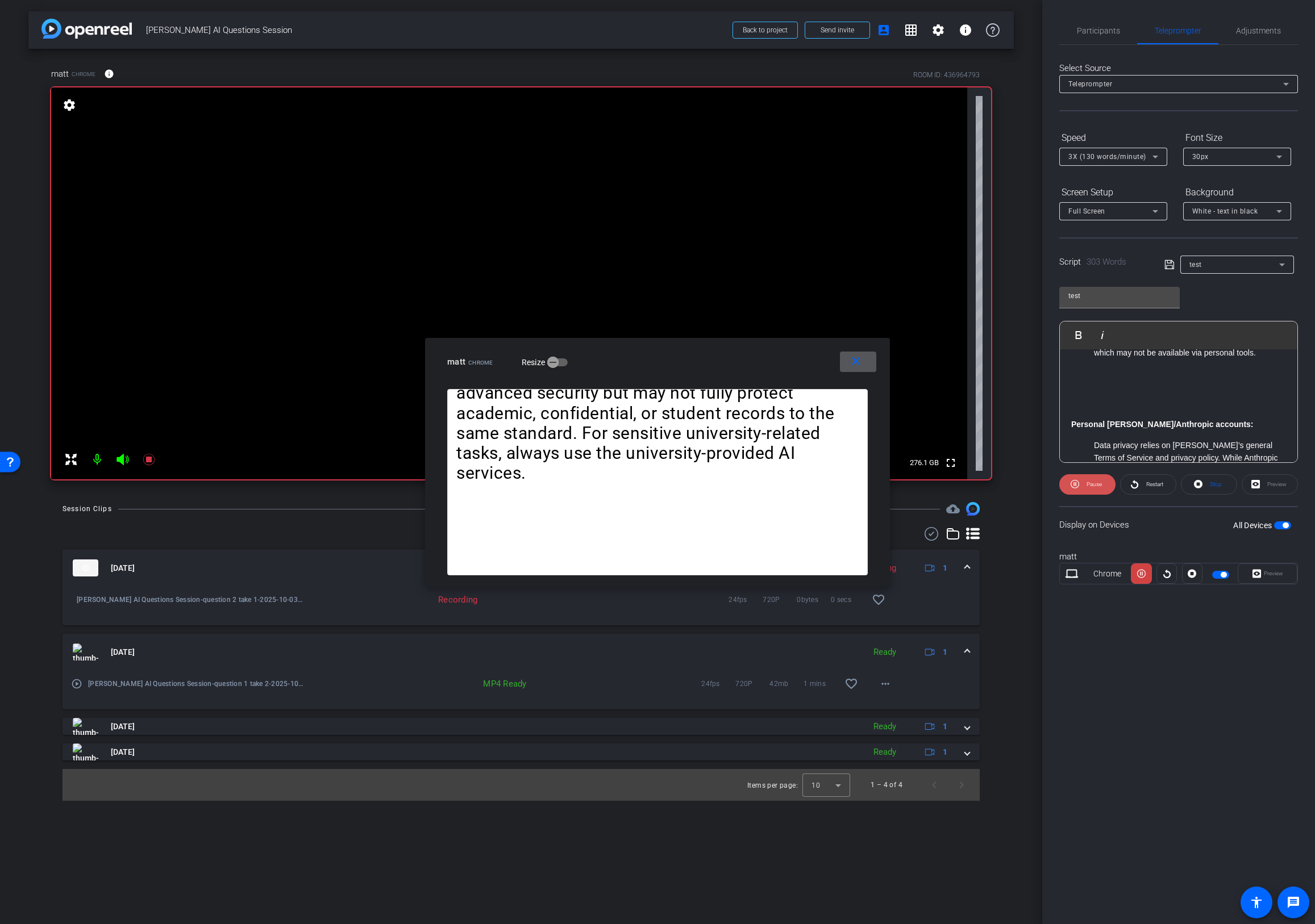
click at [1094, 484] on span "Pause" at bounding box center [1095, 484] width 15 height 6
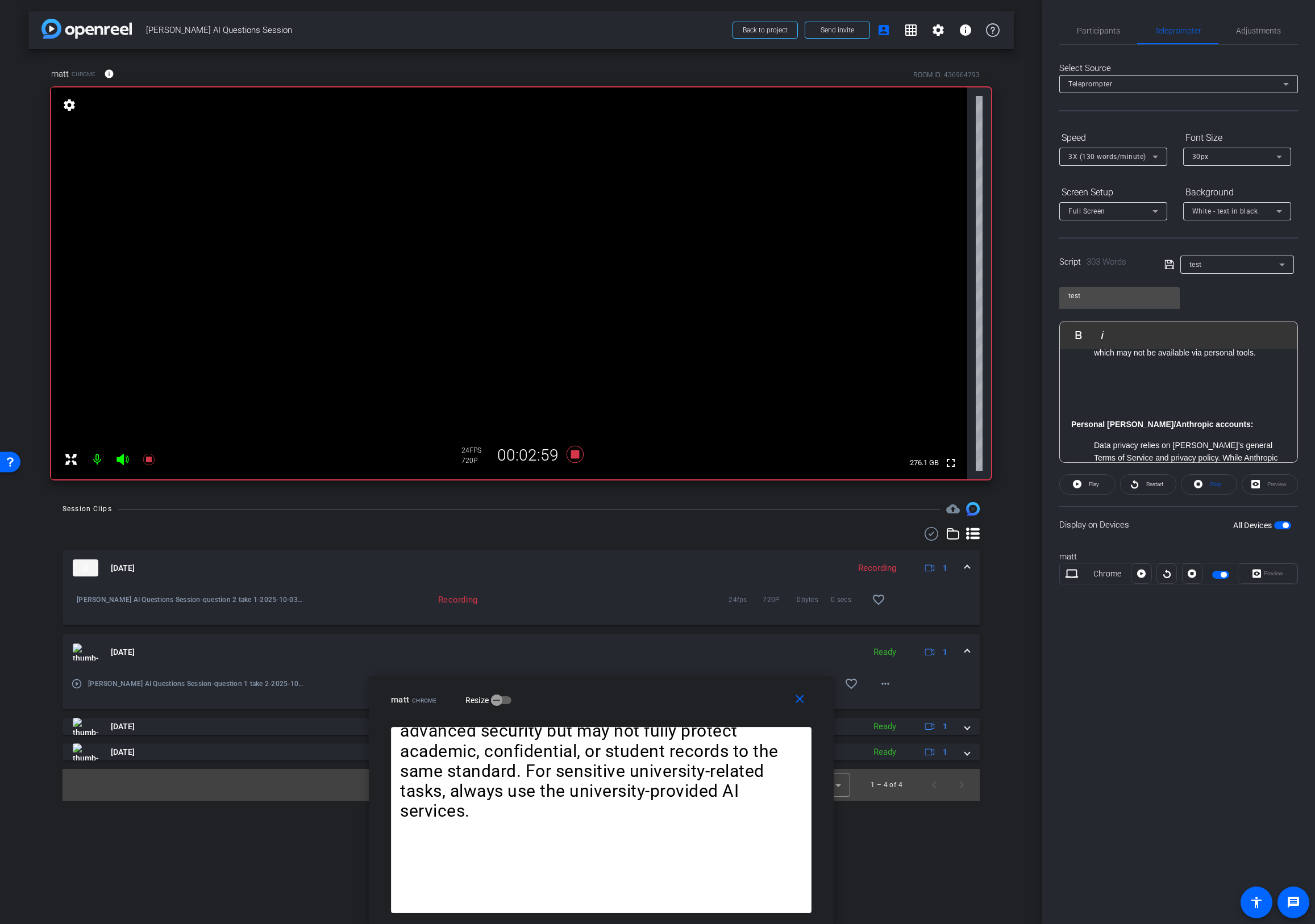
drag, startPoint x: 766, startPoint y: 346, endPoint x: 714, endPoint y: 732, distance: 389.5
click at [710, 739] on div "close matt Chrome Resize #2 It seems like Claude/Anthropic is very popular with…" at bounding box center [601, 800] width 465 height 249
click at [577, 454] on icon at bounding box center [575, 454] width 17 height 17
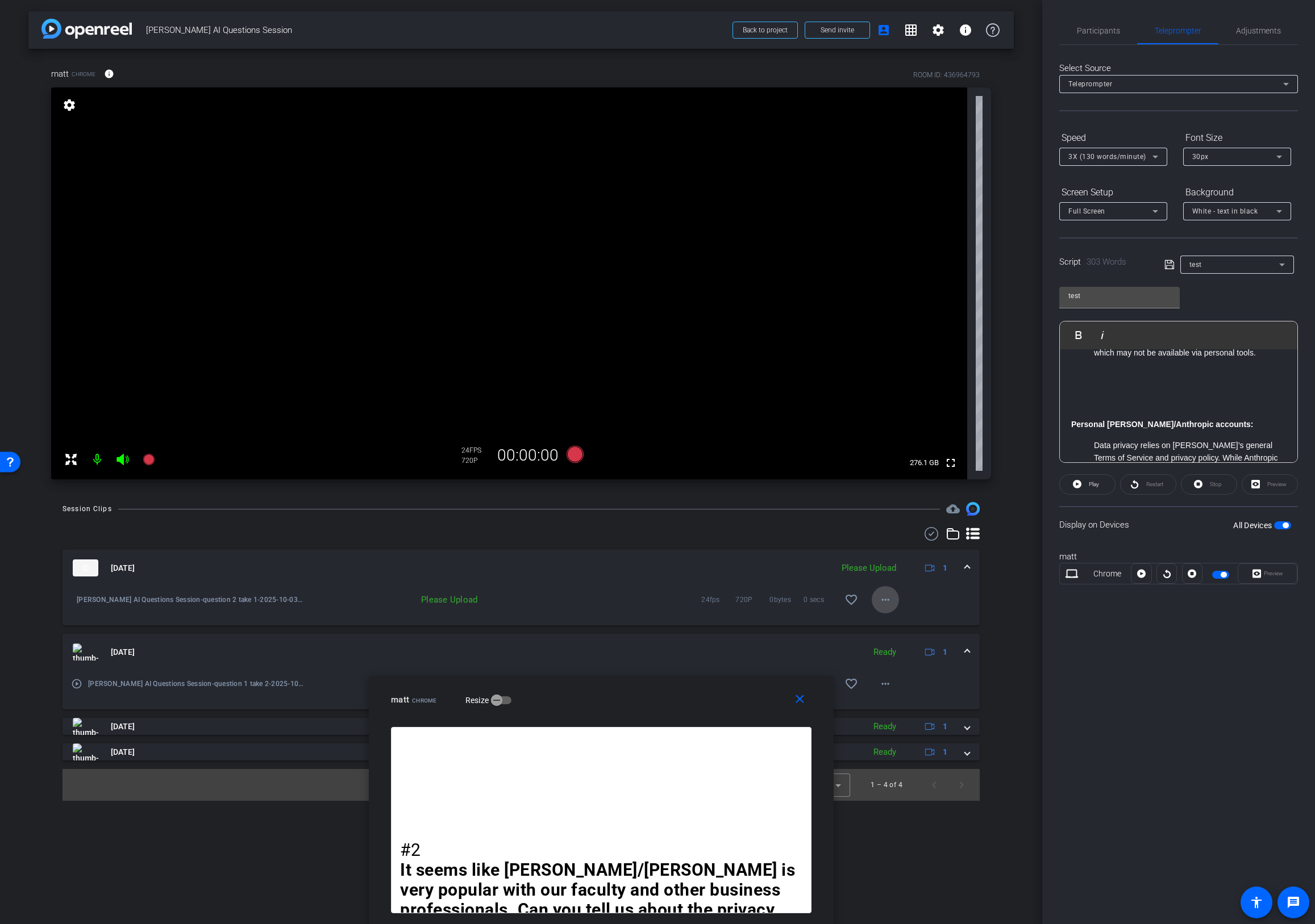
click at [888, 600] on mat-icon "more_horiz" at bounding box center [885, 600] width 13 height 13
click at [574, 454] on div at bounding box center [658, 462] width 1315 height 924
click at [572, 452] on icon at bounding box center [575, 454] width 17 height 17
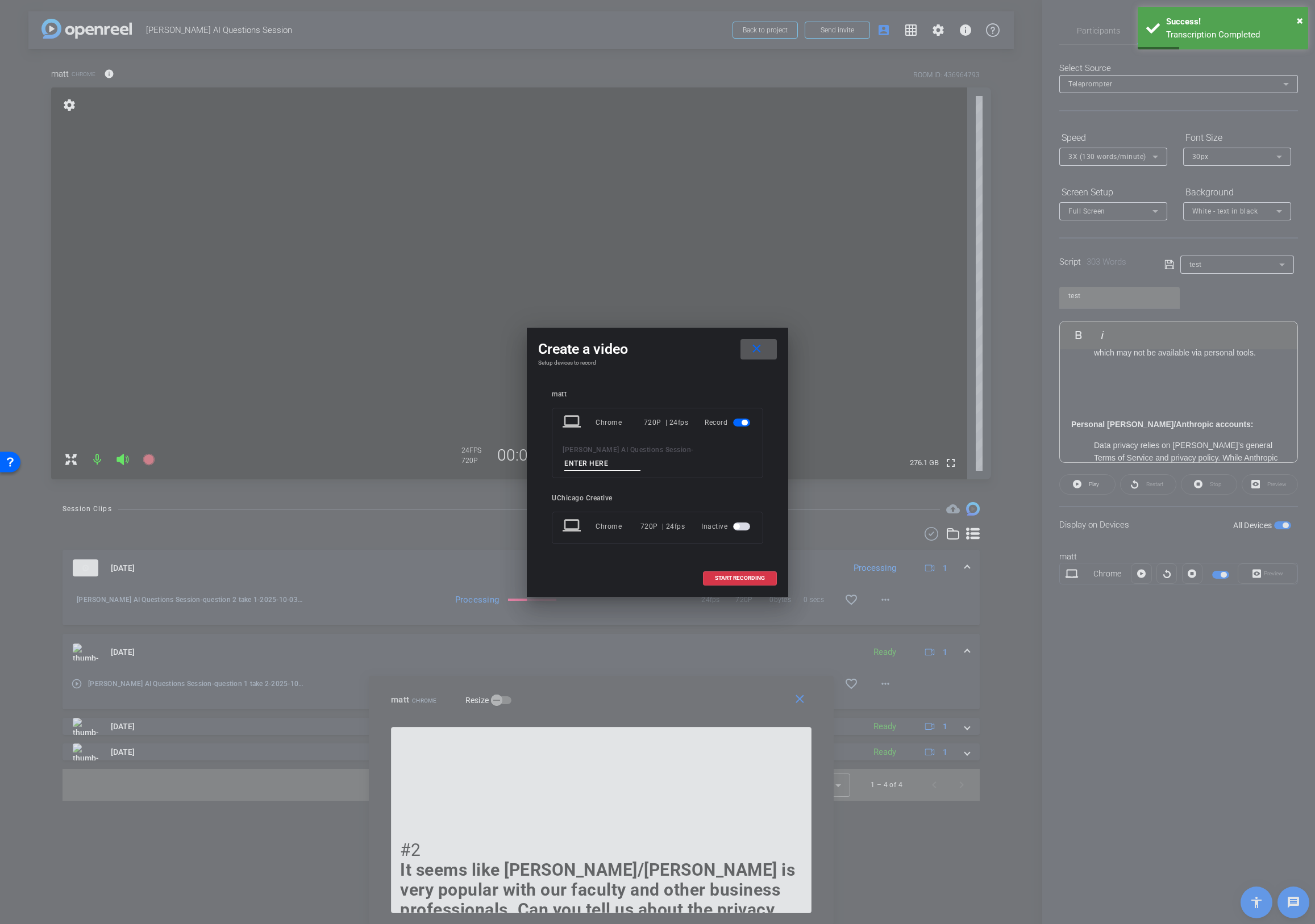
click at [640, 457] on input at bounding box center [602, 464] width 76 height 14
type input "question 2 take 2"
click at [734, 576] on span "START RECORDING" at bounding box center [740, 578] width 50 height 6
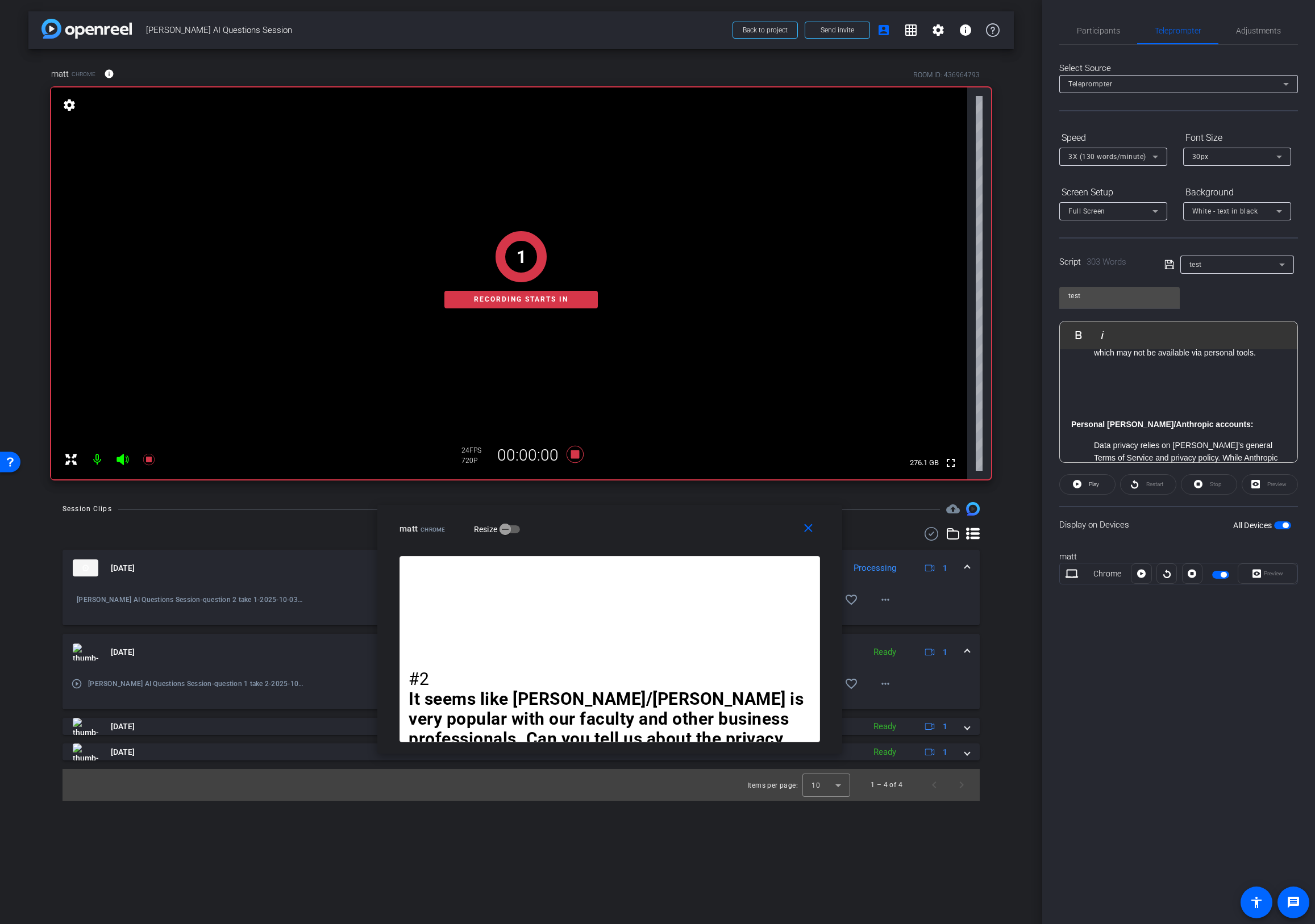
drag, startPoint x: 661, startPoint y: 699, endPoint x: 669, endPoint y: 526, distance: 173.2
click at [669, 526] on div "matt Chrome Resize" at bounding box center [614, 528] width 429 height 20
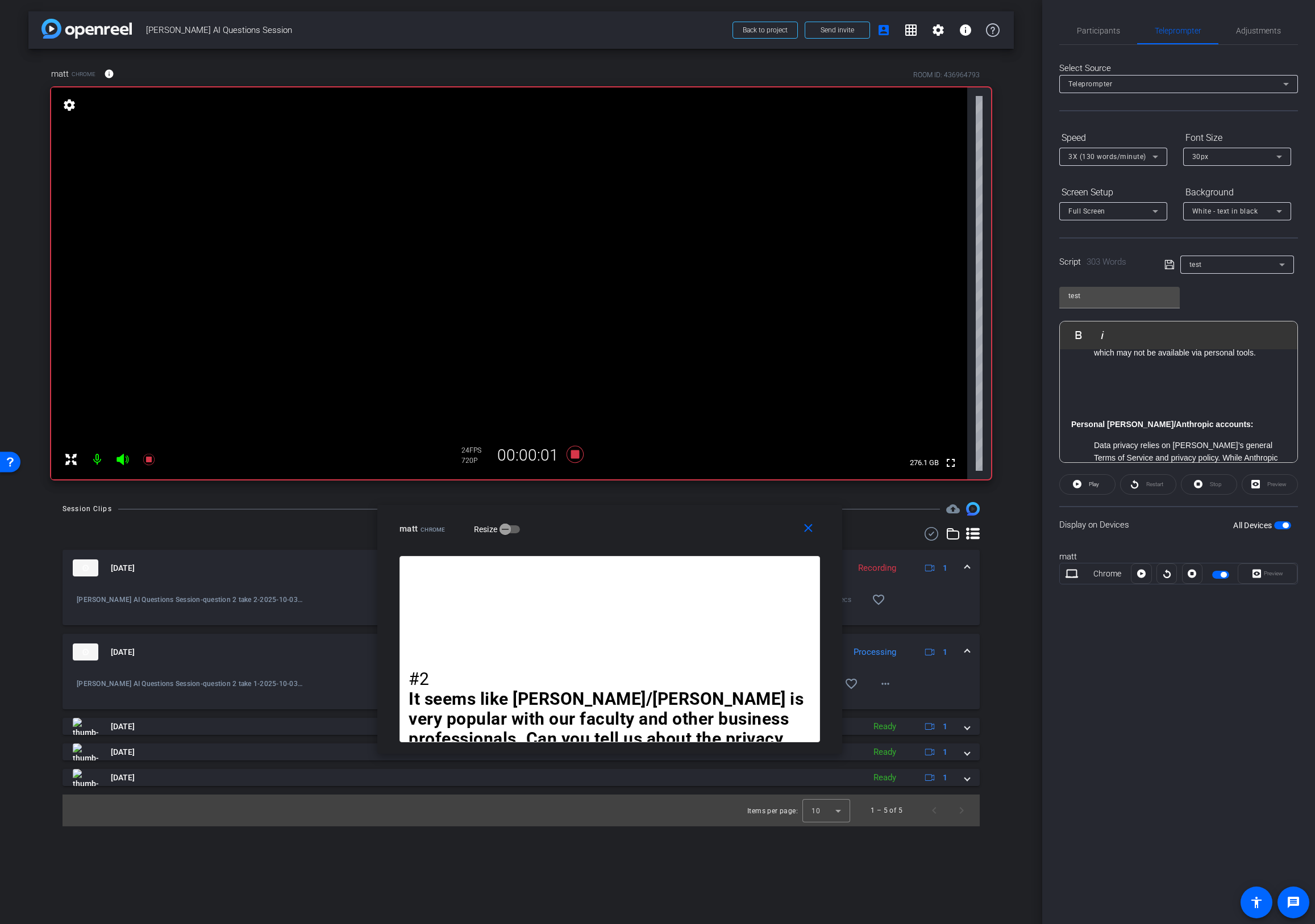
click at [1079, 423] on strong "Personal [PERSON_NAME]/Anthropic accounts:" at bounding box center [1162, 424] width 182 height 9
click at [1071, 424] on strong "Personal [PERSON_NAME]/Anthropic accounts:" at bounding box center [1162, 424] width 182 height 9
click at [1095, 484] on span "Play" at bounding box center [1094, 484] width 11 height 6
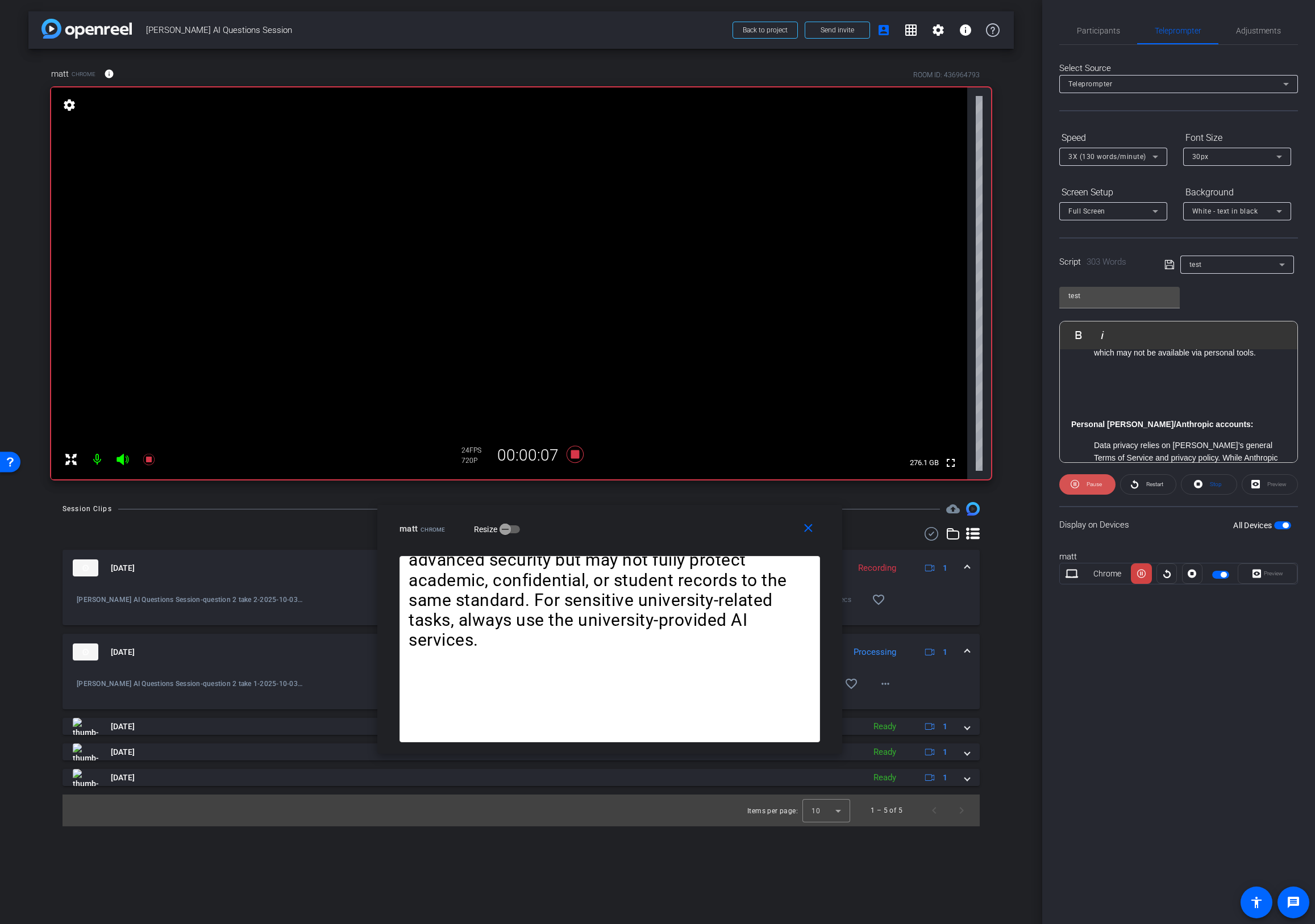
click at [1092, 486] on span "Pause" at bounding box center [1095, 484] width 15 height 6
click at [1104, 427] on strong "Personal [PERSON_NAME]/Anthropic accounts:" at bounding box center [1162, 424] width 182 height 9
drag, startPoint x: 1068, startPoint y: 424, endPoint x: 1066, endPoint y: 381, distance: 43.0
click at [1066, 381] on div "#2 It seems like Claude/Anthropic is very popular with our faculty and other bu…" at bounding box center [1178, 393] width 238 height 767
click at [805, 529] on mat-icon "close" at bounding box center [808, 528] width 14 height 14
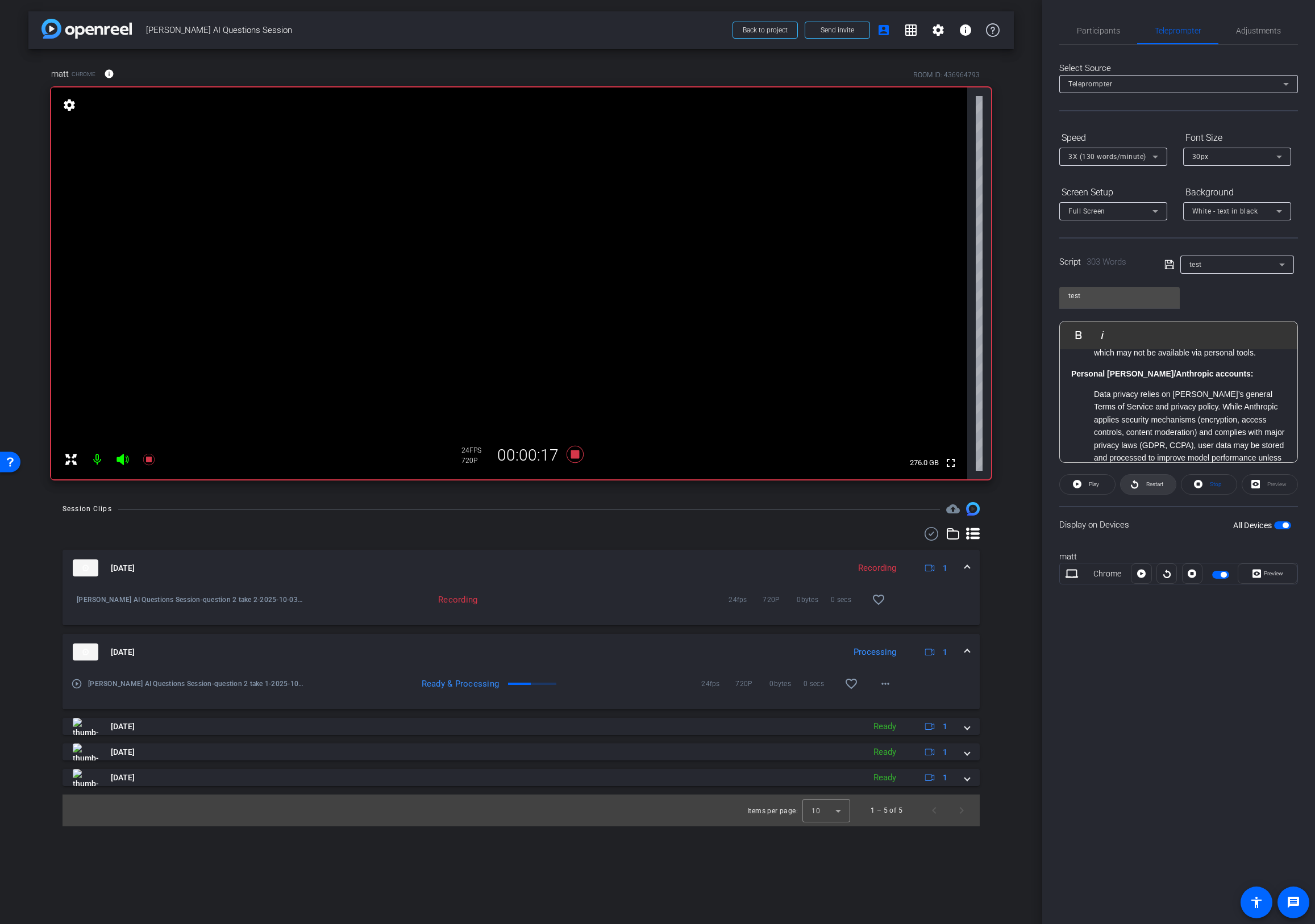
click at [1156, 485] on span "Restart" at bounding box center [1154, 484] width 17 height 6
click at [1093, 487] on span "Pause" at bounding box center [1095, 484] width 15 height 6
click at [1273, 573] on span "Preview" at bounding box center [1274, 574] width 19 height 6
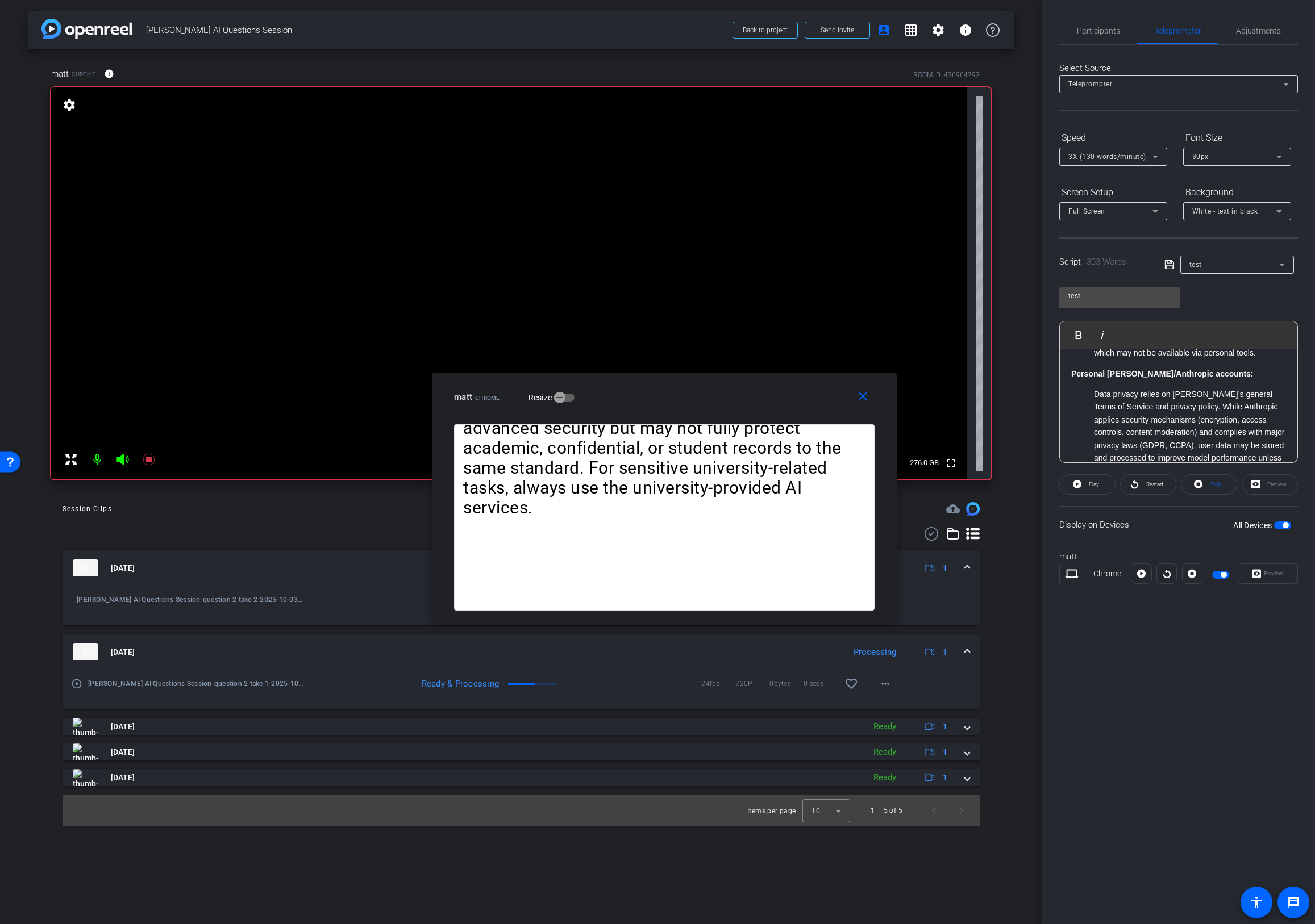
drag, startPoint x: 787, startPoint y: 355, endPoint x: 794, endPoint y: 391, distance: 36.7
click at [794, 390] on div "matt Chrome Resize" at bounding box center [669, 397] width 429 height 20
click at [1100, 483] on span at bounding box center [1087, 484] width 55 height 27
click at [1270, 576] on div "Preview" at bounding box center [1268, 574] width 60 height 20
click at [1261, 574] on div "Preview" at bounding box center [1268, 574] width 60 height 20
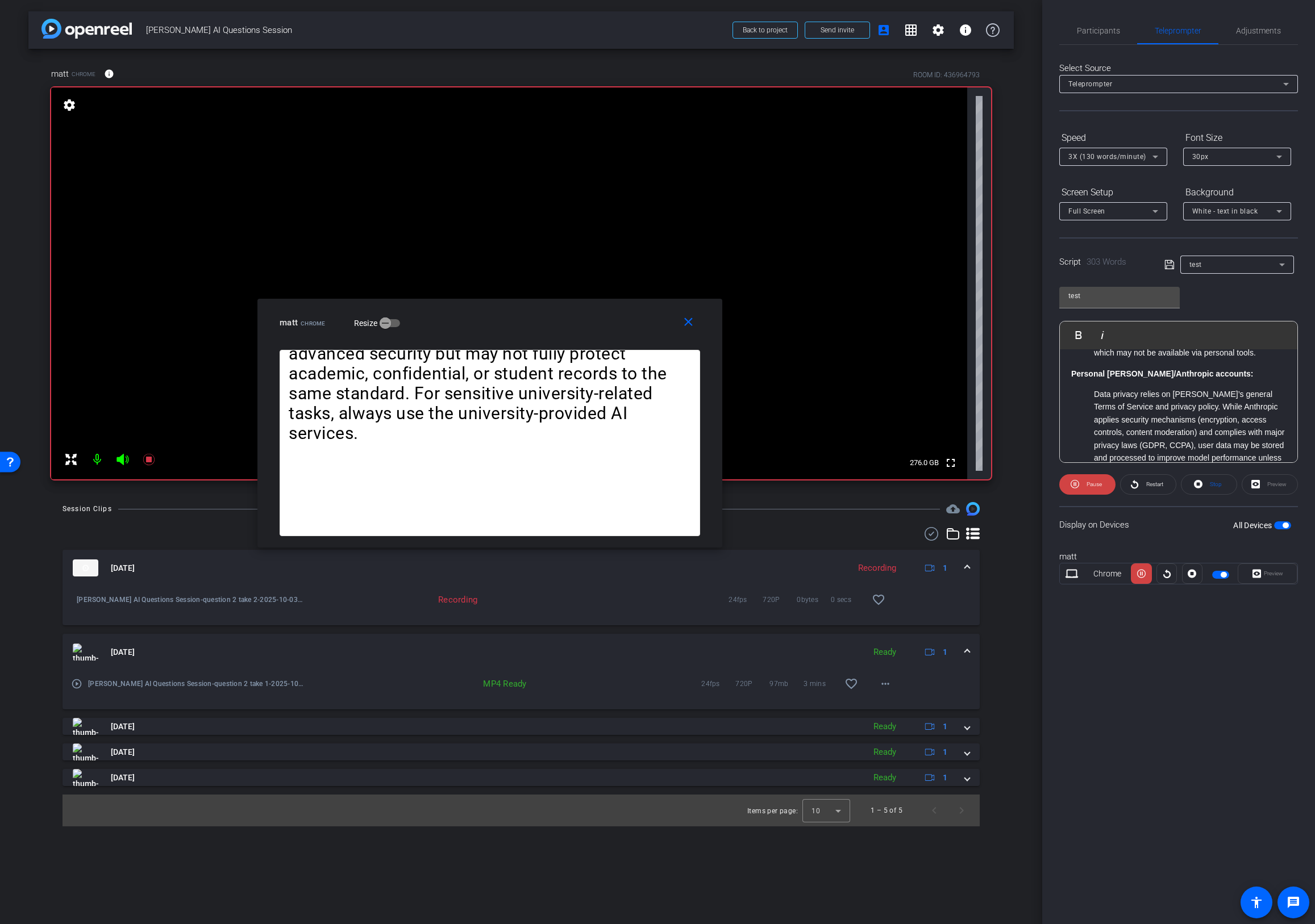
drag, startPoint x: 701, startPoint y: 381, endPoint x: 527, endPoint y: 307, distance: 189.1
click at [527, 307] on div "close matt Chrome Resize" at bounding box center [489, 323] width 465 height 51
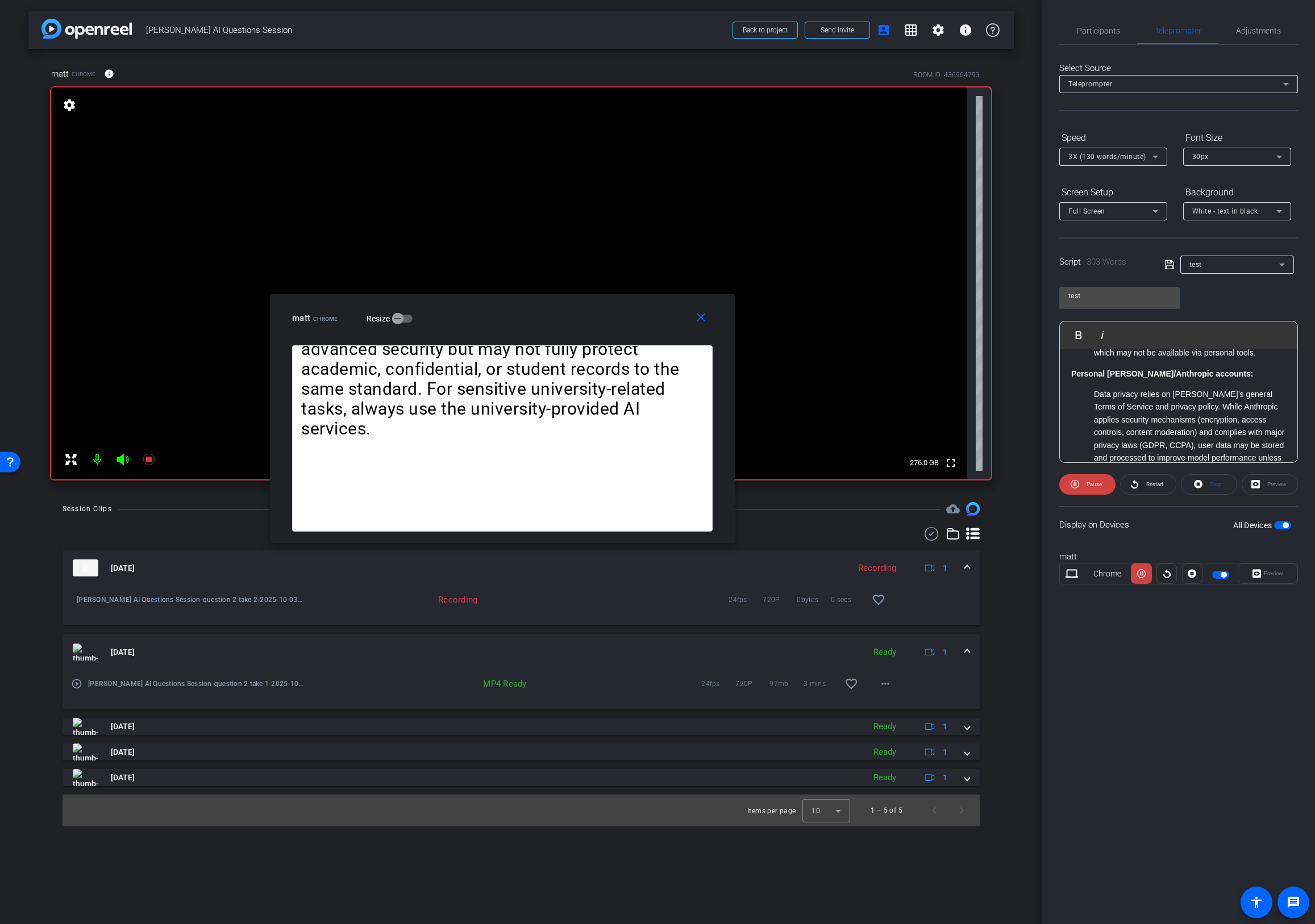
drag, startPoint x: 531, startPoint y: 308, endPoint x: 544, endPoint y: 304, distance: 13.6
click at [544, 304] on div "close matt Chrome Resize" at bounding box center [502, 320] width 465 height 51
click at [703, 321] on mat-icon "close" at bounding box center [701, 318] width 14 height 14
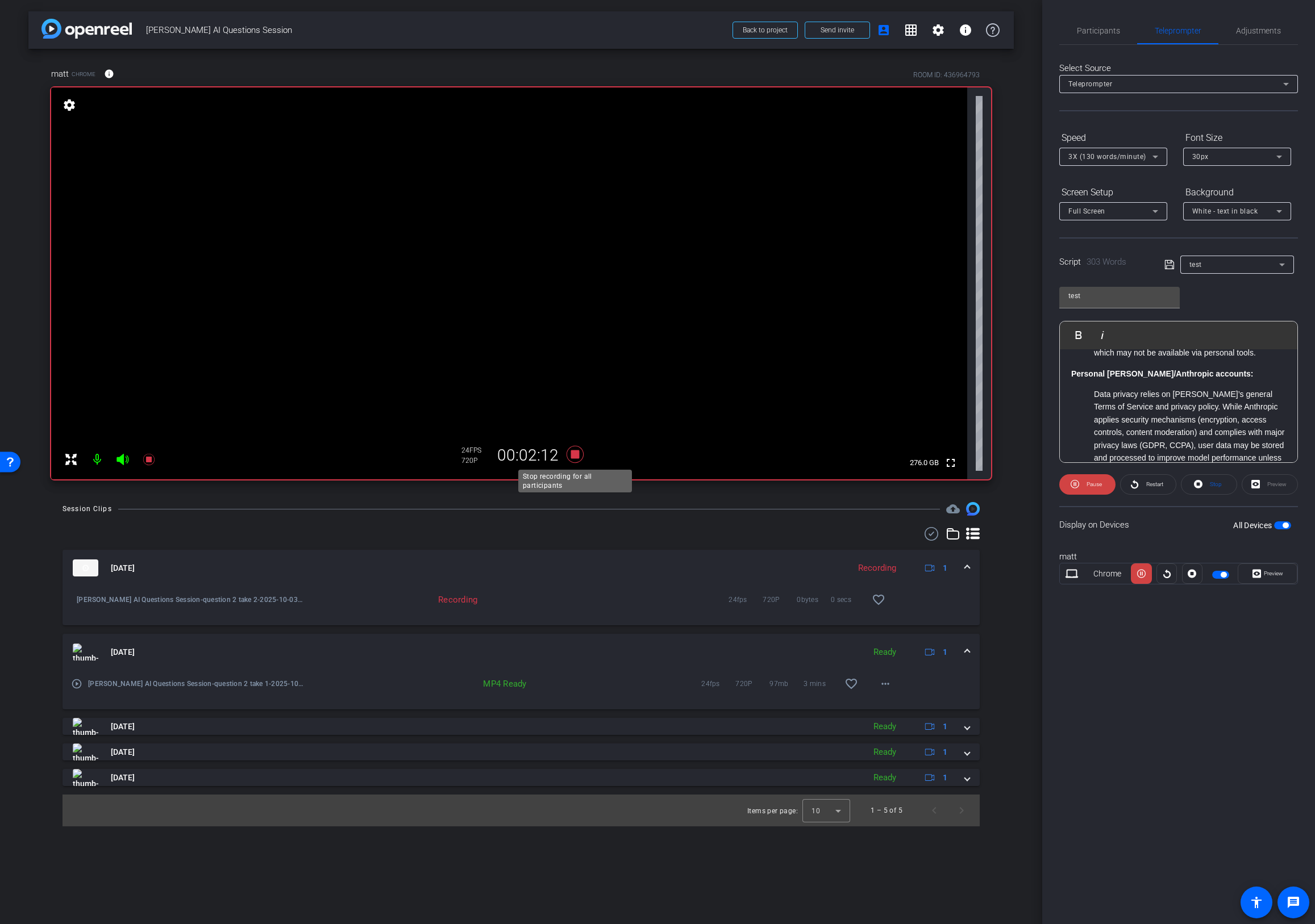
click at [575, 448] on icon at bounding box center [575, 454] width 27 height 20
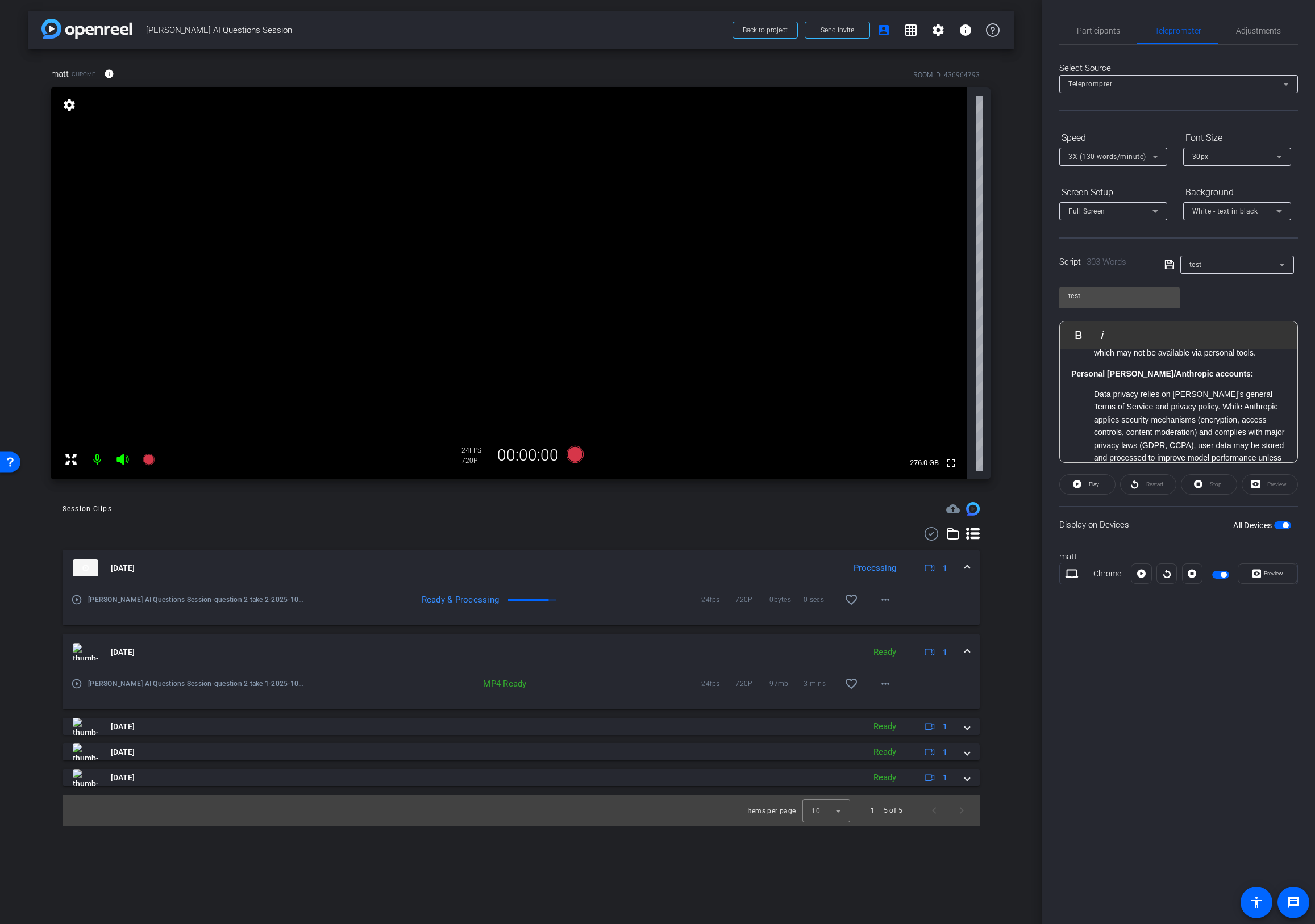
click at [1250, 259] on div "test" at bounding box center [1233, 264] width 90 height 14
click at [1244, 280] on mat-option "Create new script" at bounding box center [1237, 287] width 114 height 18
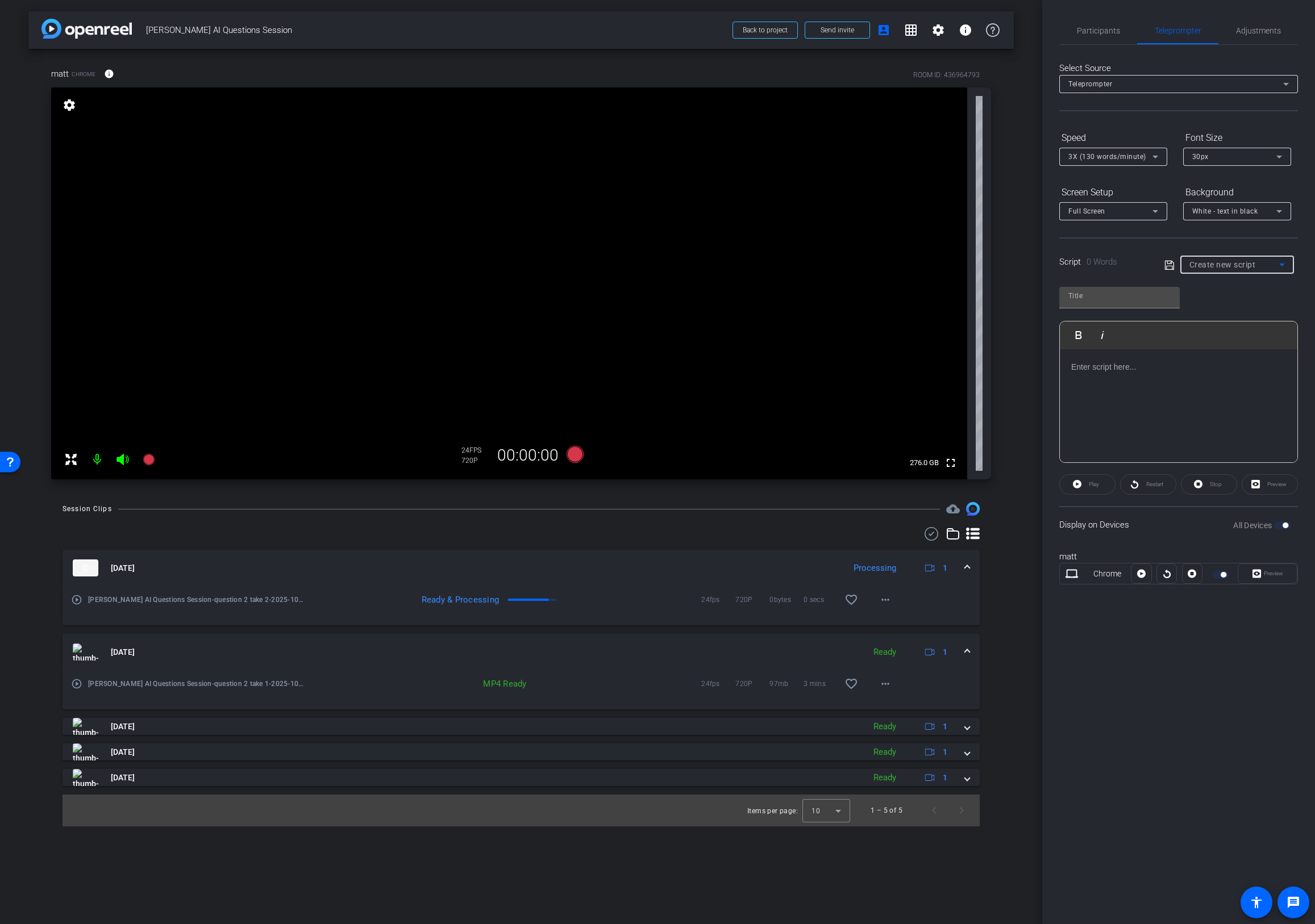
scroll to position [0, 0]
click at [1120, 291] on input "text" at bounding box center [1120, 295] width 102 height 13
click at [1154, 390] on div at bounding box center [1178, 406] width 238 height 114
type input "test"
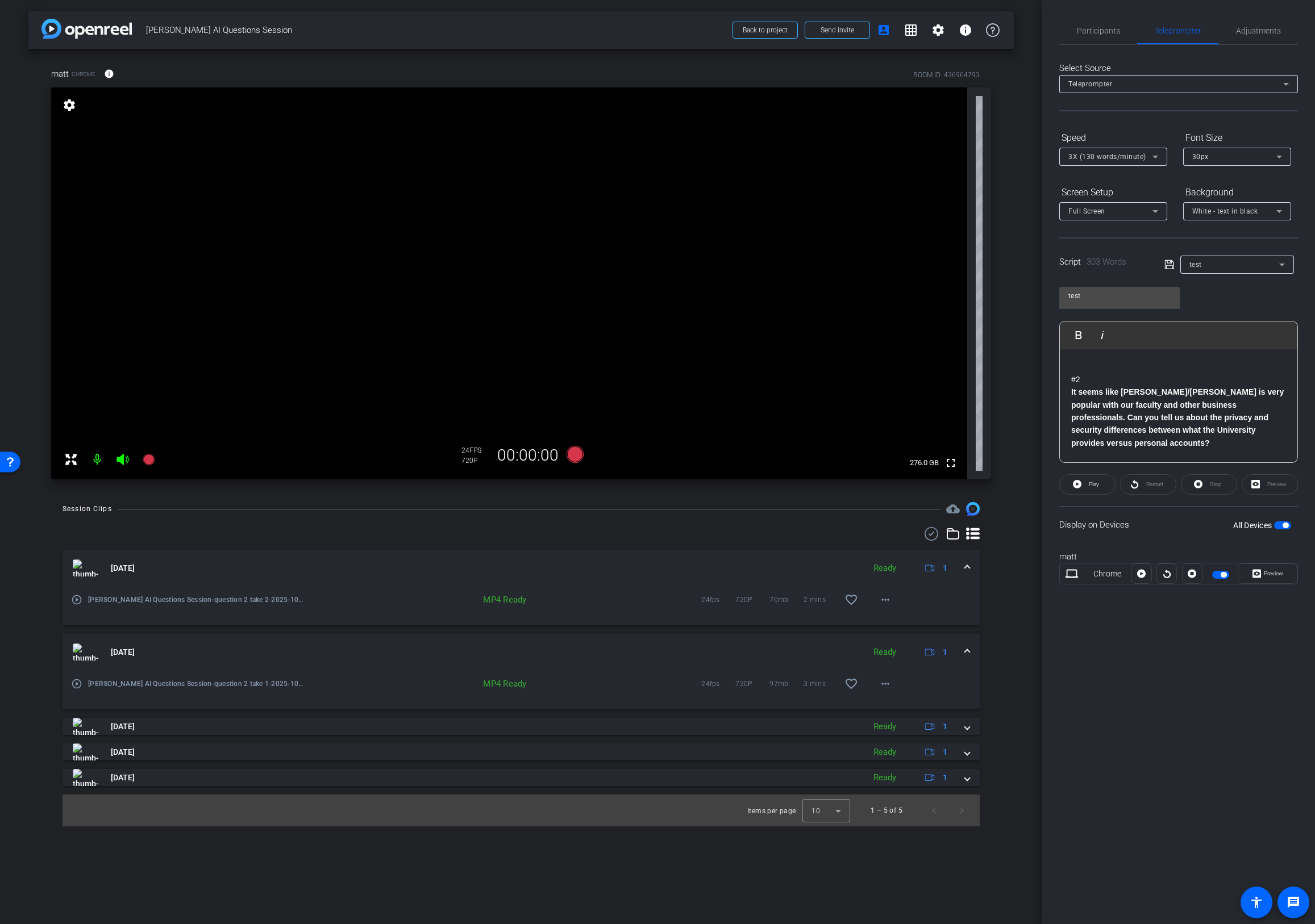
click at [1233, 264] on div "test" at bounding box center [1233, 264] width 90 height 14
click at [1227, 288] on span "Create new script" at bounding box center [1219, 288] width 60 height 13
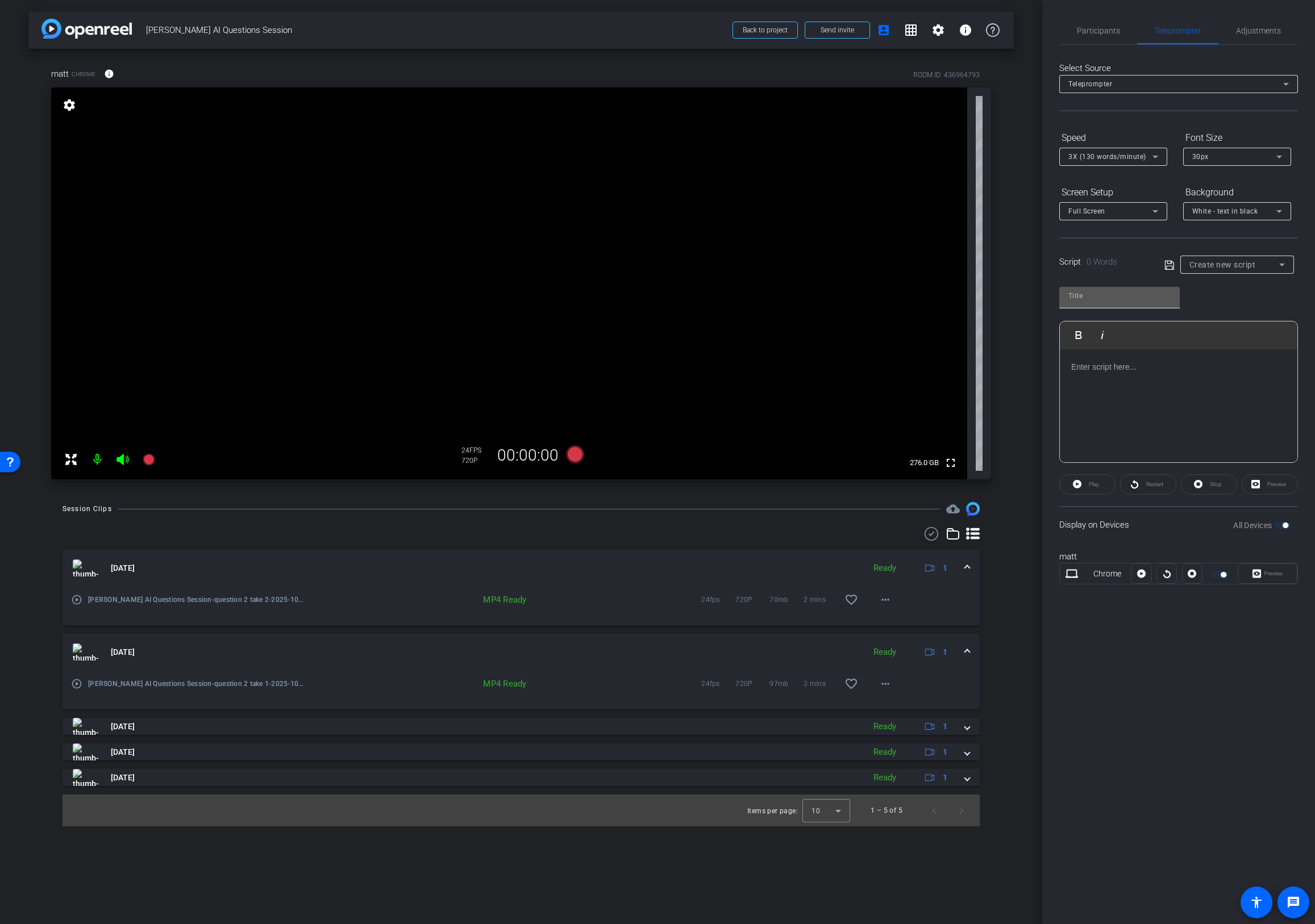
click at [1119, 303] on div at bounding box center [1120, 295] width 102 height 18
click at [1120, 298] on input "text" at bounding box center [1120, 295] width 102 height 13
click at [1168, 386] on div at bounding box center [1178, 406] width 238 height 114
click at [1233, 307] on div "Matt Script Play Play from this location Play Selected Play and display the sel…" at bounding box center [1178, 371] width 239 height 185
click at [1240, 295] on div "Matt Script Play Play from this location Play Selected Play and display the sel…" at bounding box center [1178, 371] width 239 height 185
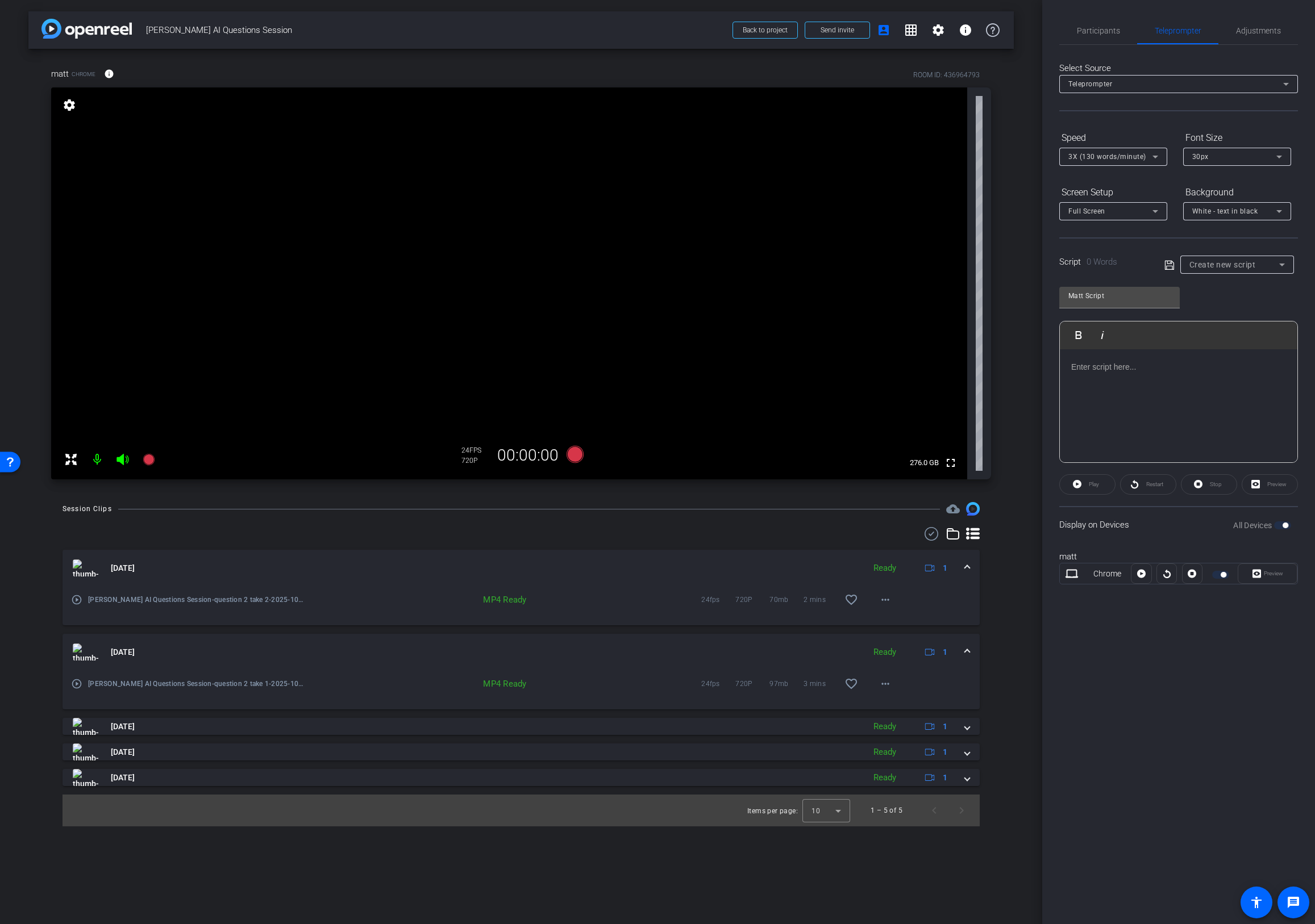
click at [1232, 299] on div "Matt Script Play Play from this location Play Selected Play and display the sel…" at bounding box center [1178, 371] width 239 height 185
click at [1147, 300] on input "Matt Script" at bounding box center [1120, 295] width 102 height 13
click at [1215, 295] on div "Matt Script Play Play from this location Play Selected Play and display the sel…" at bounding box center [1178, 371] width 239 height 185
click at [1119, 423] on div at bounding box center [1178, 406] width 238 height 114
type input "test"
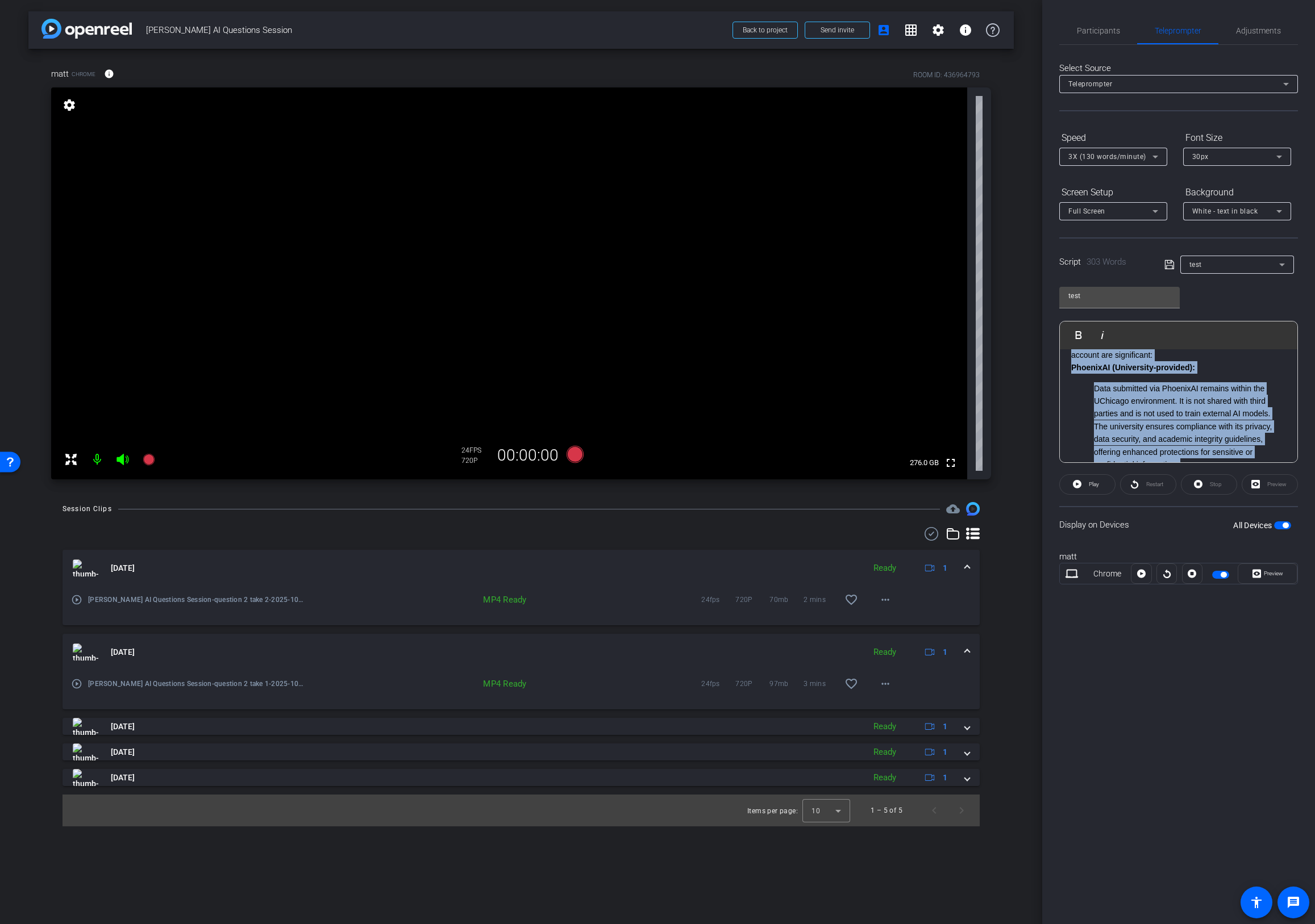
scroll to position [603, 0]
drag, startPoint x: 1074, startPoint y: 359, endPoint x: 1163, endPoint y: 583, distance: 241.0
click at [1163, 583] on openreel-capture-teleprompter "Speed 3X (130 words/minute) Font Size 30px Screen Setup Full Screen Background …" at bounding box center [1178, 366] width 239 height 476
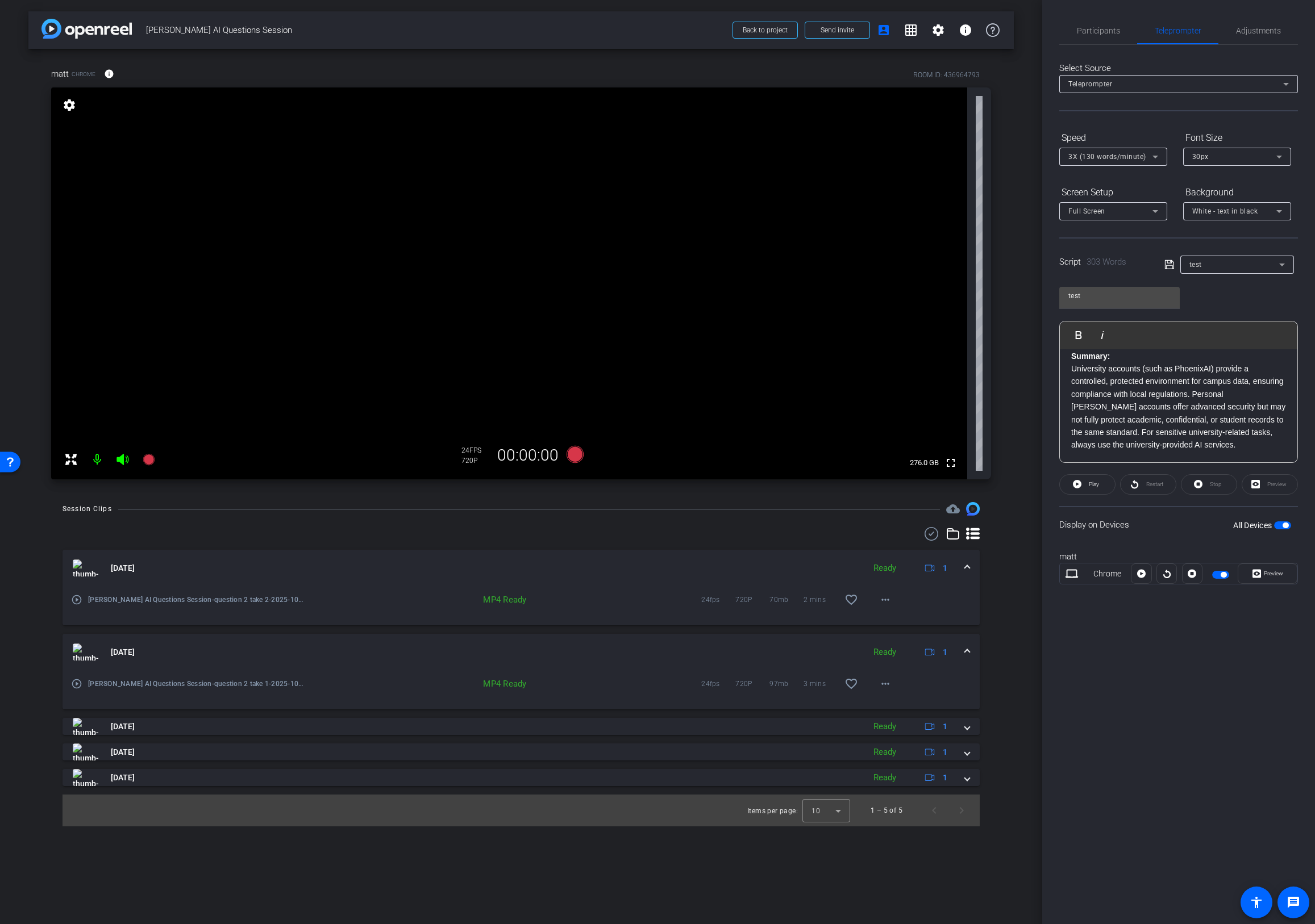
scroll to position [0, 0]
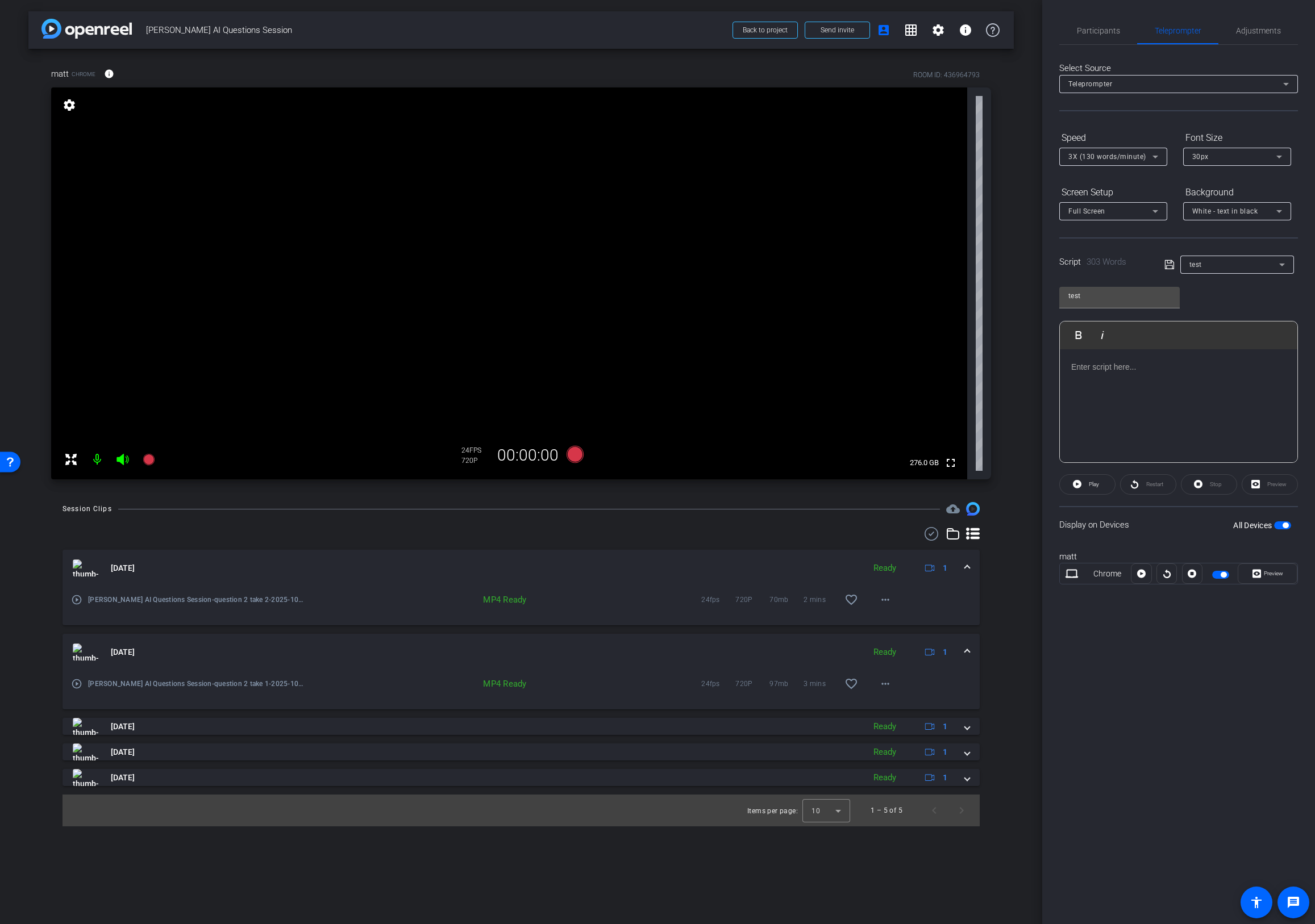
click at [1146, 382] on div at bounding box center [1178, 406] width 238 height 114
click at [1175, 385] on div at bounding box center [1178, 406] width 238 height 114
click at [1163, 296] on input "test" at bounding box center [1120, 295] width 102 height 13
click at [1231, 264] on div "test" at bounding box center [1233, 264] width 90 height 14
click at [1227, 285] on span "Create new script" at bounding box center [1219, 288] width 60 height 13
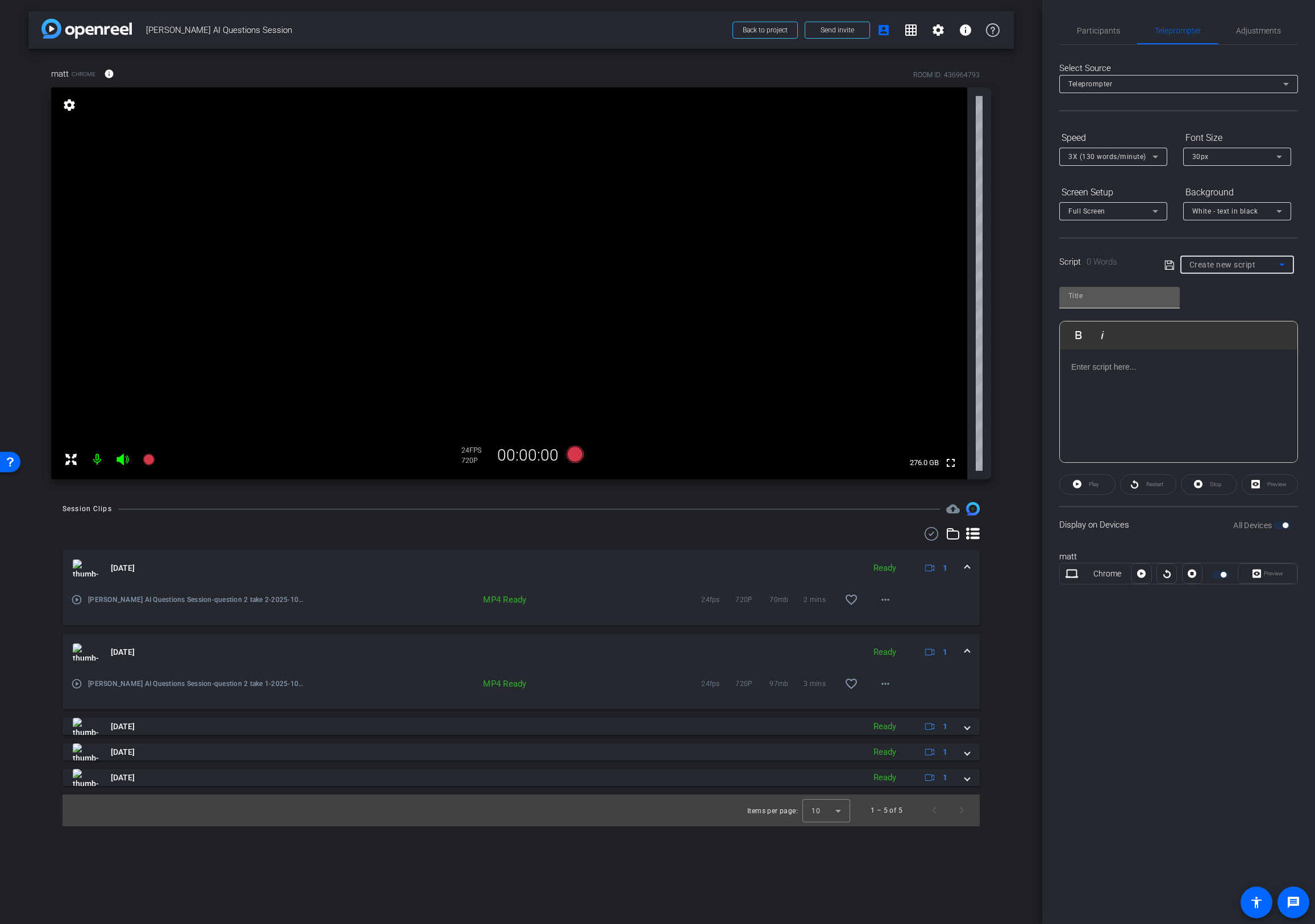
click at [1128, 295] on input "text" at bounding box center [1120, 295] width 102 height 13
type input "Matt Script"
click at [1122, 385] on div at bounding box center [1178, 406] width 238 height 114
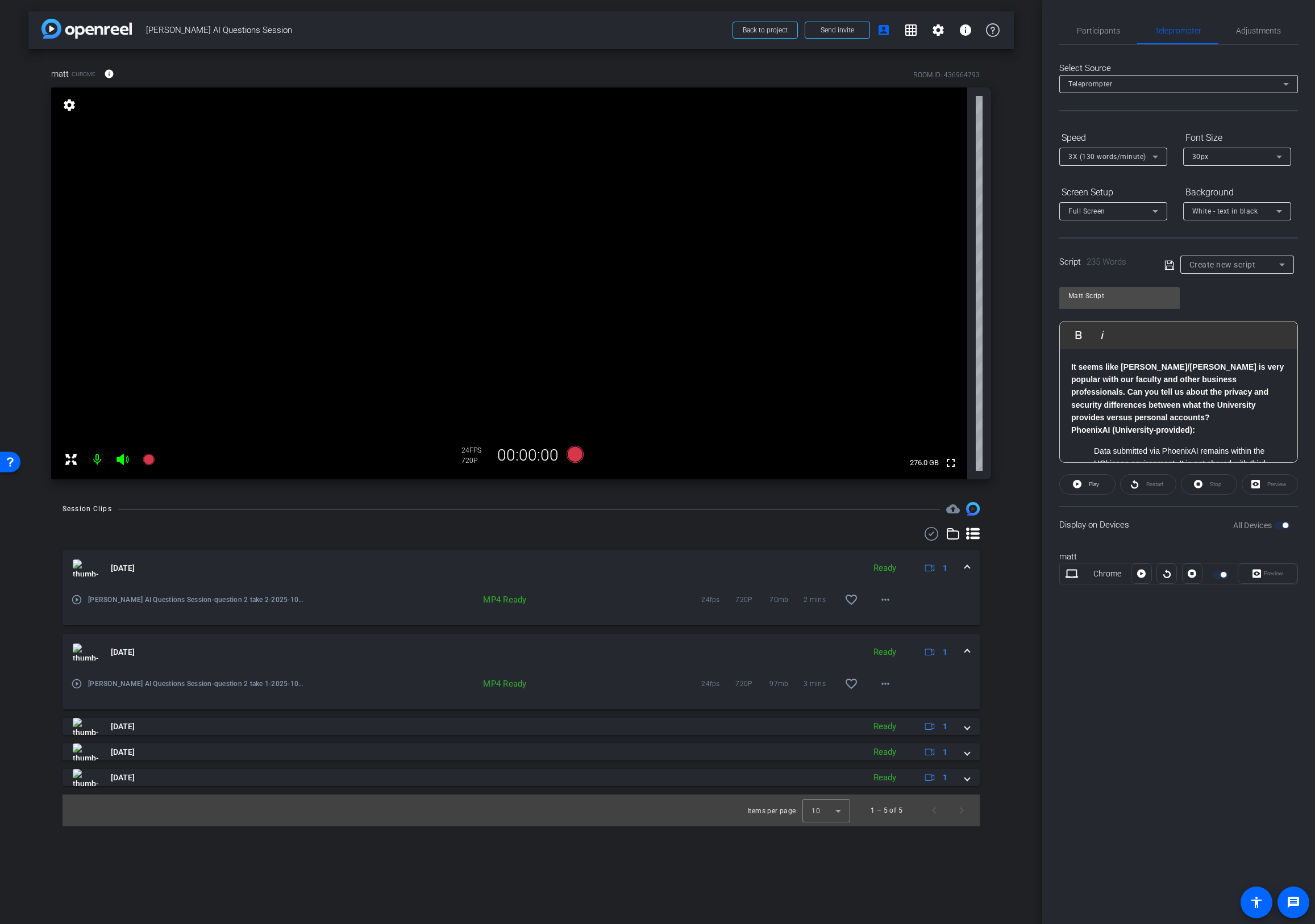
click at [1130, 420] on p "It seems like [PERSON_NAME]/[PERSON_NAME] is very popular with our faculty and …" at bounding box center [1178, 393] width 215 height 64
click at [580, 455] on icon at bounding box center [575, 454] width 17 height 17
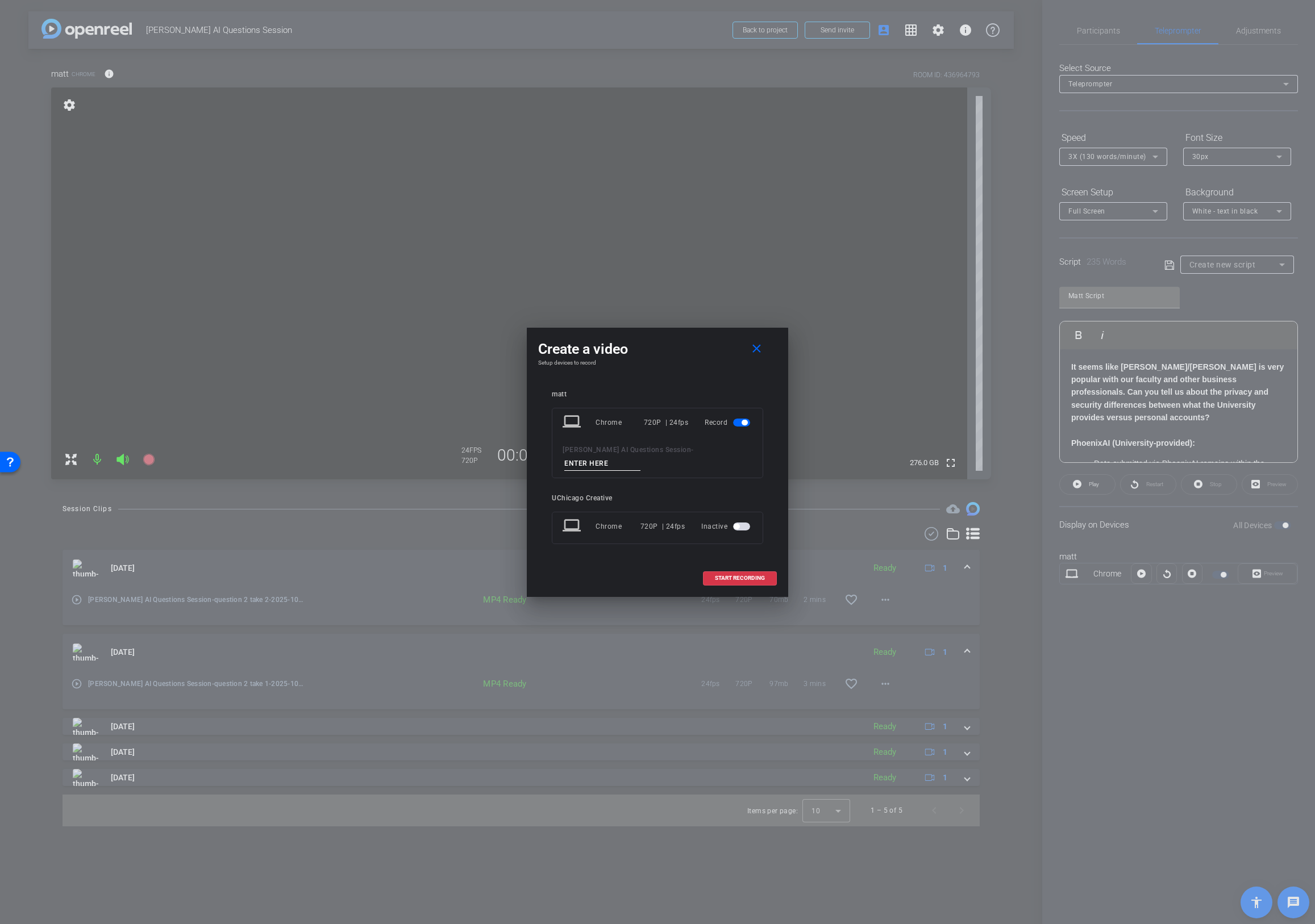
click at [640, 457] on input at bounding box center [602, 464] width 76 height 14
type input "question 2 take 3"
click at [747, 576] on span "START RECORDING" at bounding box center [740, 578] width 50 height 6
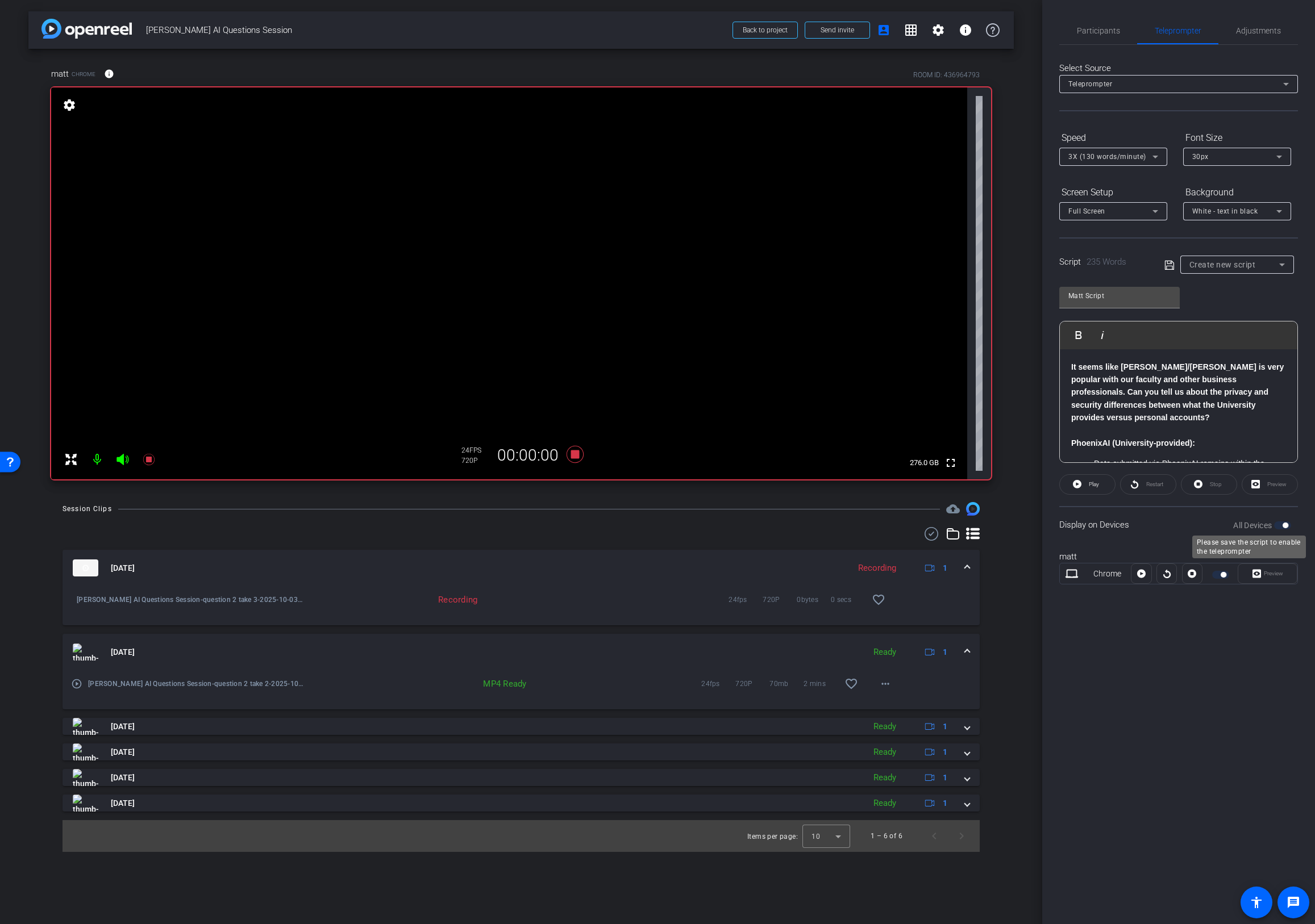
click at [1289, 526] on div "All Devices" at bounding box center [1262, 526] width 58 height 12
click at [1289, 529] on div "All Devices" at bounding box center [1262, 526] width 58 height 12
click at [1243, 303] on div "Matt Script Play Play from this location Play Selected Play and display the sel…" at bounding box center [1178, 371] width 239 height 185
click at [1168, 264] on icon at bounding box center [1169, 266] width 11 height 13
click at [1265, 577] on span "Preview" at bounding box center [1274, 574] width 19 height 6
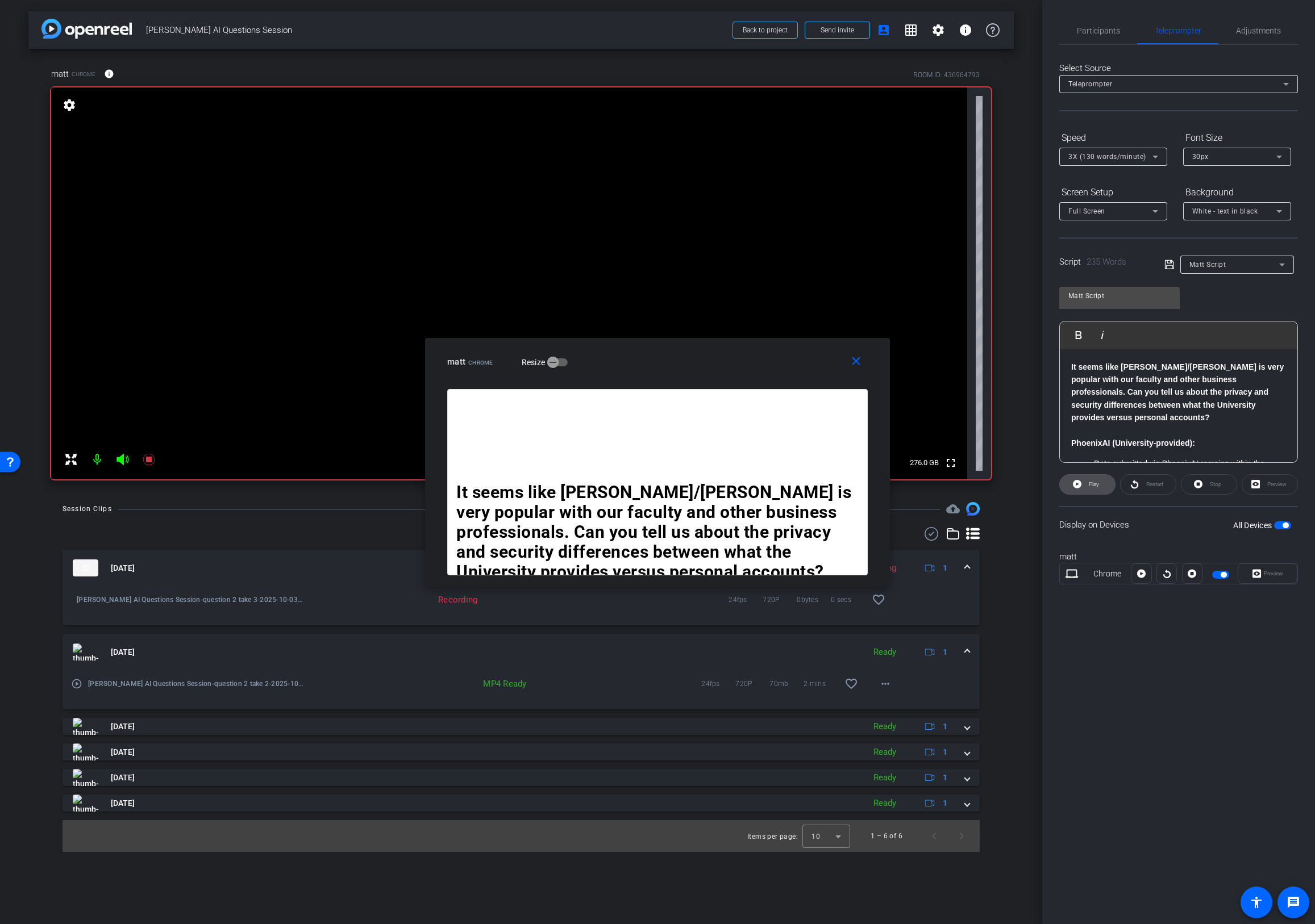
click at [1096, 483] on span "Play" at bounding box center [1094, 484] width 11 height 6
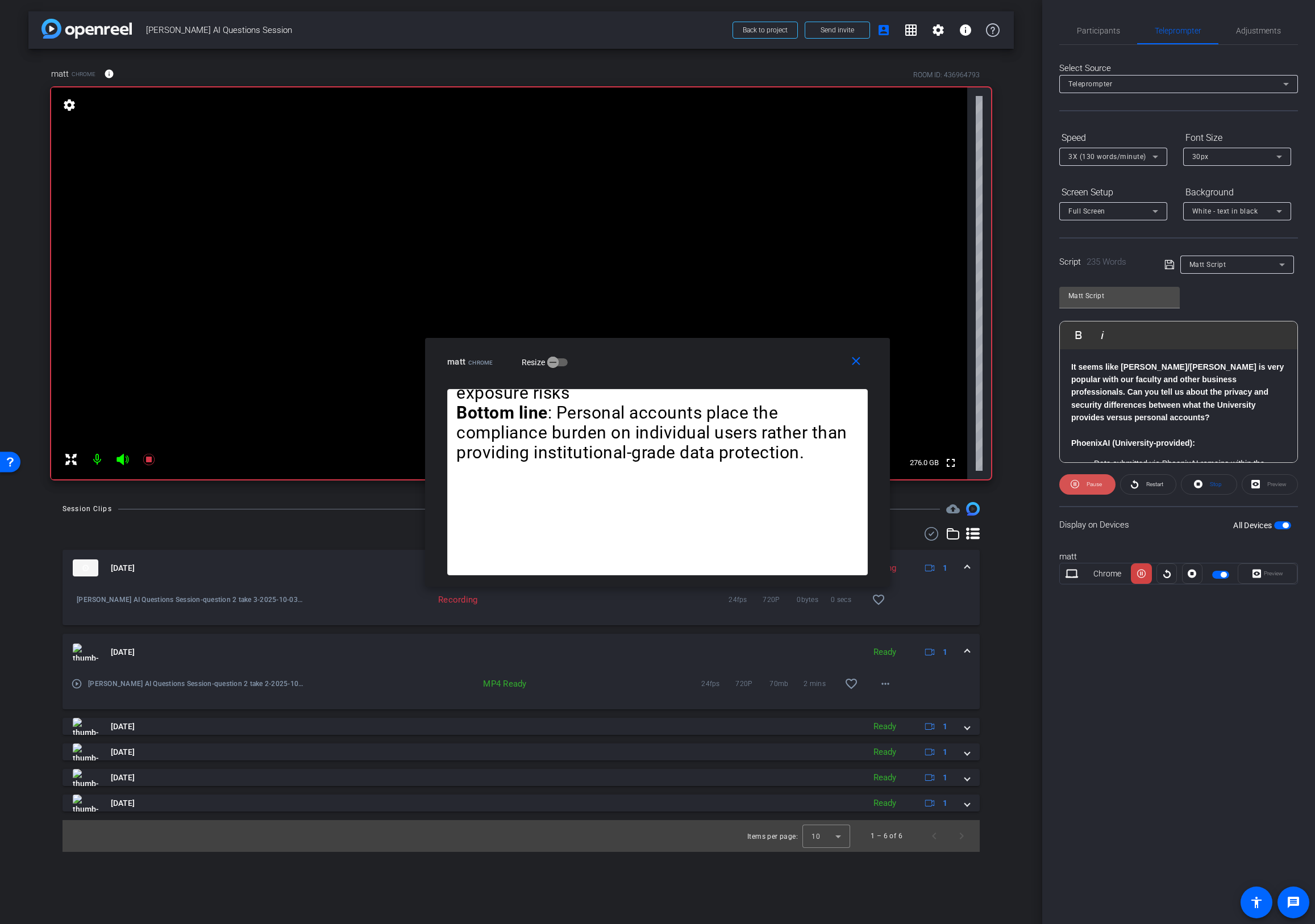
click at [1096, 485] on span "Pause" at bounding box center [1095, 484] width 15 height 6
click at [861, 361] on mat-icon "close" at bounding box center [856, 361] width 14 height 14
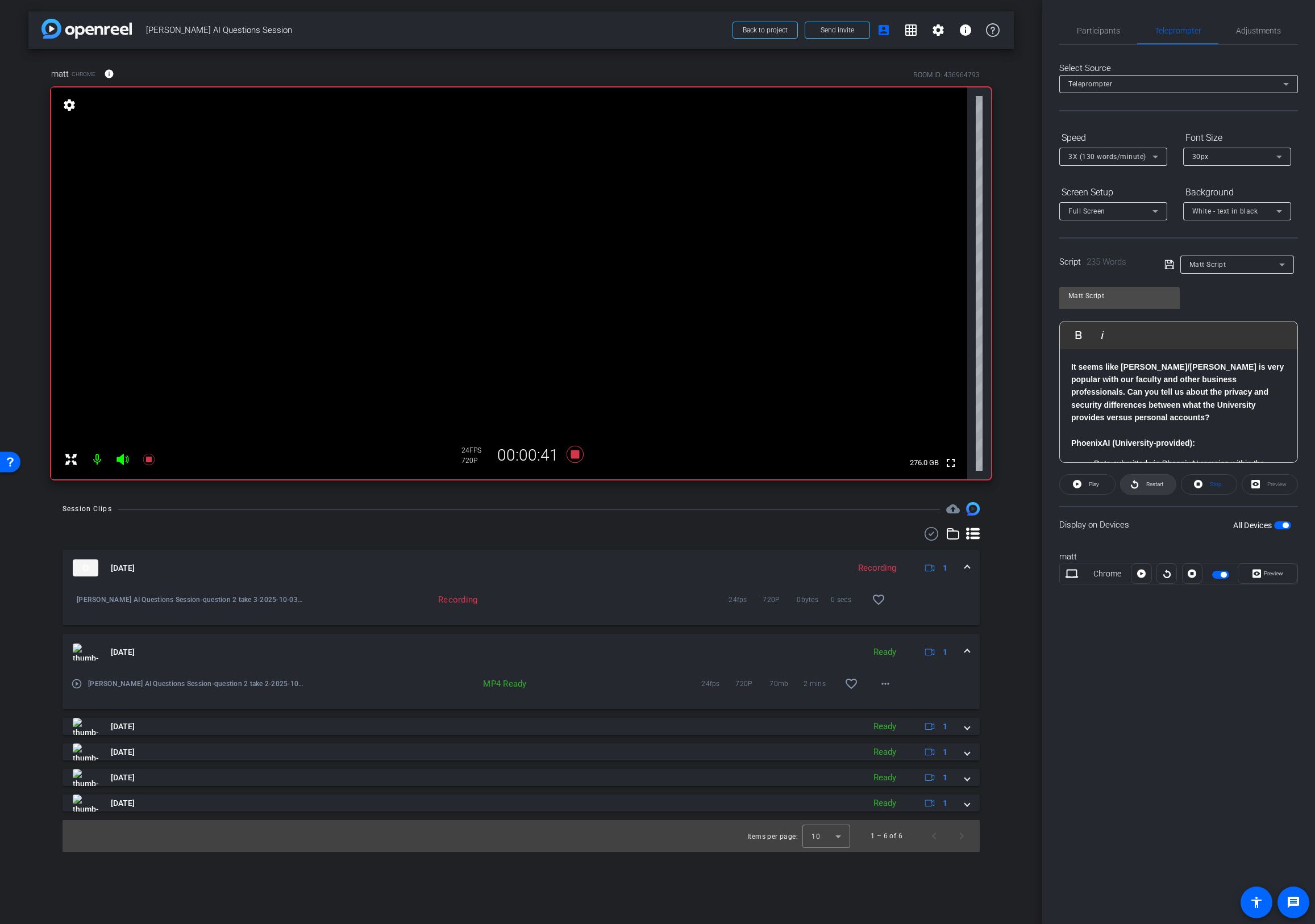
click at [1156, 486] on span "Restart" at bounding box center [1154, 484] width 17 height 6
click at [1098, 486] on span "Pause" at bounding box center [1095, 484] width 15 height 6
click at [1278, 580] on span "Preview" at bounding box center [1272, 574] width 22 height 16
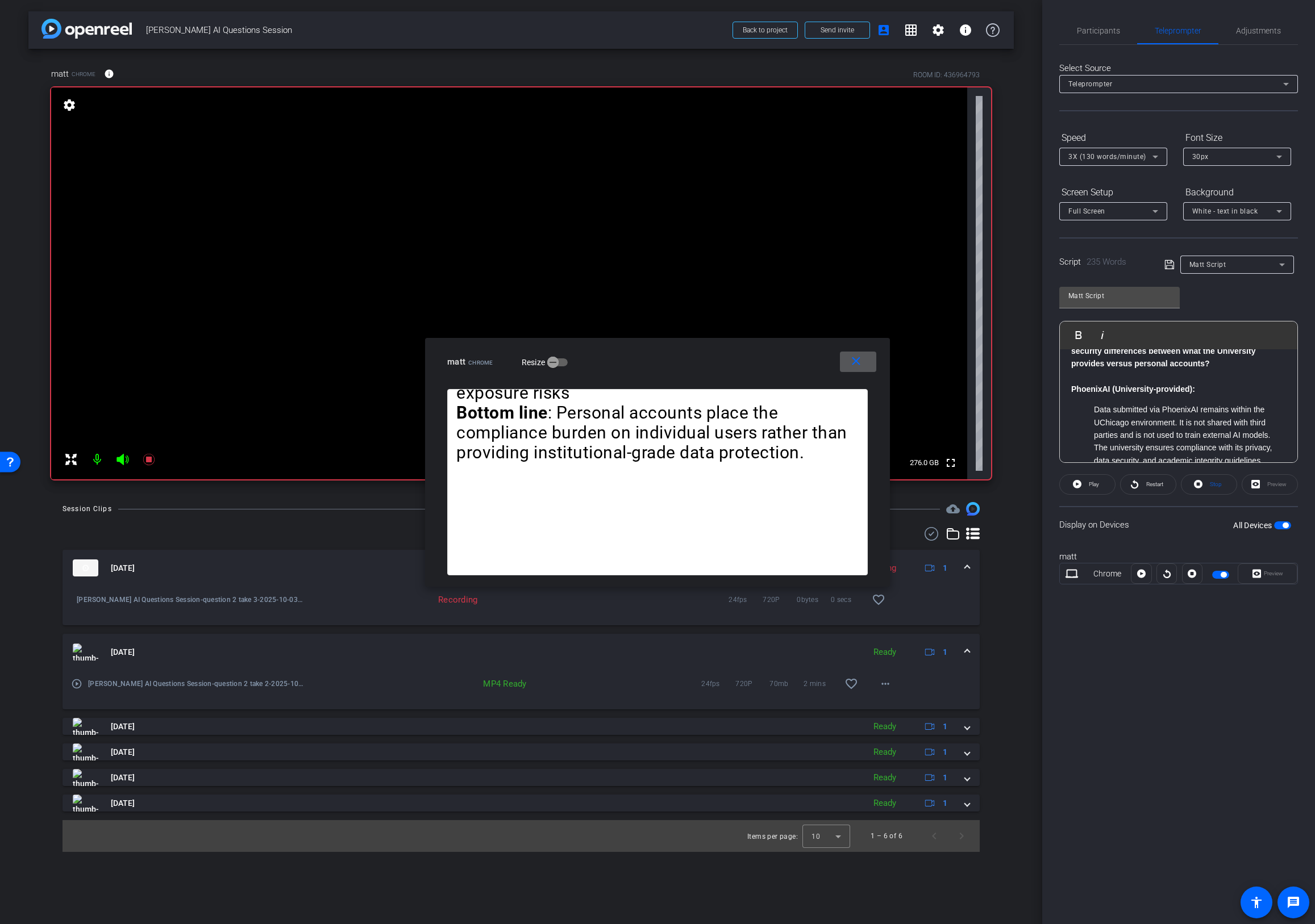
scroll to position [55, 0]
click at [1070, 391] on div "It seems like Claude/Anthropic is very popular with our faculty and other busin…" at bounding box center [1178, 582] width 238 height 576
click at [1082, 330] on span "Play" at bounding box center [1085, 335] width 17 height 10
click at [1080, 333] on span "Play" at bounding box center [1085, 335] width 17 height 10
click at [1094, 483] on span "Pause" at bounding box center [1095, 484] width 15 height 6
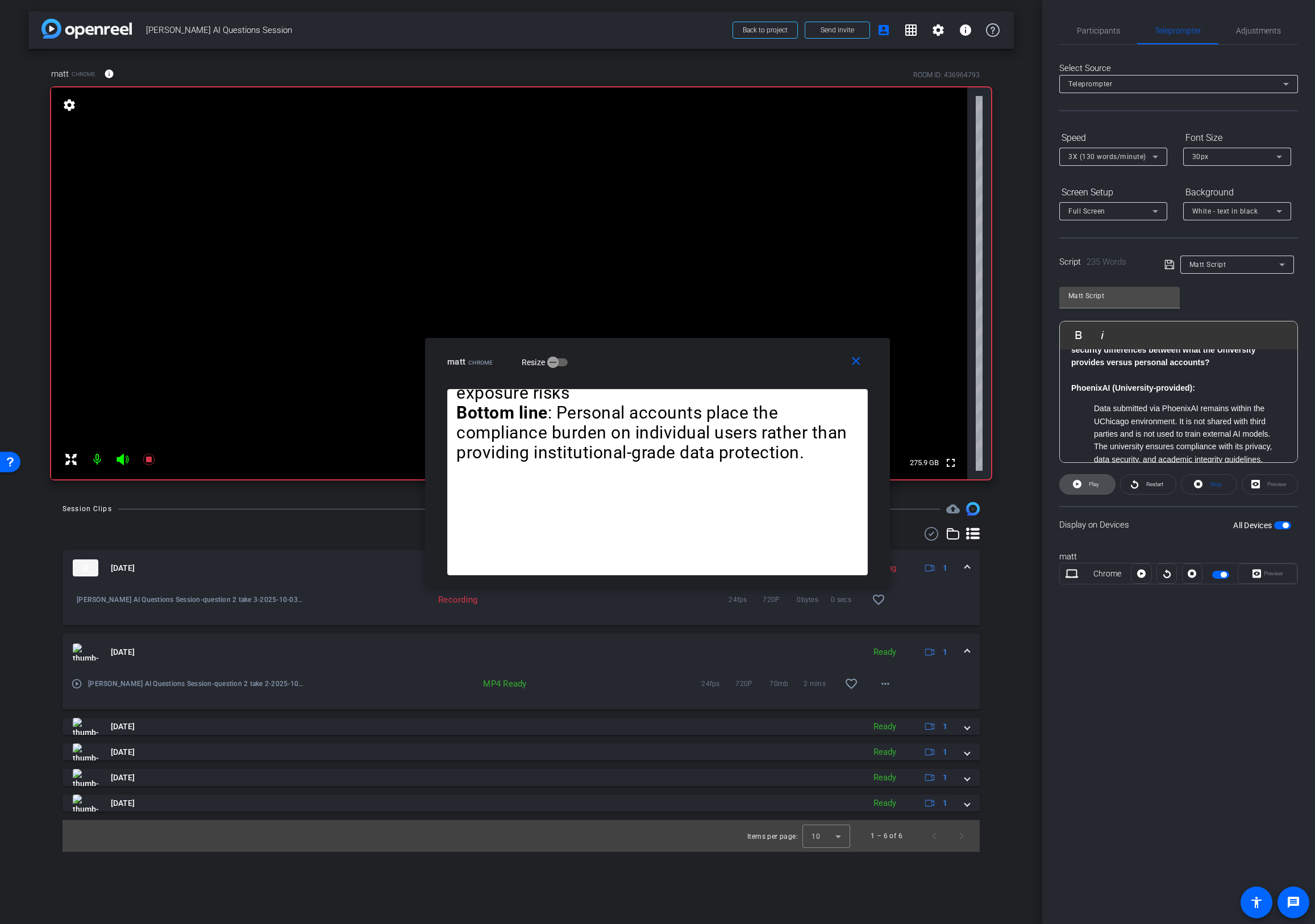
click at [1092, 485] on span "Play" at bounding box center [1094, 484] width 11 height 6
click at [1098, 485] on span "Pause" at bounding box center [1095, 484] width 15 height 6
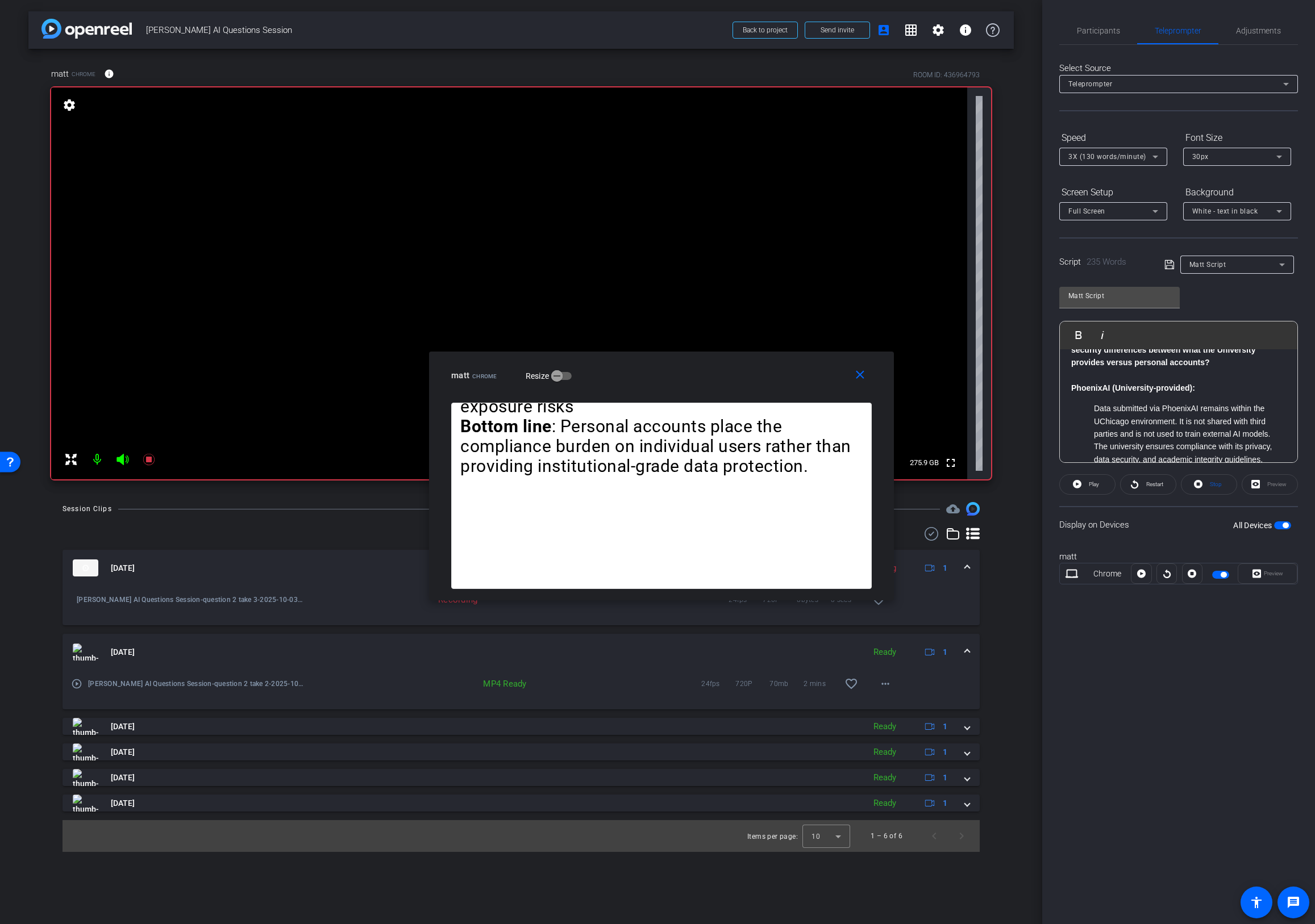
drag, startPoint x: 731, startPoint y: 490, endPoint x: 739, endPoint y: 500, distance: 12.8
click at [861, 373] on mat-icon "close" at bounding box center [860, 374] width 14 height 14
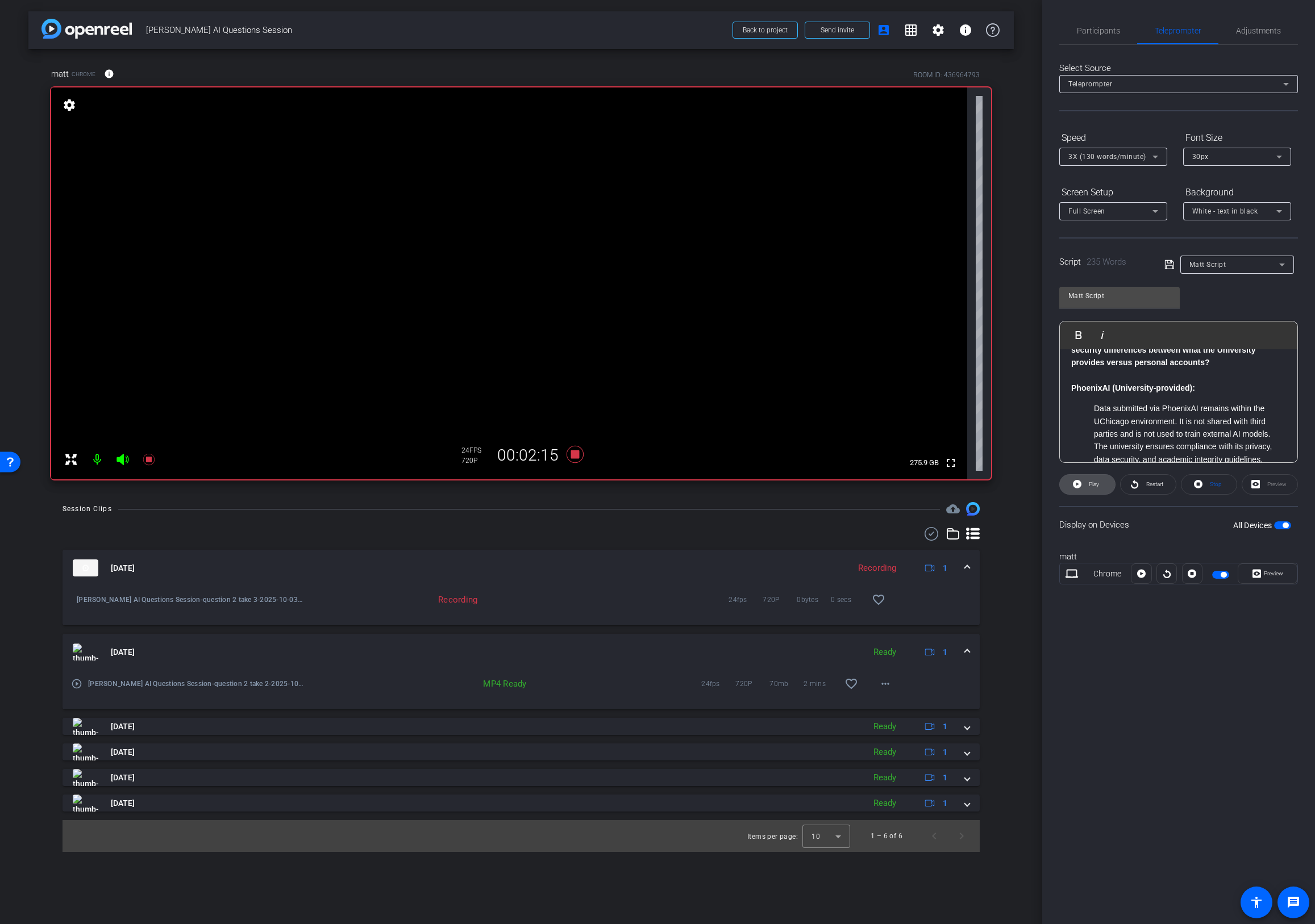
click at [1097, 491] on span "Play" at bounding box center [1093, 484] width 13 height 16
click at [1098, 481] on span "Pause" at bounding box center [1095, 484] width 15 height 6
click at [1269, 574] on span "Preview" at bounding box center [1274, 574] width 19 height 6
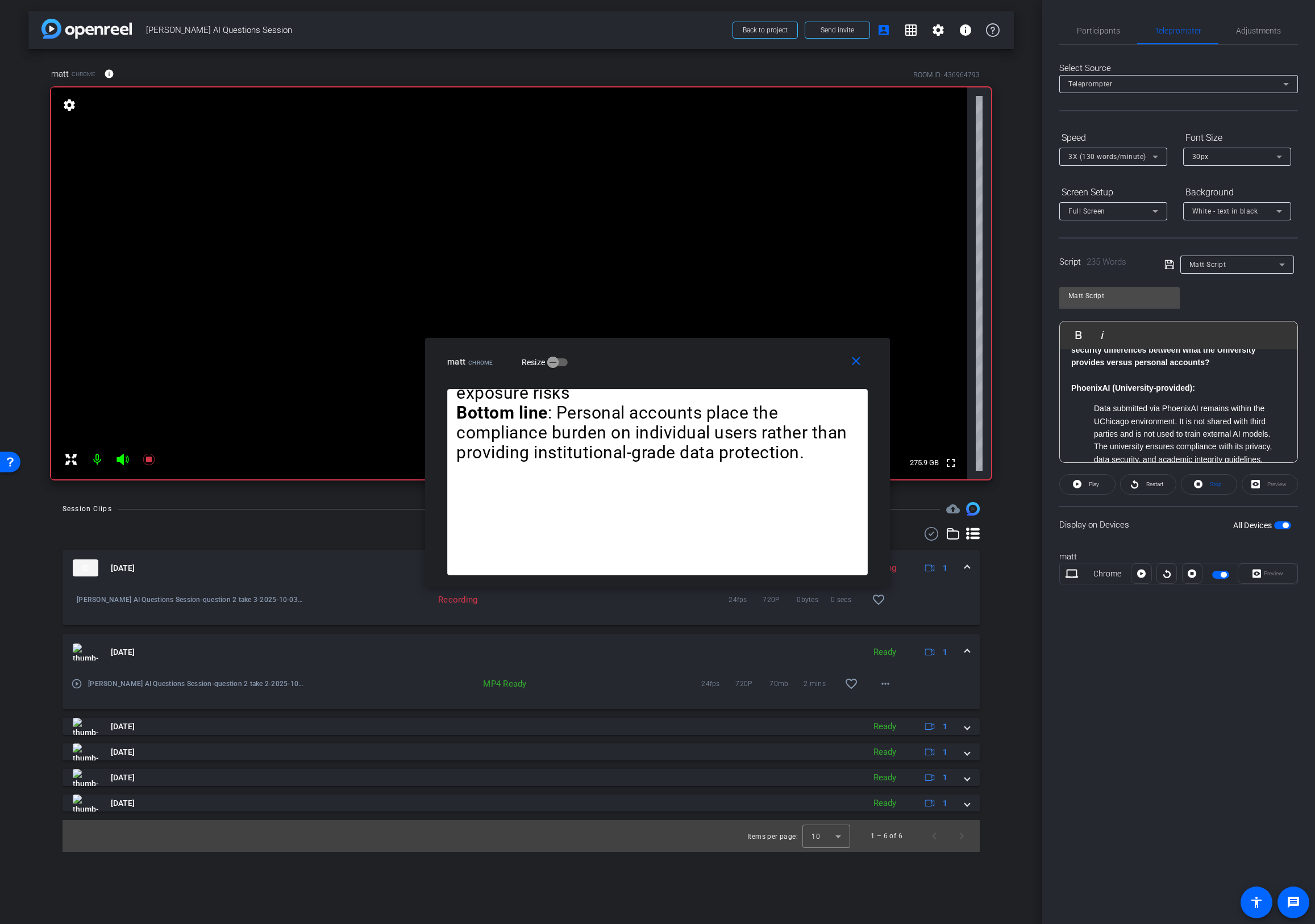
click at [1162, 418] on li "Data submitted via PhoenixAI remains within the UChicago environment. It is not…" at bounding box center [1189, 422] width 192 height 38
click at [1100, 486] on span at bounding box center [1087, 484] width 55 height 27
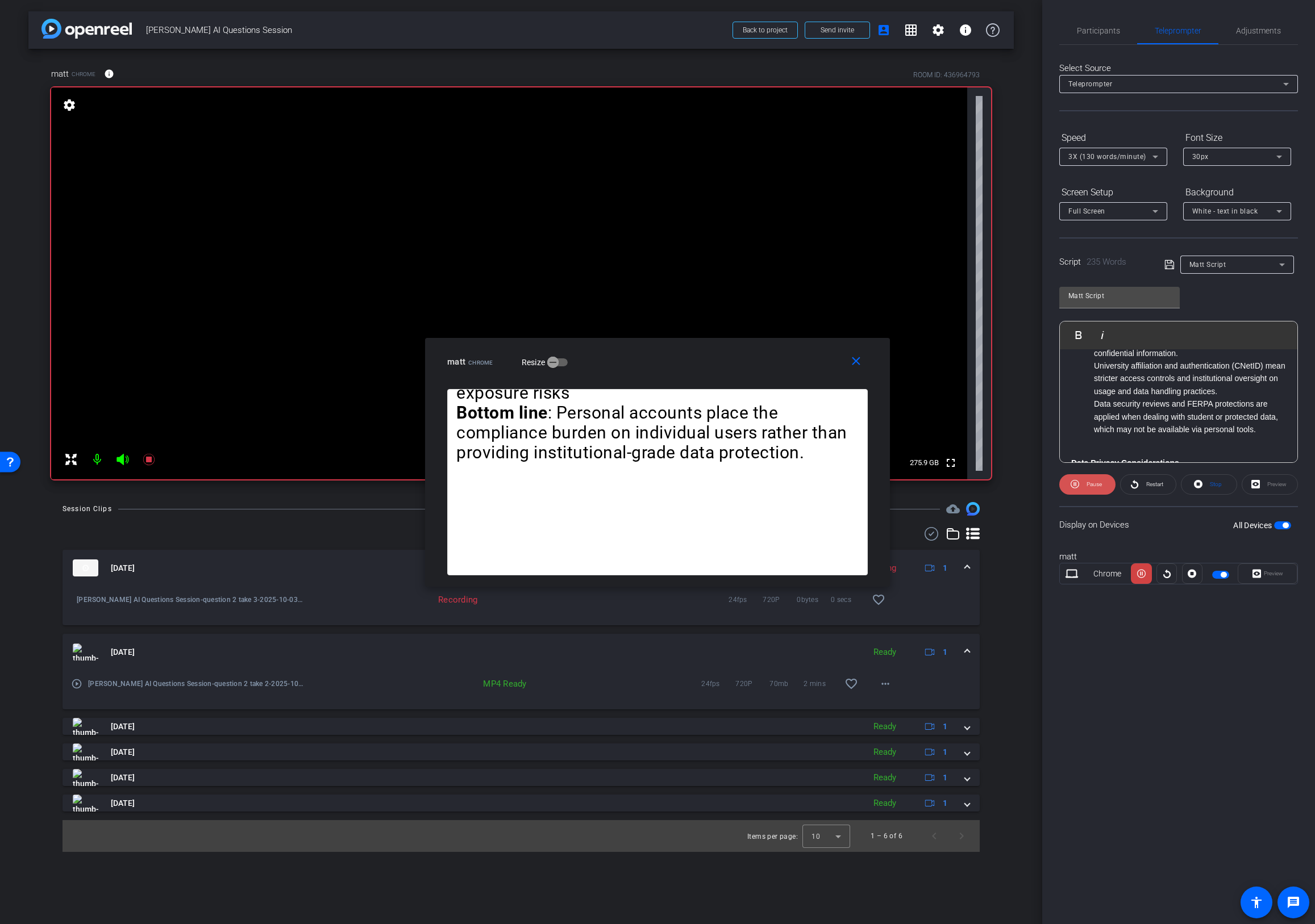
click at [1091, 484] on span "Pause" at bounding box center [1095, 484] width 15 height 6
click at [855, 365] on mat-icon "close" at bounding box center [856, 361] width 14 height 14
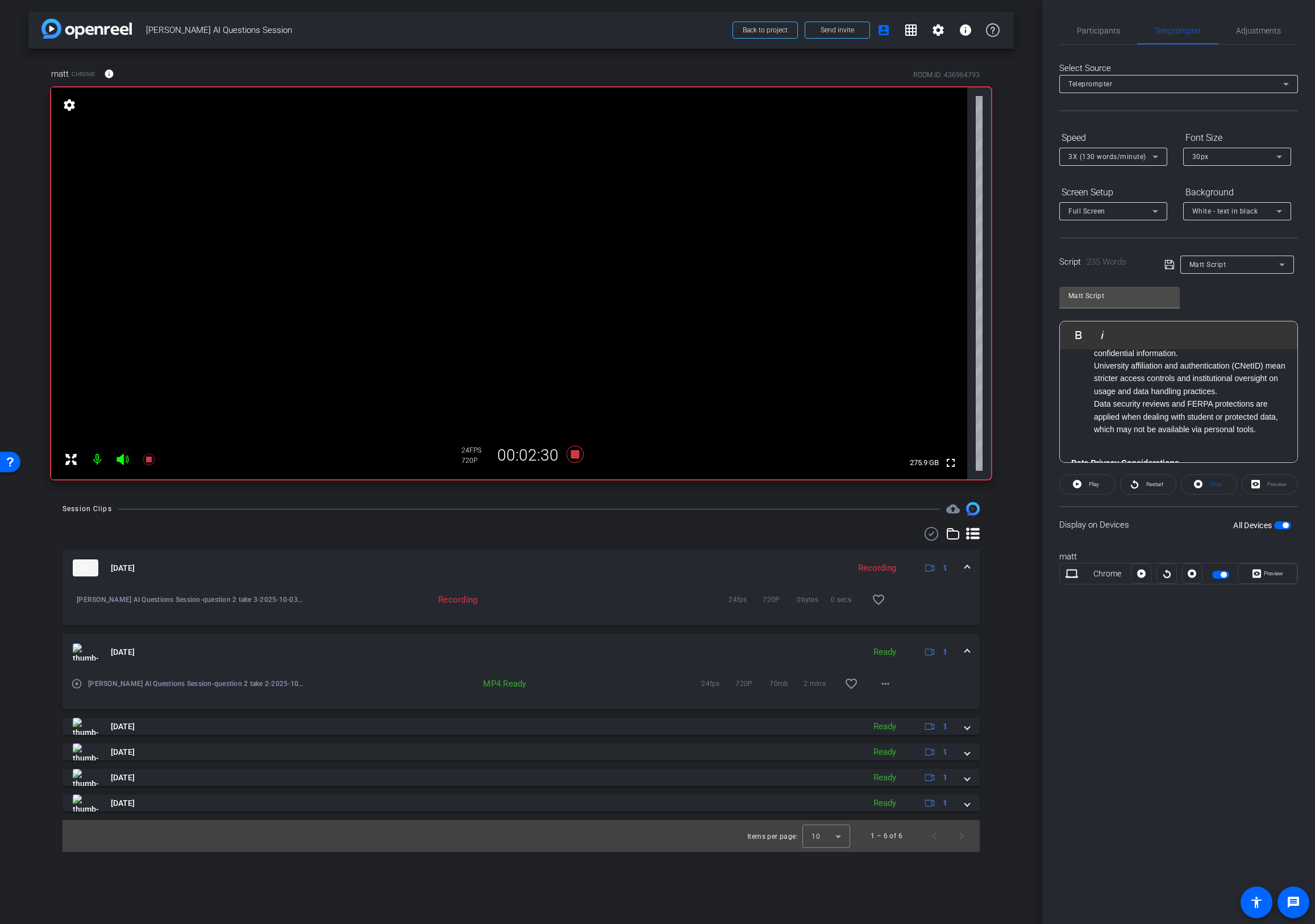
click at [1187, 540] on div "Display on Devices All Devices" at bounding box center [1178, 525] width 239 height 37
click at [1151, 485] on span "Restart" at bounding box center [1154, 484] width 17 height 6
click at [1277, 575] on span "Preview" at bounding box center [1274, 574] width 19 height 6
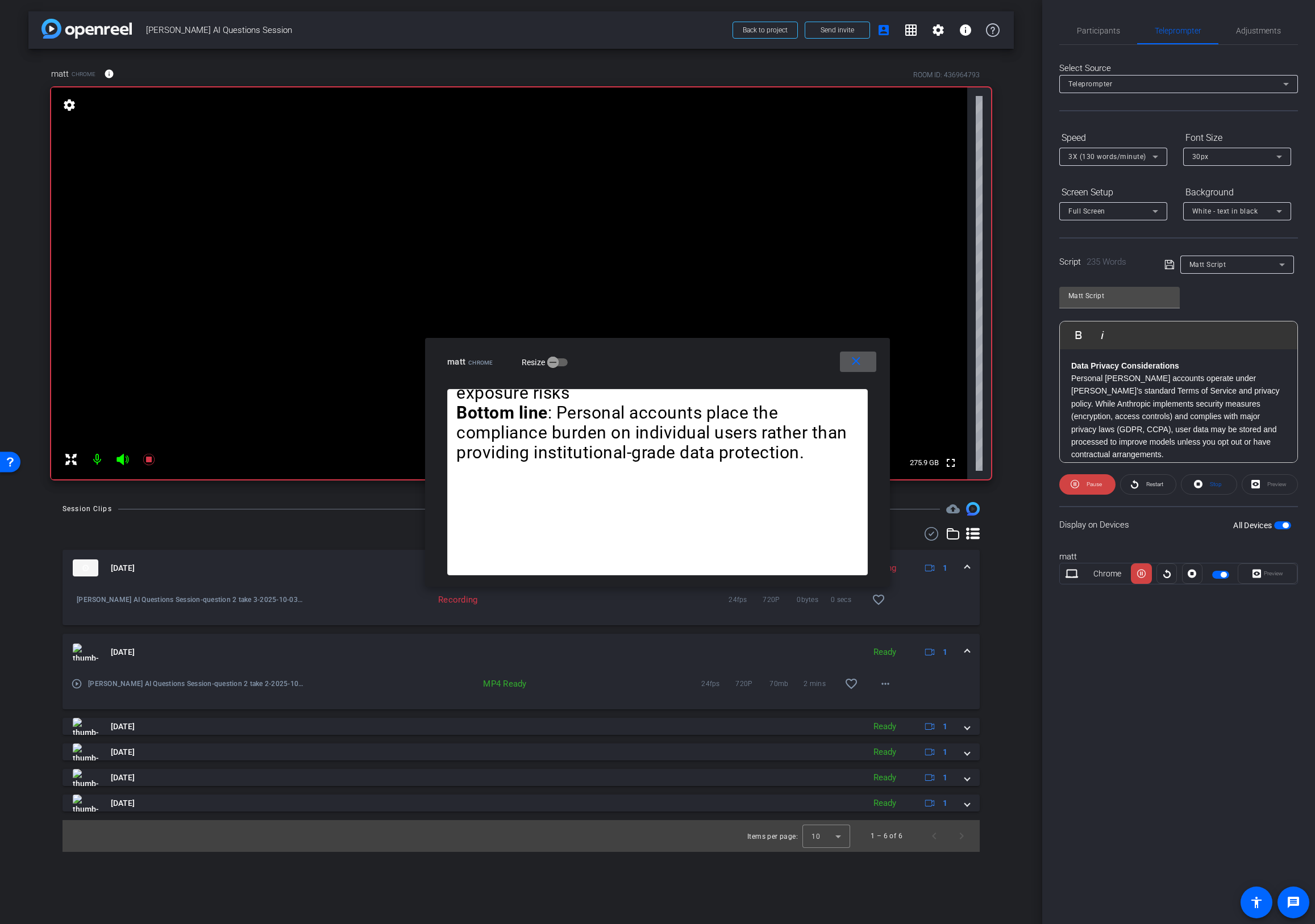
scroll to position [286, 0]
click at [1071, 363] on strong "Data Privacy Considerations" at bounding box center [1125, 363] width 108 height 9
click at [1075, 336] on img "button" at bounding box center [1071, 334] width 7 height 7
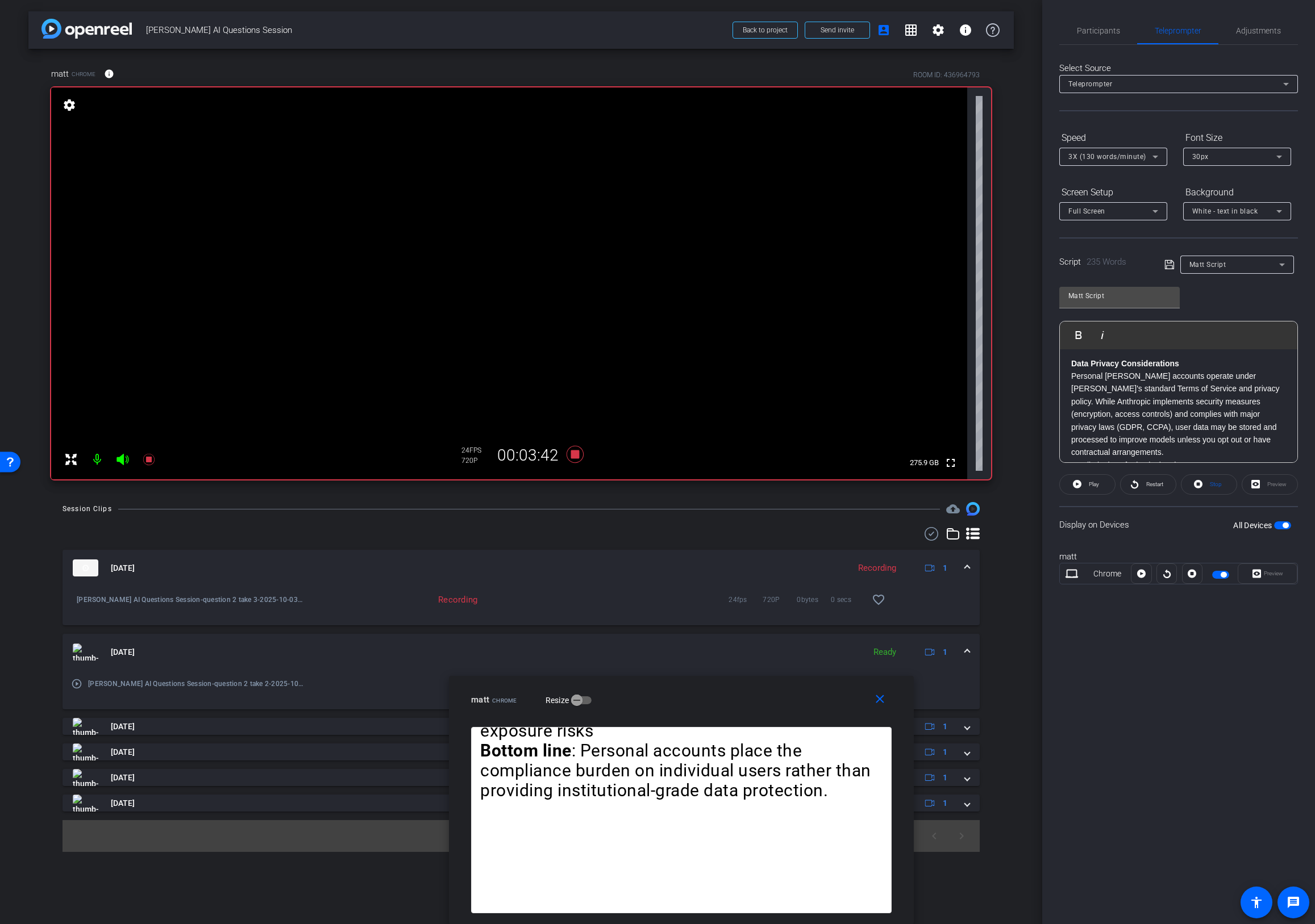
drag, startPoint x: 783, startPoint y: 350, endPoint x: 777, endPoint y: 646, distance: 296.1
click at [805, 697] on div "close matt Chrome Resize" at bounding box center [681, 701] width 465 height 51
click at [574, 452] on icon at bounding box center [575, 454] width 17 height 17
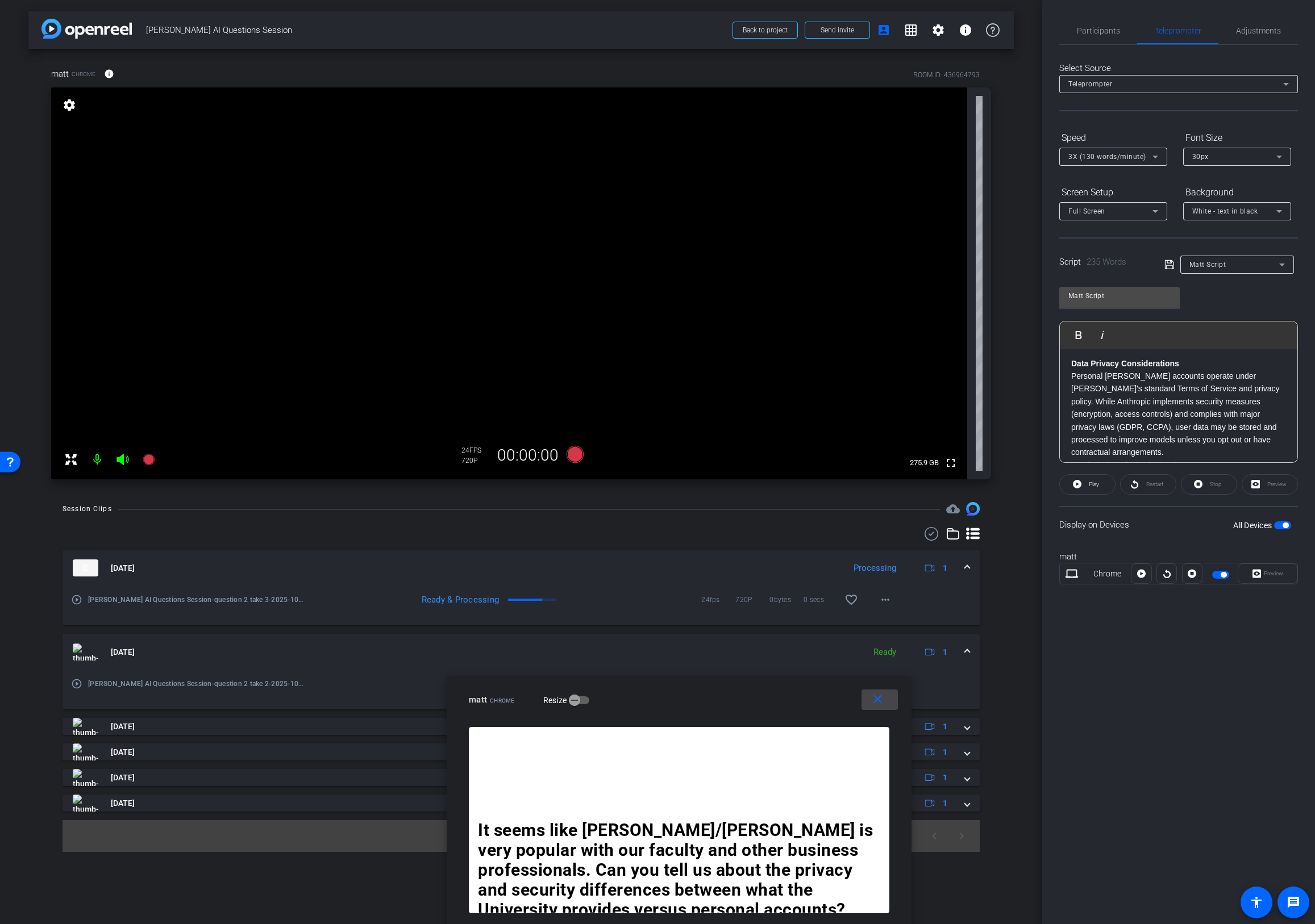
click at [876, 700] on mat-icon "close" at bounding box center [877, 699] width 14 height 14
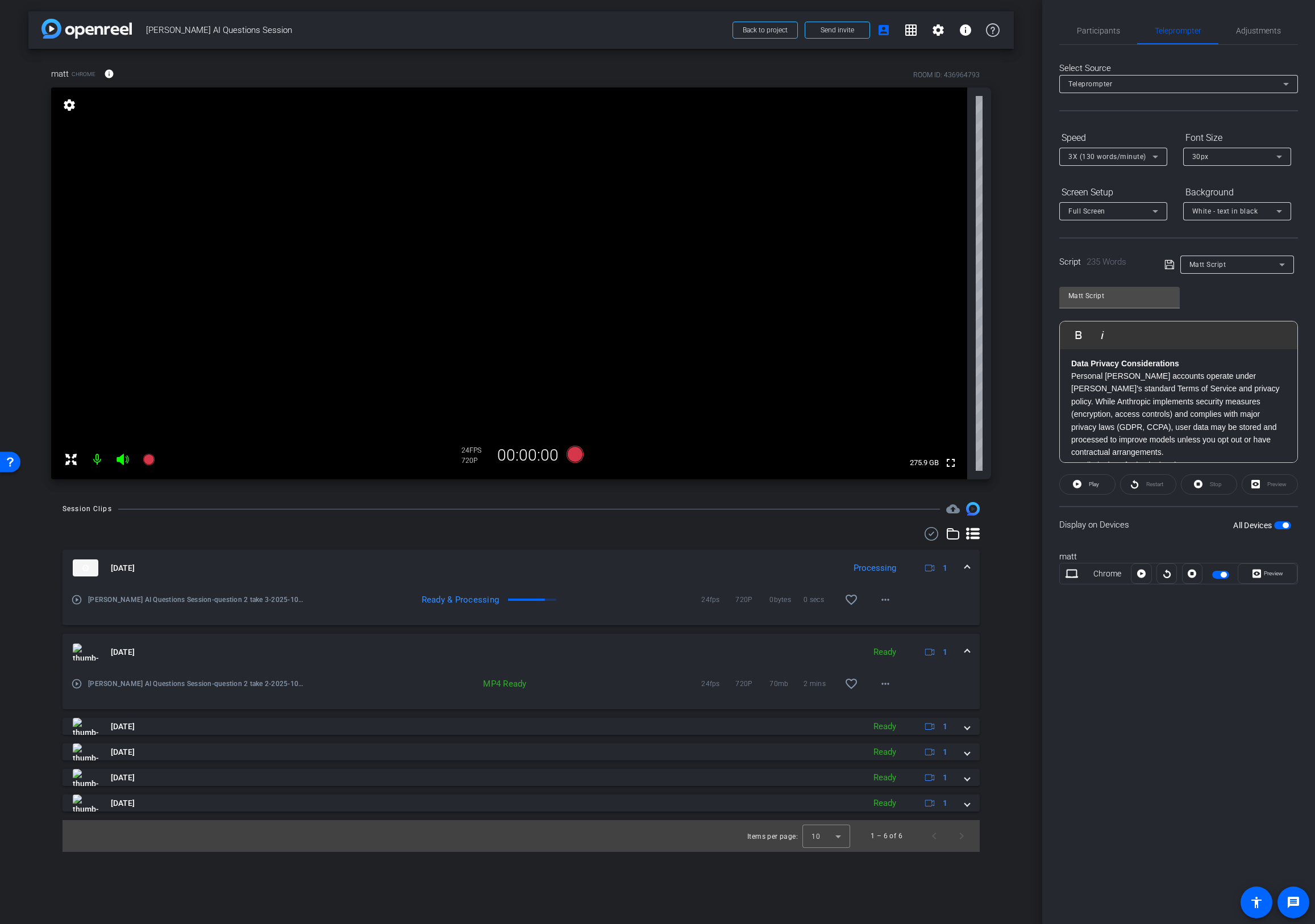
click at [1283, 524] on span "button" at bounding box center [1285, 526] width 6 height 6
click at [966, 650] on span at bounding box center [967, 653] width 5 height 12
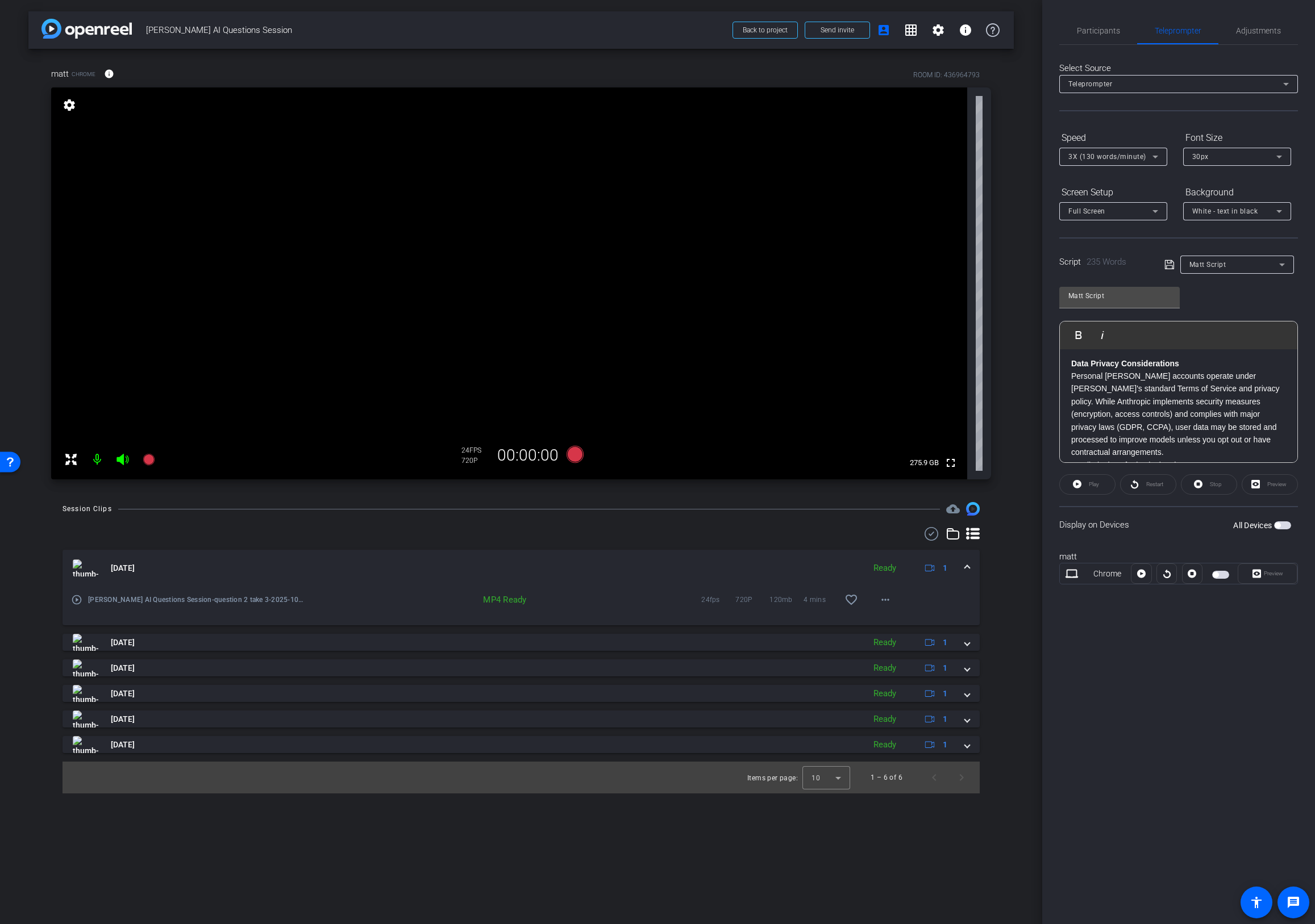
click at [967, 564] on span at bounding box center [967, 568] width 5 height 12
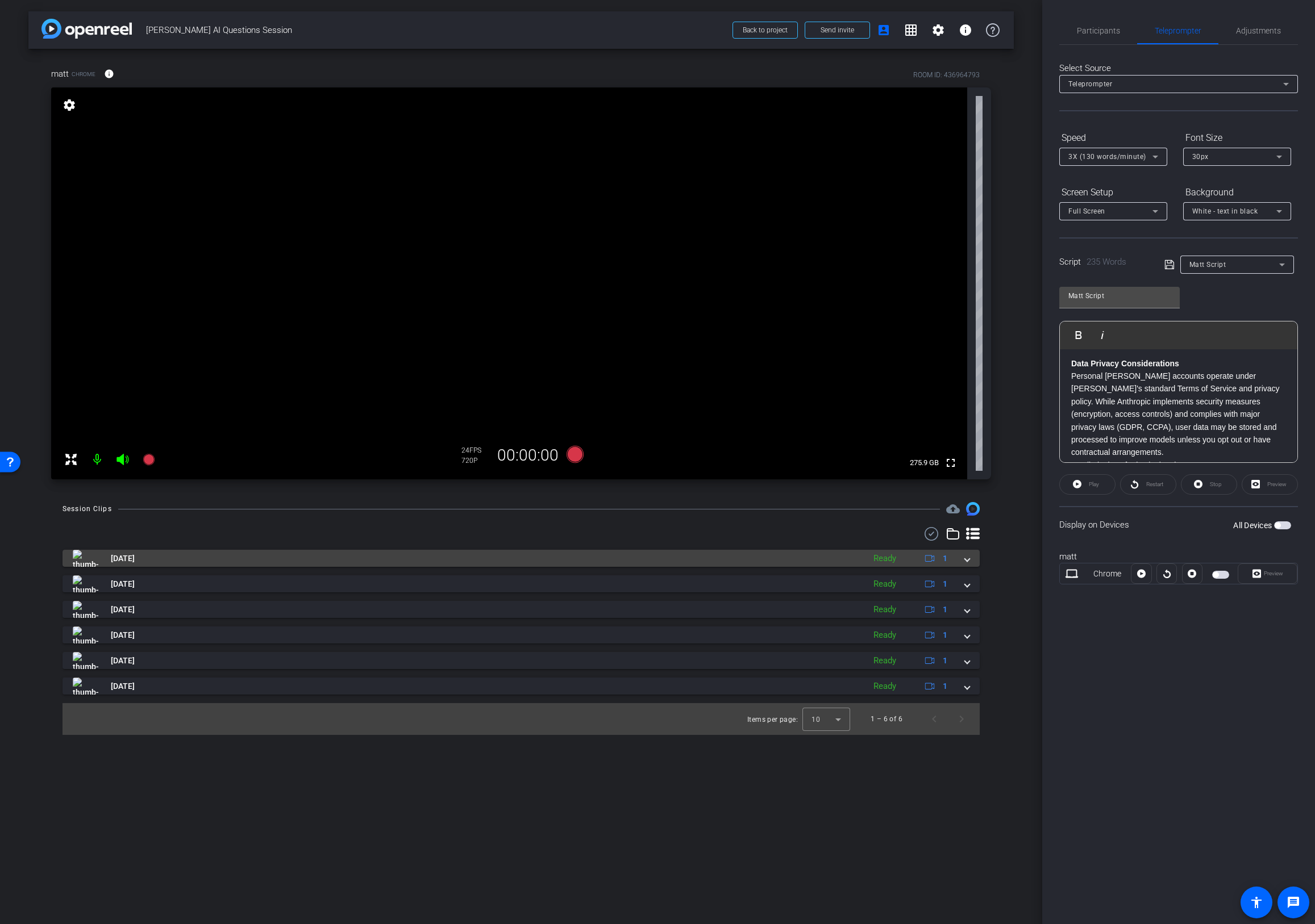
click at [967, 560] on span at bounding box center [967, 558] width 5 height 12
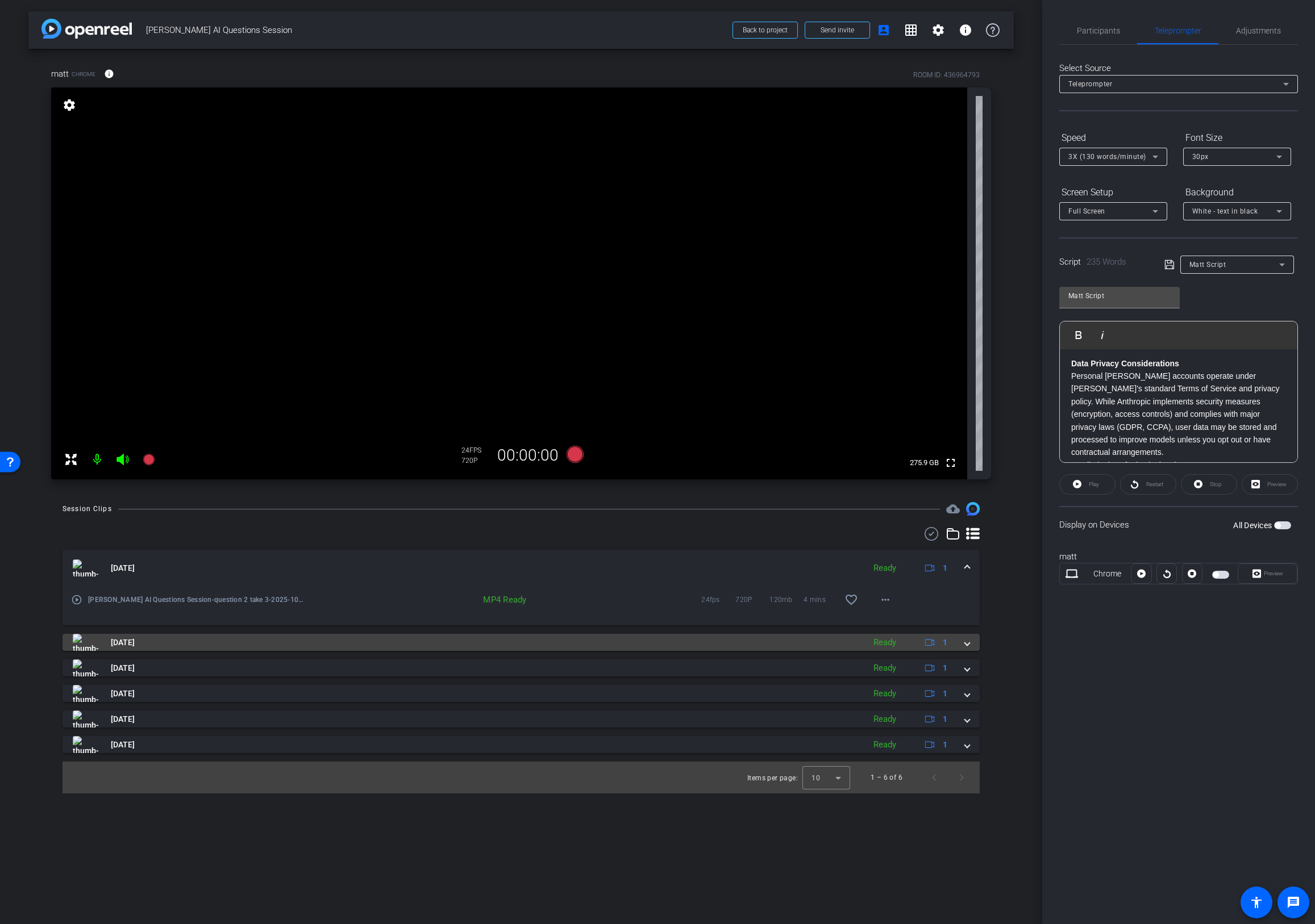
click at [967, 643] on span at bounding box center [967, 643] width 5 height 12
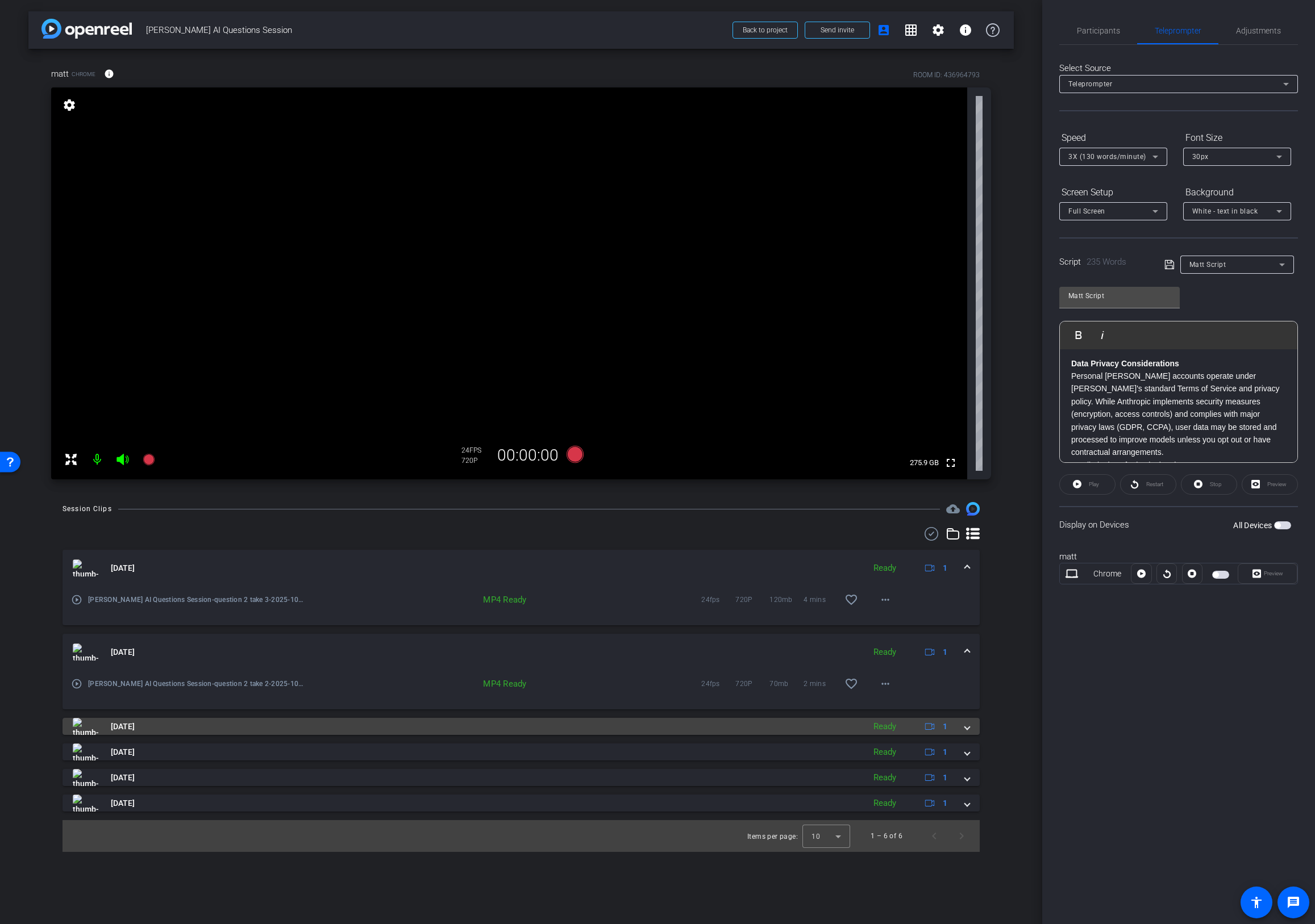
click at [971, 729] on mat-expansion-panel-header "Oct 3, 2025 Ready 1" at bounding box center [521, 727] width 917 height 17
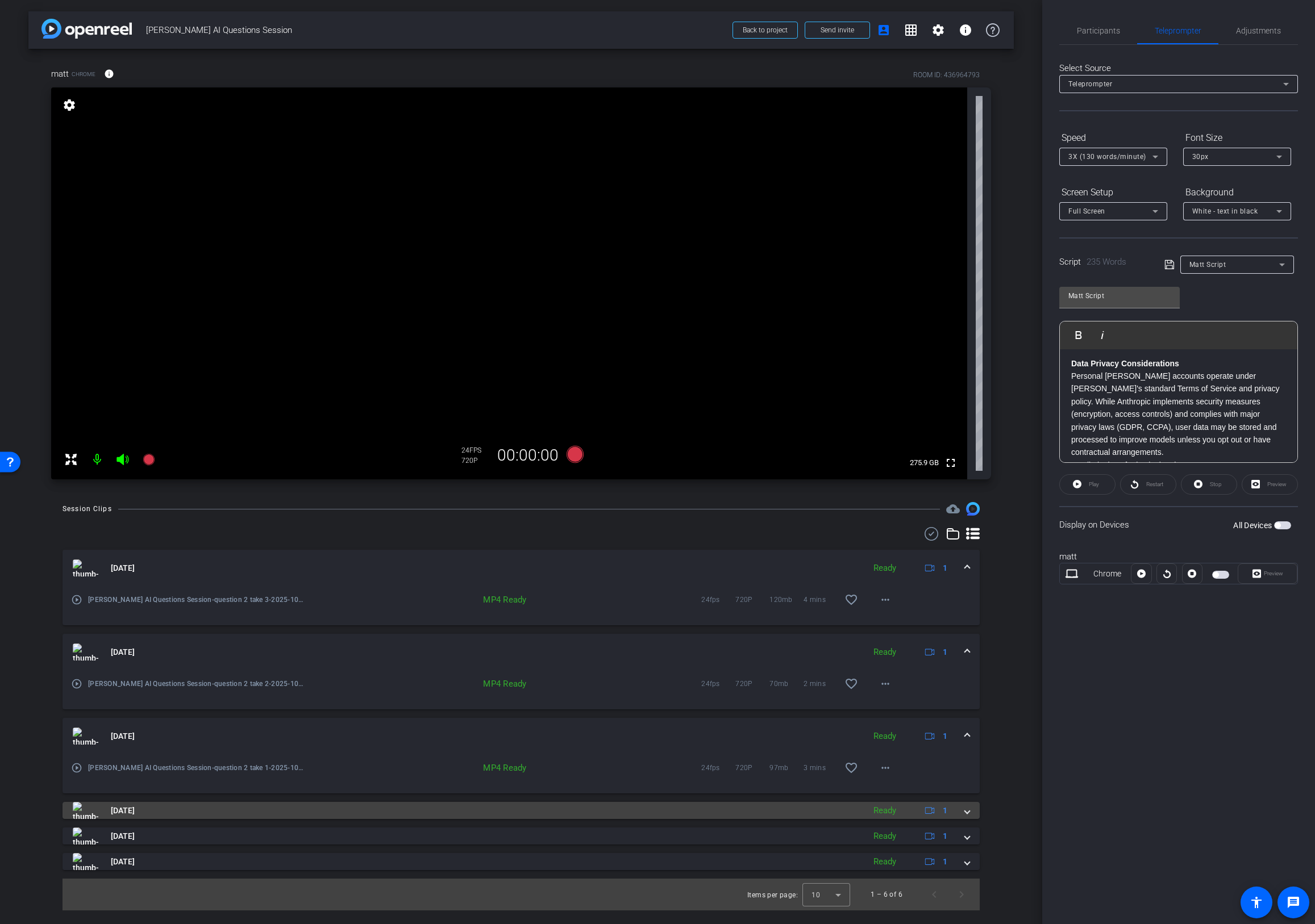
click at [967, 816] on span at bounding box center [967, 810] width 5 height 12
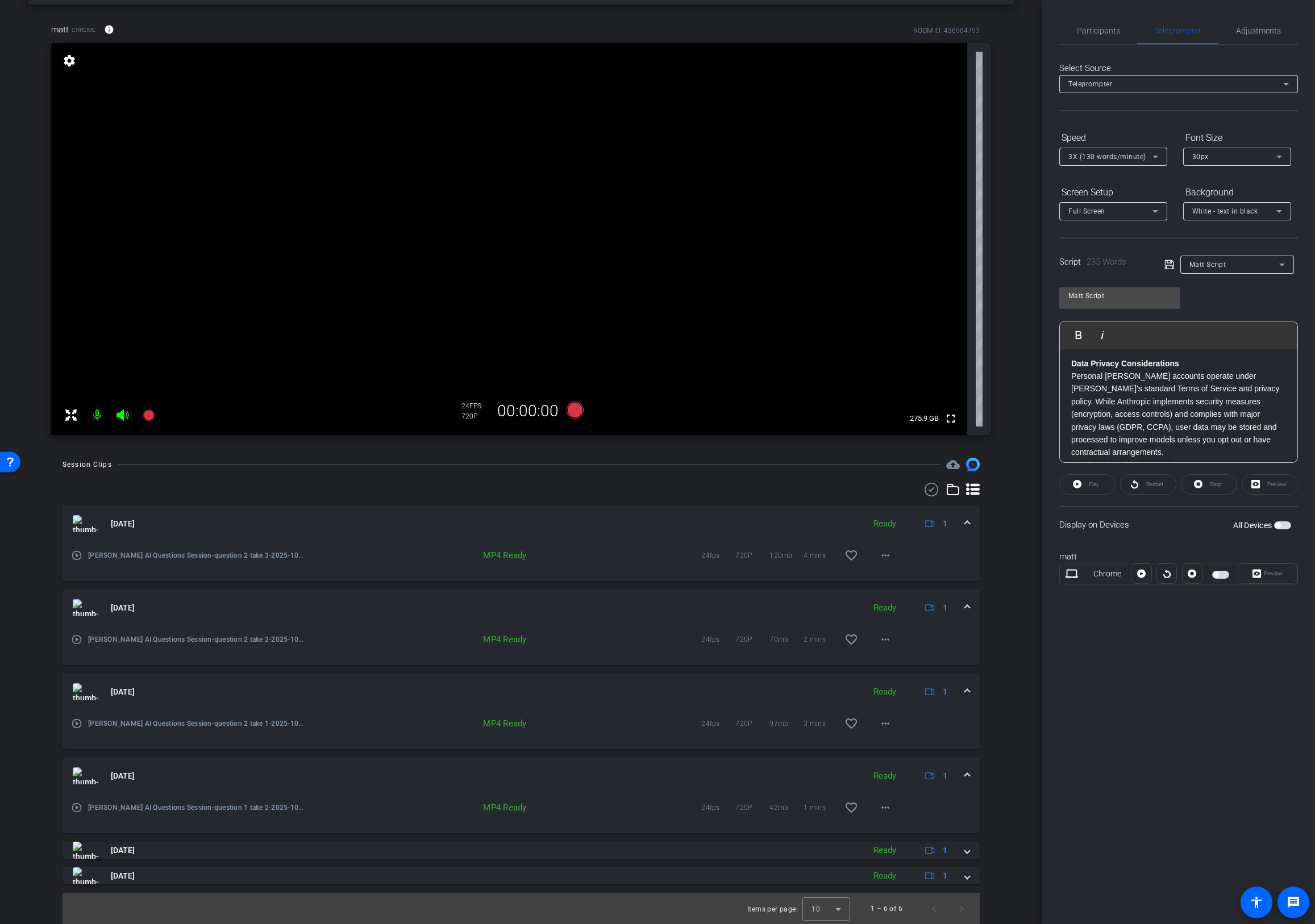
scroll to position [45, 0]
click at [965, 848] on span at bounding box center [967, 850] width 5 height 12
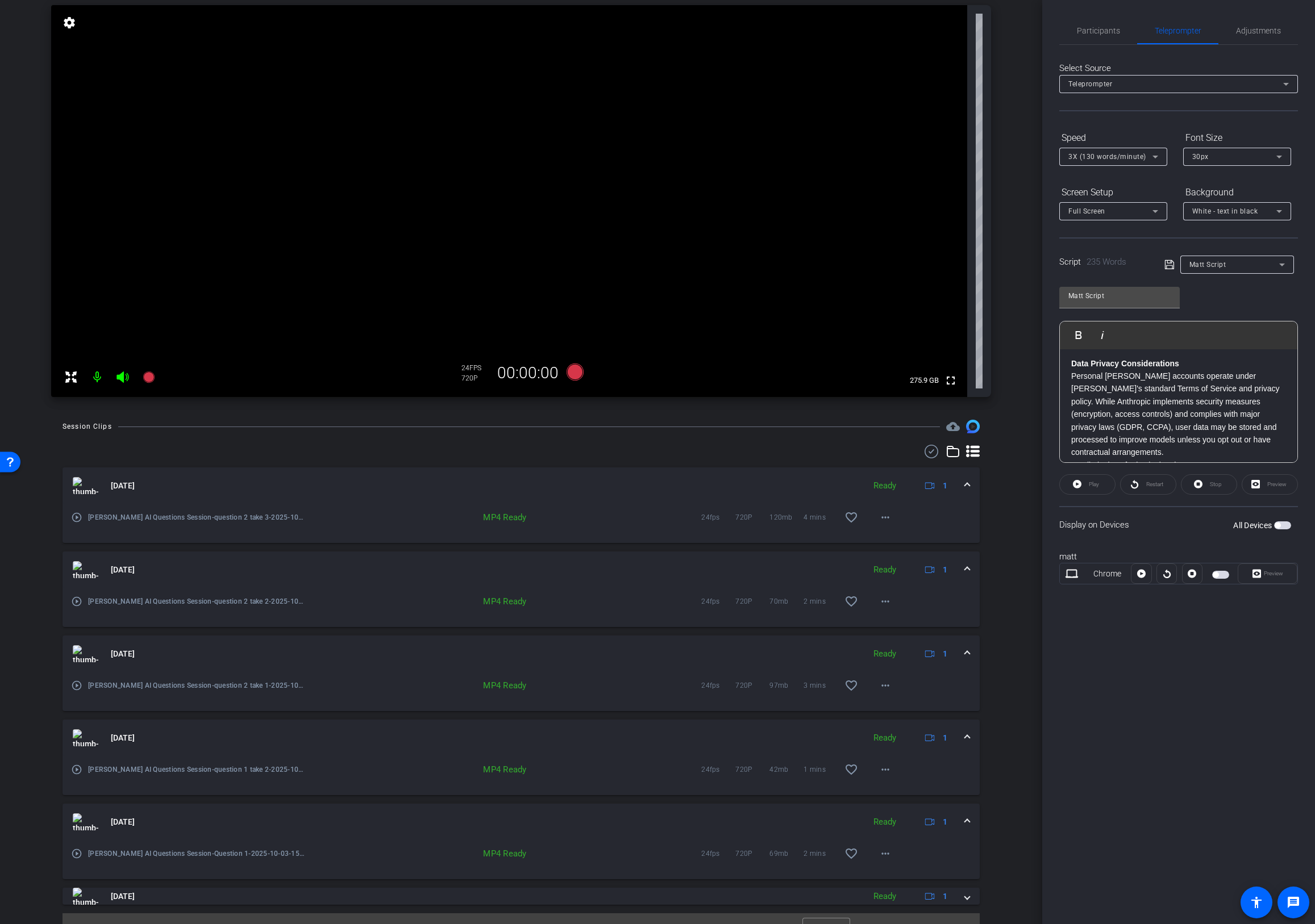
scroll to position [103, 0]
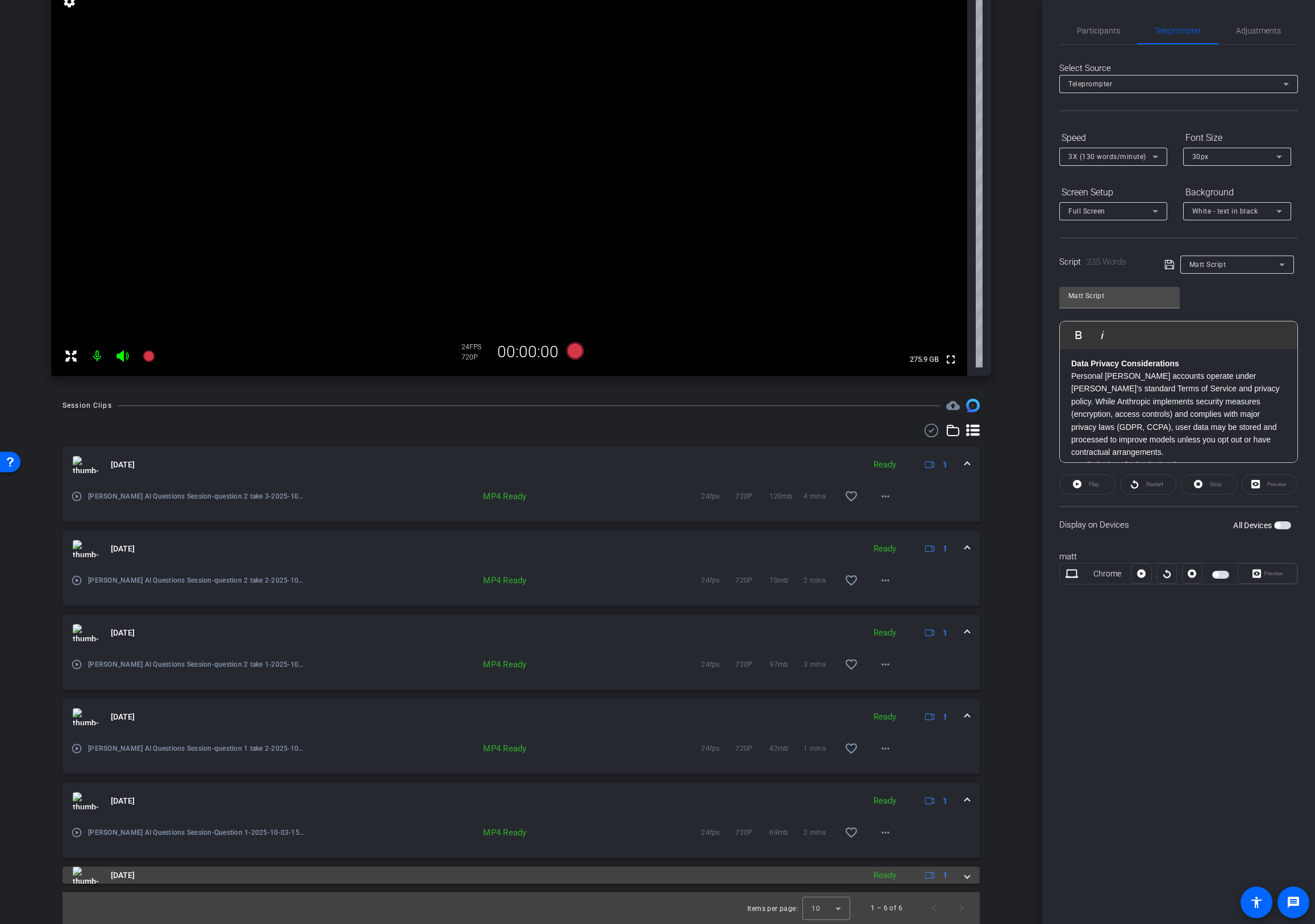
click at [965, 877] on span at bounding box center [967, 876] width 5 height 12
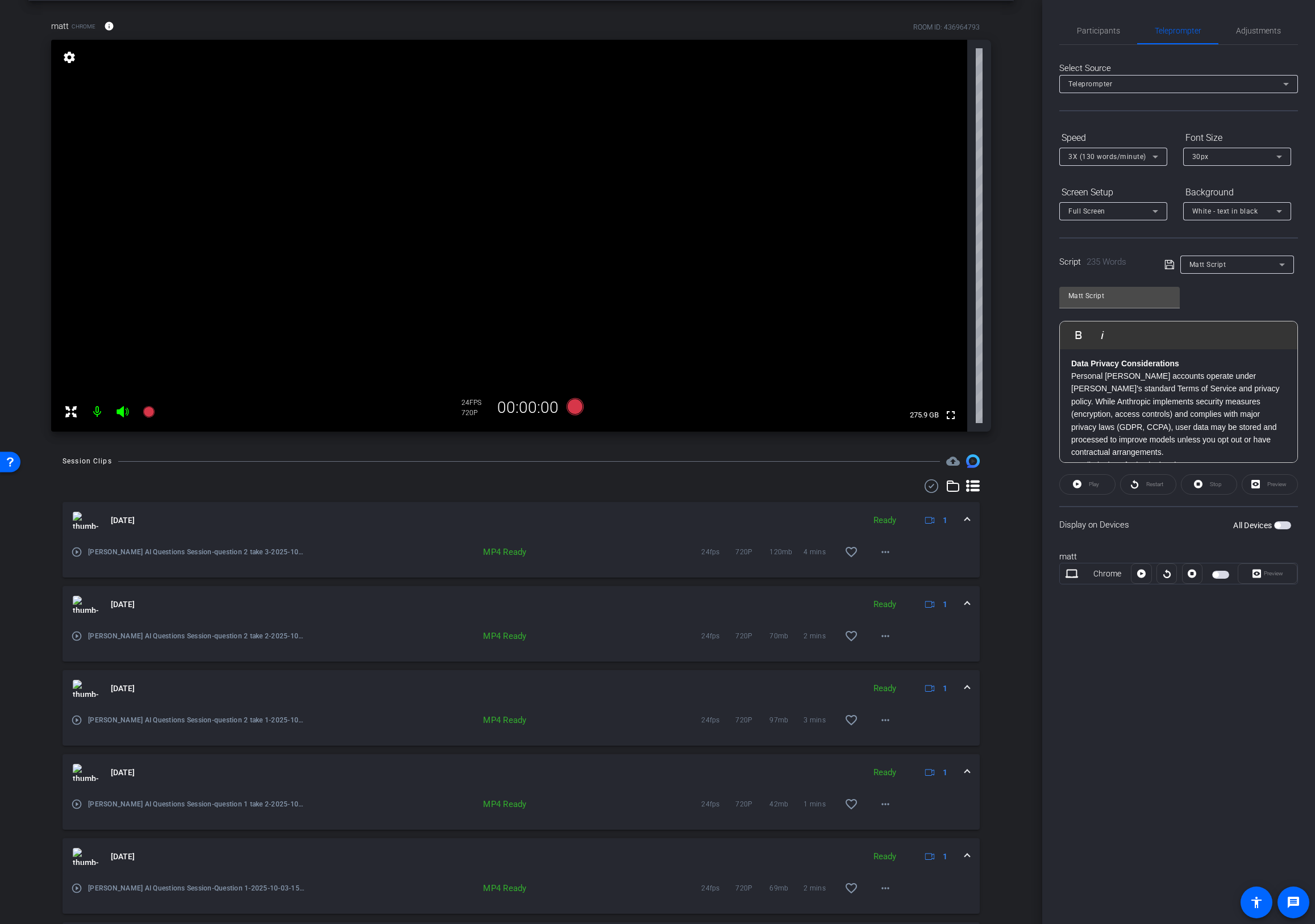
scroll to position [0, 0]
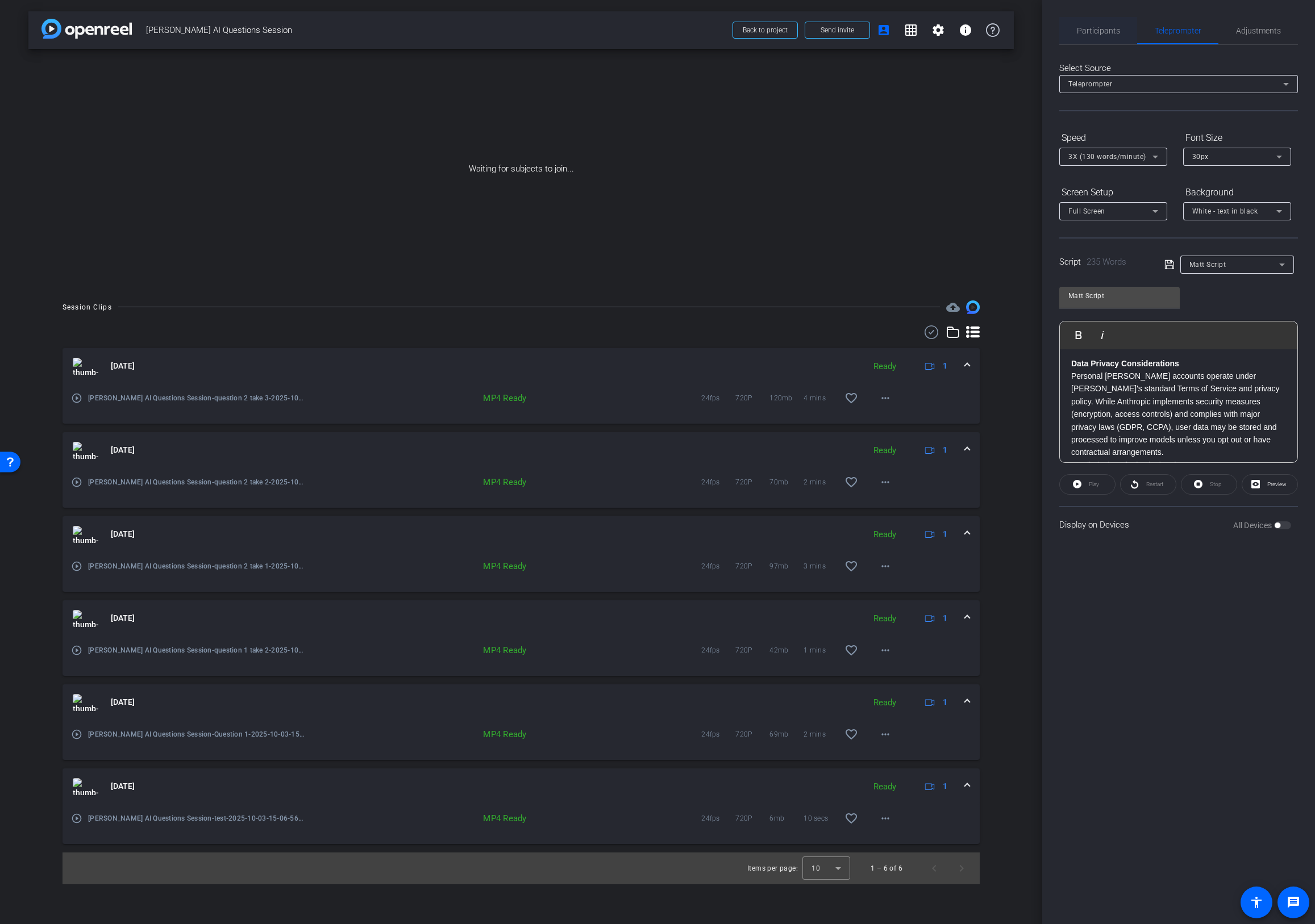
click at [1099, 28] on span "Participants" at bounding box center [1097, 31] width 43 height 8
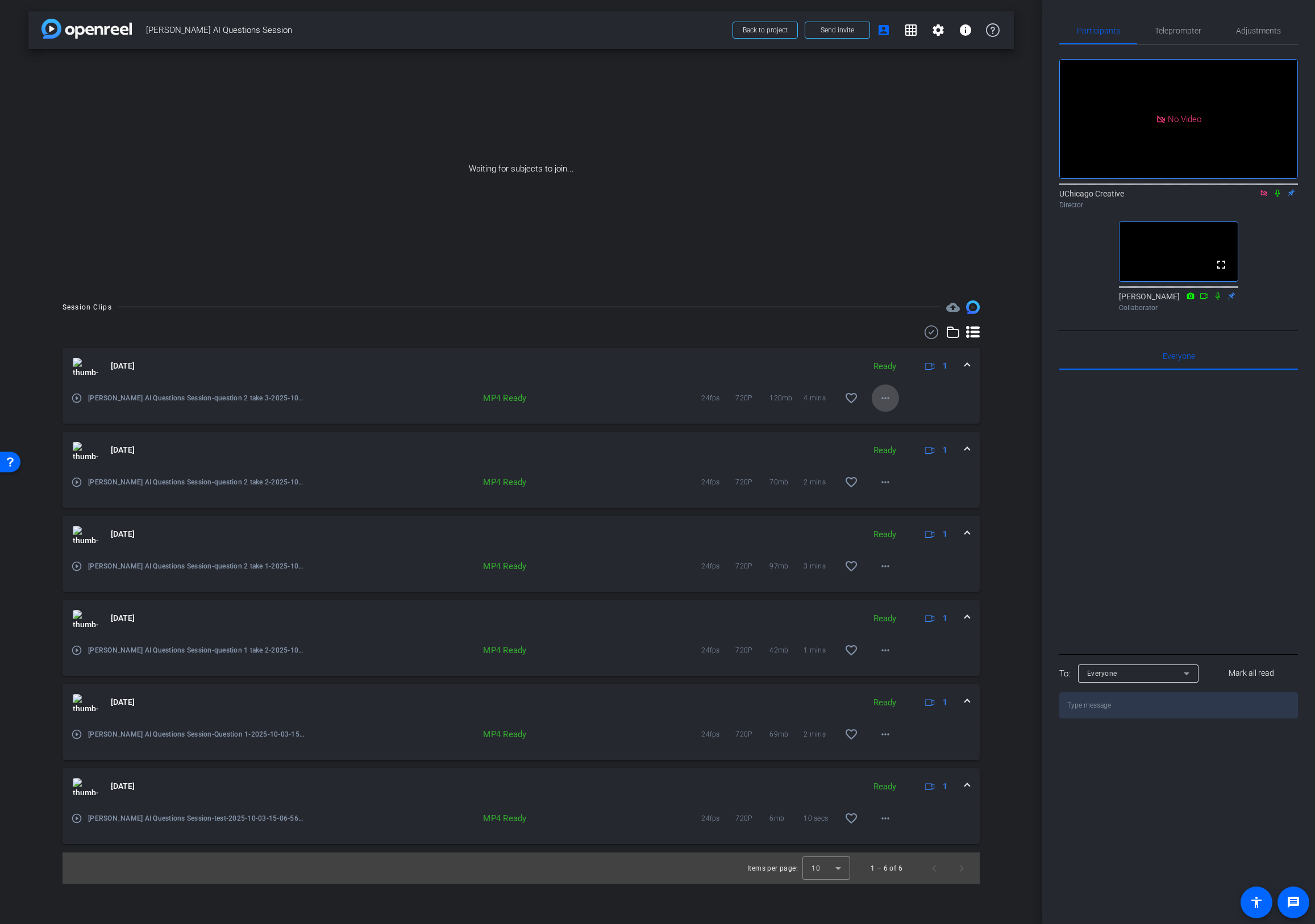
click at [889, 398] on mat-icon "more_horiz" at bounding box center [885, 398] width 13 height 13
click at [1008, 389] on div at bounding box center [658, 462] width 1315 height 924
click at [888, 399] on mat-icon "more_horiz" at bounding box center [885, 398] width 13 height 13
click at [1013, 397] on div at bounding box center [658, 462] width 1315 height 924
click at [892, 396] on span at bounding box center [885, 398] width 27 height 27
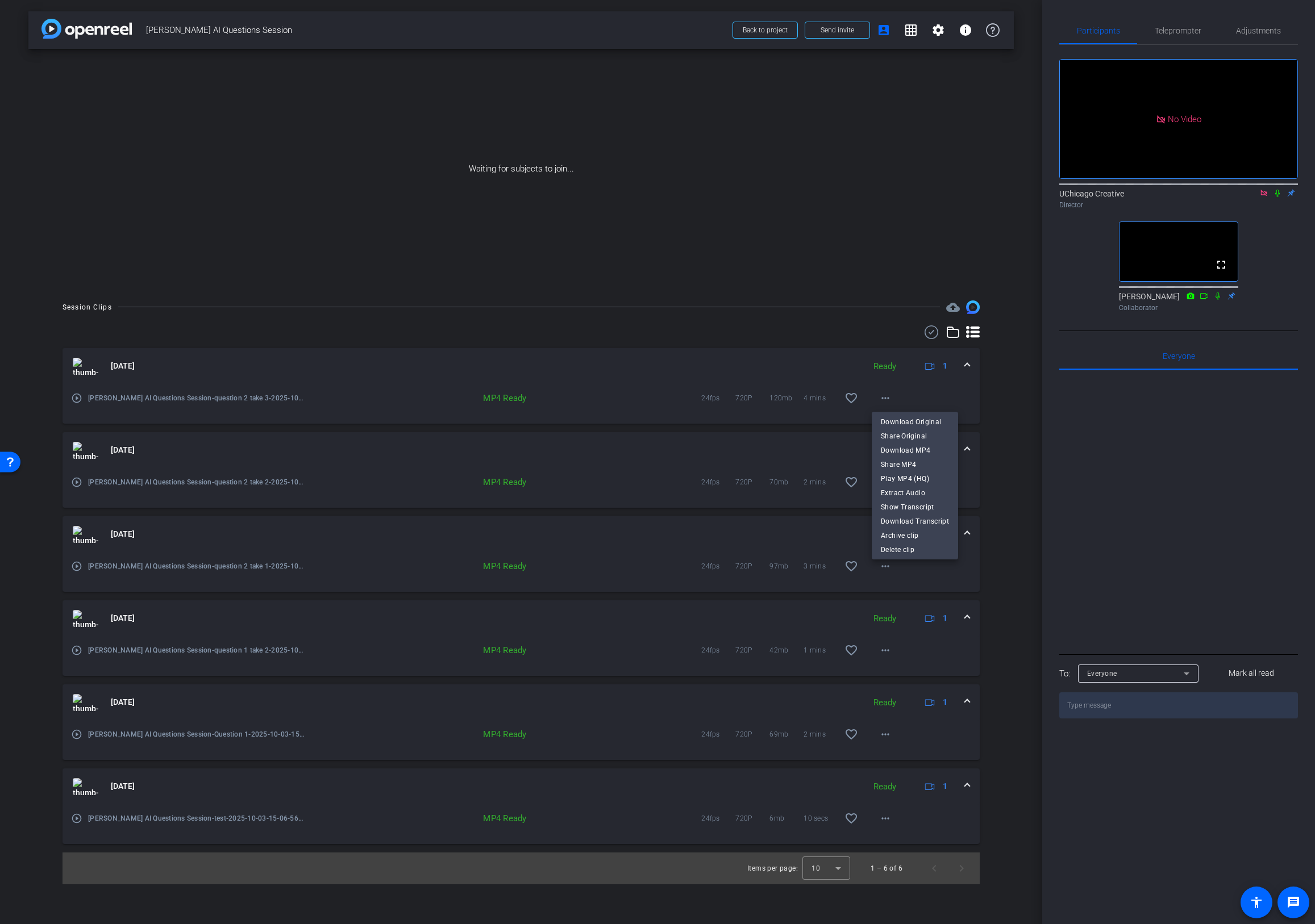
click at [1015, 382] on div at bounding box center [658, 462] width 1315 height 924
click at [887, 399] on mat-icon "more_horiz" at bounding box center [885, 398] width 13 height 13
click at [1001, 383] on div at bounding box center [658, 462] width 1315 height 924
